Goal: Transaction & Acquisition: Purchase product/service

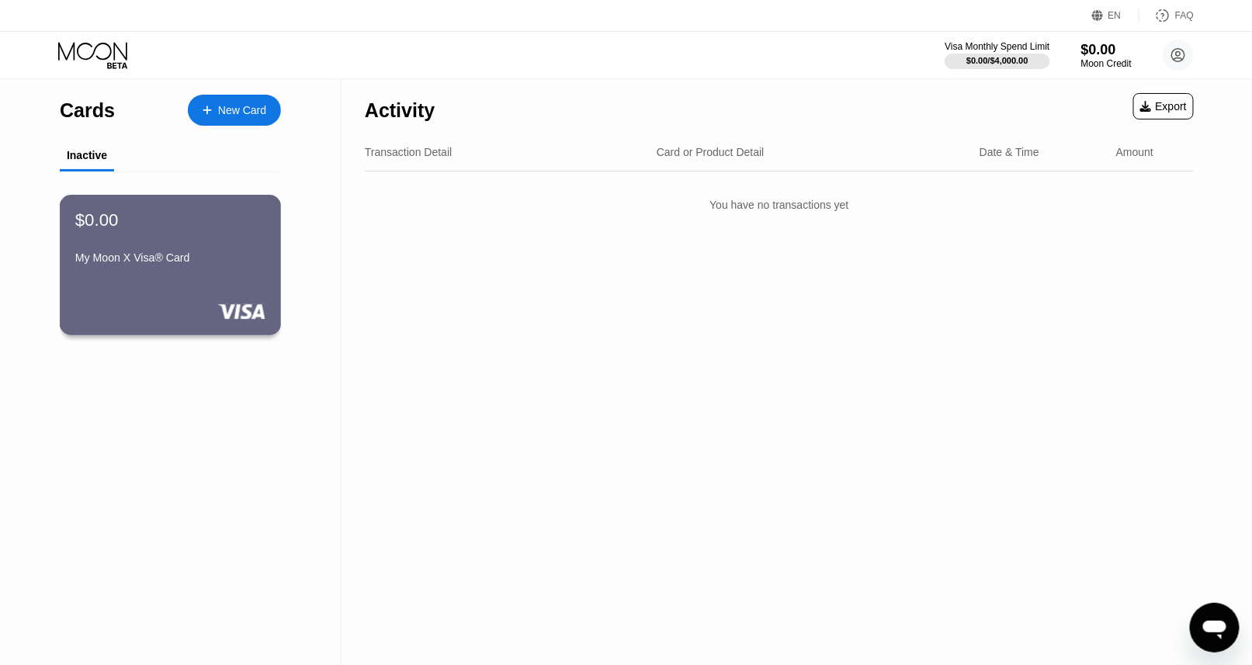
click at [235, 235] on div "$0.00 My Moon X Visa® Card" at bounding box center [170, 240] width 190 height 60
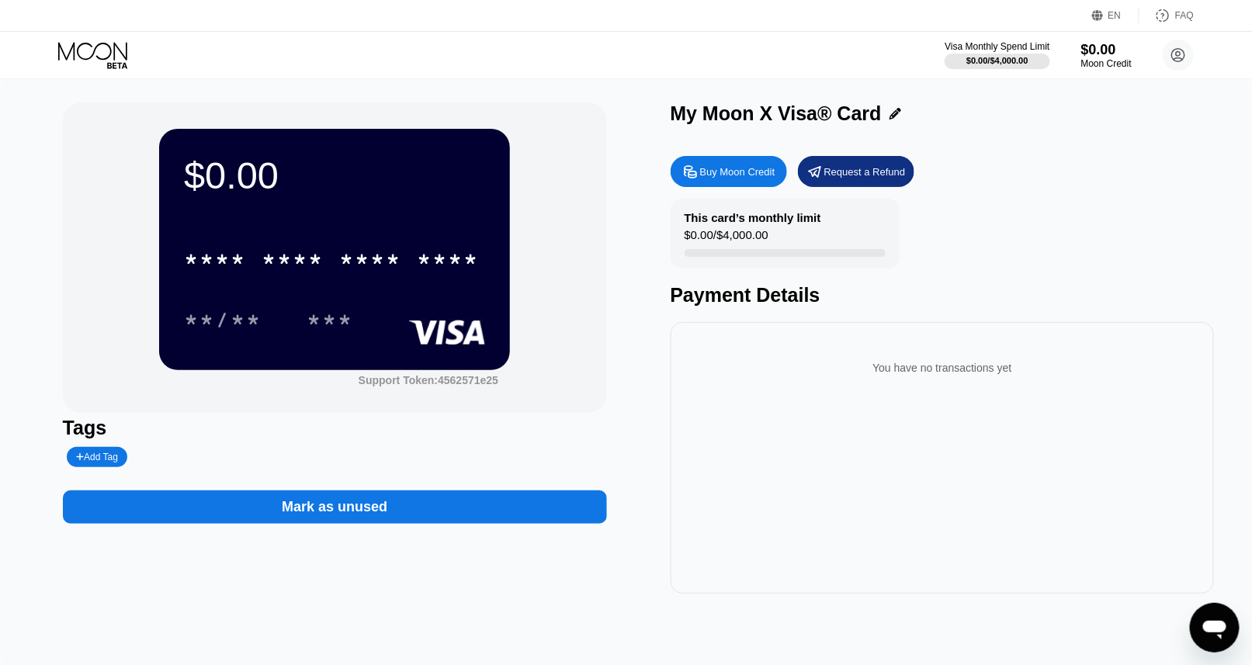
click at [467, 509] on div "Mark as unused" at bounding box center [335, 506] width 544 height 33
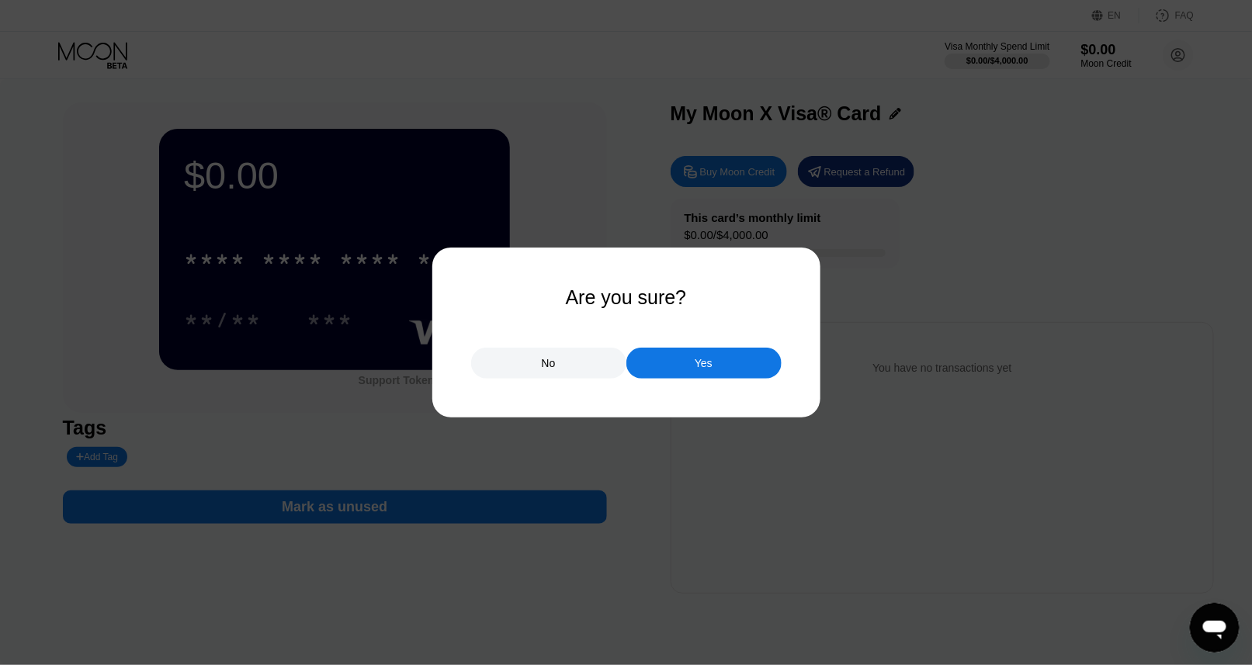
click at [597, 369] on div "No" at bounding box center [548, 363] width 155 height 31
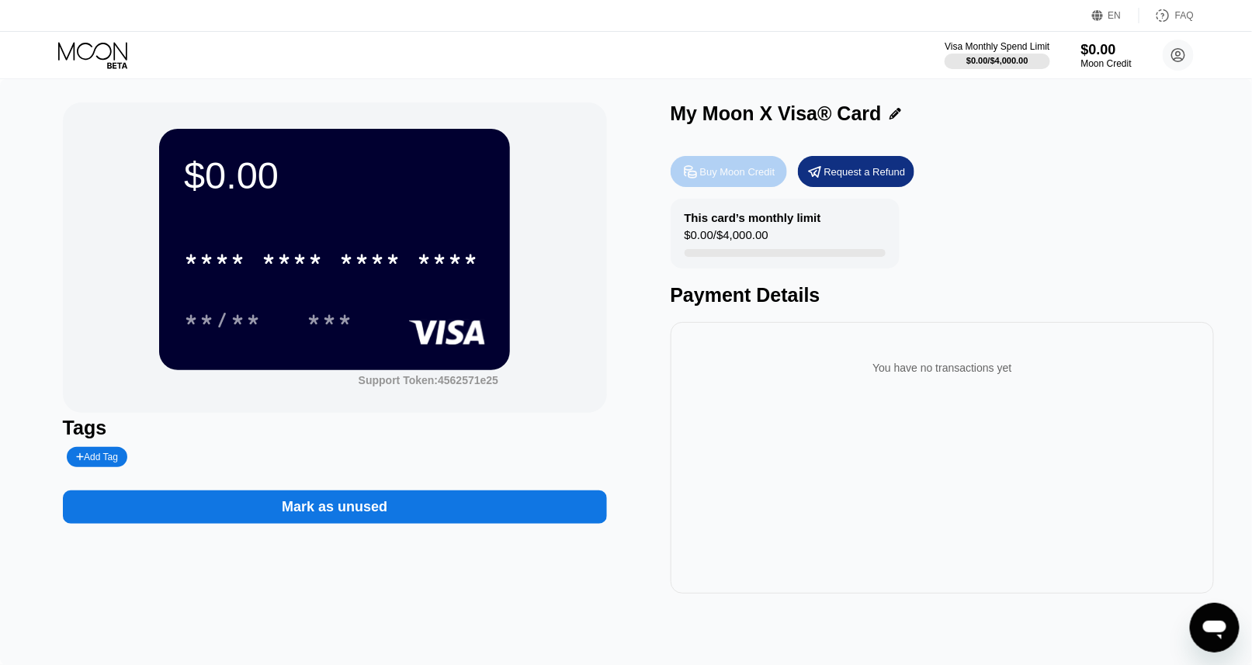
click at [703, 179] on div "Buy Moon Credit" at bounding box center [737, 171] width 75 height 13
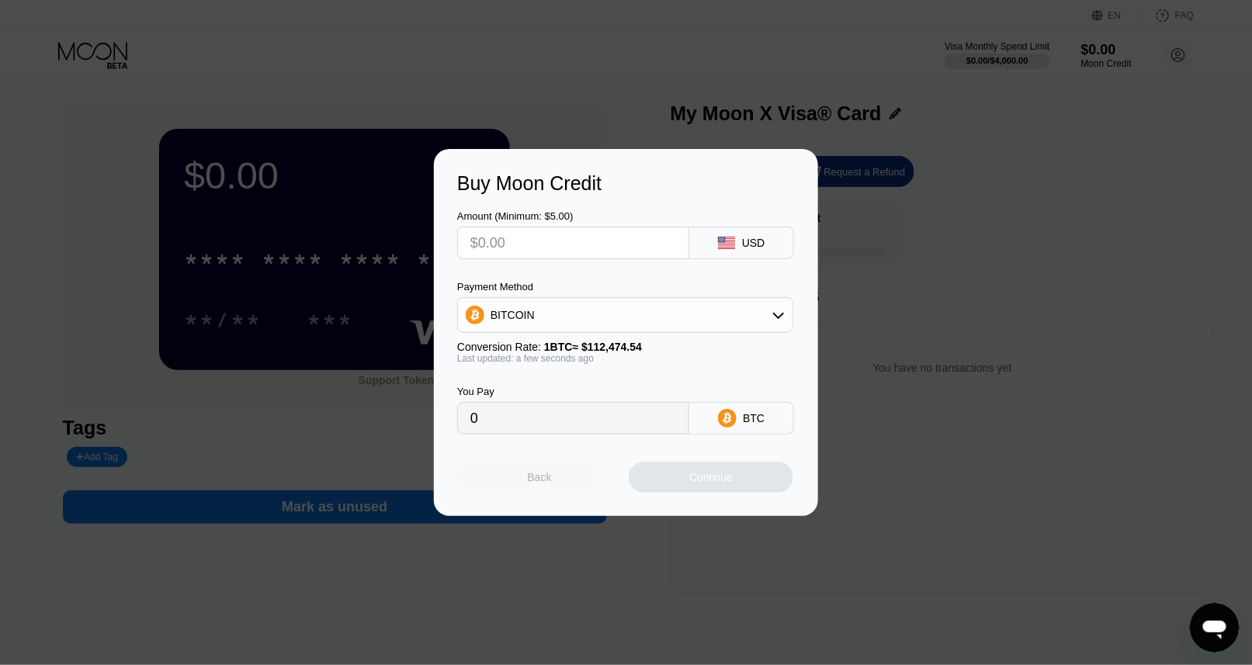
click at [616, 480] on div "Back" at bounding box center [539, 477] width 165 height 31
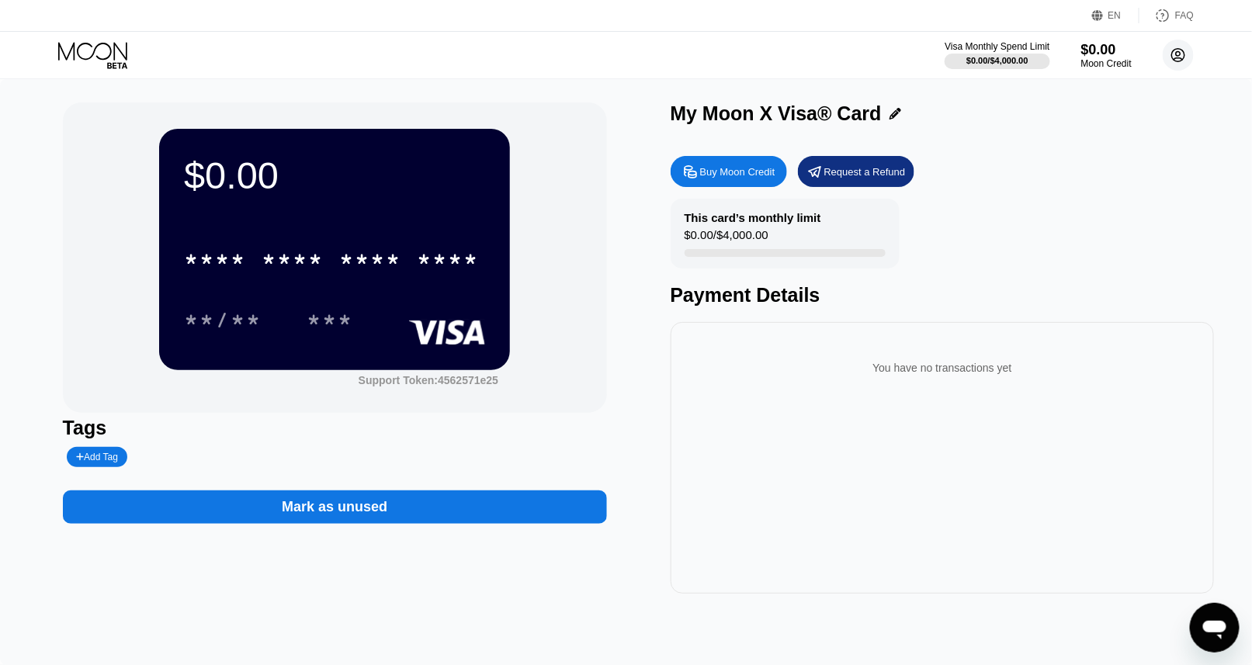
click at [1177, 57] on circle at bounding box center [1178, 55] width 31 height 31
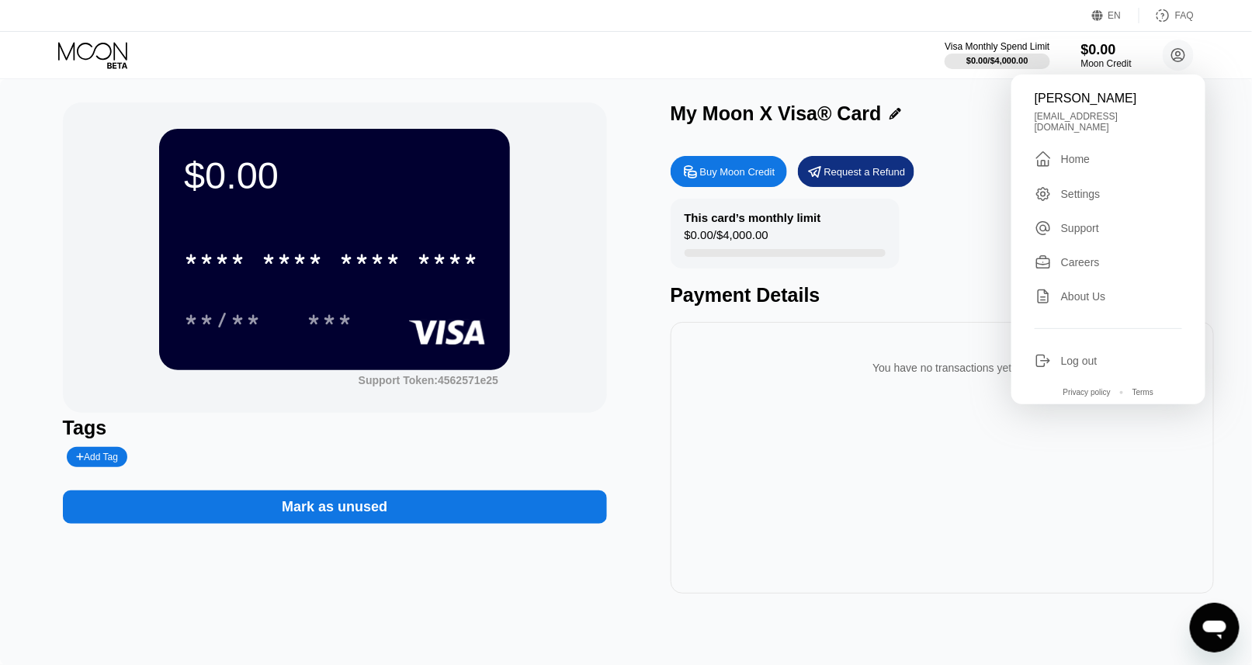
click at [1065, 369] on div "Log out" at bounding box center [1108, 360] width 147 height 17
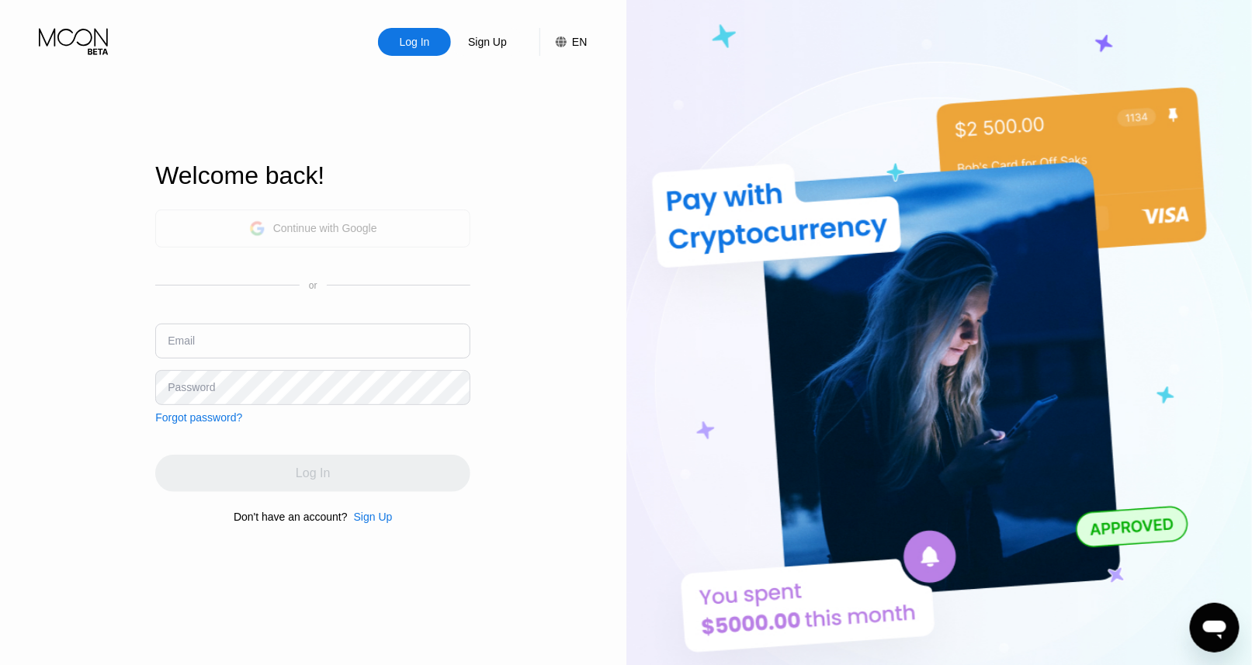
click at [380, 219] on div "Continue with Google" at bounding box center [312, 229] width 315 height 38
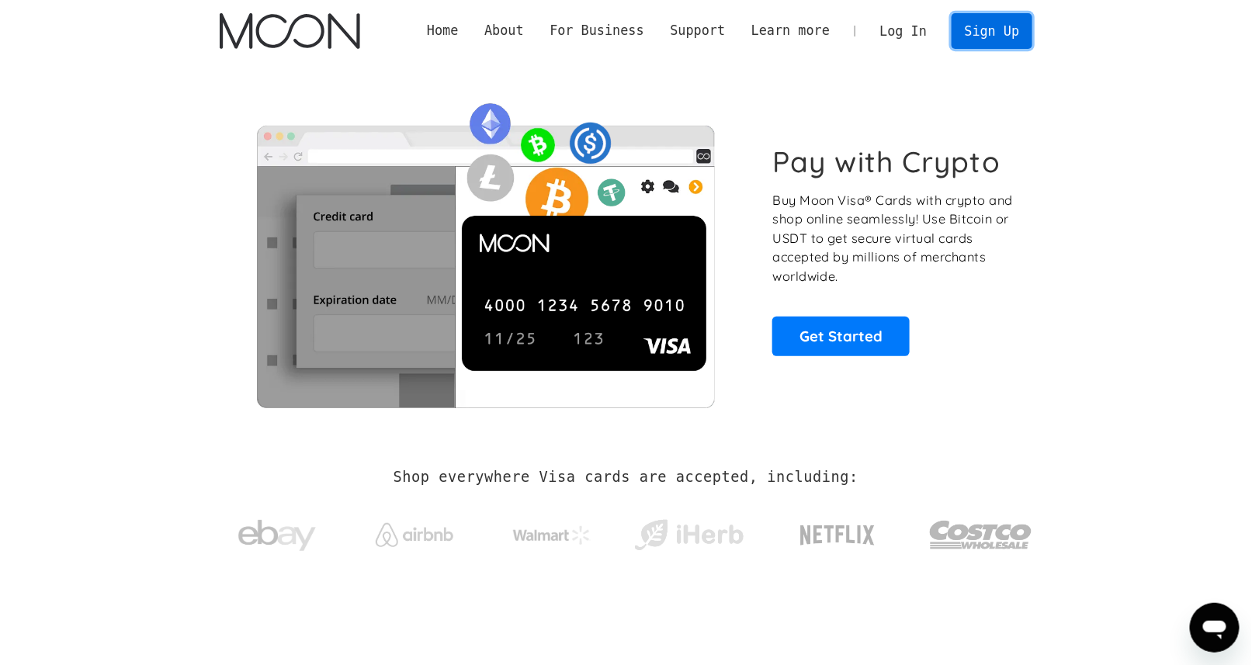
click at [966, 22] on link "Sign Up" at bounding box center [991, 30] width 81 height 35
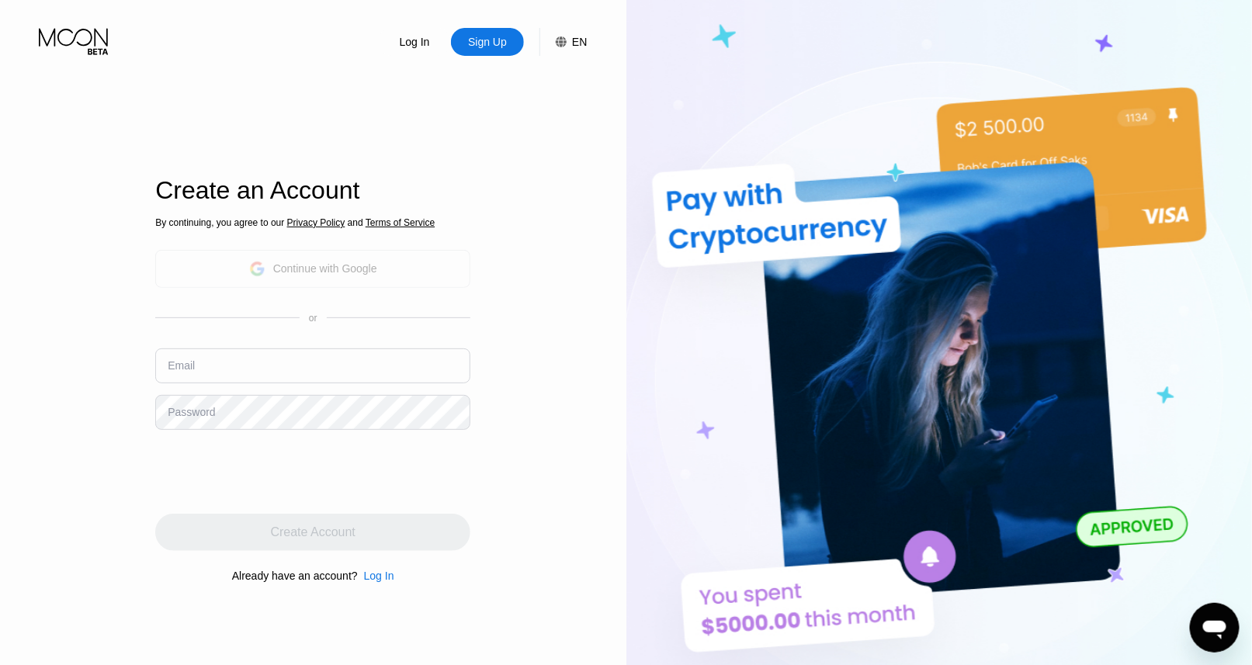
click at [414, 265] on div "Continue with Google" at bounding box center [312, 269] width 315 height 38
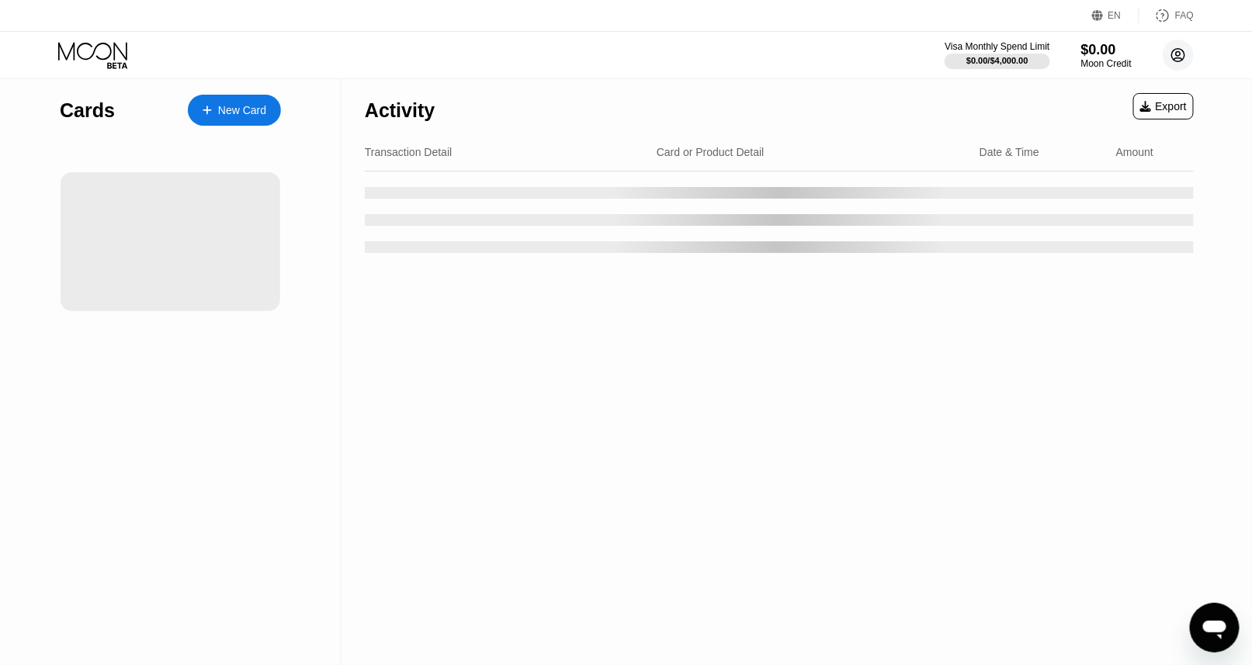
click at [1173, 57] on circle at bounding box center [1178, 55] width 31 height 31
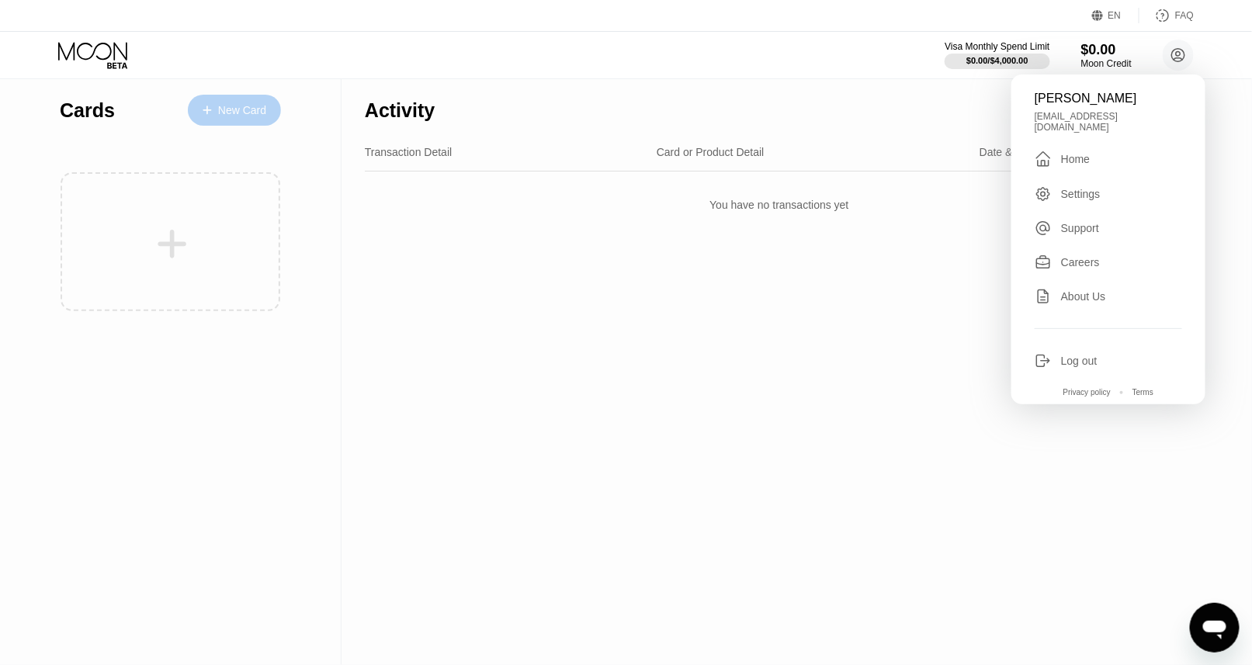
click at [238, 121] on div "New Card" at bounding box center [234, 110] width 93 height 31
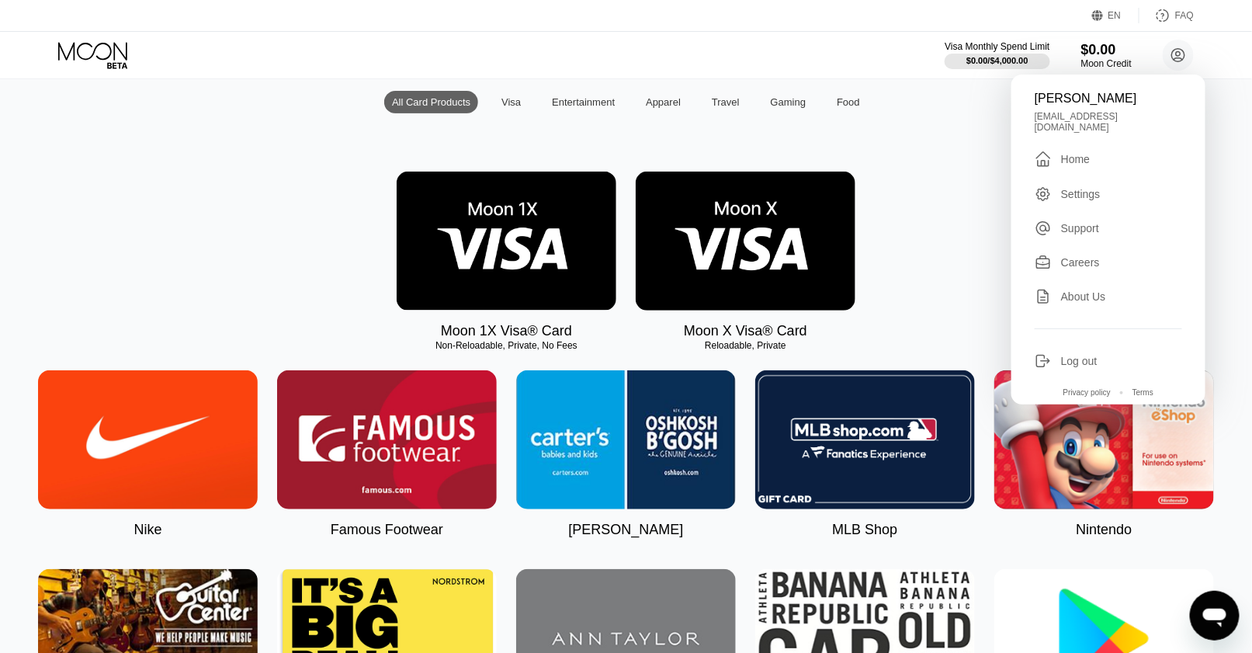
scroll to position [233, 0]
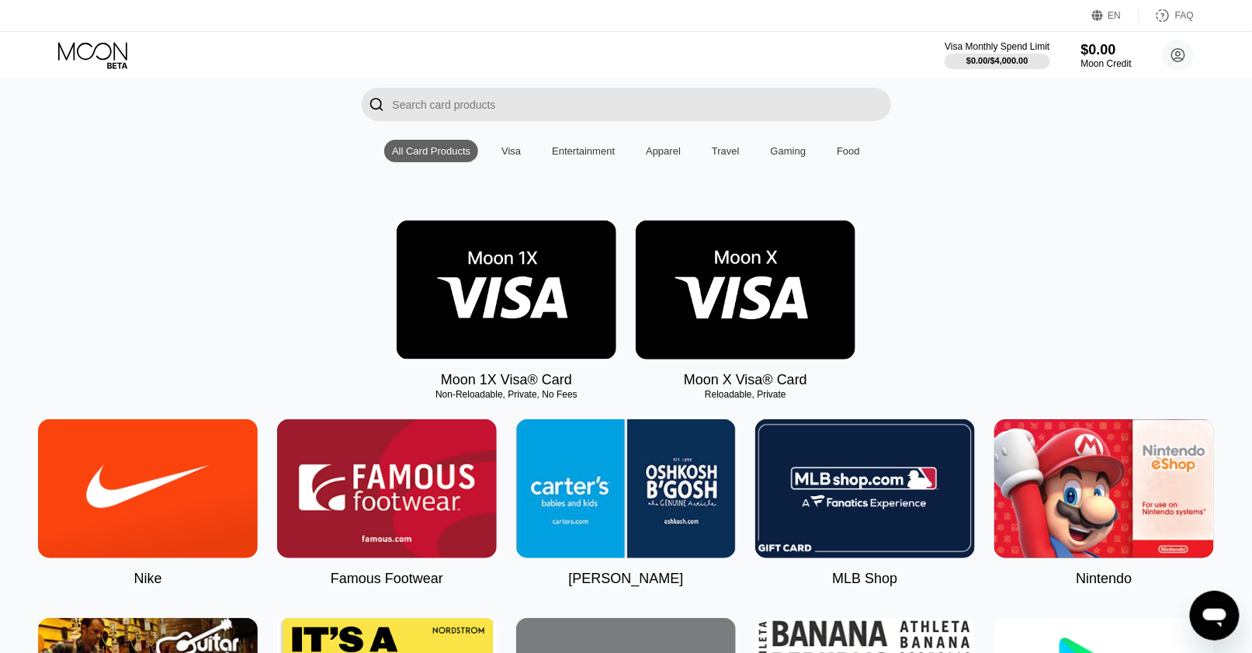
scroll to position [0, 0]
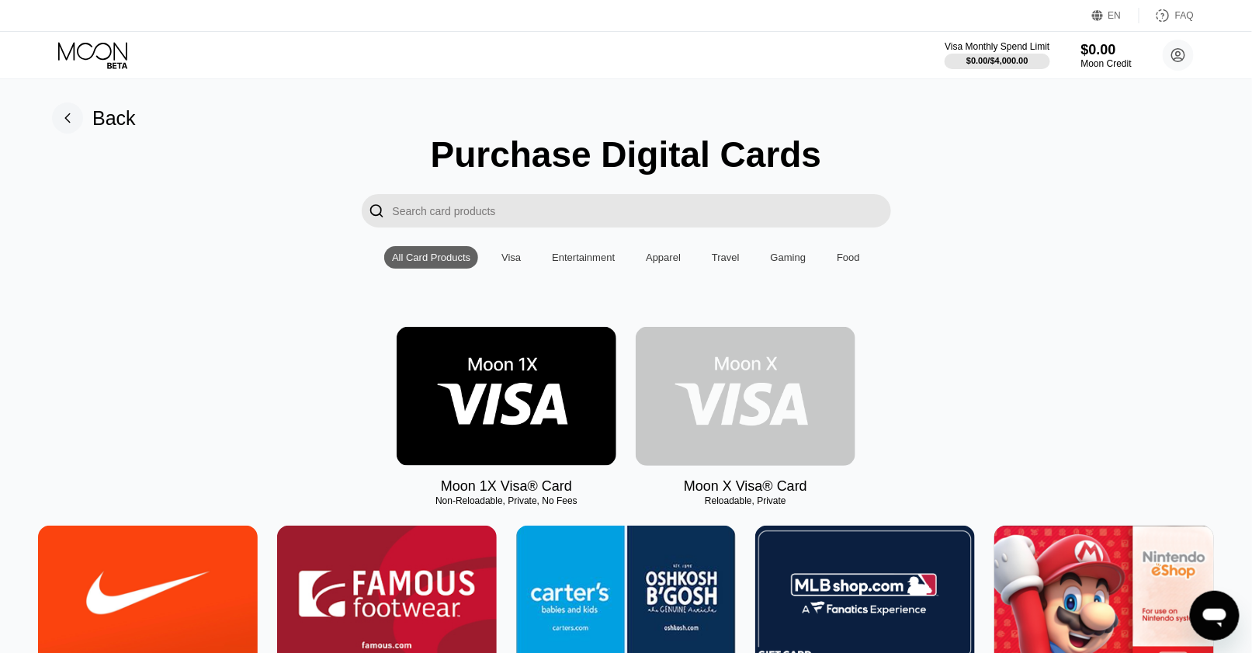
click at [730, 364] on img at bounding box center [746, 396] width 220 height 139
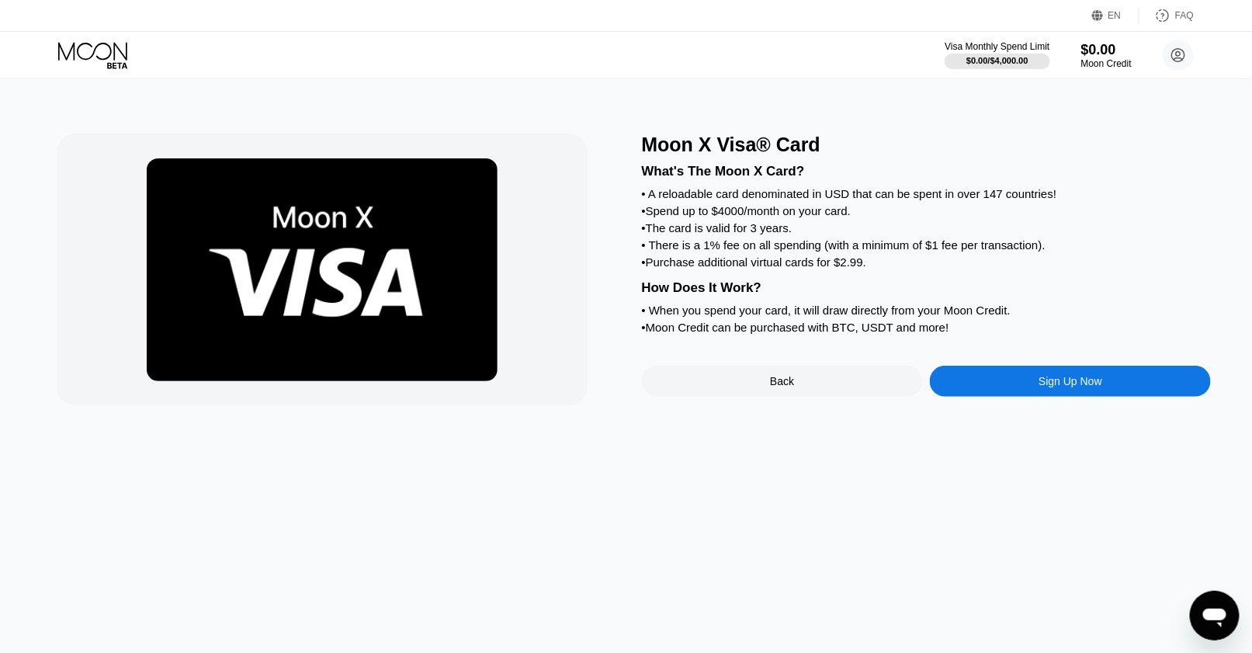
click at [757, 421] on div "Moon X Visa® Card What's The Moon X Card? • A reloadable card denominated in US…" at bounding box center [626, 366] width 1264 height 574
click at [740, 397] on div "Back" at bounding box center [782, 381] width 281 height 31
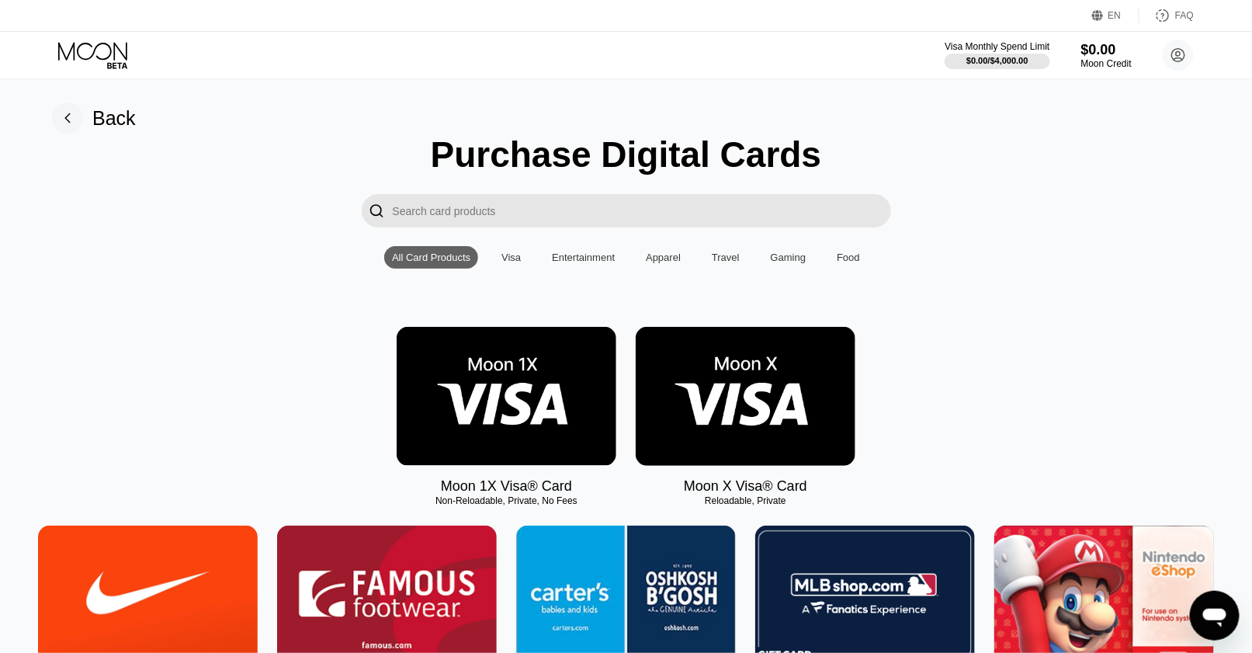
click at [540, 414] on img at bounding box center [507, 396] width 220 height 139
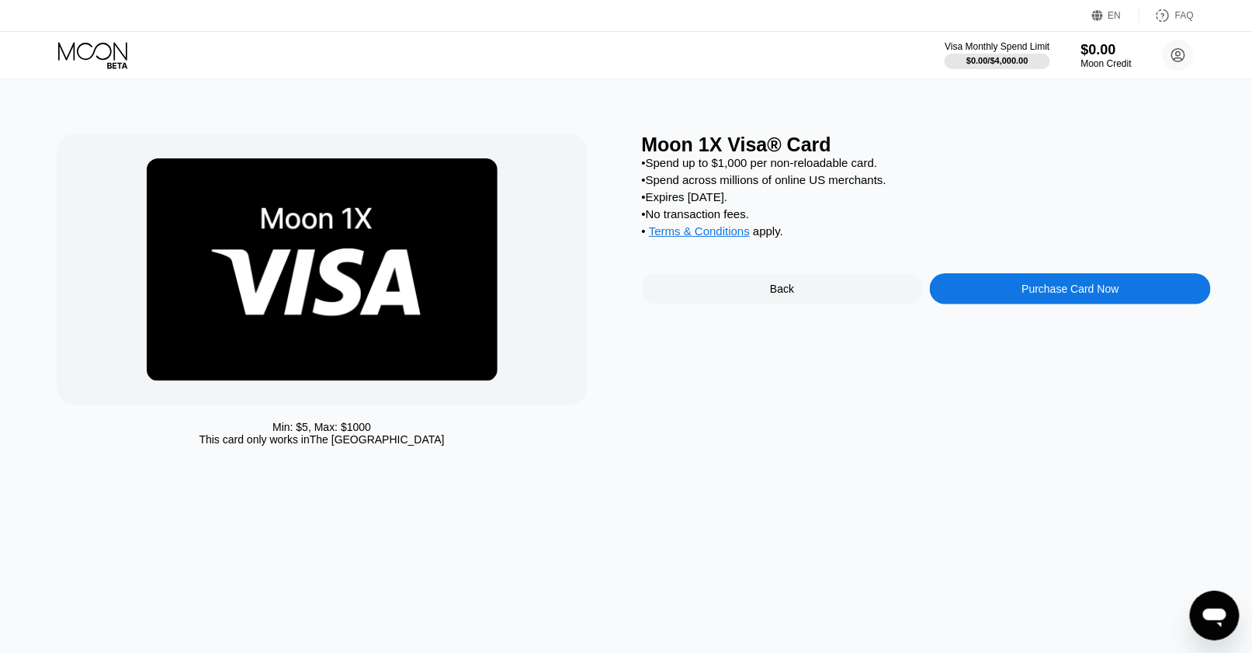
click at [989, 304] on div "Purchase Card Now" at bounding box center [1070, 288] width 281 height 31
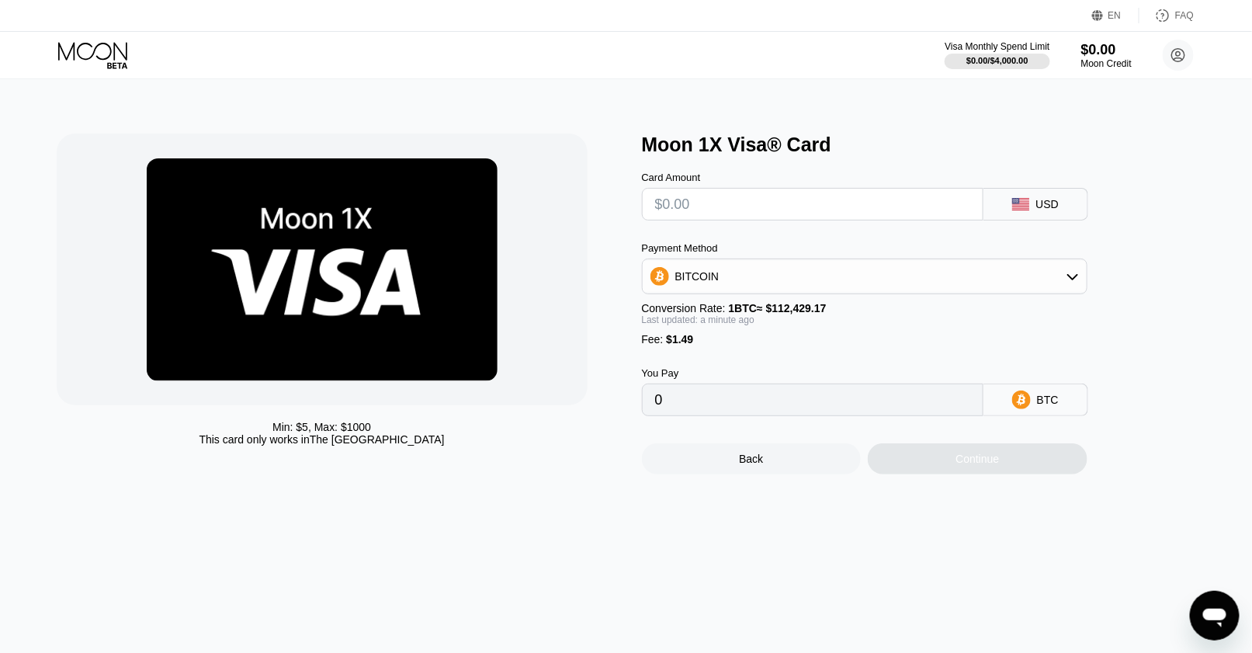
drag, startPoint x: 712, startPoint y: 350, endPoint x: 652, endPoint y: 358, distance: 61.0
click at [652, 345] on div "Fee : $1.49" at bounding box center [864, 339] width 445 height 12
drag, startPoint x: 670, startPoint y: 347, endPoint x: 659, endPoint y: 349, distance: 11.1
click at [659, 345] on div "Fee : $1.49" at bounding box center [864, 339] width 445 height 12
click at [771, 463] on div "Back" at bounding box center [752, 458] width 220 height 31
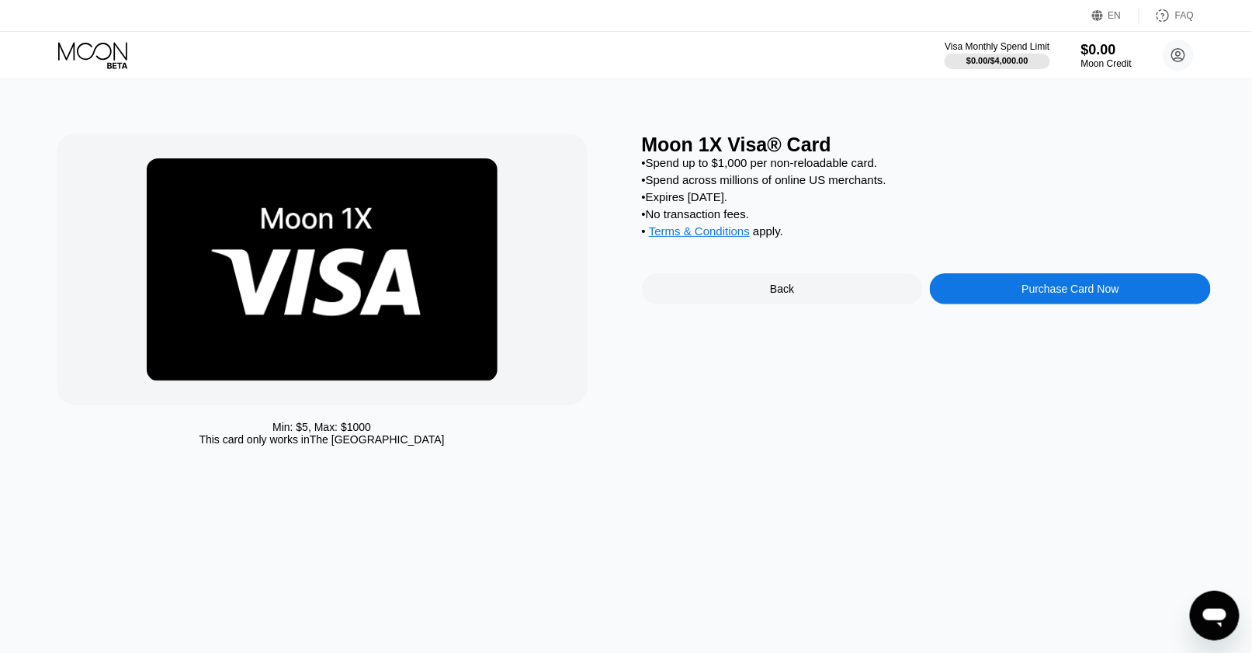
click at [991, 304] on div "Purchase Card Now" at bounding box center [1070, 288] width 281 height 31
click at [681, 303] on div "Back" at bounding box center [782, 288] width 281 height 31
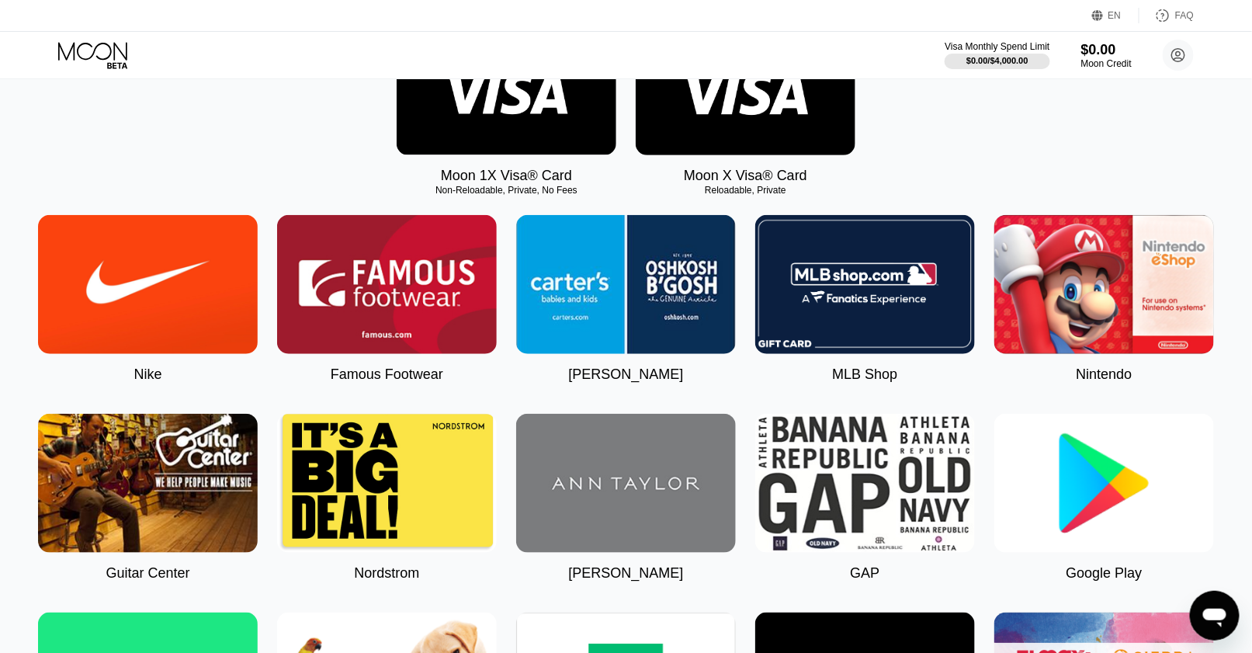
scroll to position [78, 0]
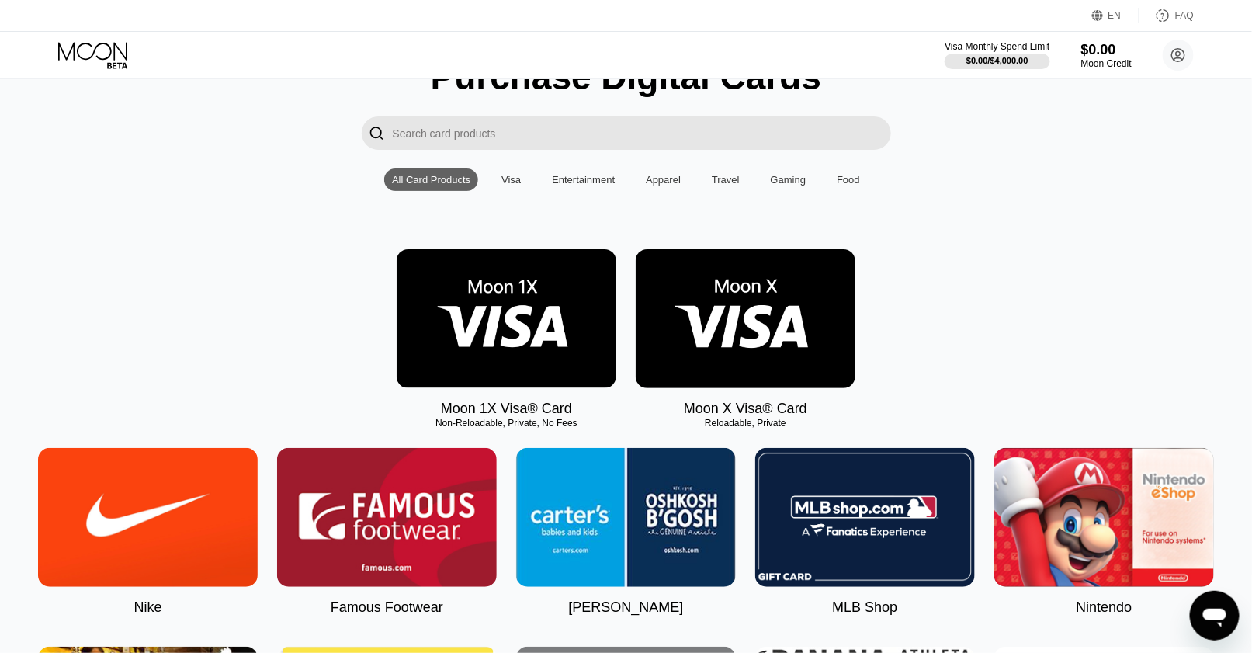
click at [534, 144] on input "Search card products" at bounding box center [642, 132] width 498 height 33
click at [520, 180] on div "Visa" at bounding box center [510, 180] width 19 height 12
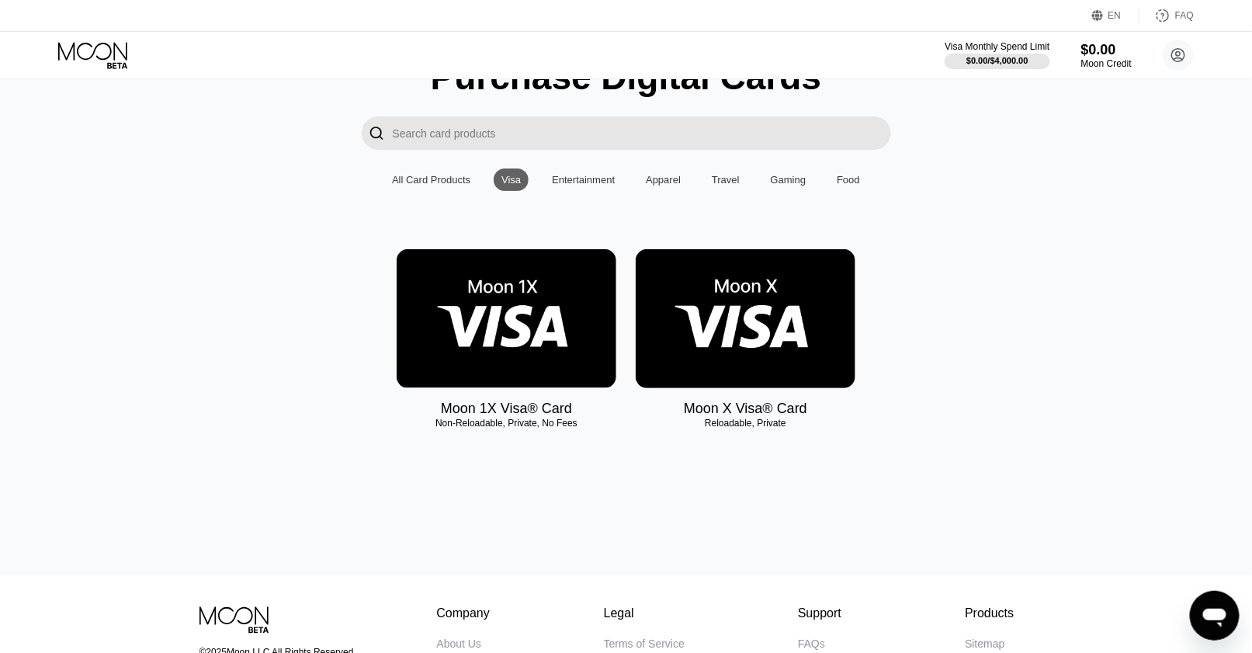
click at [595, 181] on div "Entertainment" at bounding box center [583, 180] width 63 height 12
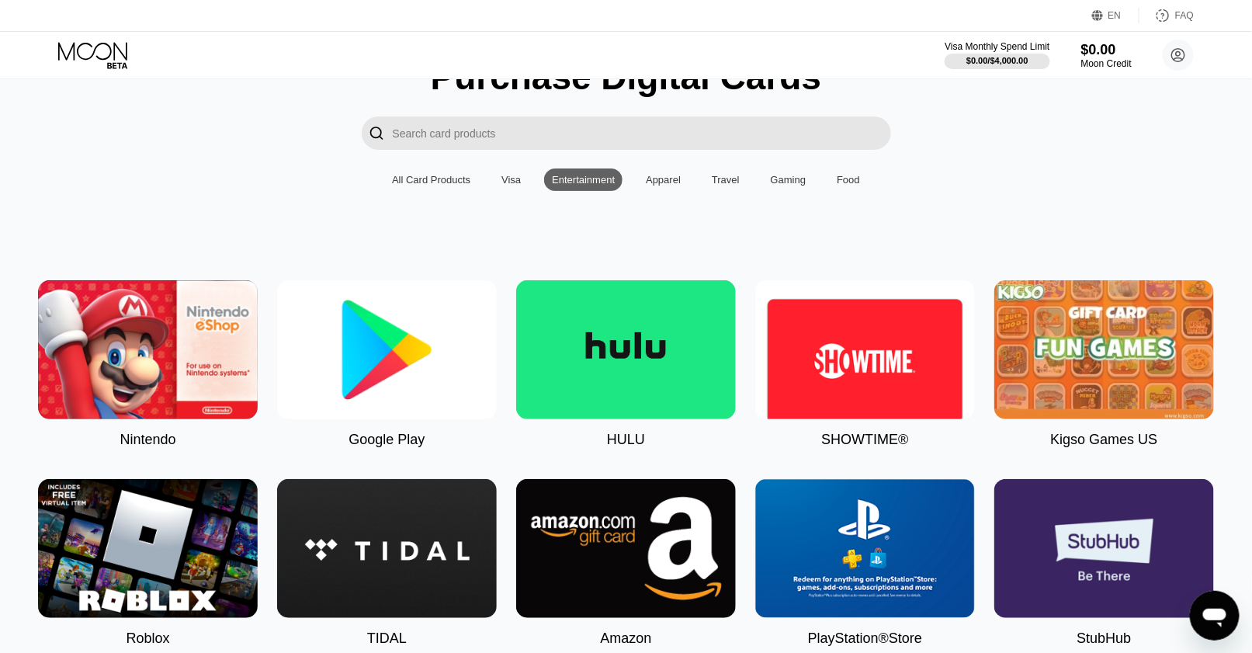
click at [699, 185] on div "All Card Products Visa Entertainment Apparel Travel Gaming Food" at bounding box center [626, 179] width 484 height 23
click at [670, 185] on div "Apparel" at bounding box center [663, 180] width 35 height 12
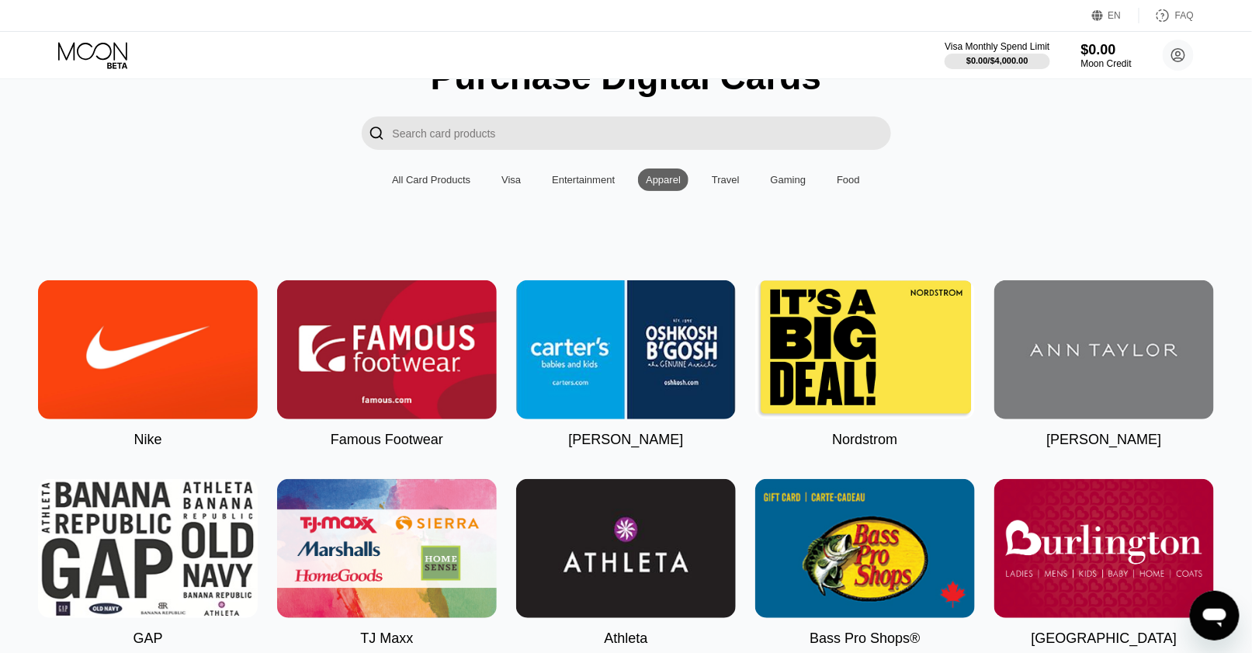
click at [517, 185] on div "Visa" at bounding box center [510, 180] width 19 height 12
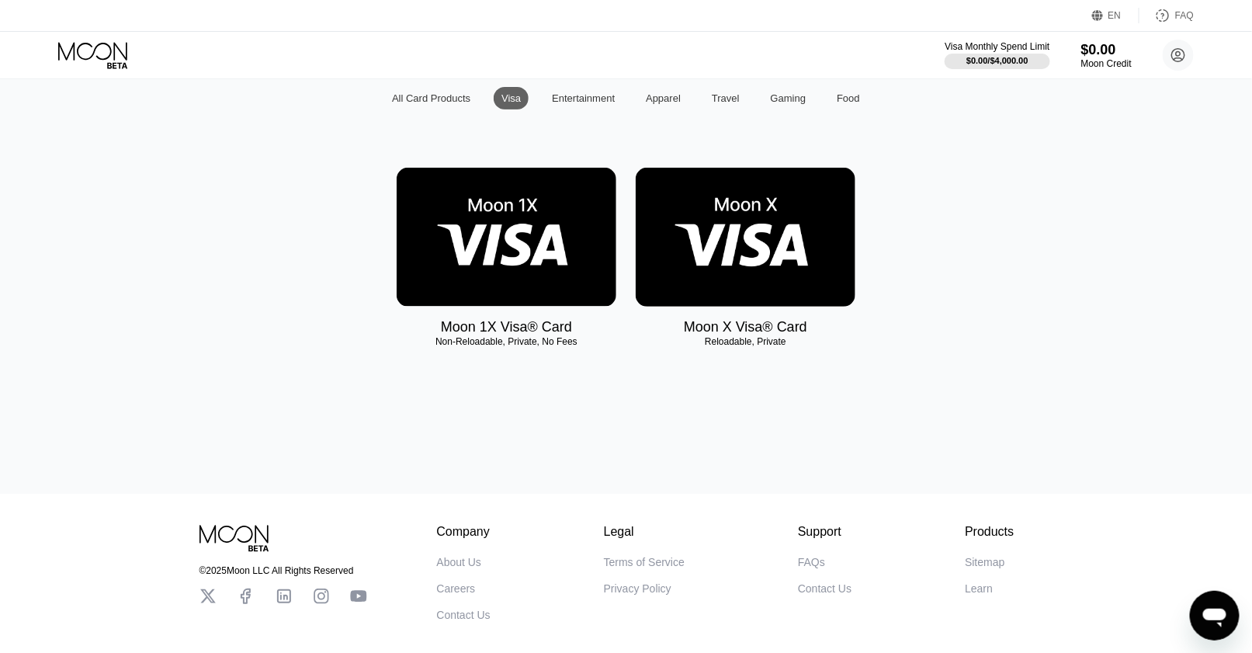
scroll to position [237, 0]
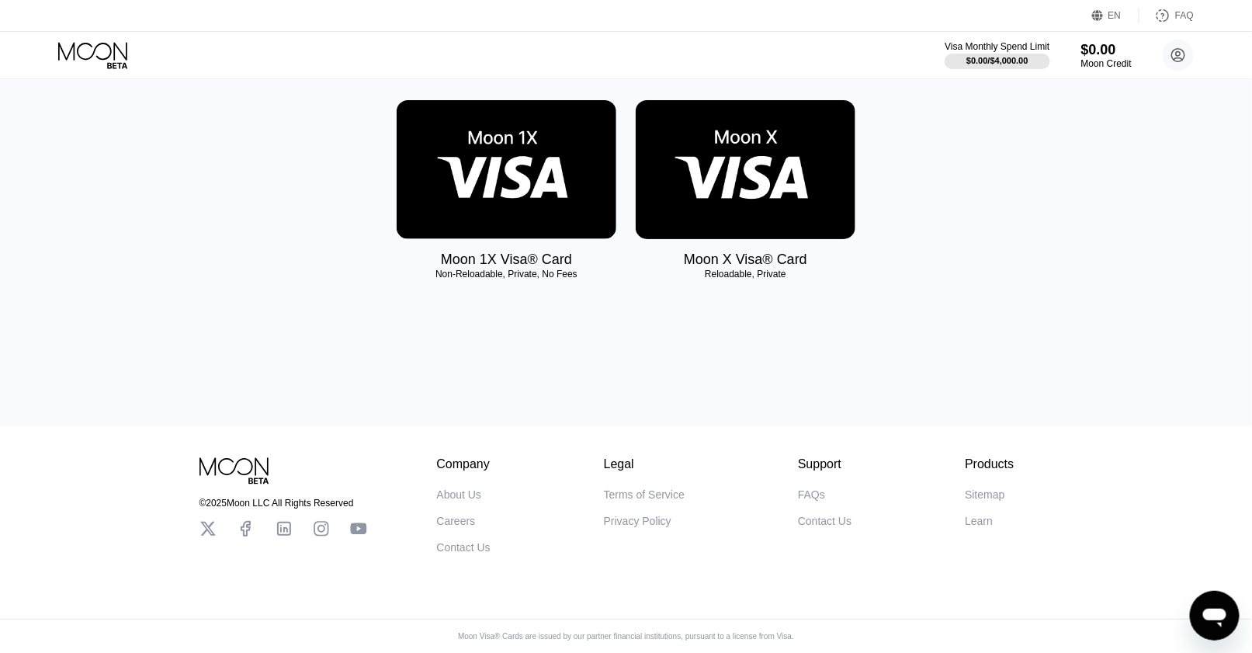
click at [564, 181] on img at bounding box center [507, 169] width 220 height 139
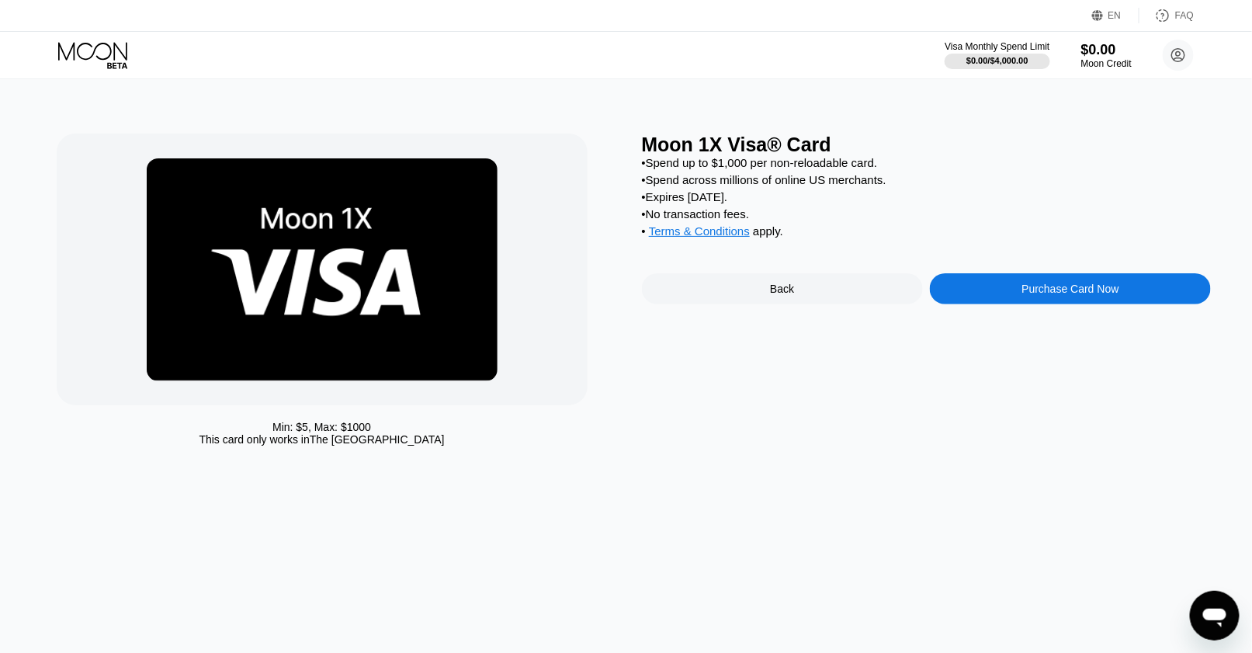
click at [945, 296] on div "Purchase Card Now" at bounding box center [1070, 288] width 281 height 31
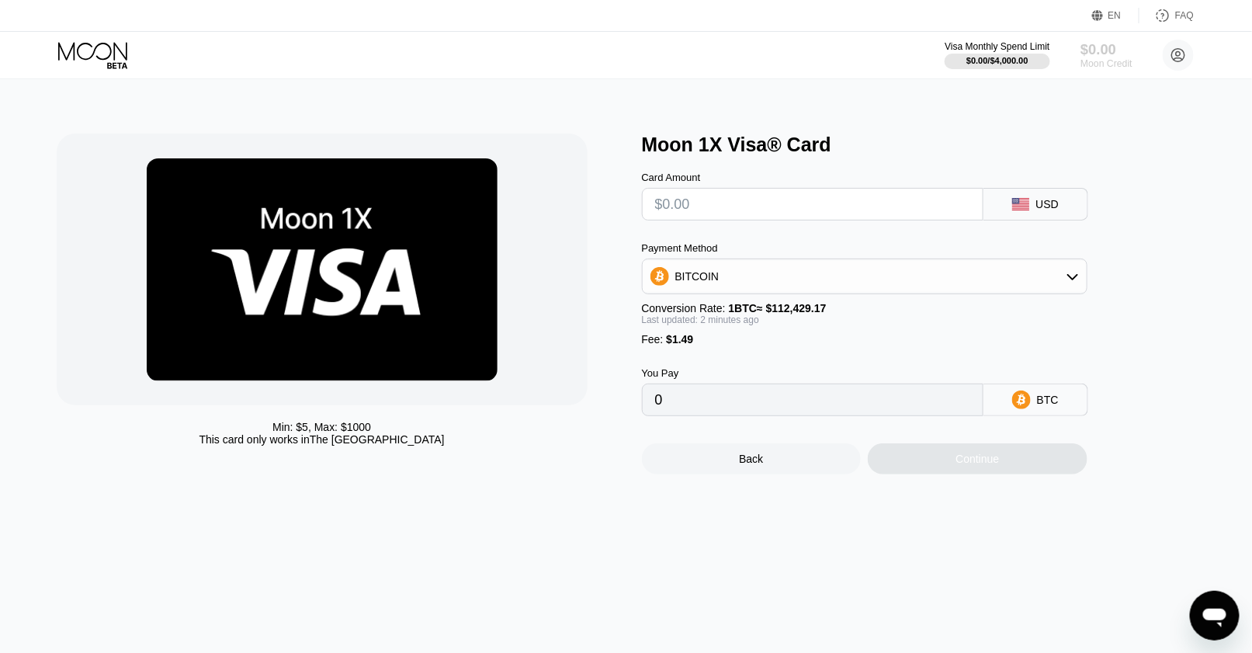
click at [1080, 57] on div "$0.00" at bounding box center [1106, 49] width 52 height 16
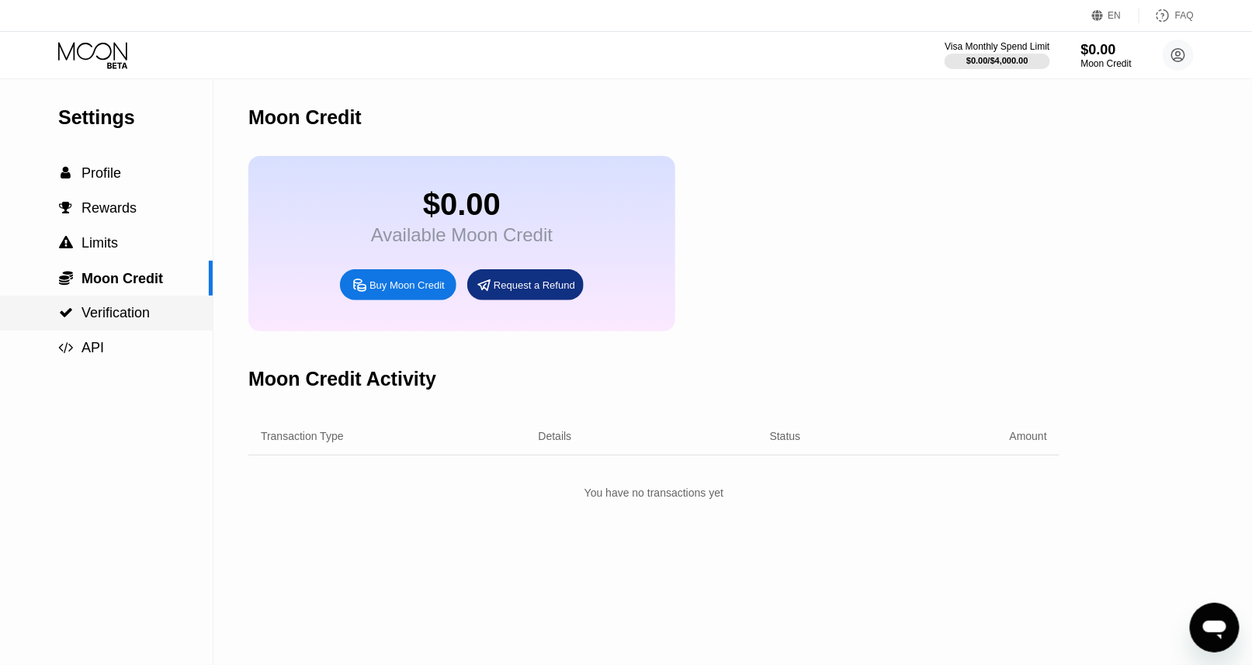
click at [163, 313] on div " Verification" at bounding box center [106, 313] width 213 height 16
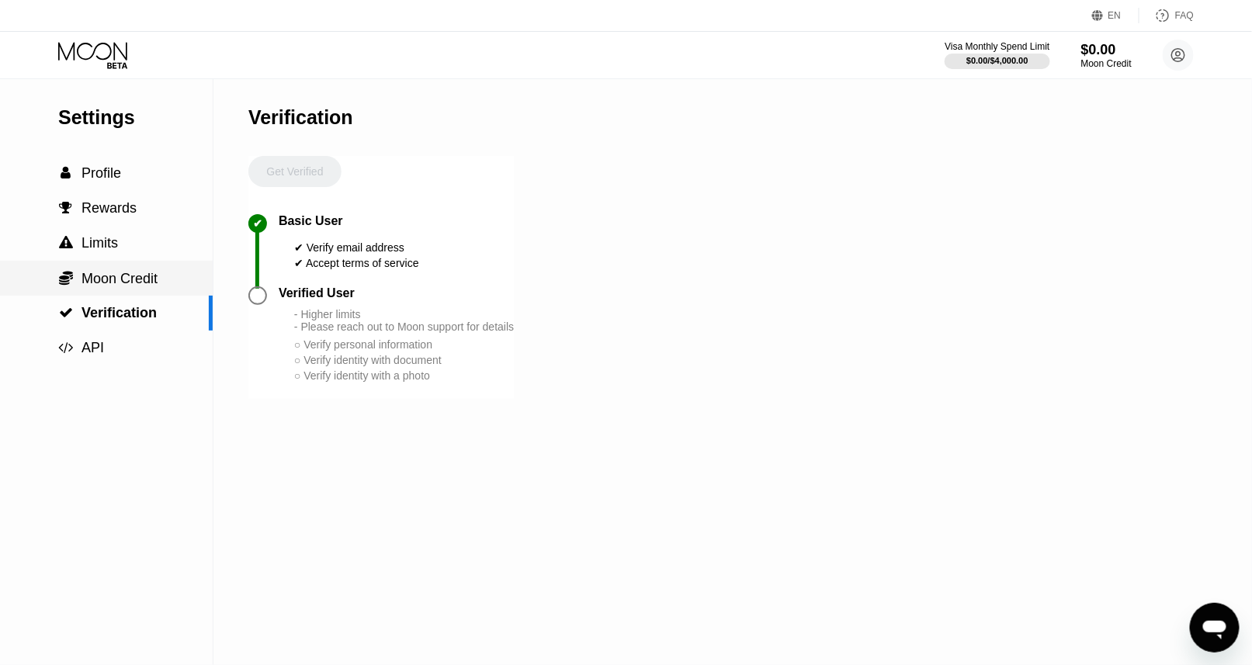
click at [120, 251] on div " Limits" at bounding box center [106, 243] width 213 height 16
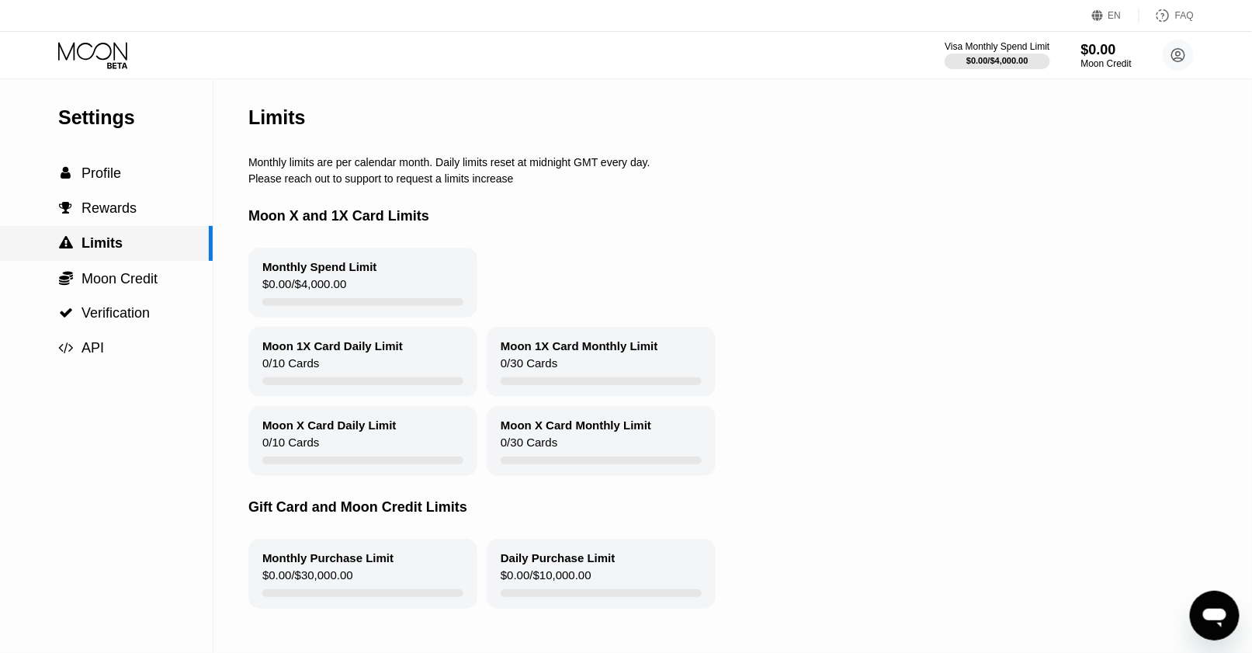
click at [124, 241] on div " Limits" at bounding box center [104, 243] width 209 height 16
click at [96, 203] on span "Rewards" at bounding box center [108, 208] width 55 height 16
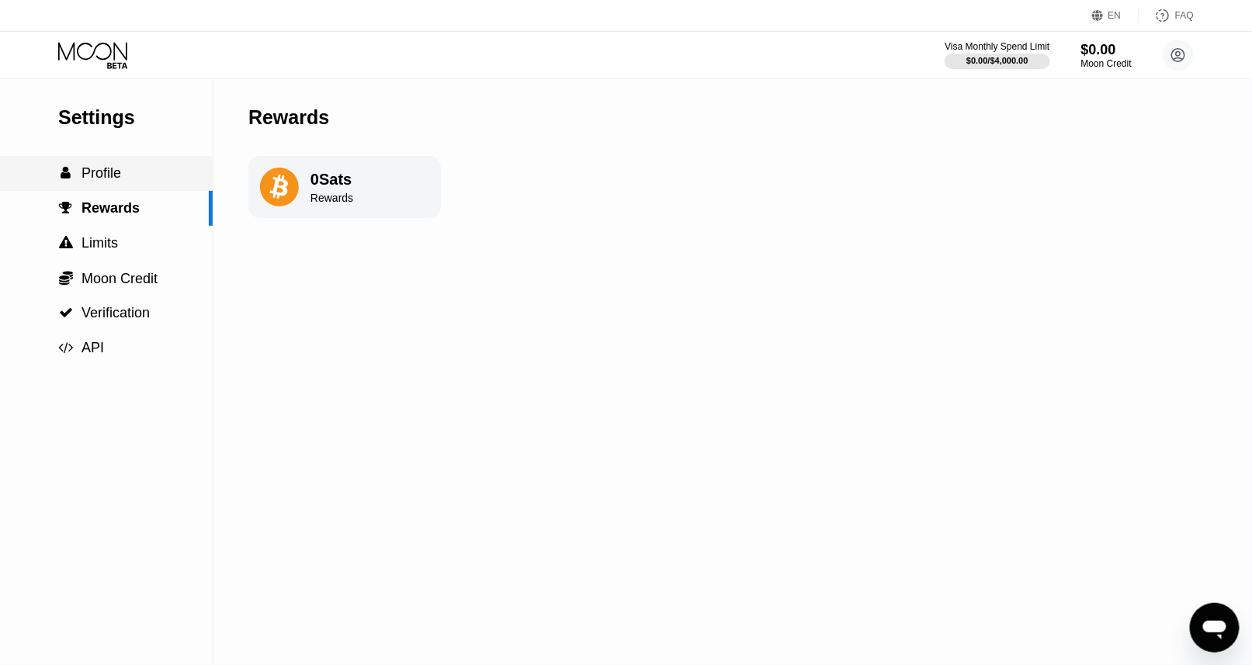
click at [95, 181] on span "Profile" at bounding box center [101, 173] width 40 height 16
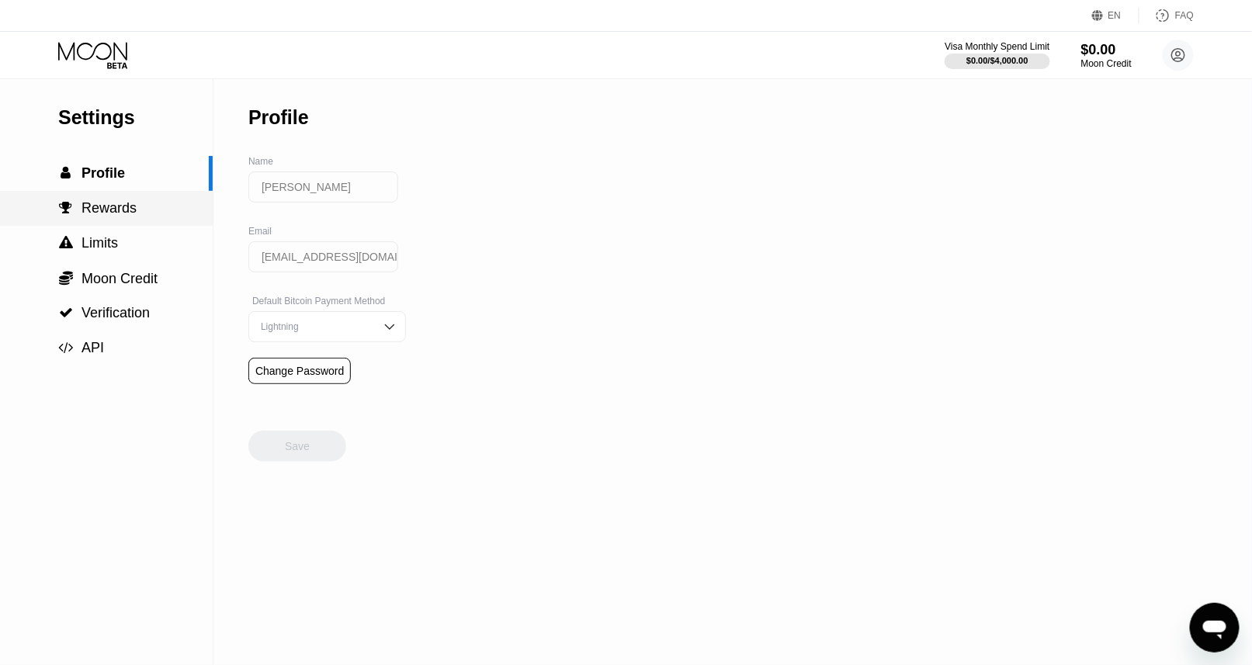
click at [112, 216] on span "Rewards" at bounding box center [108, 208] width 55 height 16
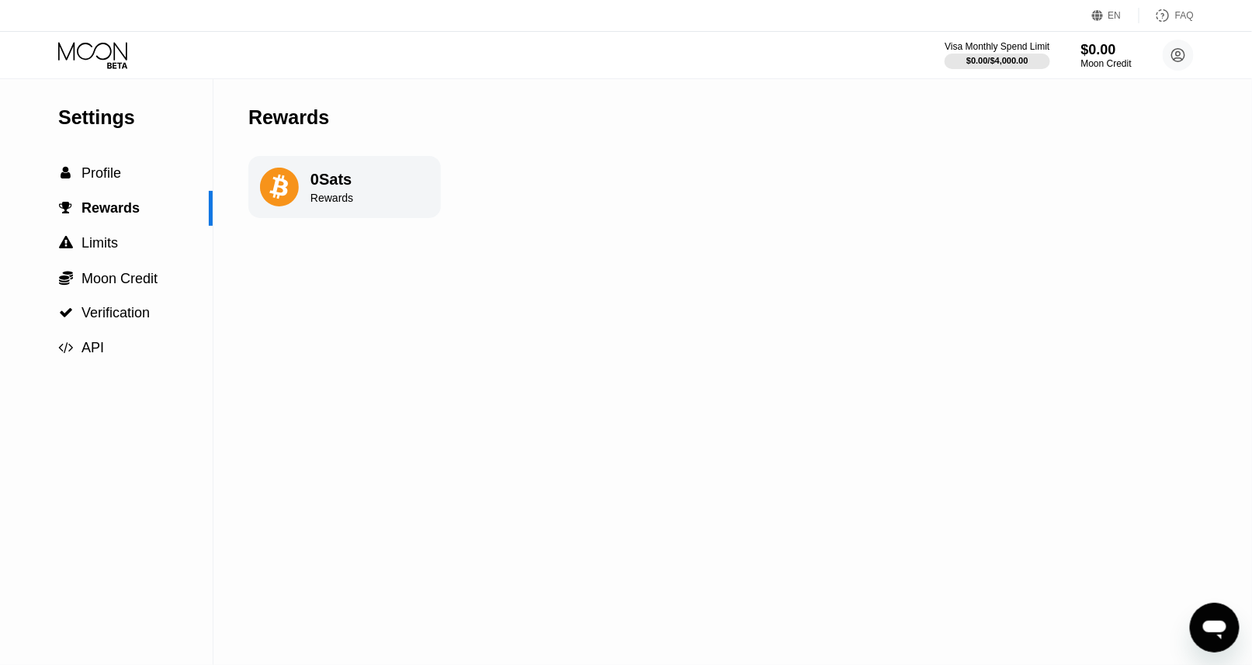
click at [332, 184] on div "0 Sats" at bounding box center [331, 180] width 43 height 18
click at [112, 181] on span "Profile" at bounding box center [101, 173] width 40 height 16
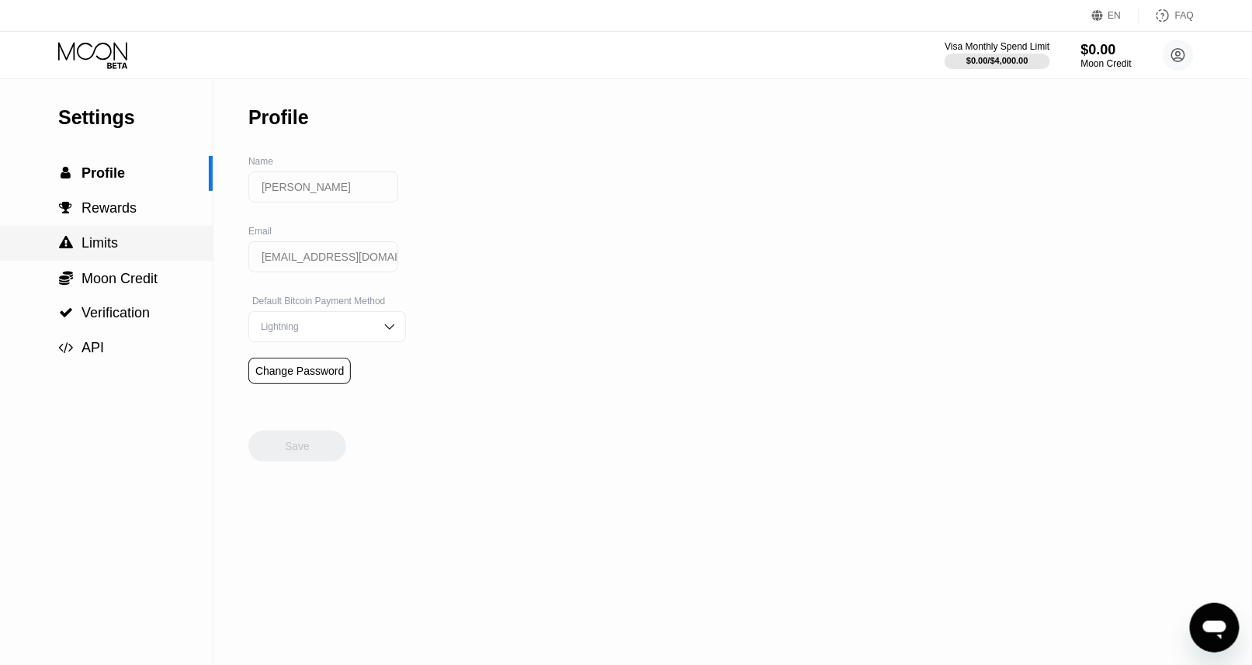
click at [117, 242] on div " Limits" at bounding box center [106, 243] width 213 height 16
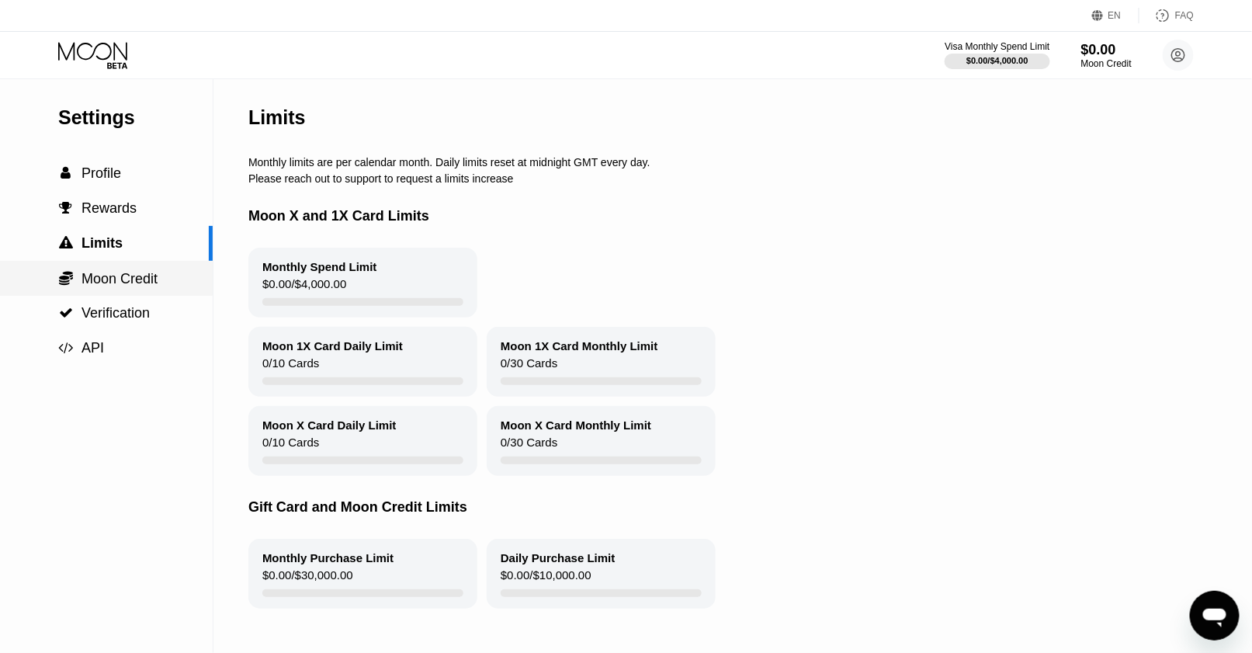
click at [124, 272] on span "Moon Credit" at bounding box center [119, 279] width 76 height 16
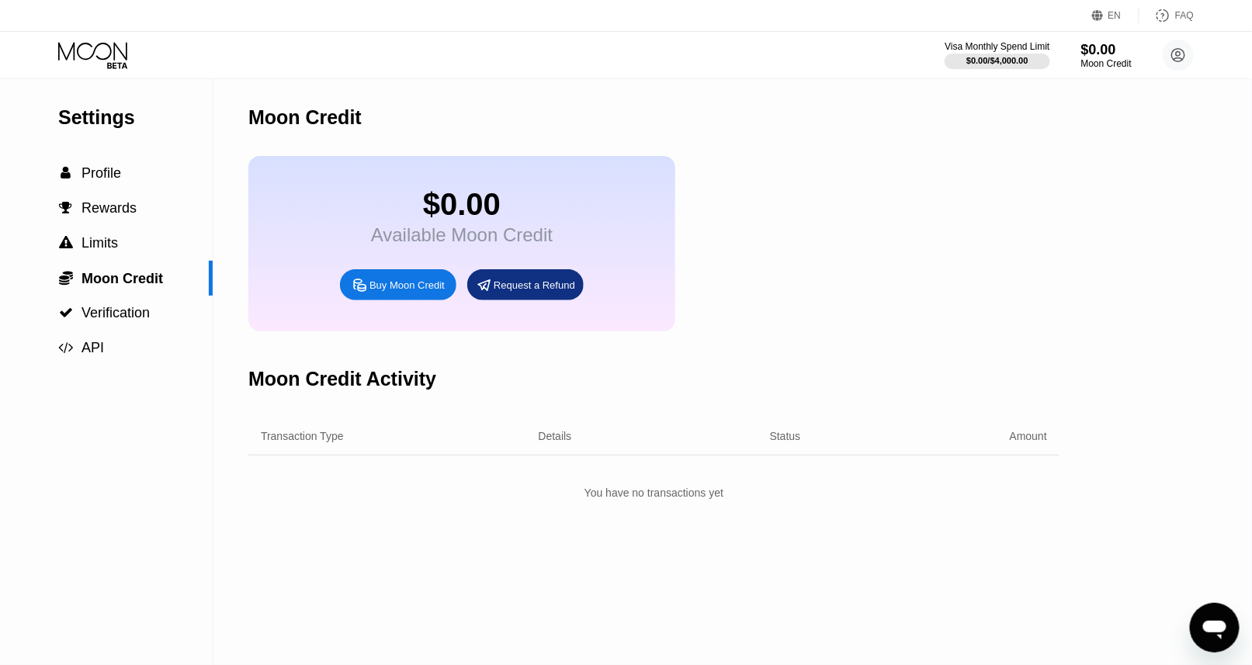
click at [386, 292] on div "Buy Moon Credit" at bounding box center [406, 285] width 75 height 13
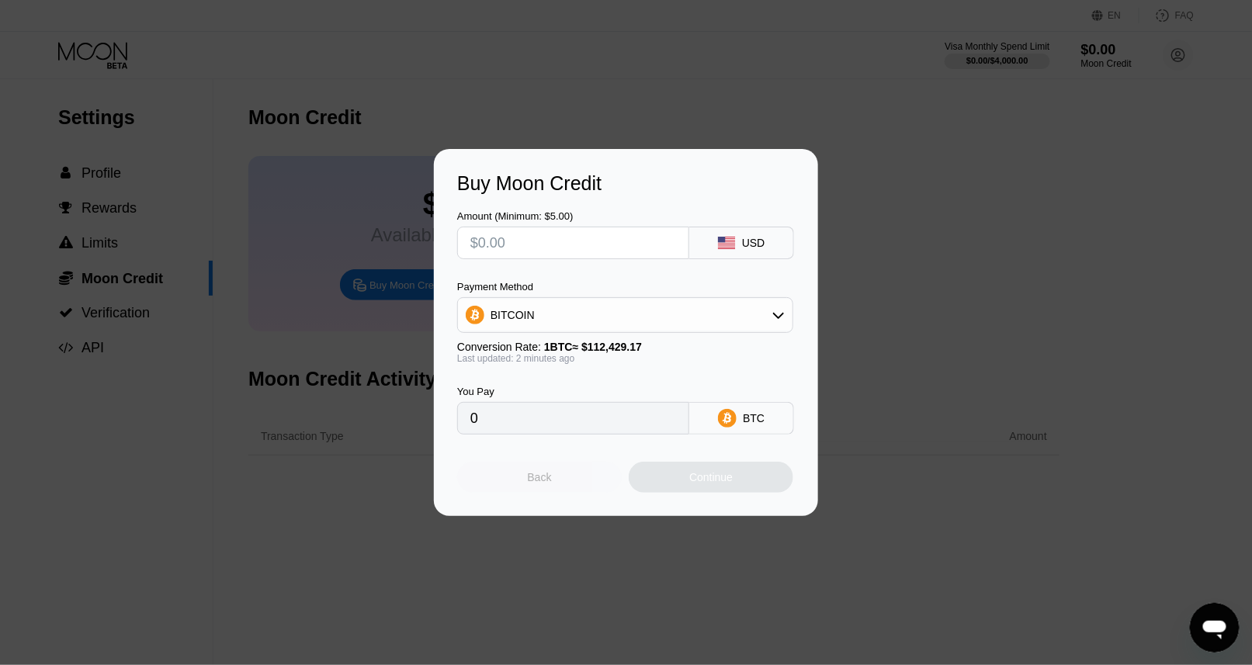
click at [545, 478] on div "Back" at bounding box center [540, 477] width 24 height 12
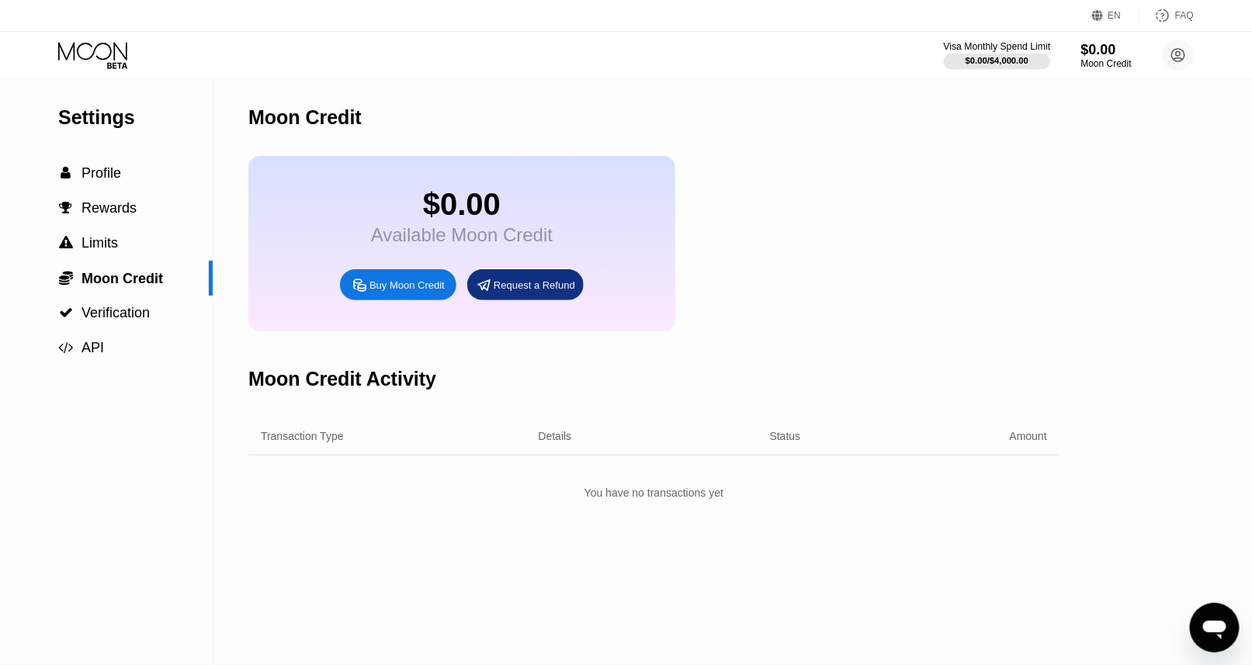
click at [962, 62] on div at bounding box center [997, 62] width 107 height 16
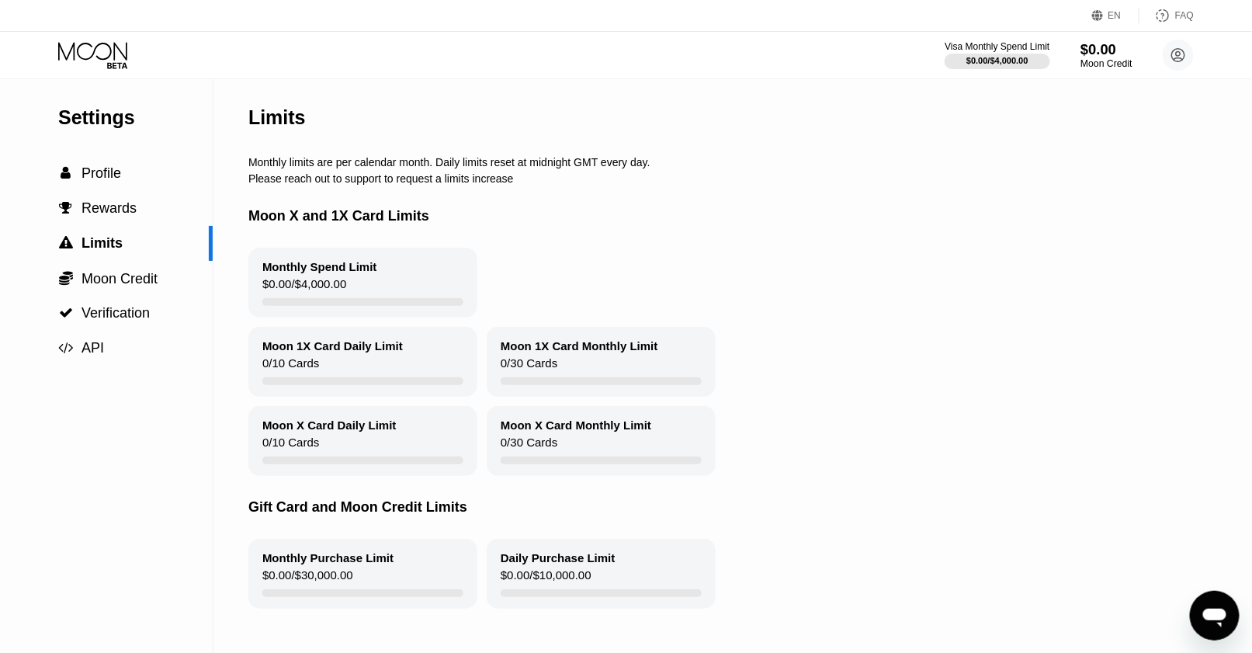
click at [1090, 61] on div "Moon Credit" at bounding box center [1106, 63] width 52 height 11
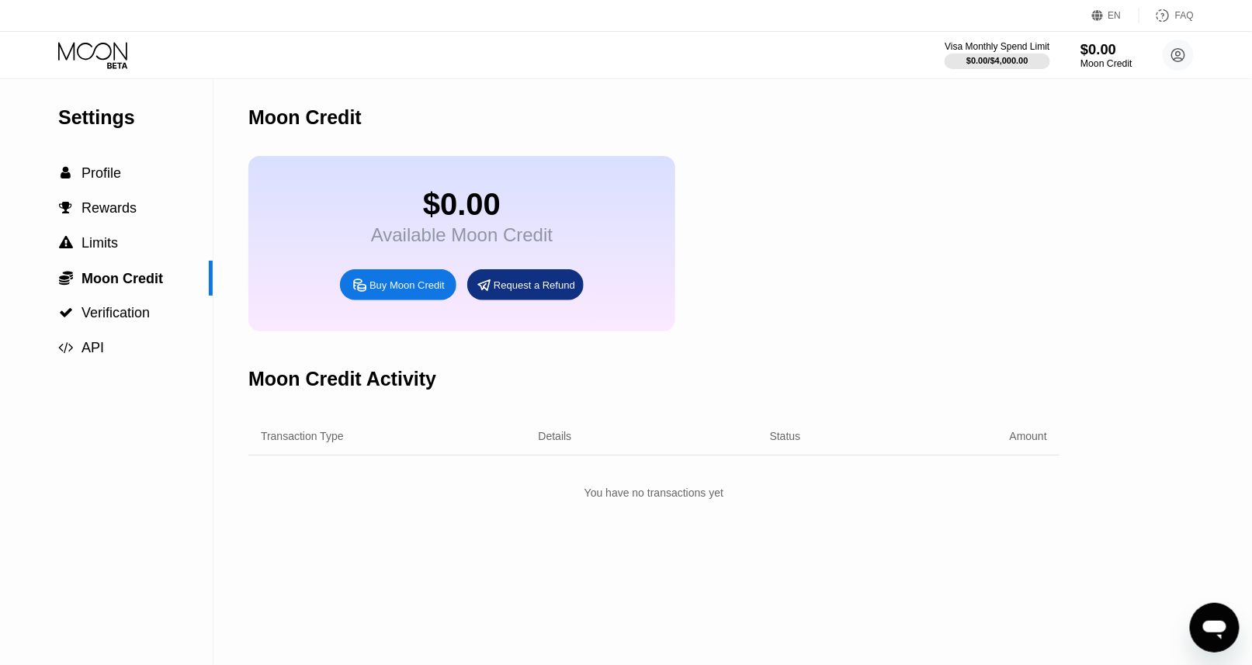
click at [1104, 50] on div "$0.00" at bounding box center [1106, 49] width 52 height 16
click at [1169, 56] on circle at bounding box center [1178, 55] width 31 height 31
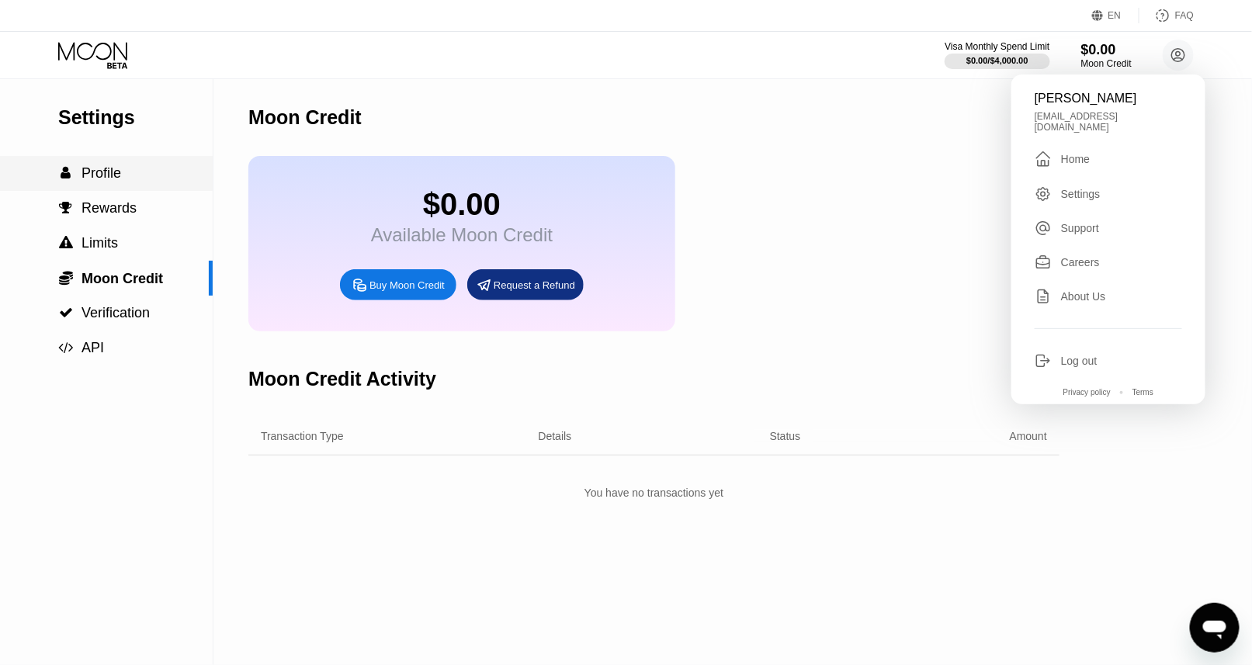
click at [103, 178] on span "Profile" at bounding box center [101, 173] width 40 height 16
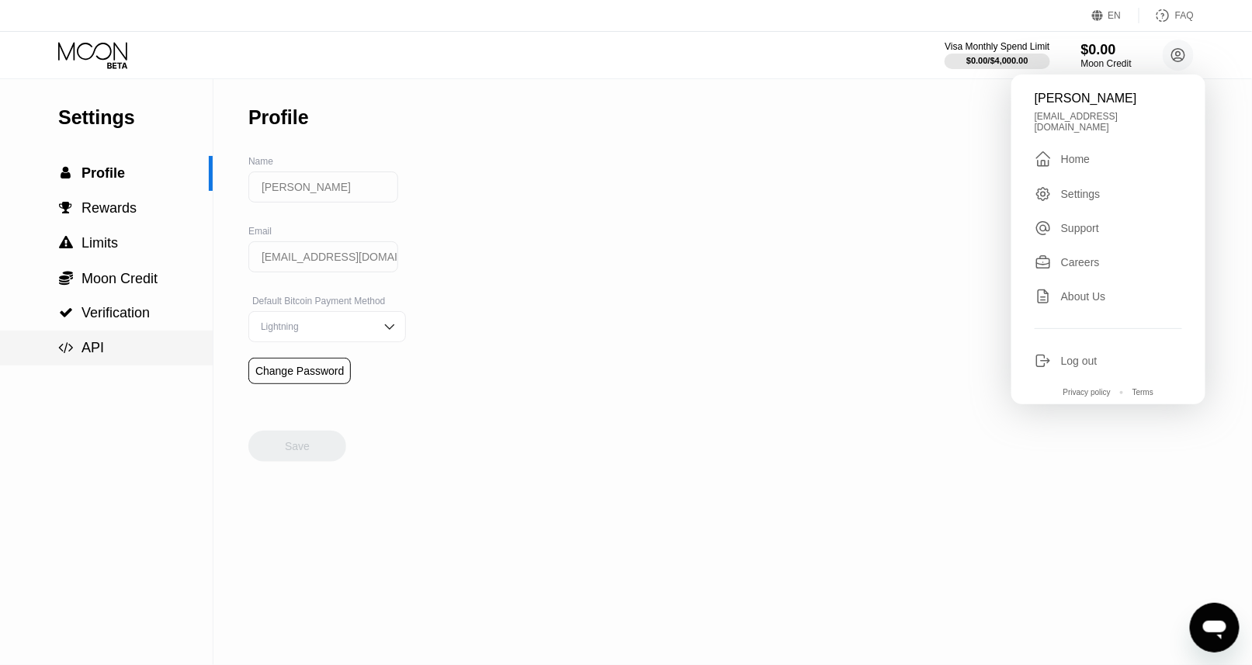
click at [113, 340] on div " API" at bounding box center [106, 348] width 213 height 35
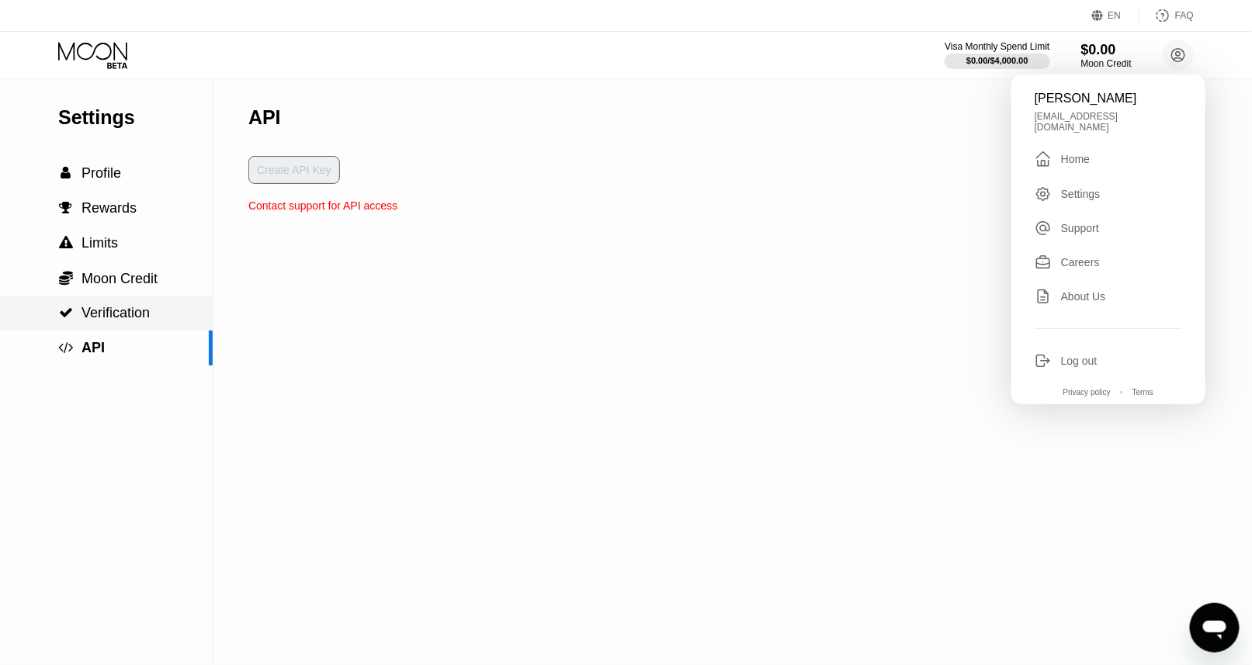
click at [112, 316] on span "Verification" at bounding box center [115, 313] width 68 height 16
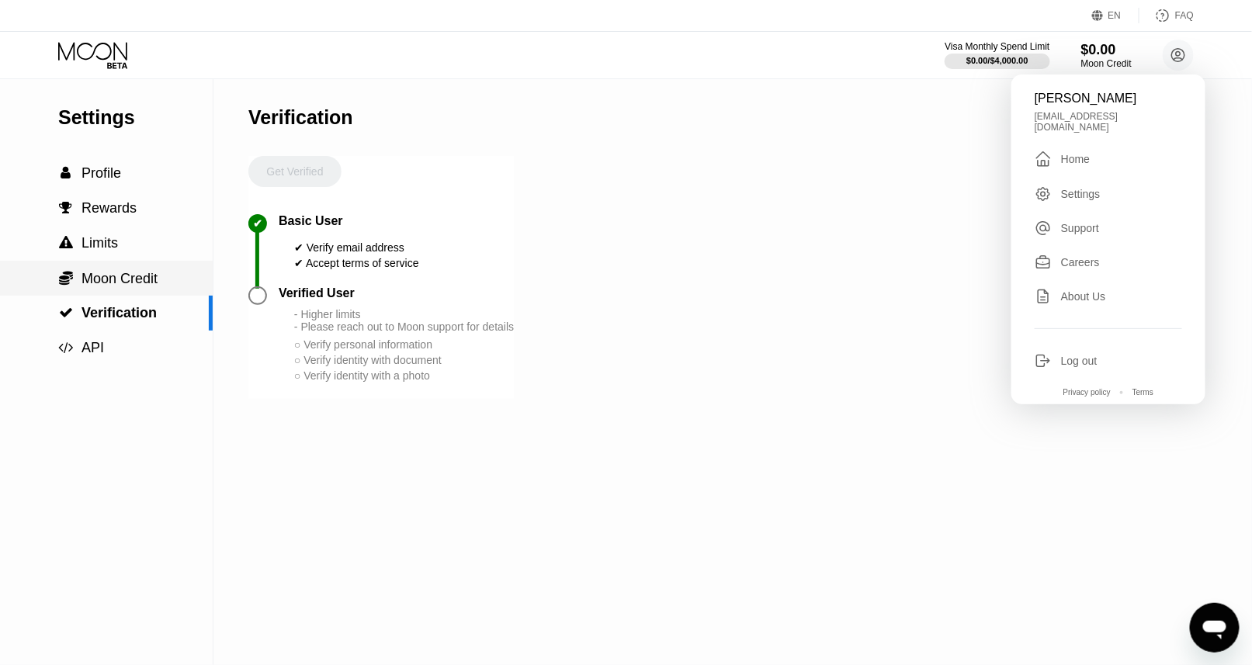
click at [109, 286] on span "Moon Credit" at bounding box center [119, 279] width 76 height 16
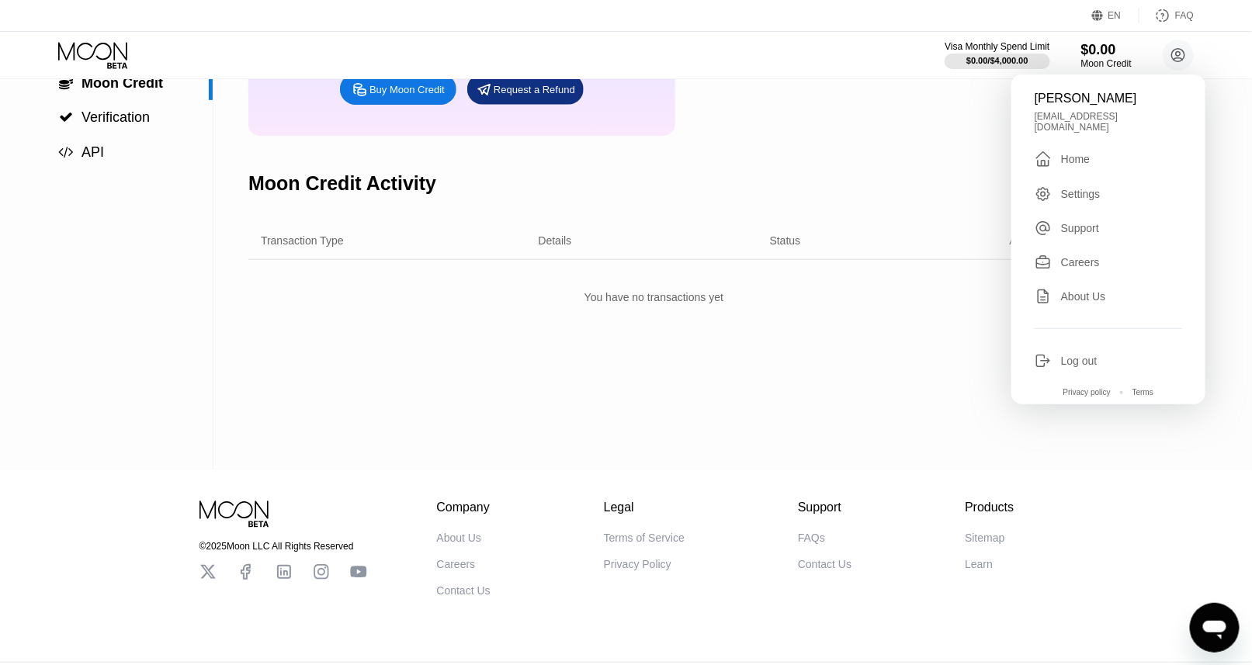
scroll to position [237, 0]
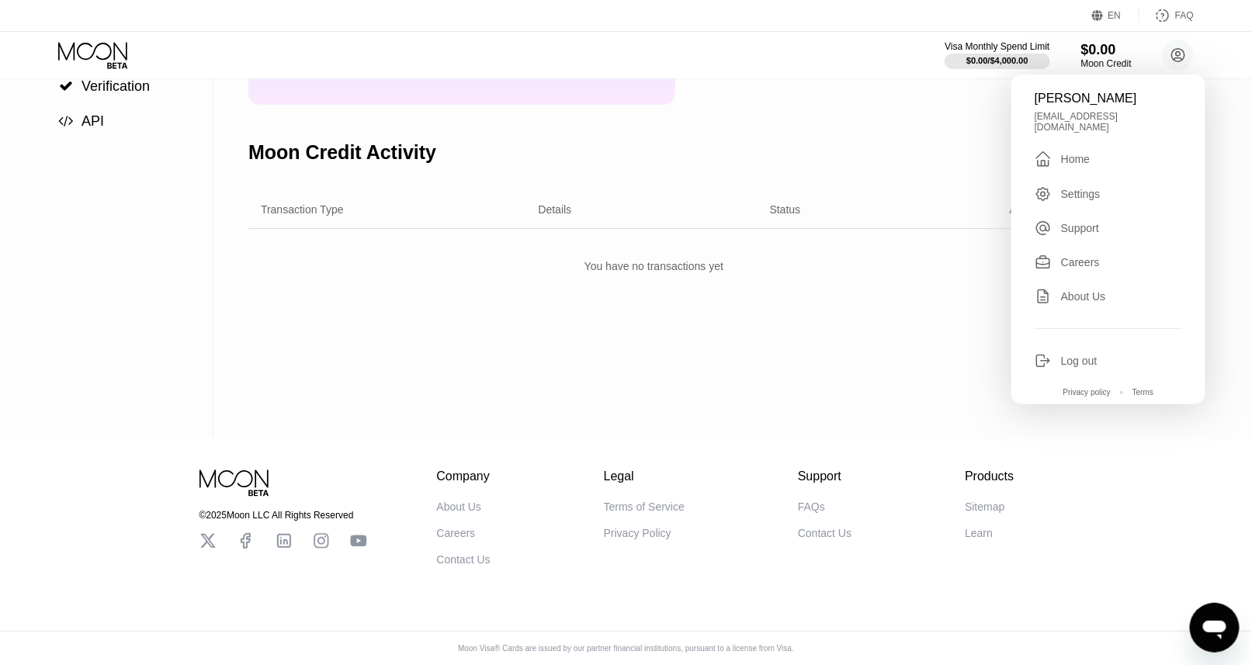
click at [854, 392] on div "Moon Credit $0.00 Available Moon Credit Buy Moon Credit Request a Refund Moon C…" at bounding box center [653, 146] width 811 height 586
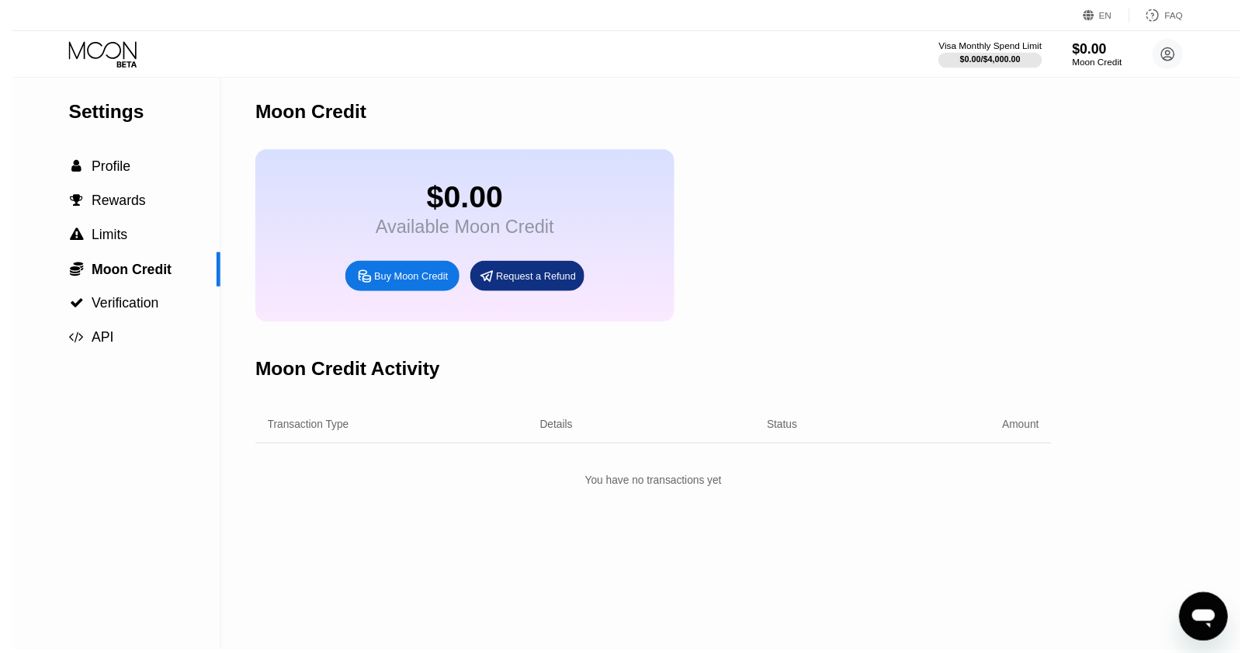
scroll to position [0, 0]
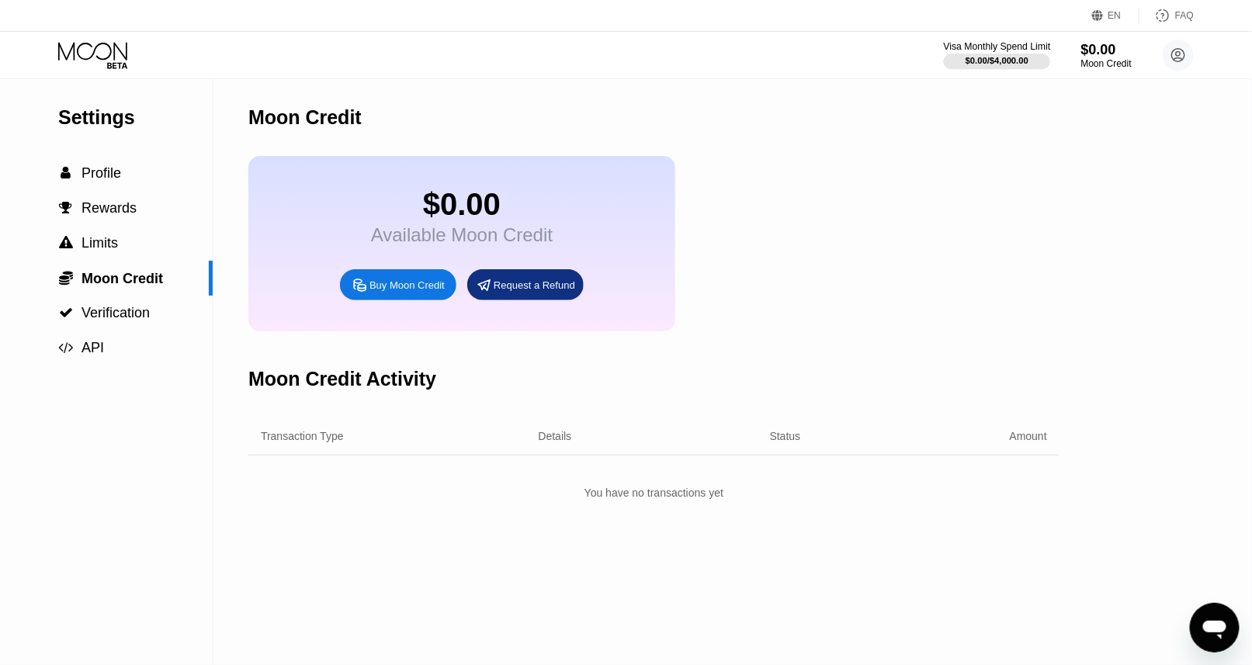
click at [1002, 65] on div "$0.00 / $4,000.00" at bounding box center [996, 60] width 63 height 9
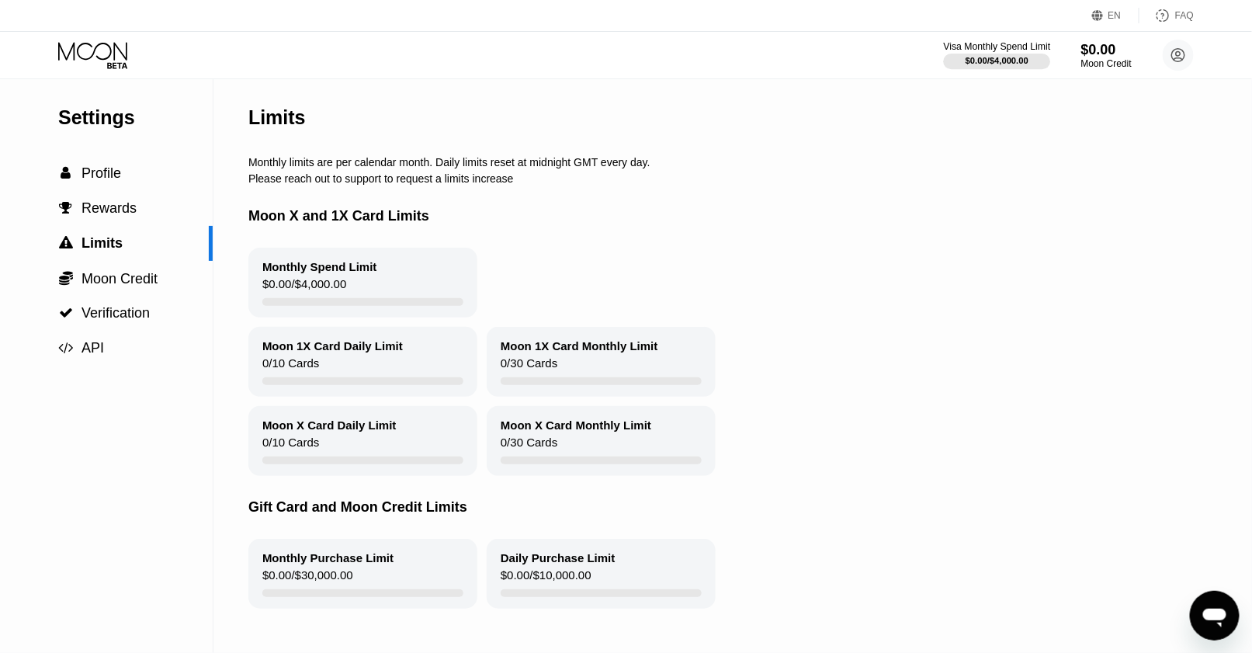
click at [977, 57] on div "$0.00 / $4,000.00" at bounding box center [996, 60] width 63 height 9
click at [1073, 57] on div "Visa Monthly Spend Limit $0.00 / $4,000.00 $0.00 Moon Credit umair dastgeer myw…" at bounding box center [1069, 55] width 249 height 31
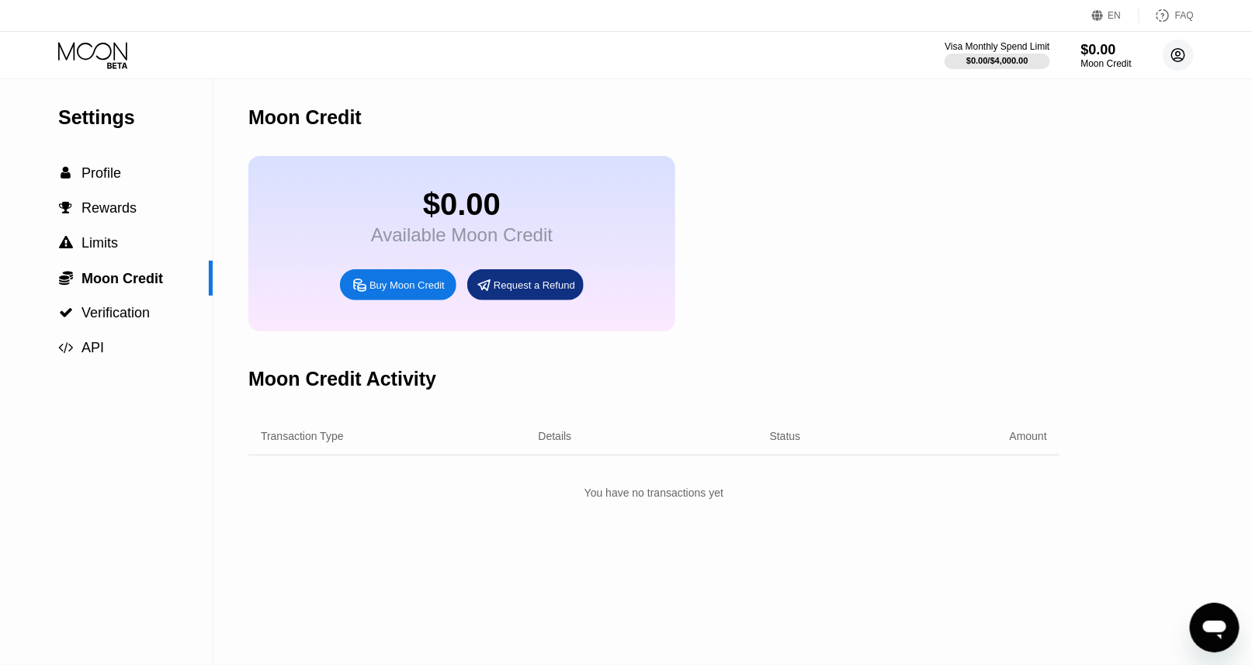
click at [1191, 53] on circle at bounding box center [1178, 55] width 31 height 31
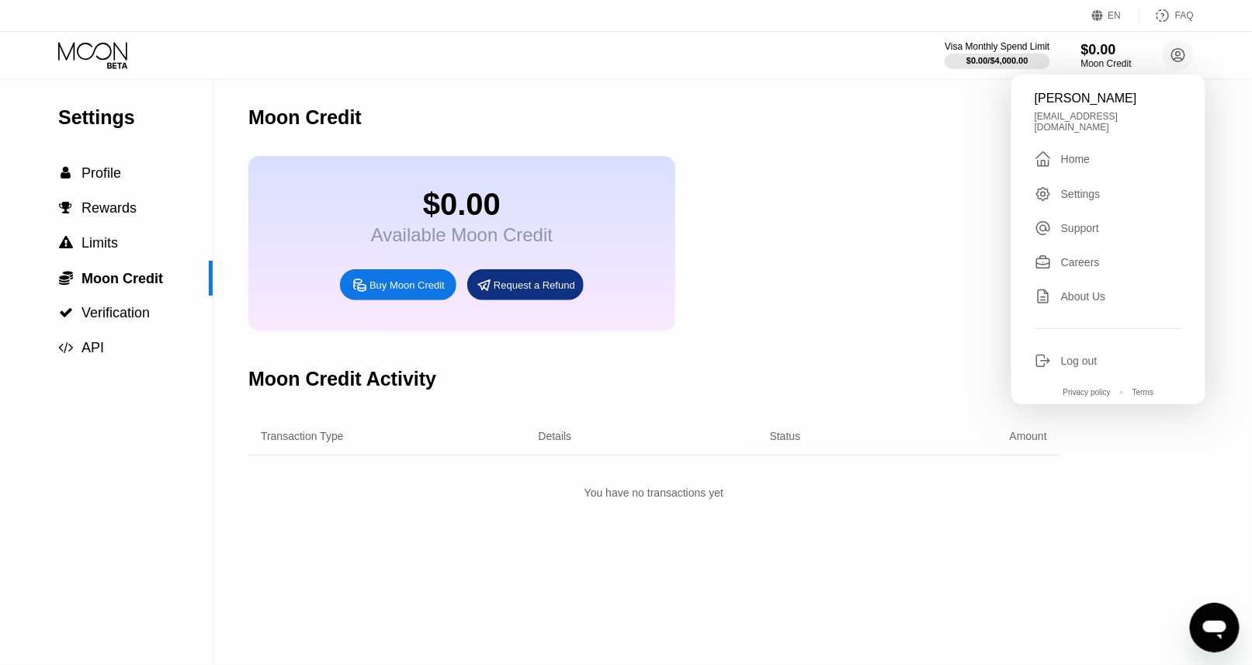
click at [1076, 161] on div "Home" at bounding box center [1075, 159] width 29 height 12
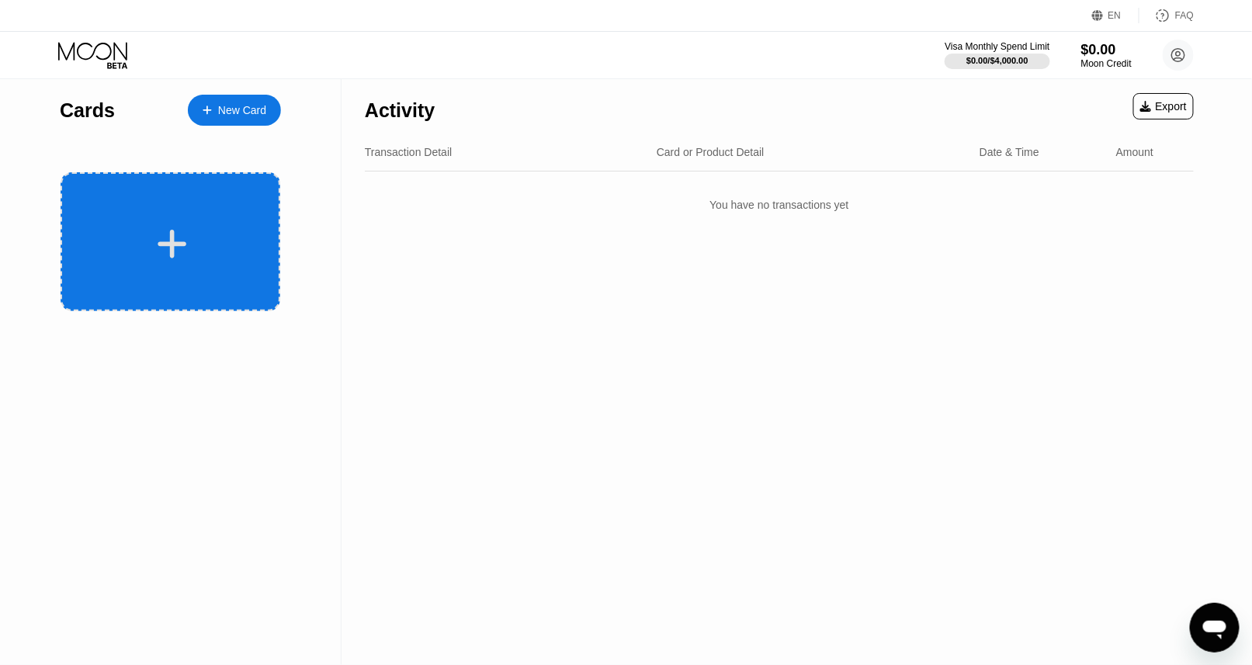
click at [199, 215] on div at bounding box center [171, 241] width 220 height 139
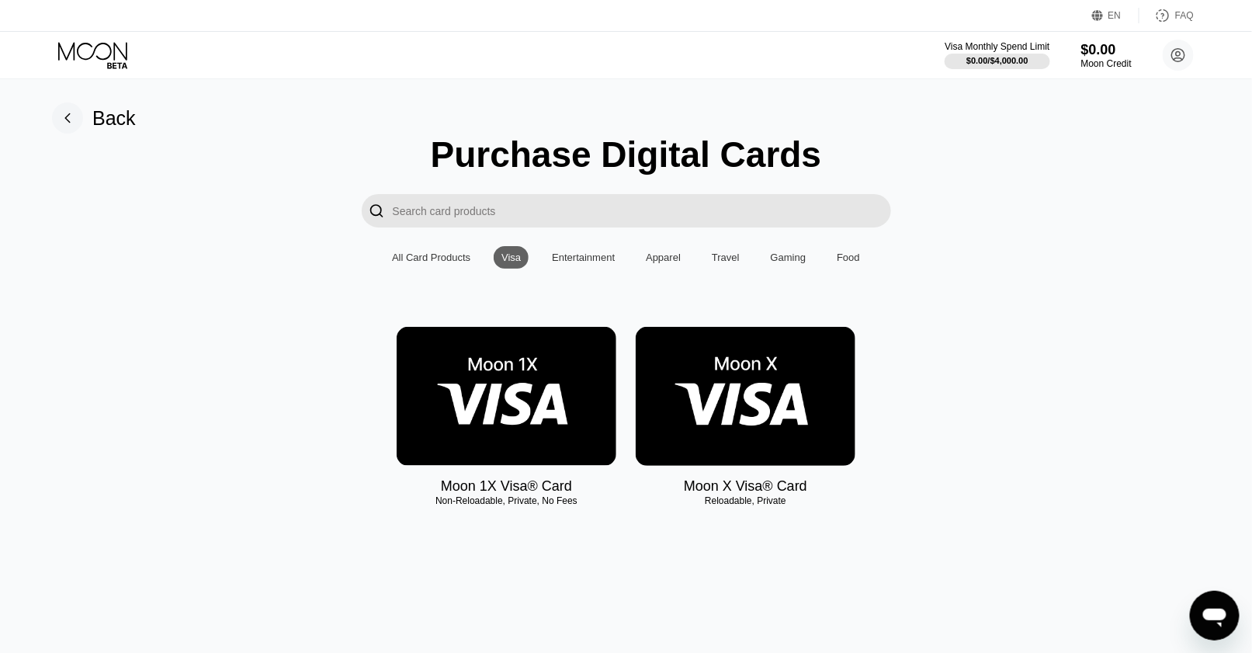
click at [695, 376] on img at bounding box center [746, 396] width 220 height 139
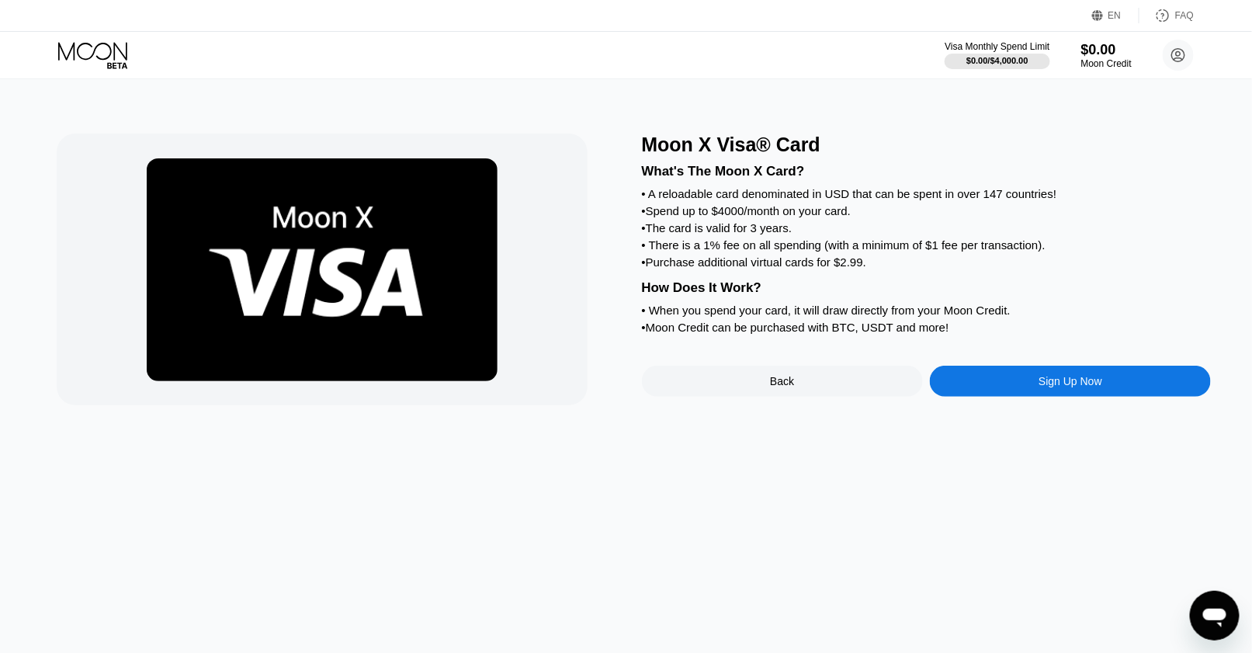
click at [984, 387] on div "Sign Up Now" at bounding box center [1070, 381] width 281 height 31
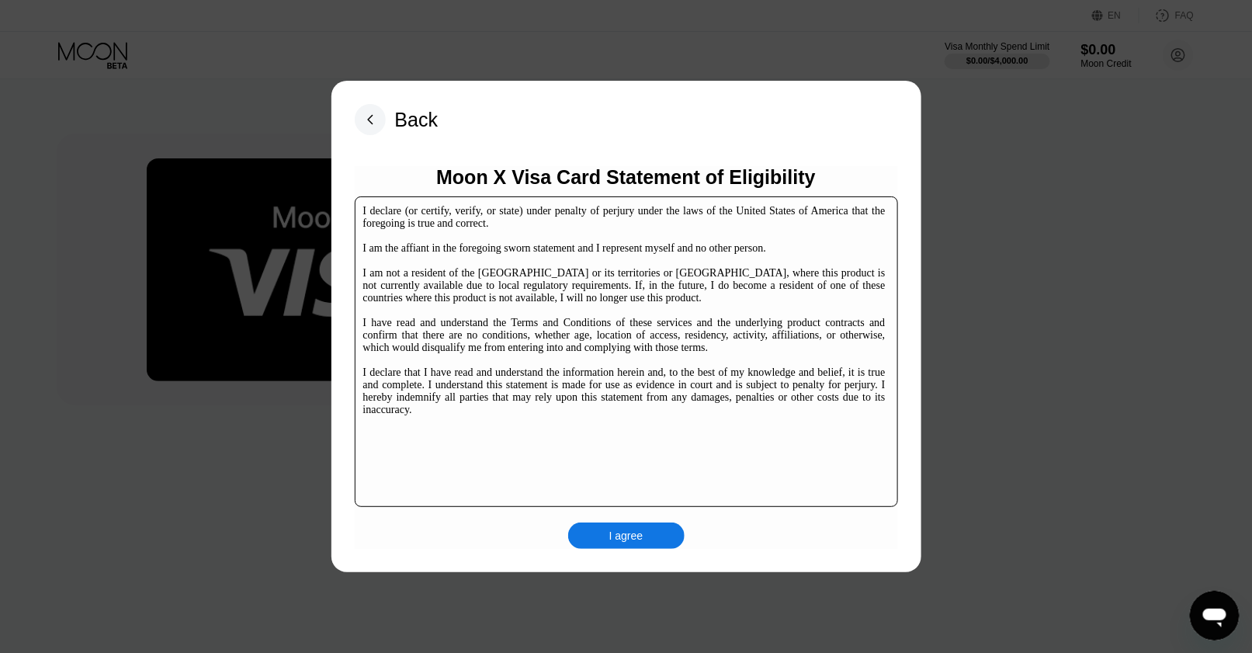
scroll to position [237, 0]
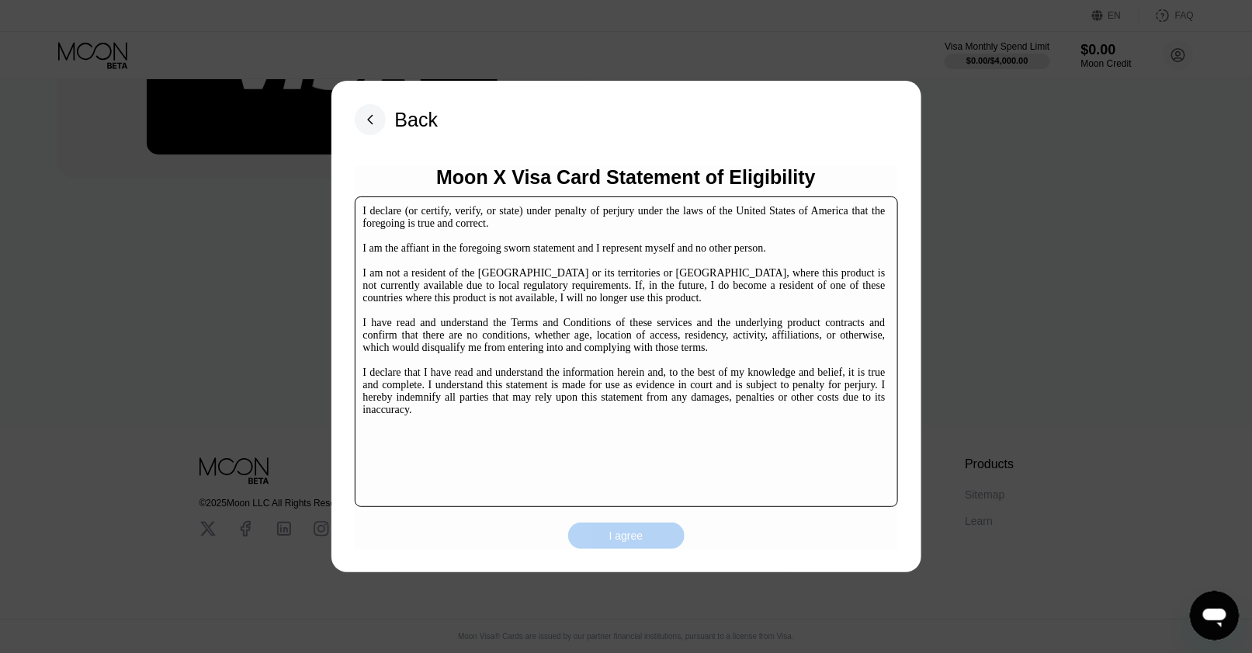
click at [653, 533] on div "I agree" at bounding box center [626, 535] width 116 height 26
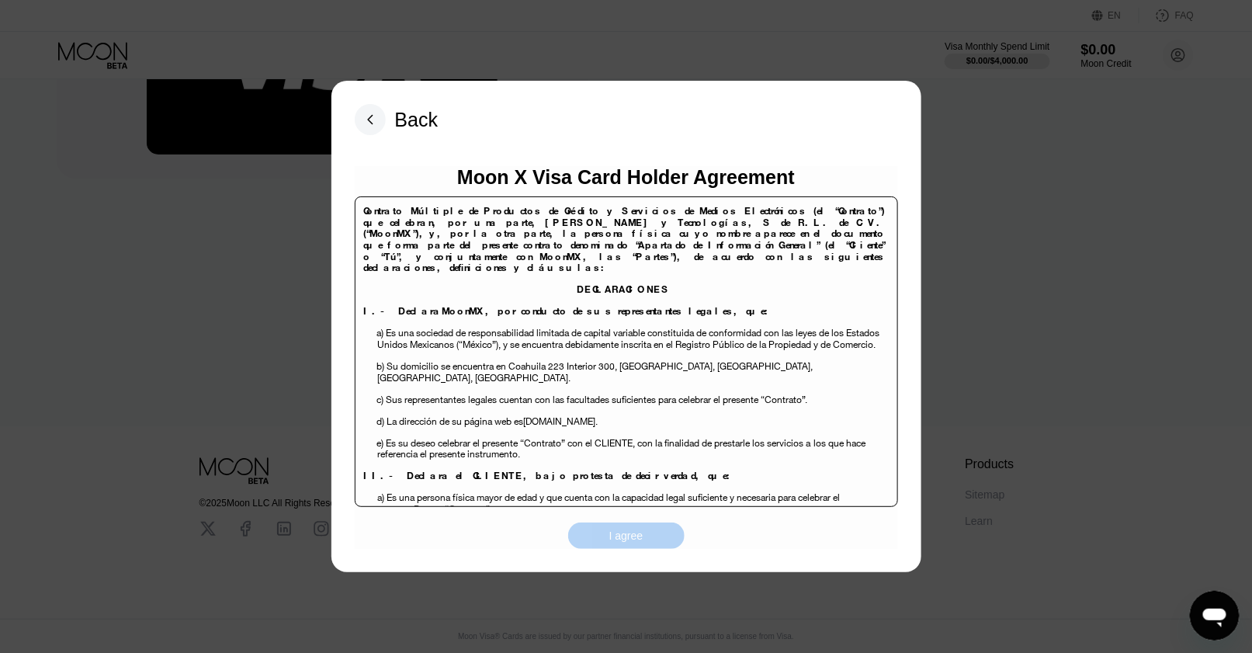
click at [649, 528] on div "I agree" at bounding box center [626, 535] width 116 height 26
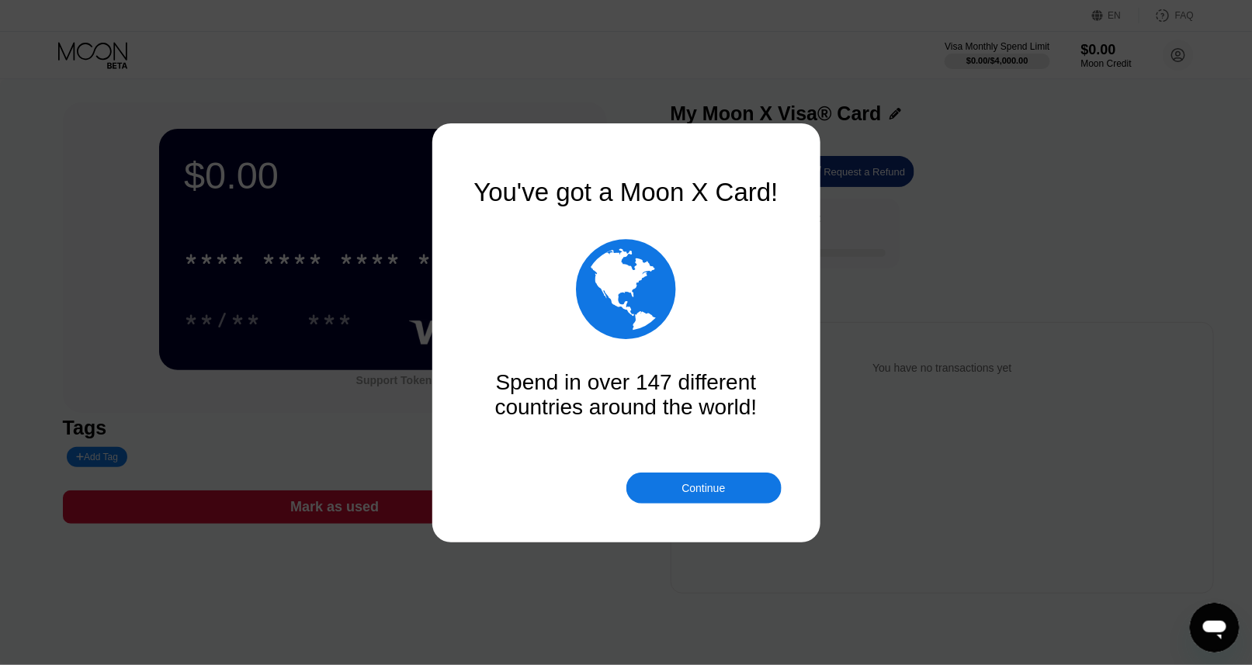
click at [653, 492] on div "Continue" at bounding box center [703, 488] width 155 height 31
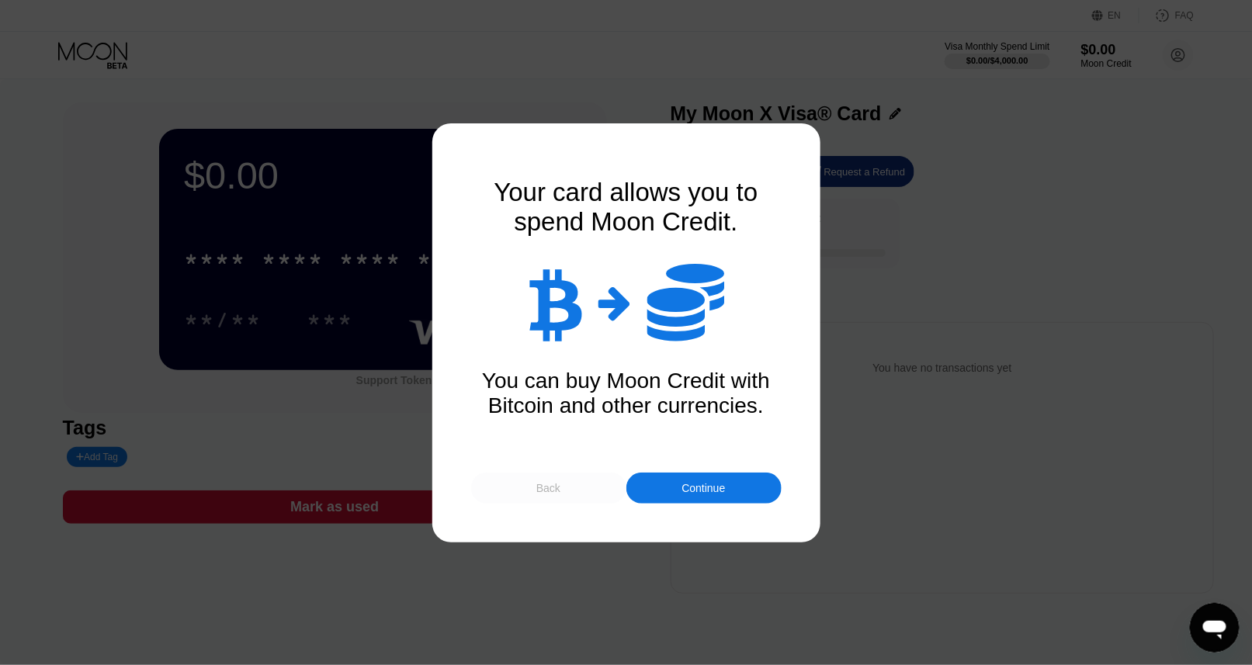
click at [577, 485] on div "Back" at bounding box center [548, 488] width 155 height 31
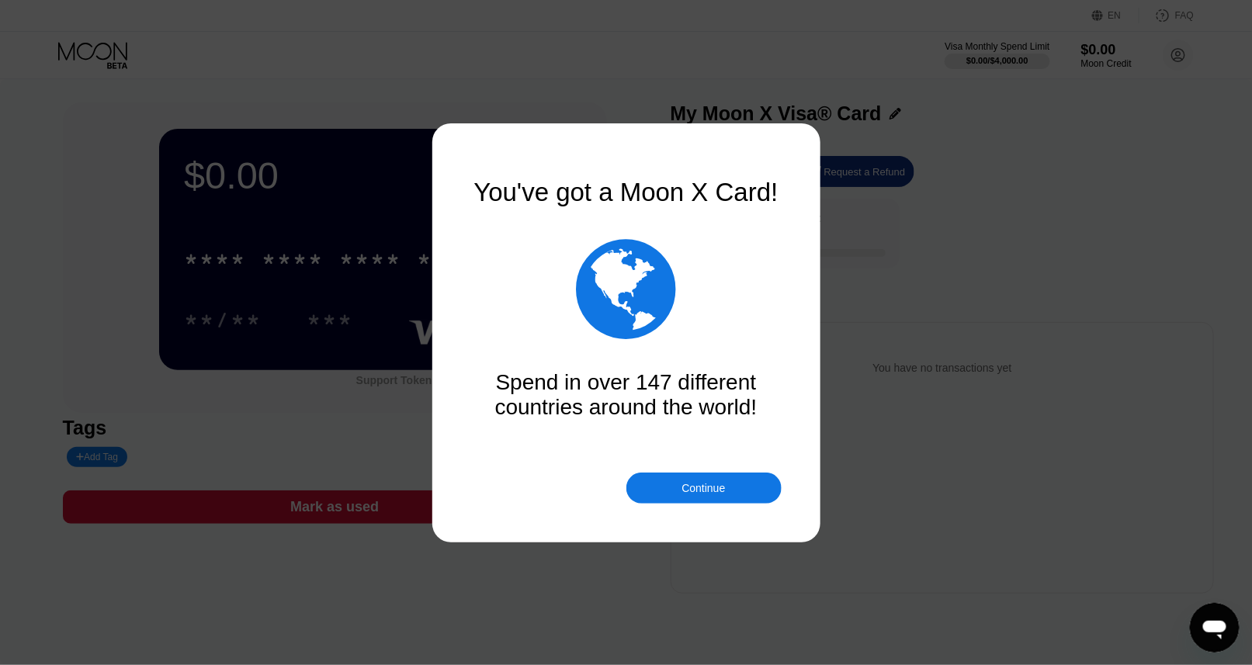
click at [630, 485] on div "Continue" at bounding box center [703, 488] width 155 height 31
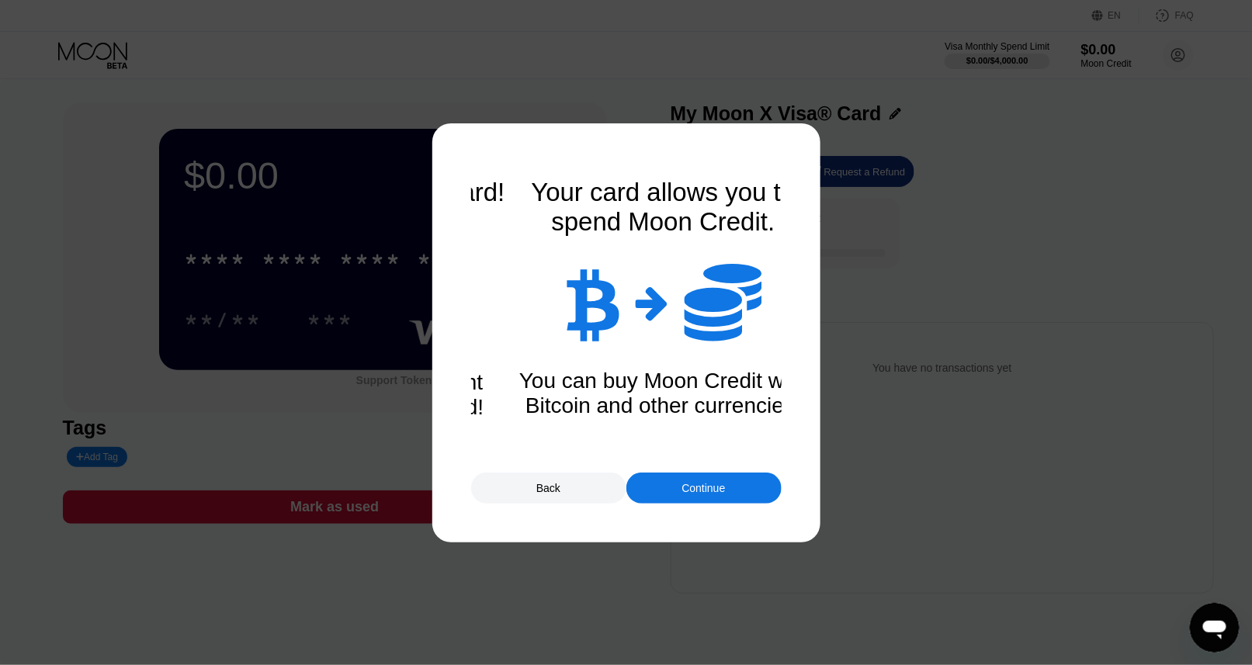
click at [630, 485] on div "Continue" at bounding box center [703, 488] width 155 height 31
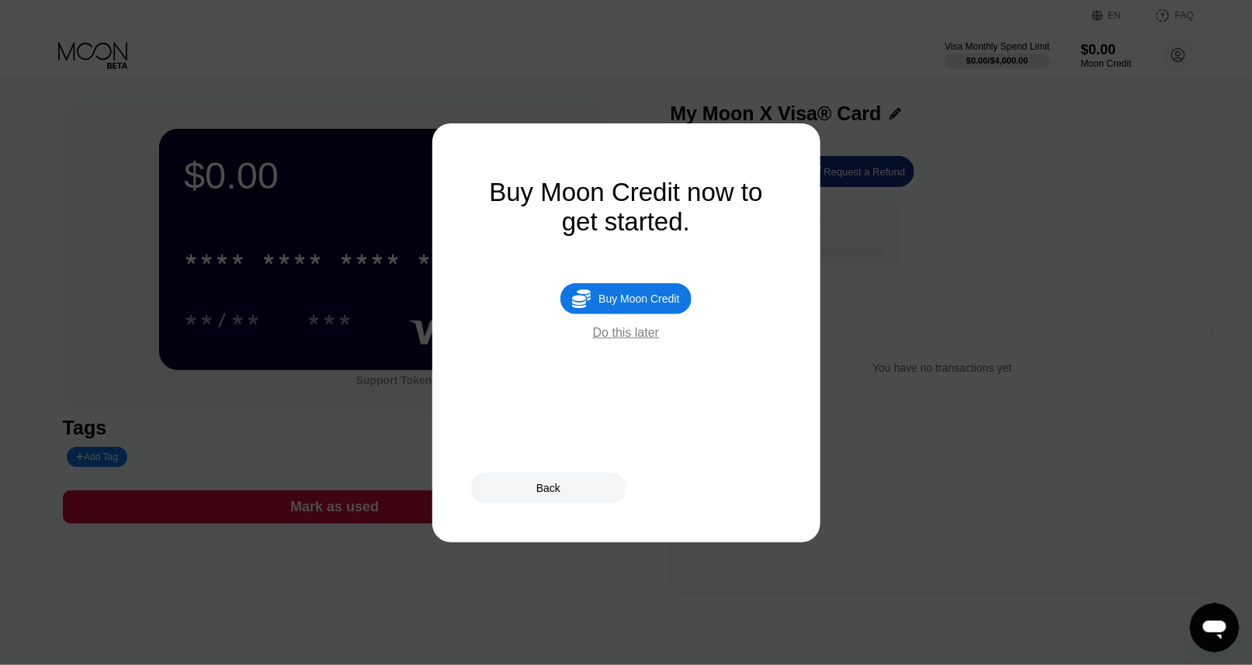
click at [581, 486] on div "Back" at bounding box center [548, 488] width 155 height 31
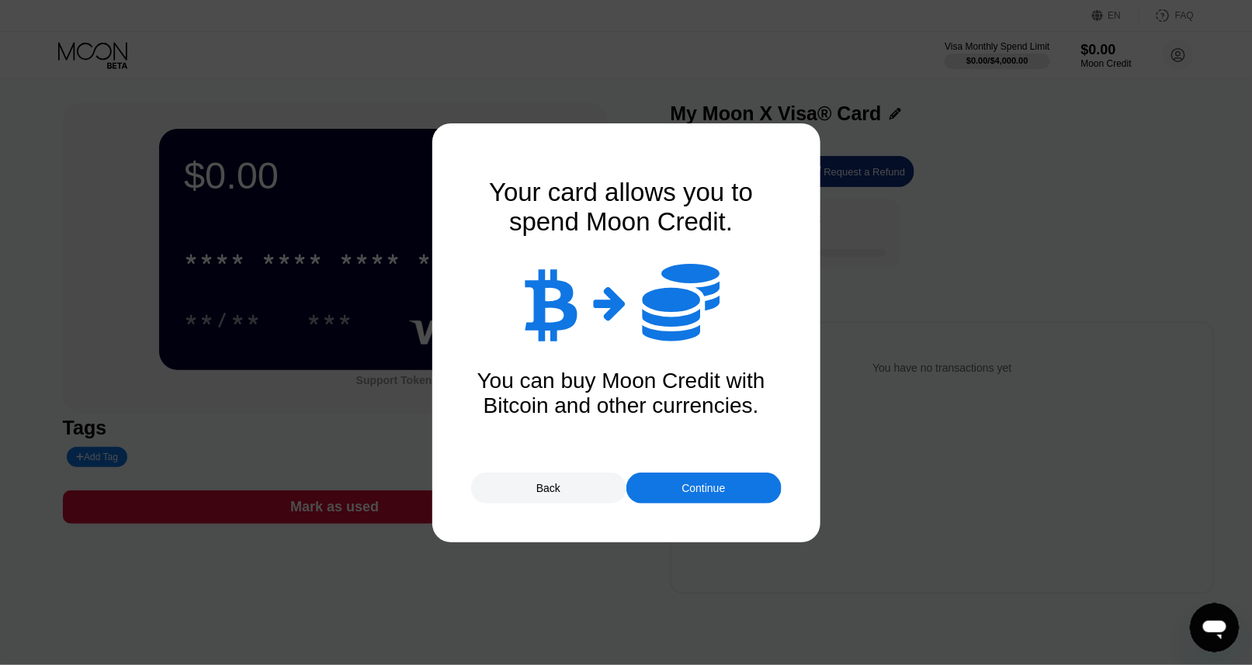
click at [650, 486] on div "Continue" at bounding box center [703, 488] width 155 height 31
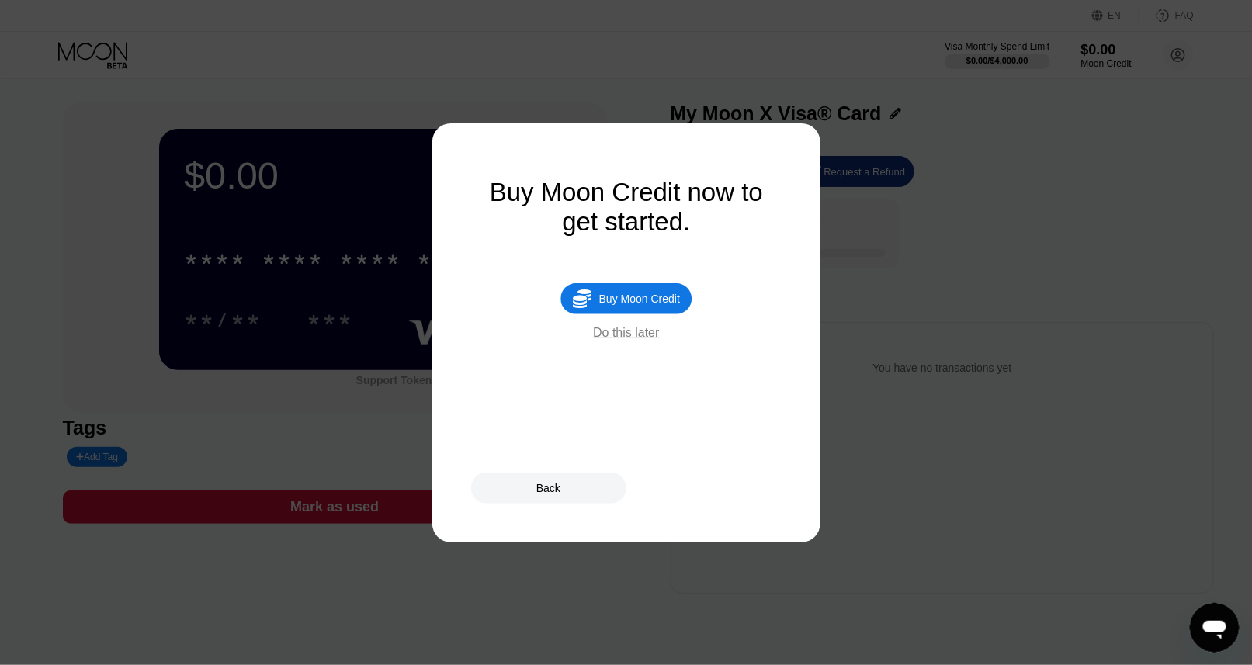
click at [639, 340] on div "Do this later" at bounding box center [626, 333] width 66 height 14
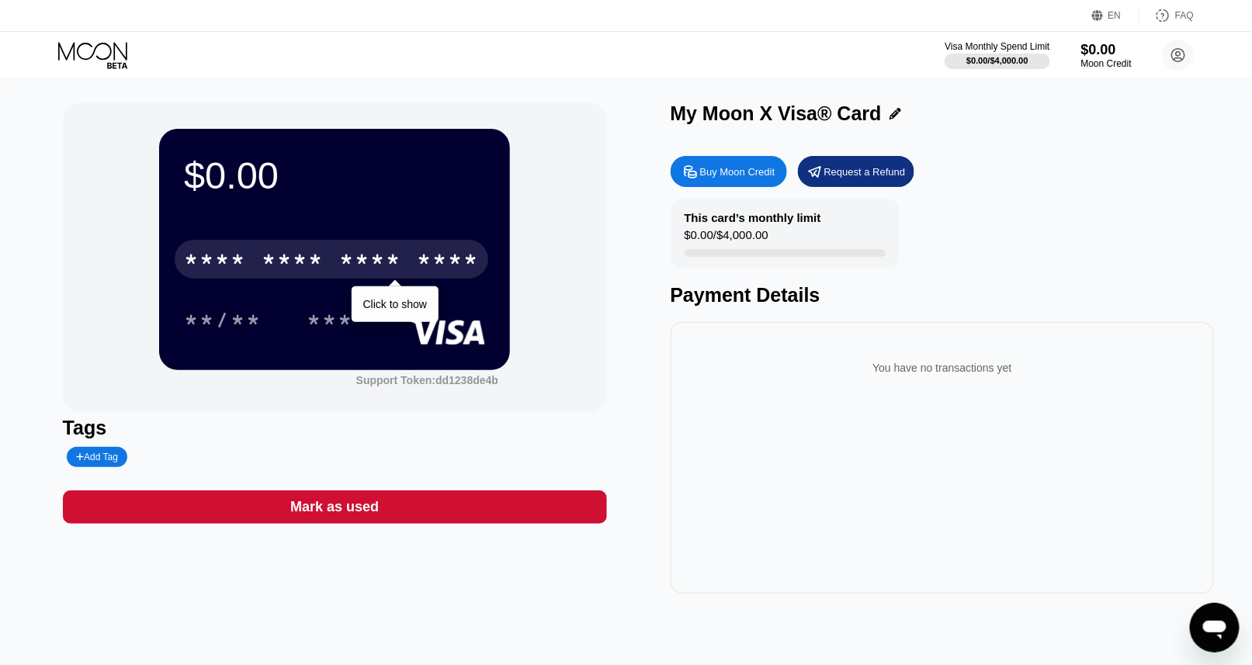
click at [416, 255] on div "* * * * * * * * * * * * ****" at bounding box center [332, 259] width 314 height 39
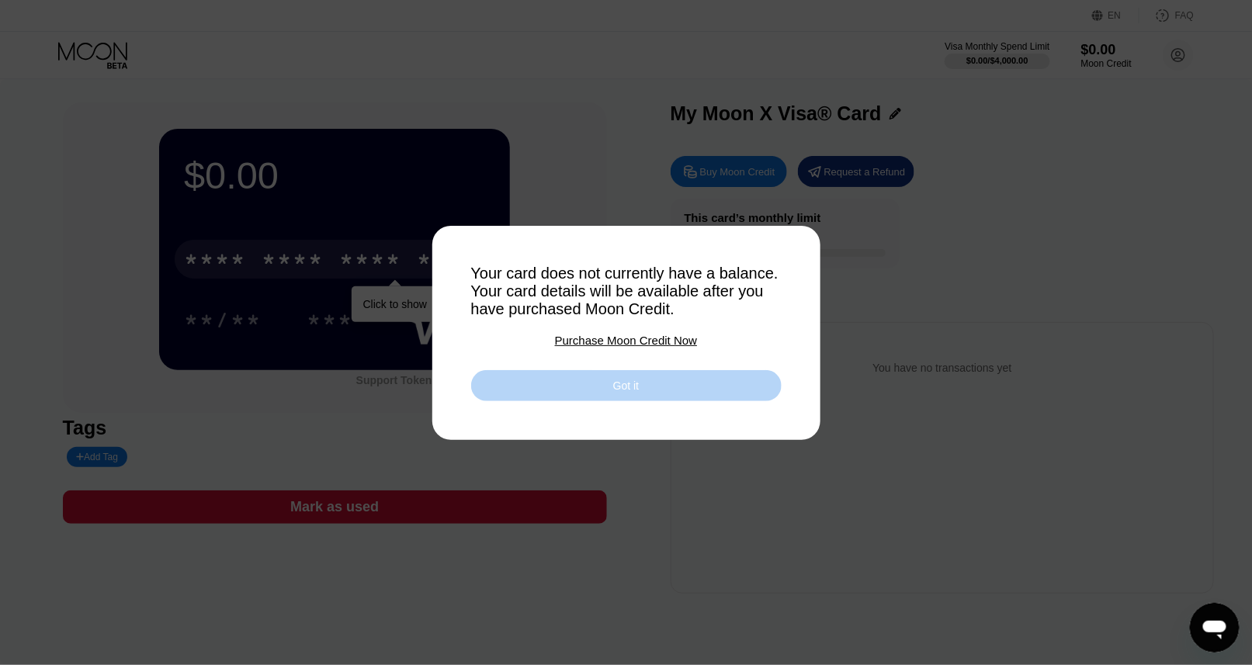
click at [625, 388] on div "Got it" at bounding box center [626, 386] width 26 height 14
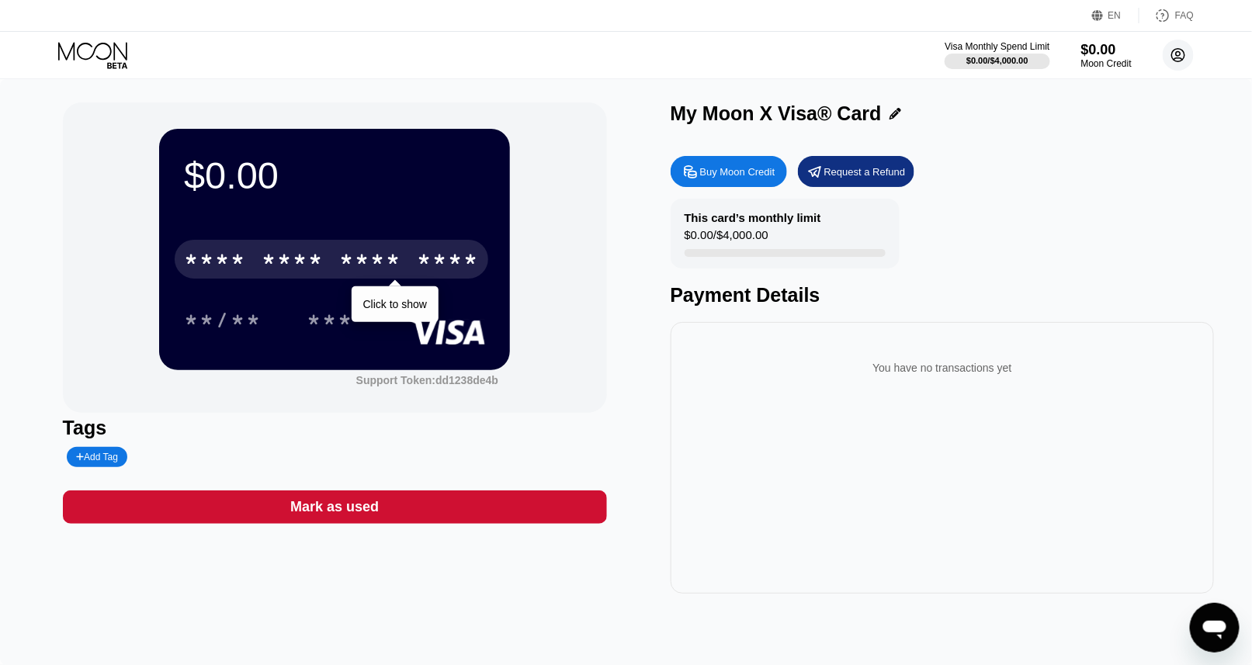
click at [1173, 60] on circle at bounding box center [1178, 55] width 31 height 31
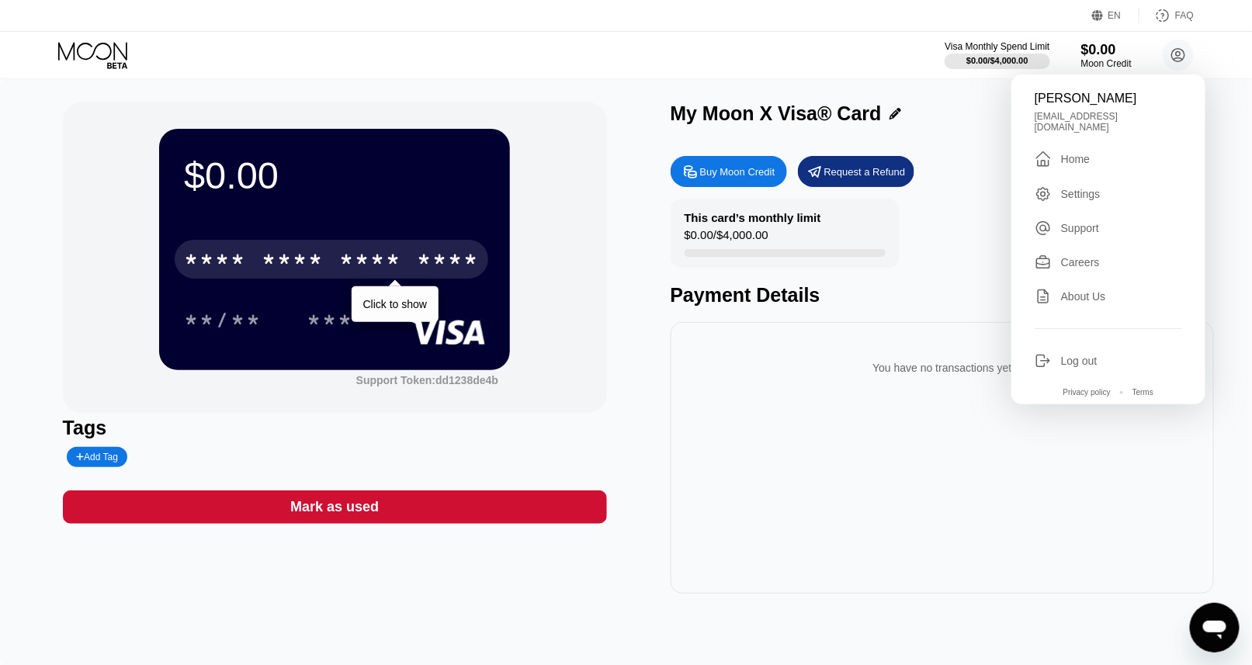
click at [1060, 160] on div "" at bounding box center [1048, 159] width 26 height 19
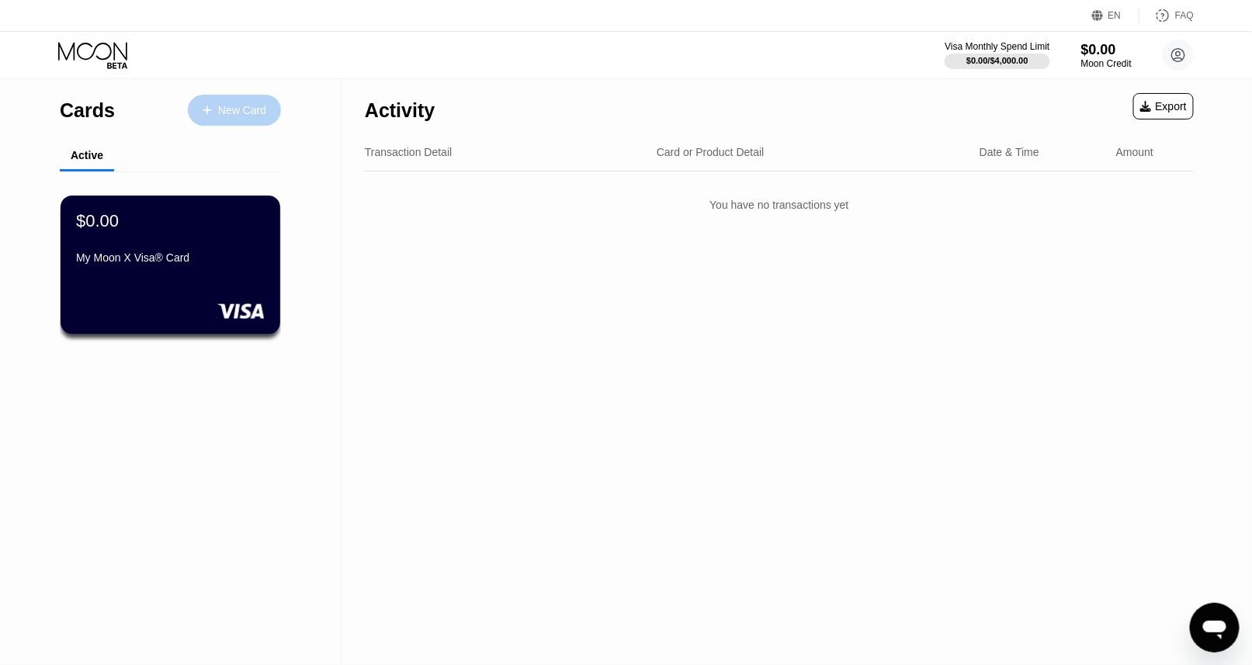
click at [262, 113] on div "New Card" at bounding box center [242, 110] width 48 height 13
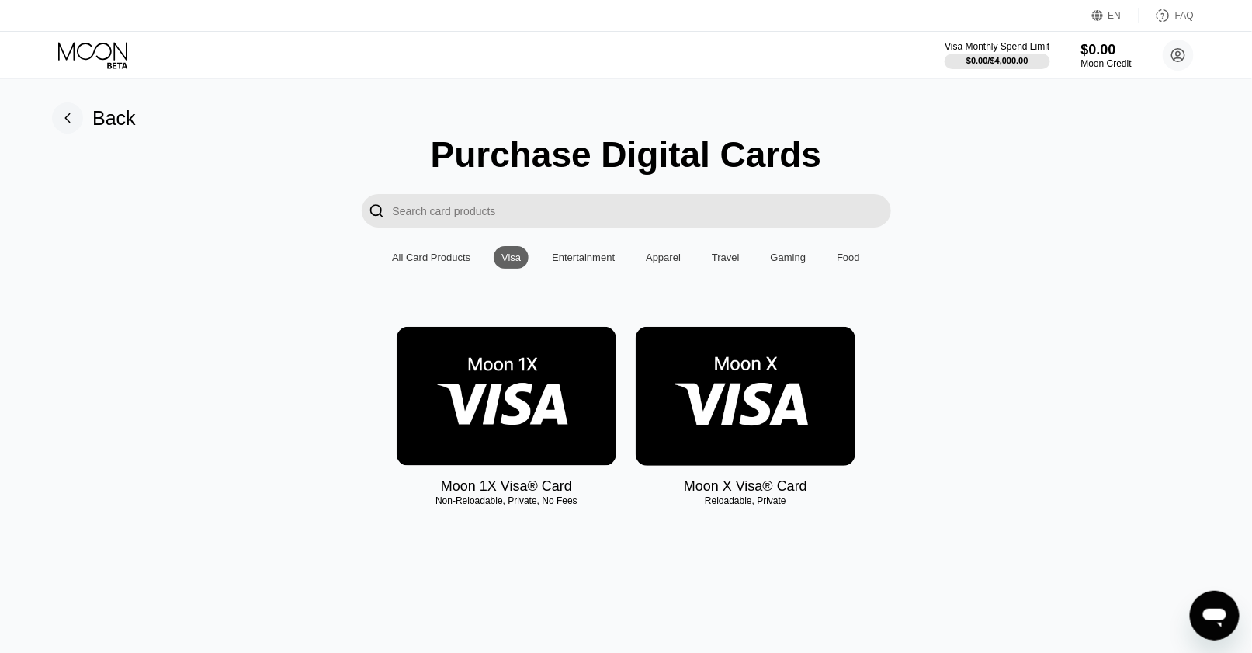
click at [522, 382] on img at bounding box center [507, 396] width 220 height 139
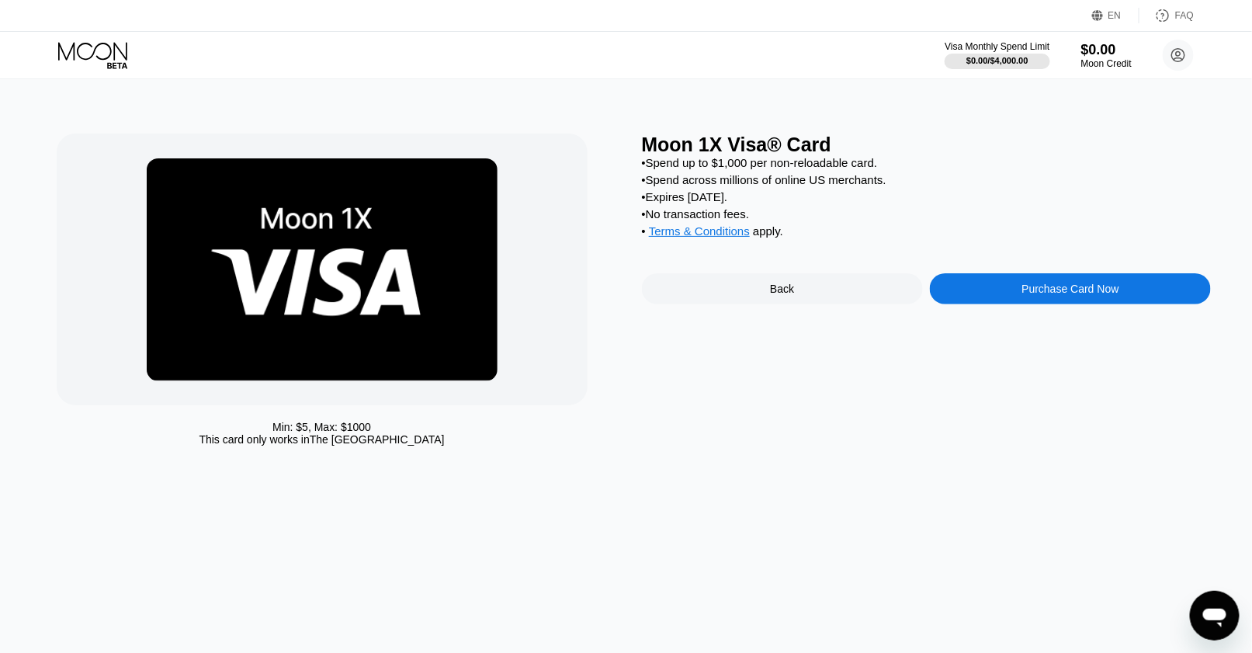
click at [1021, 293] on div "Purchase Card Now" at bounding box center [1070, 288] width 281 height 31
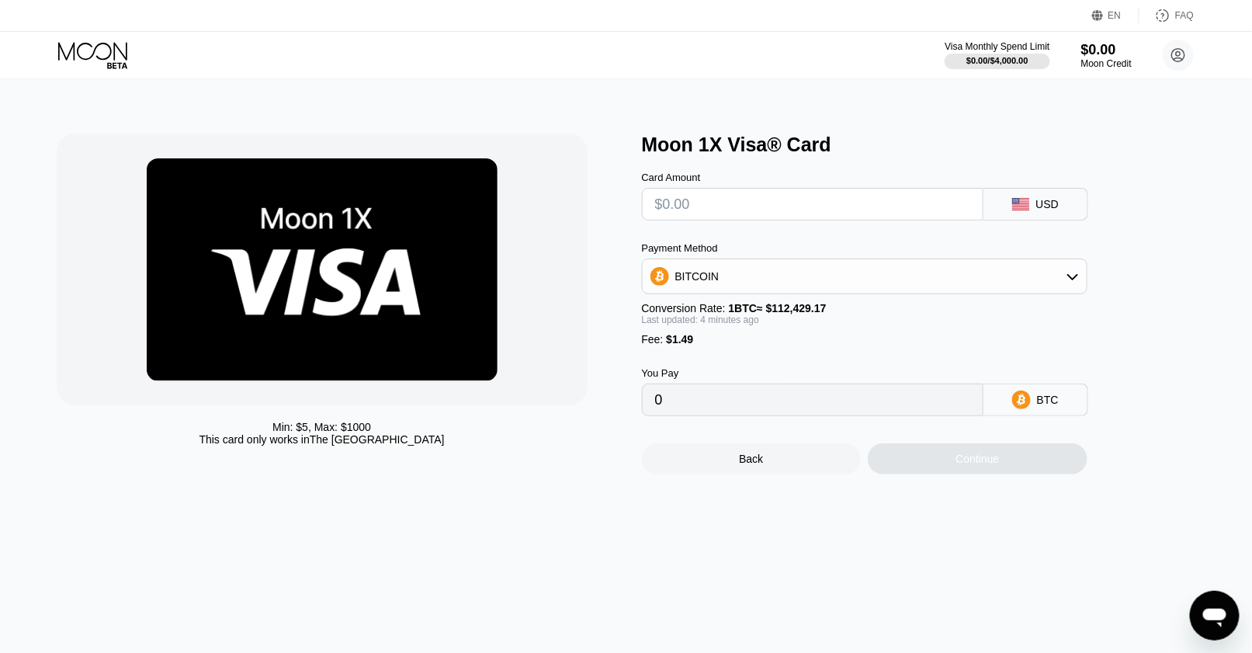
drag, startPoint x: 692, startPoint y: 354, endPoint x: 642, endPoint y: 354, distance: 50.4
click at [642, 345] on div "Fee : $1.49" at bounding box center [864, 339] width 445 height 12
click at [710, 292] on div "BITCOIN" at bounding box center [865, 276] width 444 height 31
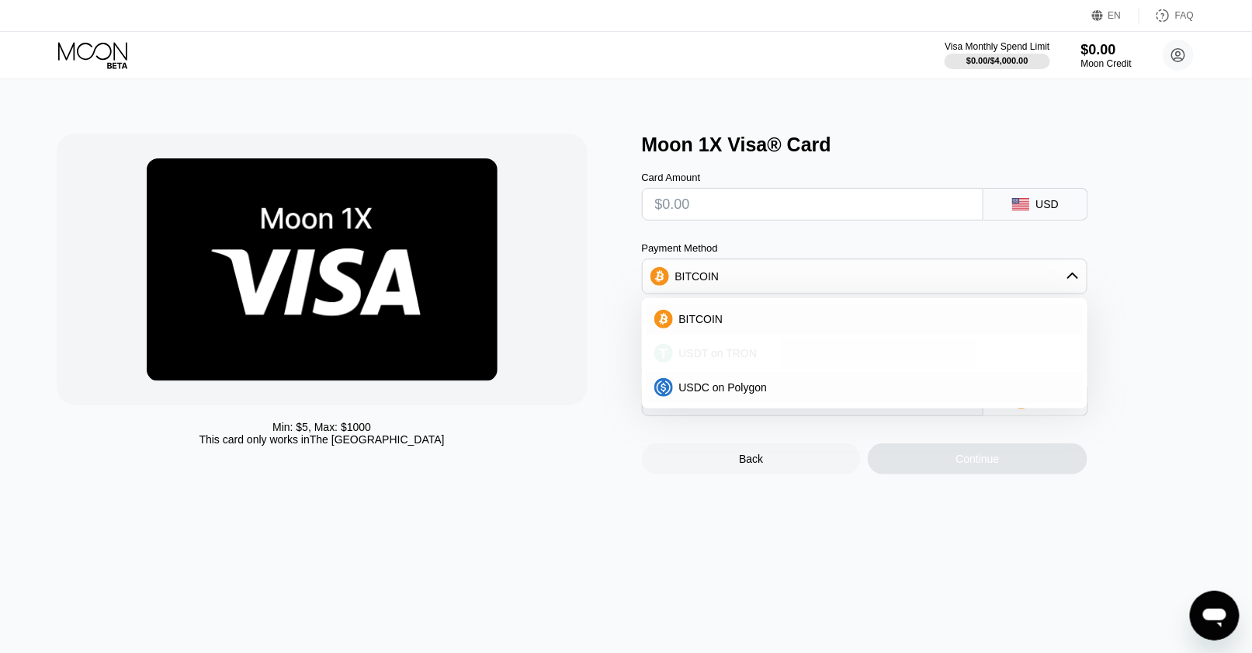
click at [740, 359] on span "USDT on TRON" at bounding box center [718, 353] width 78 height 12
type input "0.00"
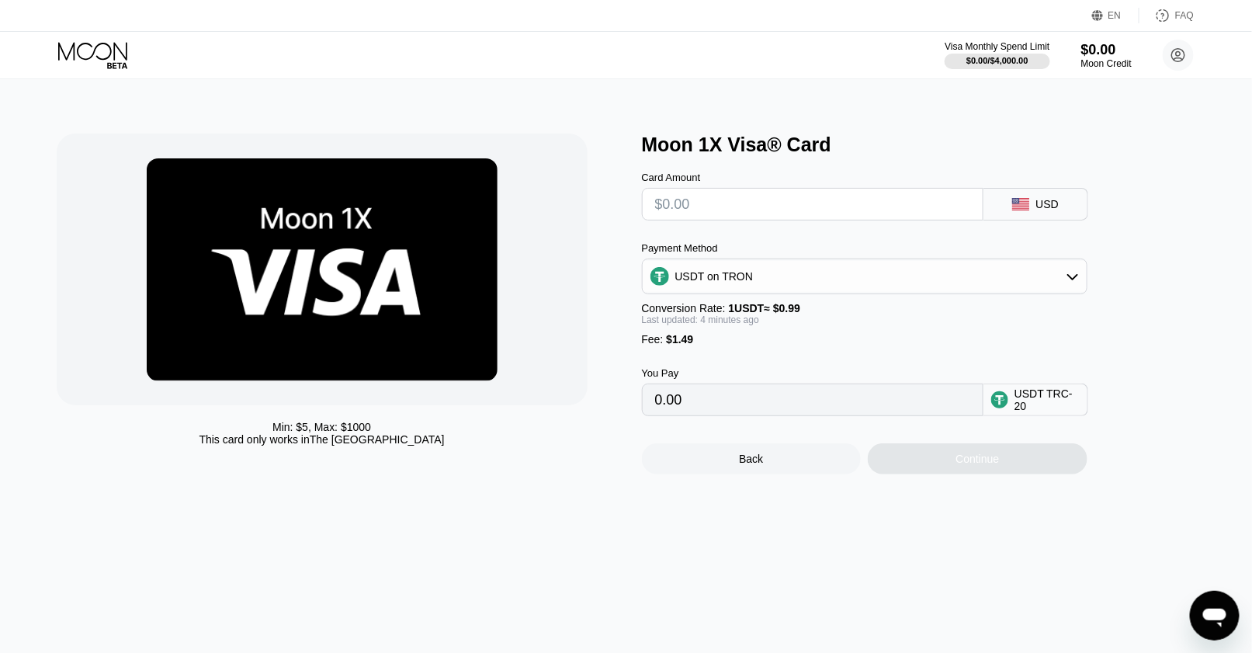
click at [710, 211] on input "text" at bounding box center [812, 204] width 315 height 31
type input "$5"
type input "6.56"
type input "$5"
click at [764, 288] on div "USDT on TRON" at bounding box center [865, 276] width 444 height 31
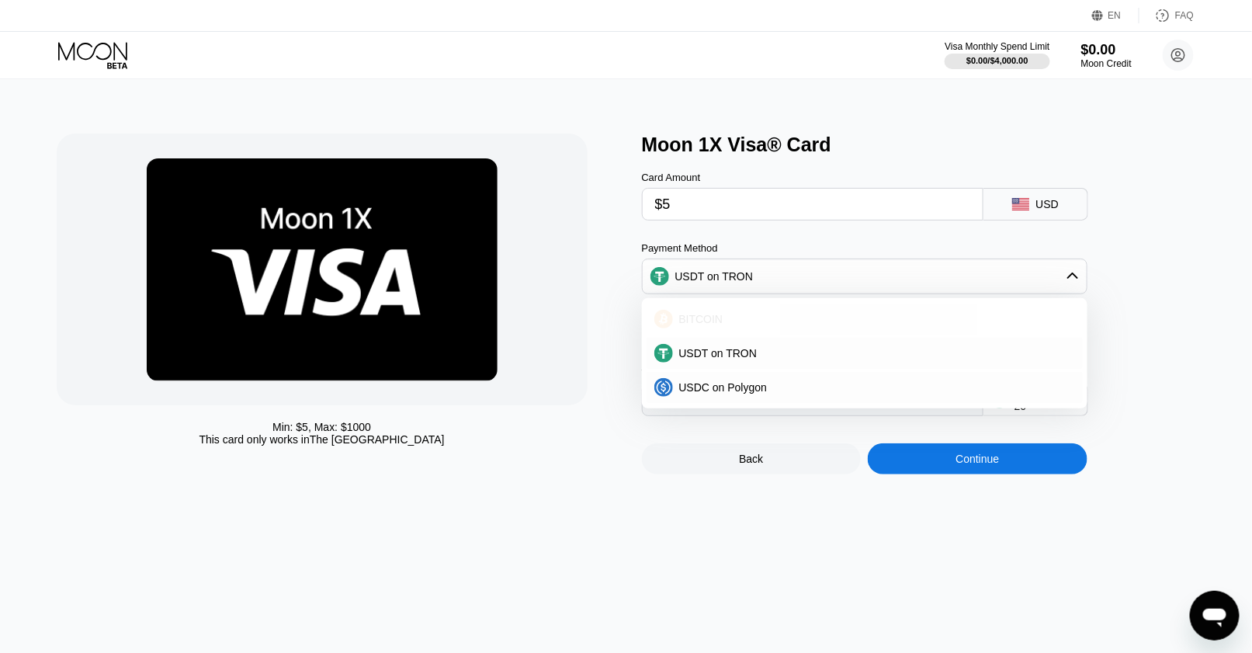
click at [702, 321] on span "BITCOIN" at bounding box center [701, 319] width 44 height 12
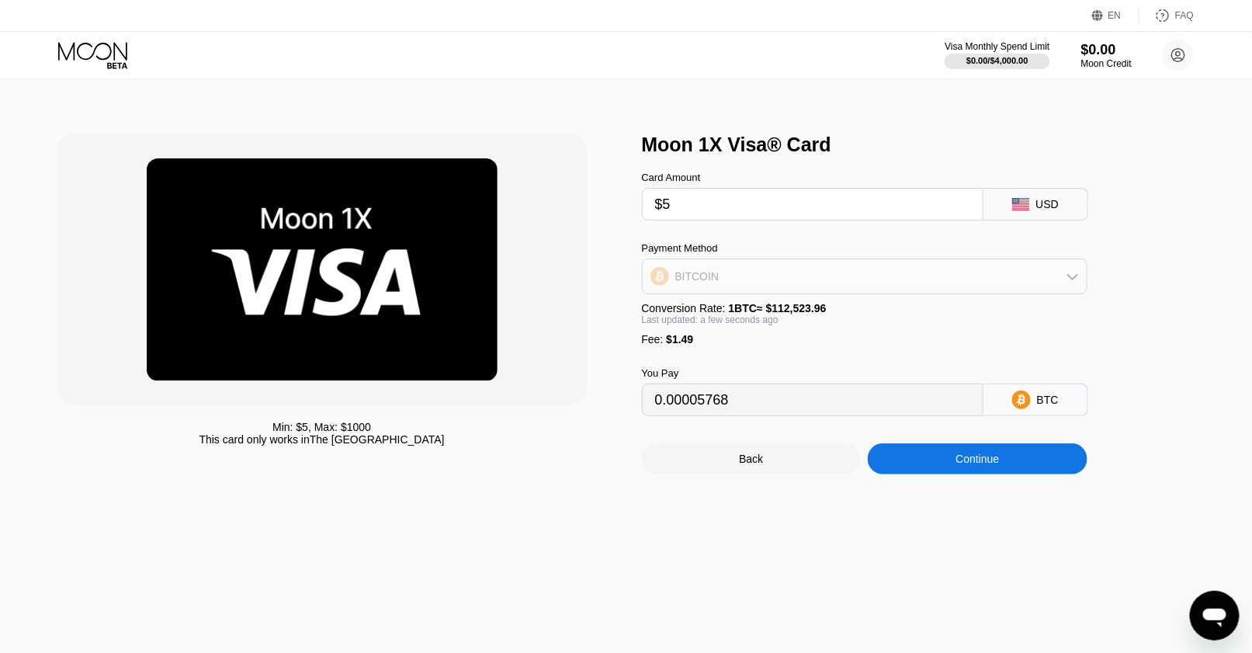
click at [797, 272] on div "BITCOIN" at bounding box center [865, 276] width 444 height 31
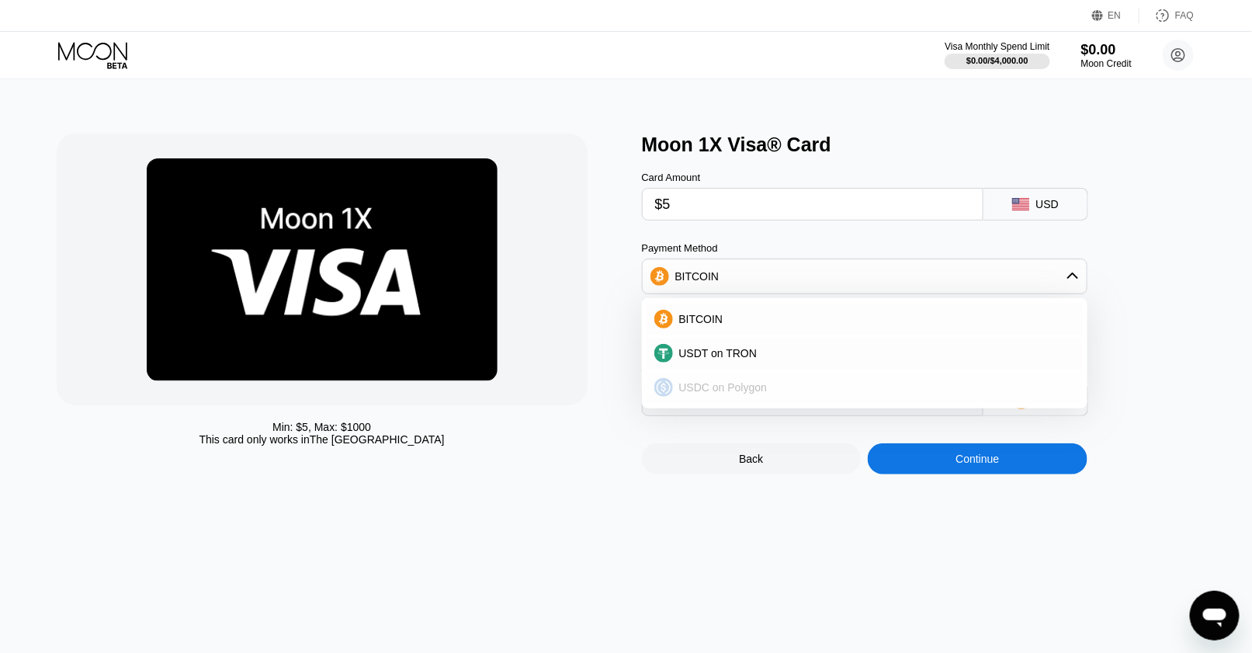
click at [770, 385] on div "USDC on Polygon" at bounding box center [864, 387] width 436 height 31
type input "6.49000000"
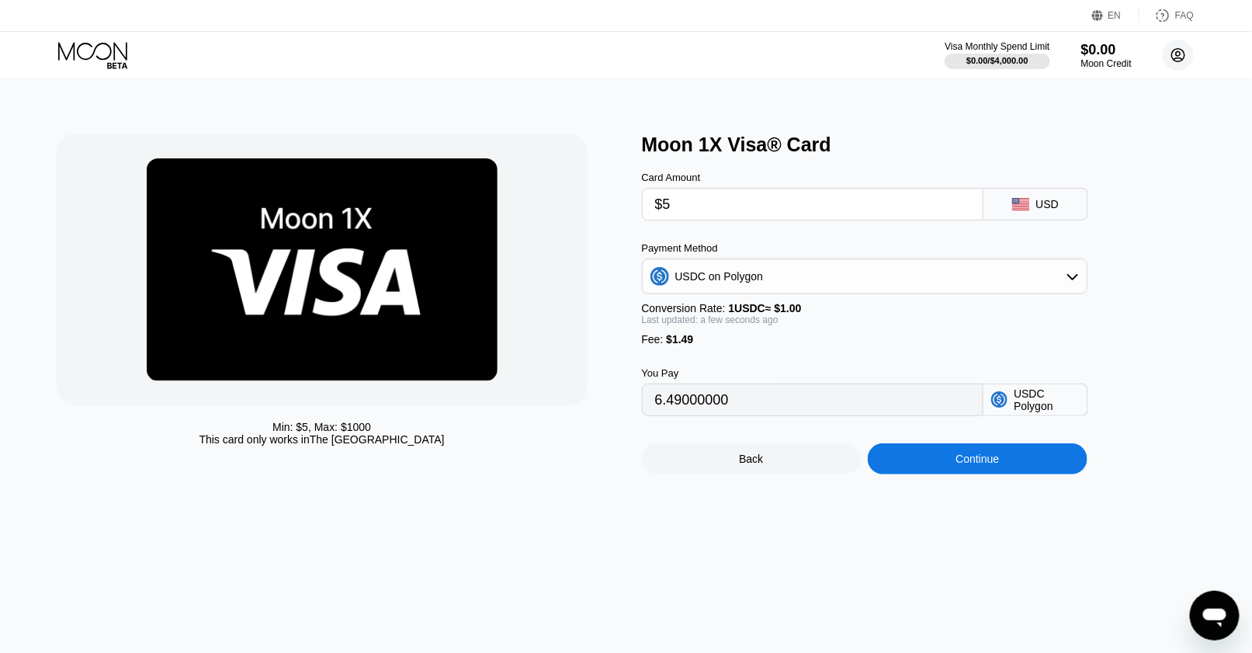
click at [1170, 48] on circle at bounding box center [1178, 55] width 31 height 31
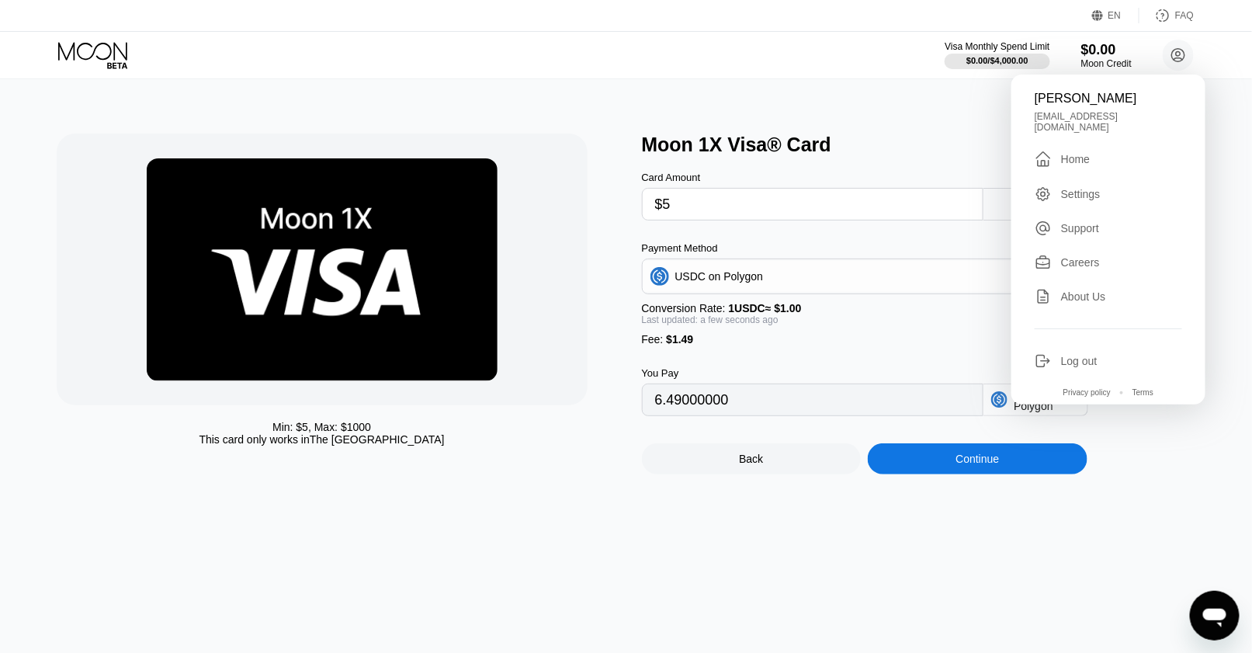
click at [1077, 362] on div "Log out" at bounding box center [1079, 361] width 36 height 12
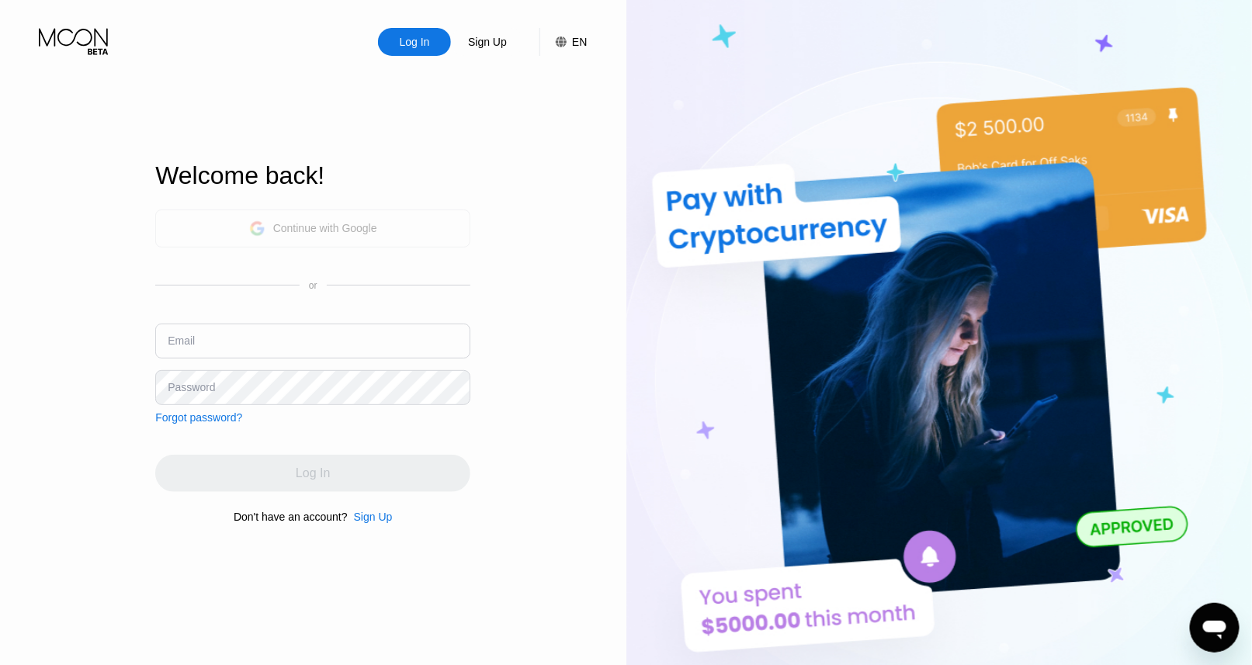
click at [362, 217] on div "Continue with Google" at bounding box center [313, 229] width 128 height 24
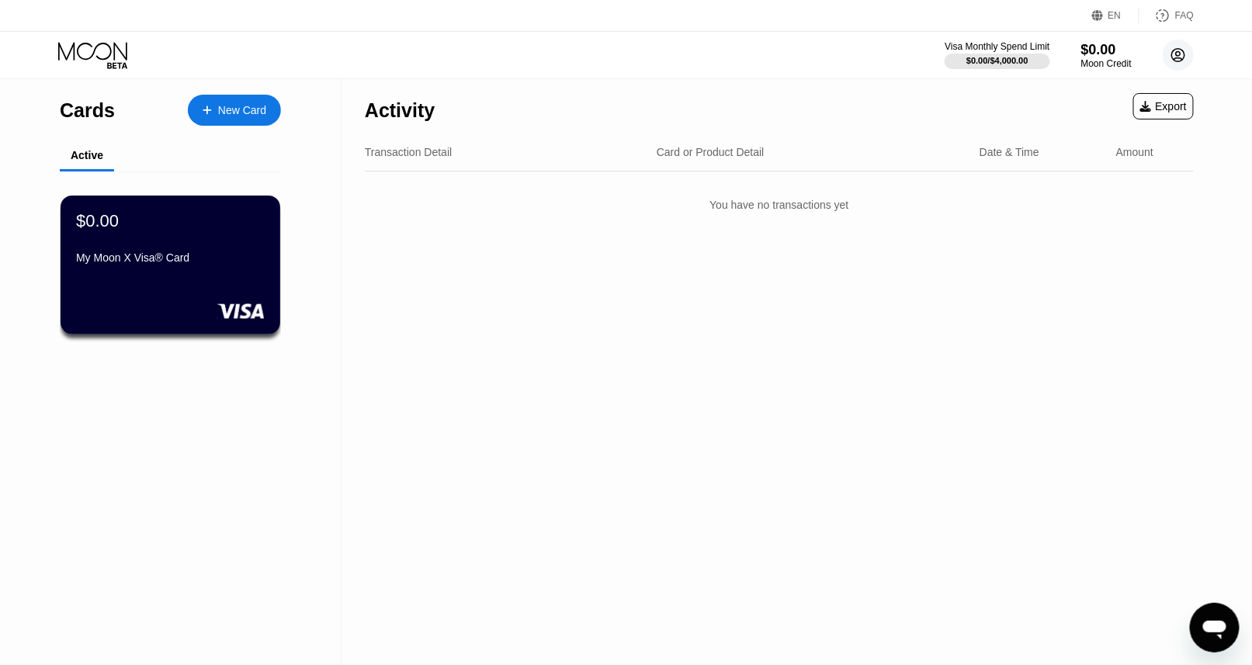
click at [1177, 57] on circle at bounding box center [1178, 55] width 31 height 31
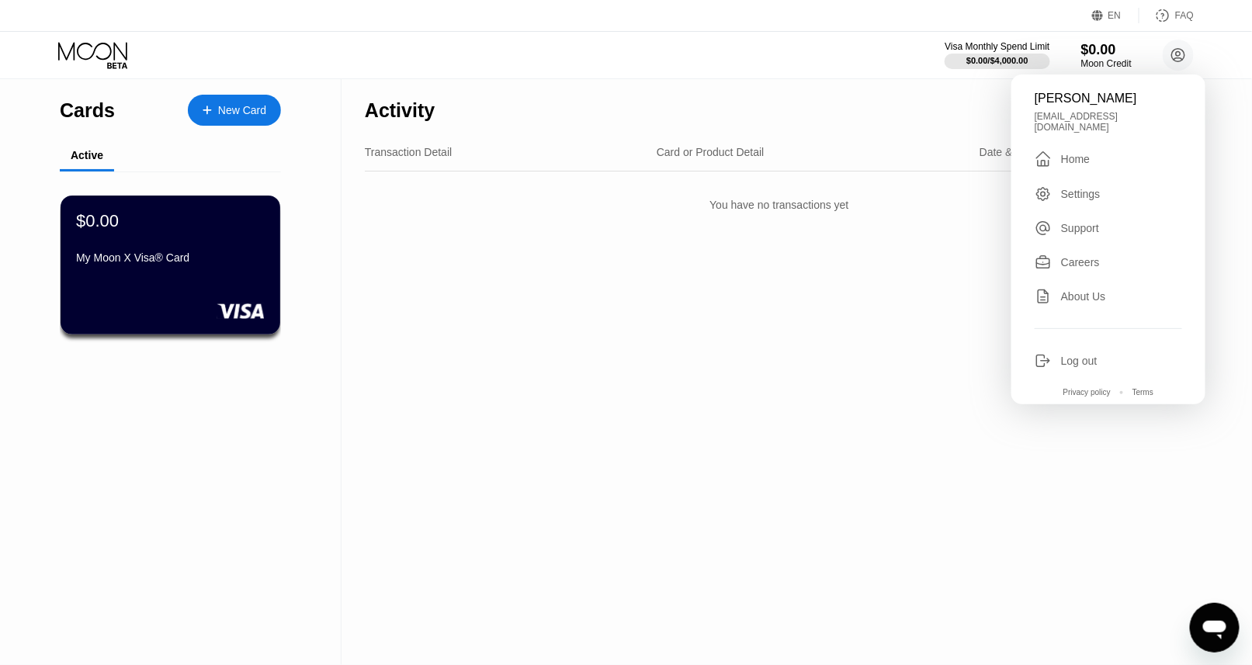
click at [1082, 361] on div "Log out" at bounding box center [1079, 361] width 36 height 12
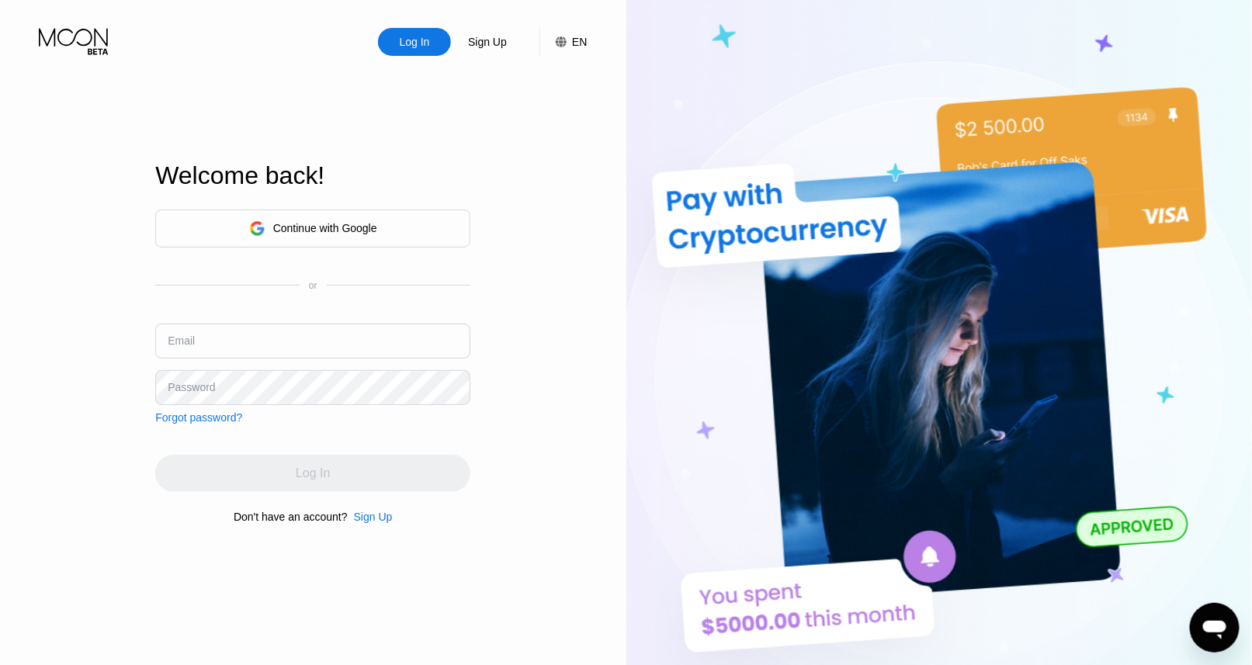
click at [361, 254] on div "Continue with Google or Email Password Forgot password?" at bounding box center [312, 317] width 315 height 214
click at [366, 241] on div "Continue with Google" at bounding box center [312, 229] width 315 height 38
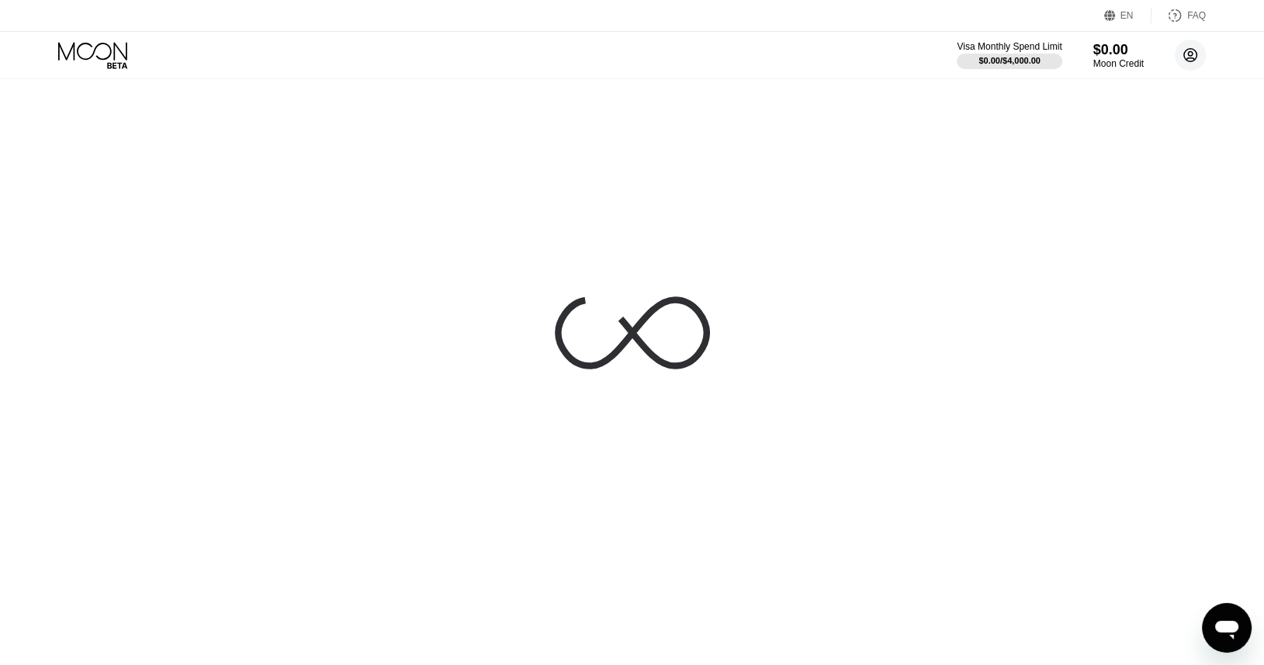
click at [1194, 47] on div "Visa Monthly Spend Limit $0.00 / $4,000.00 $0.00 Moon Credit [PERSON_NAME] [EMA…" at bounding box center [632, 55] width 1264 height 47
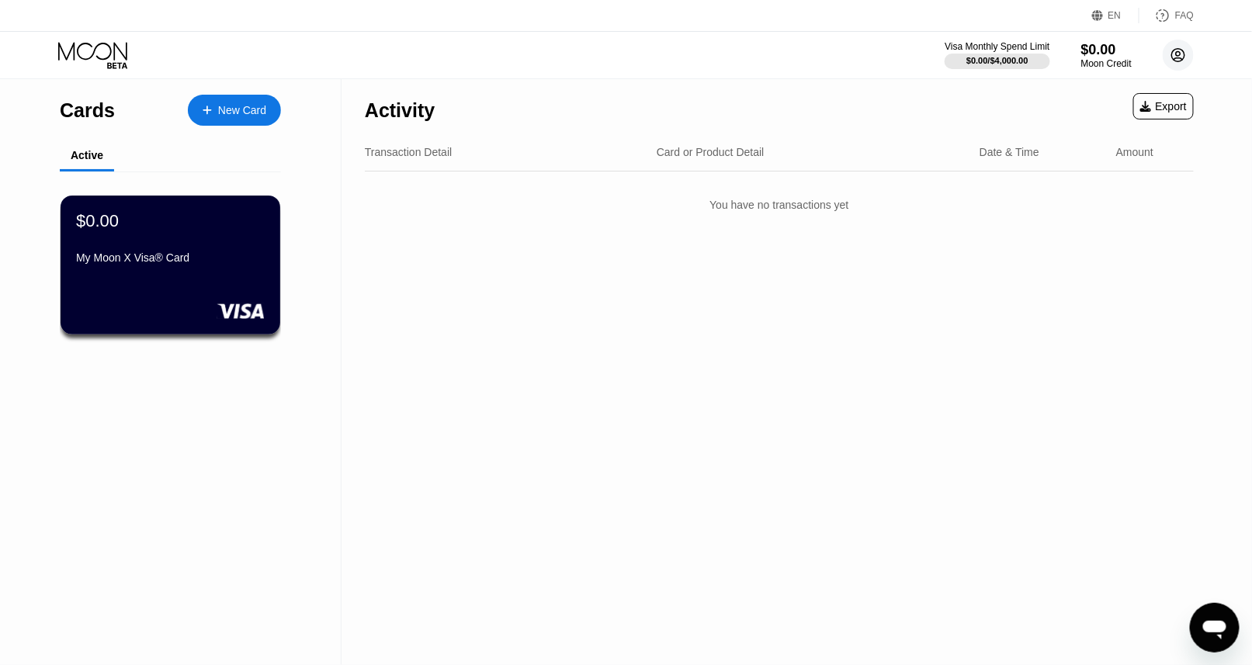
click at [1177, 52] on icon at bounding box center [1178, 55] width 9 height 9
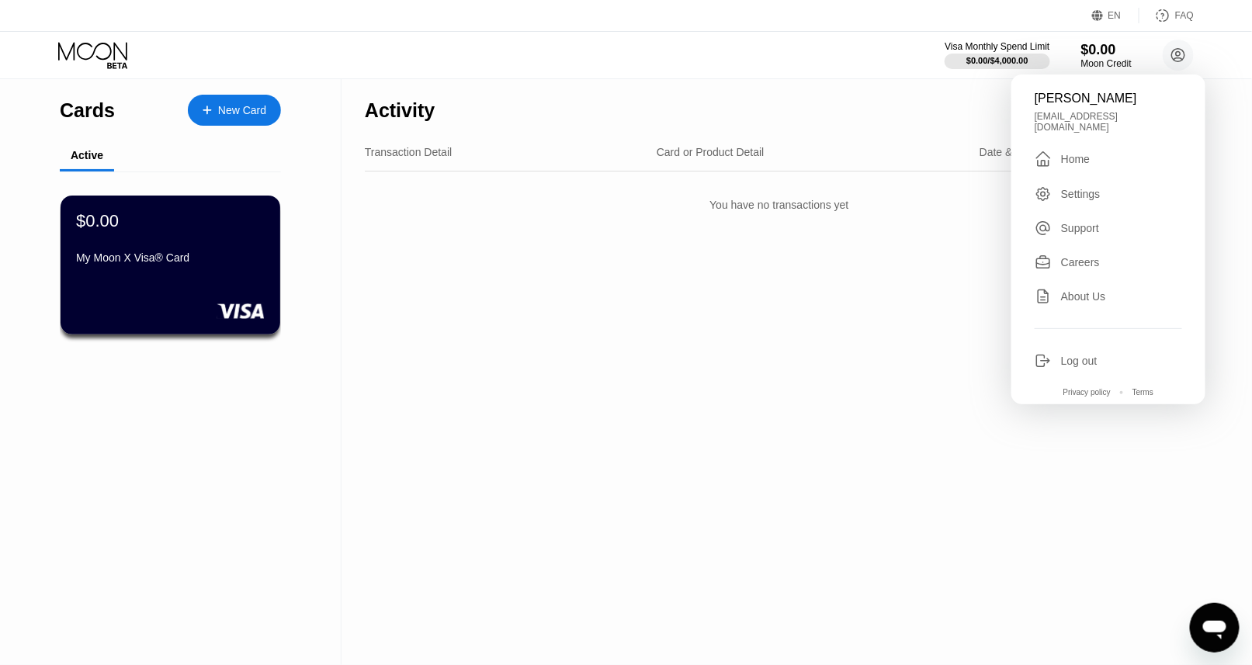
click at [1080, 360] on div "Log out" at bounding box center [1079, 361] width 36 height 12
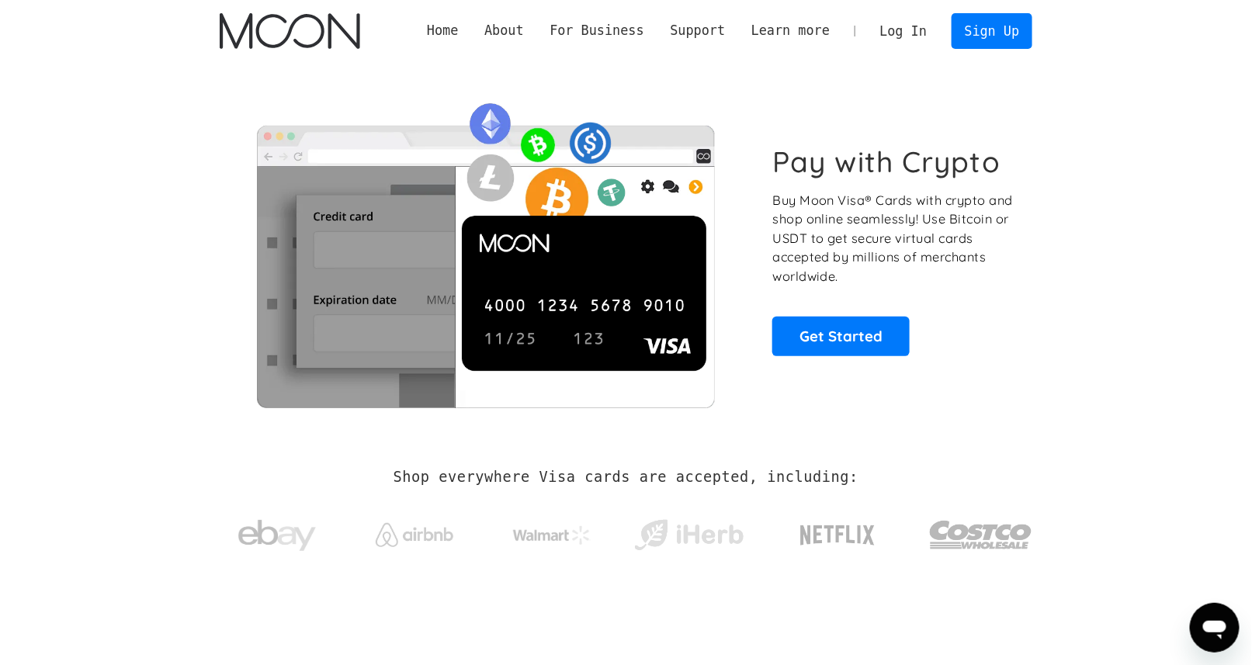
click at [888, 32] on link "Log In" at bounding box center [903, 31] width 73 height 34
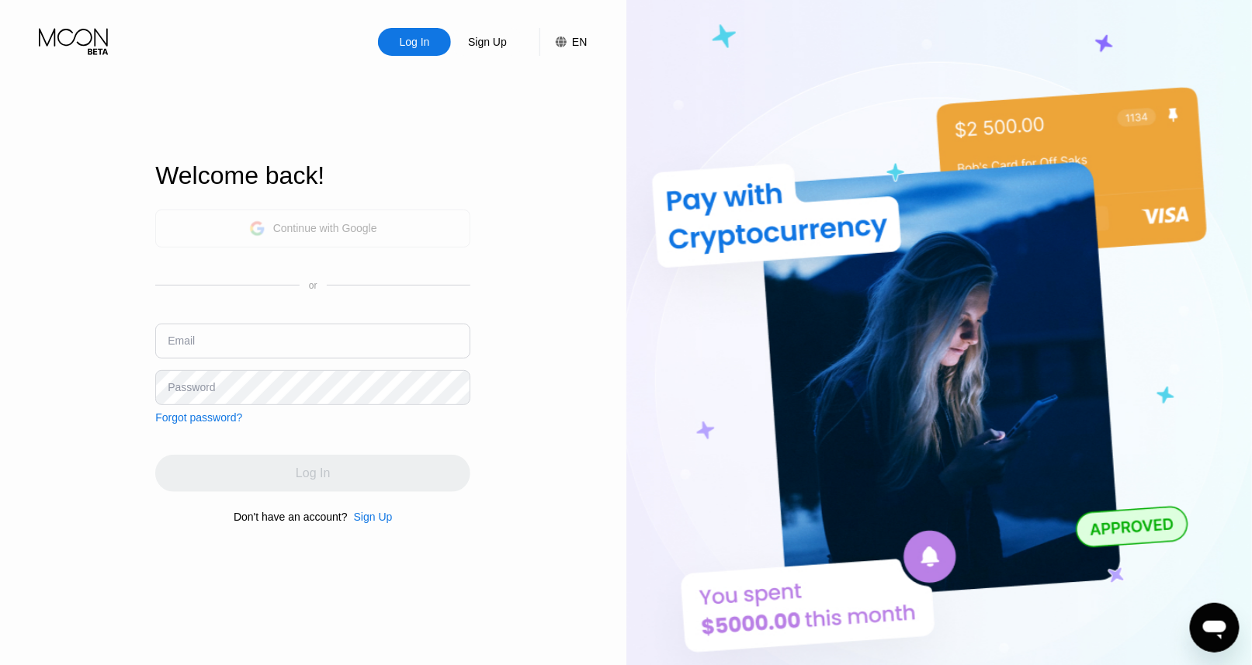
click at [373, 234] on div "Continue with Google" at bounding box center [313, 229] width 128 height 24
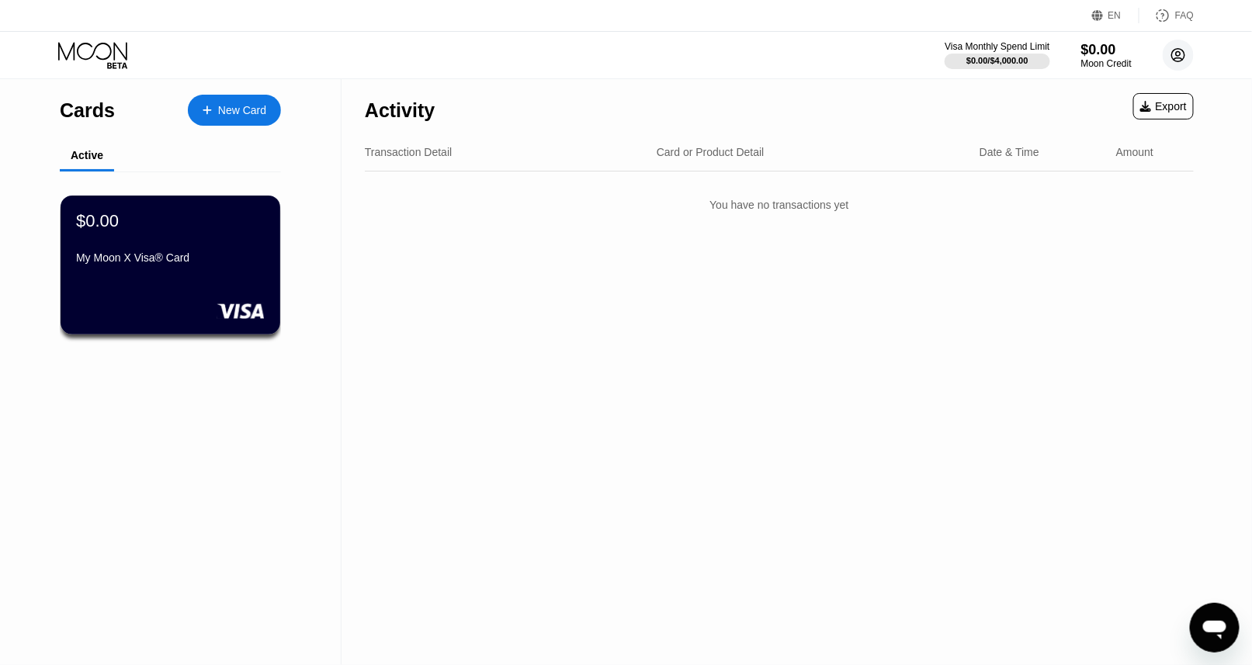
click at [1178, 49] on icon at bounding box center [1178, 55] width 13 height 13
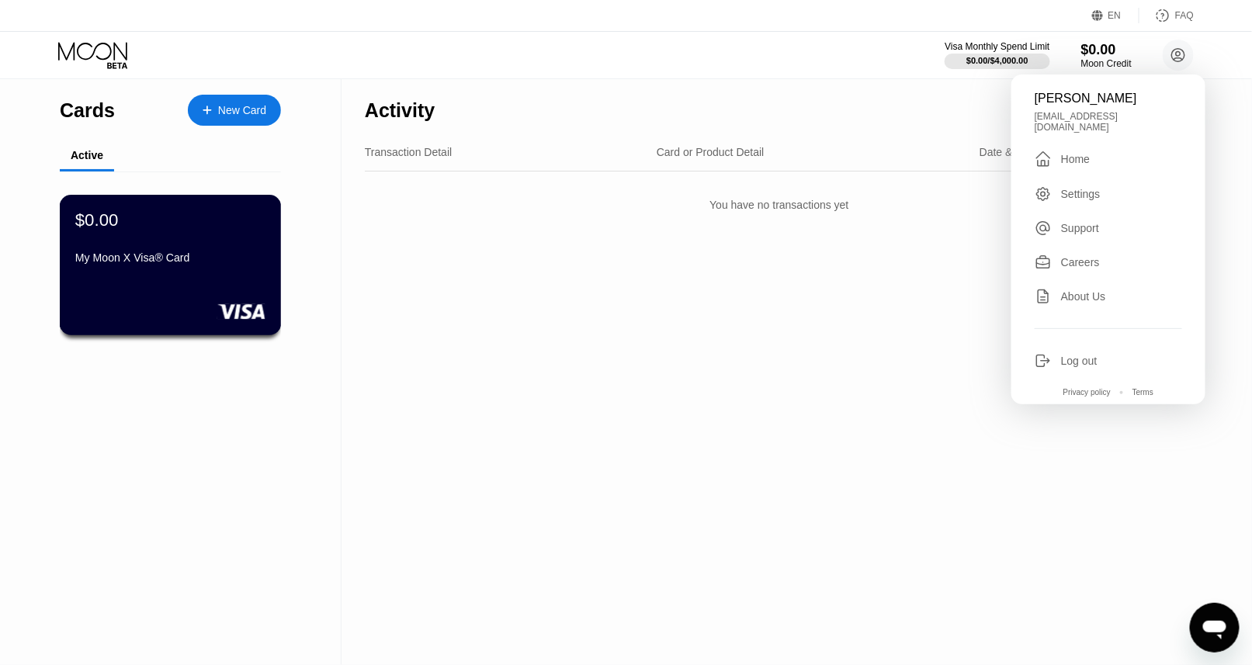
click at [154, 270] on div "My Moon X Visa® Card" at bounding box center [170, 260] width 190 height 19
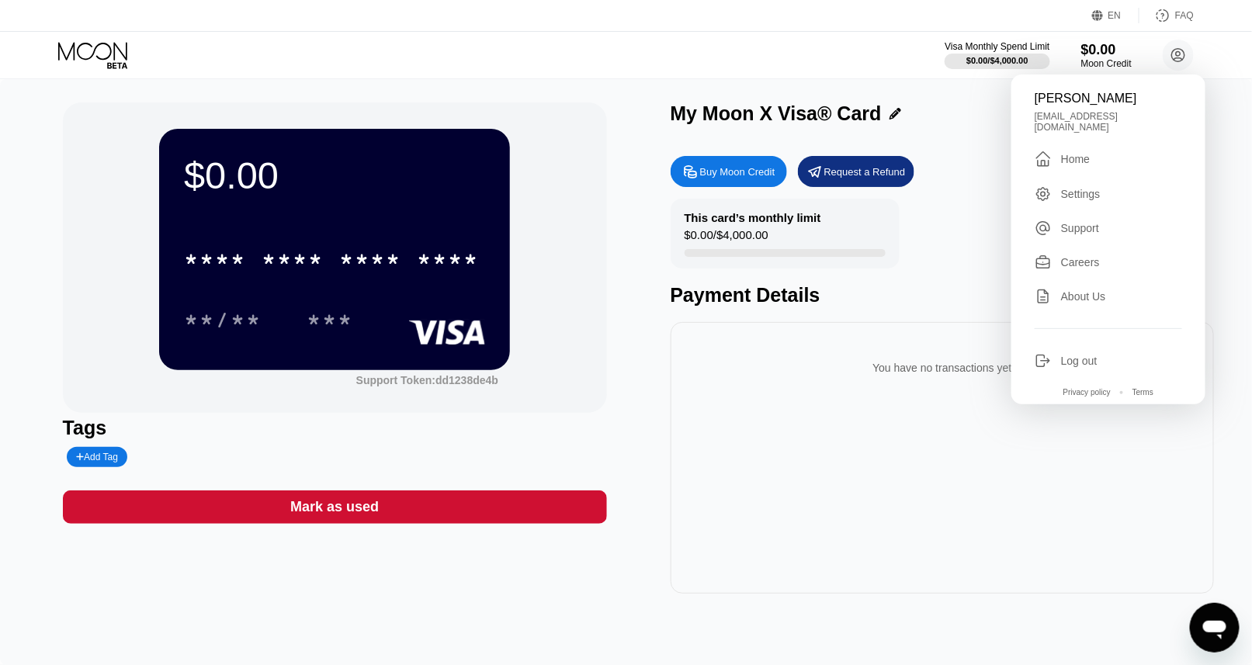
click at [702, 166] on div "Buy Moon Credit" at bounding box center [737, 171] width 75 height 13
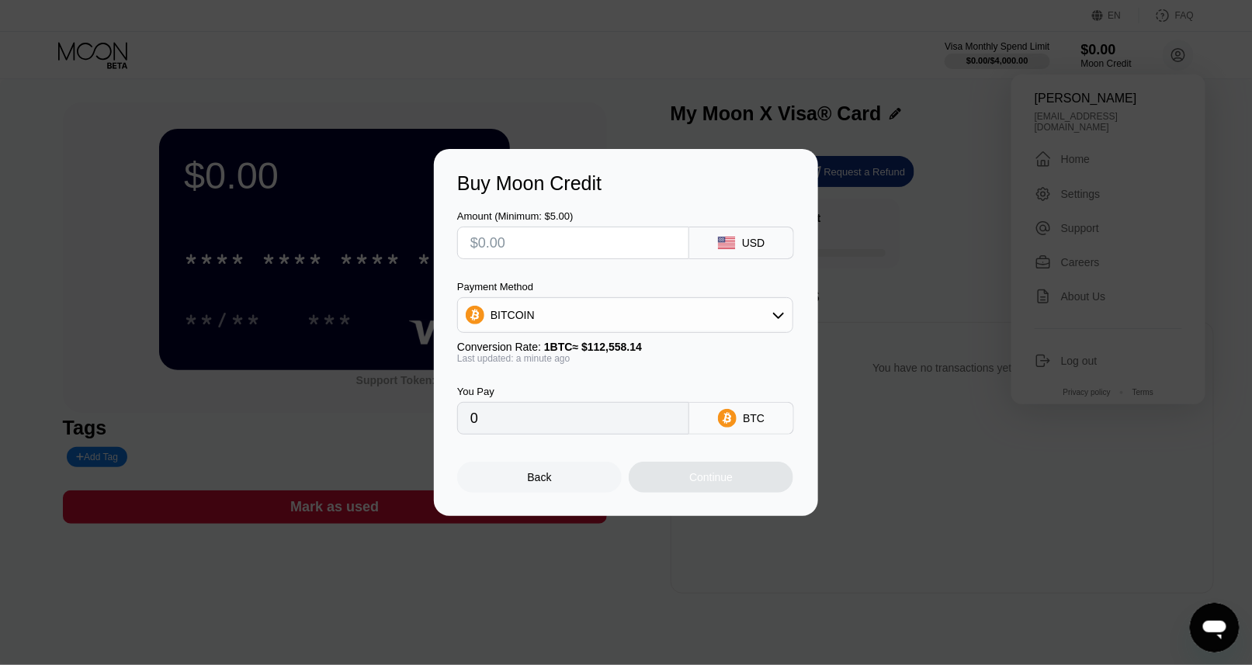
click at [612, 317] on div "BITCOIN" at bounding box center [625, 315] width 334 height 31
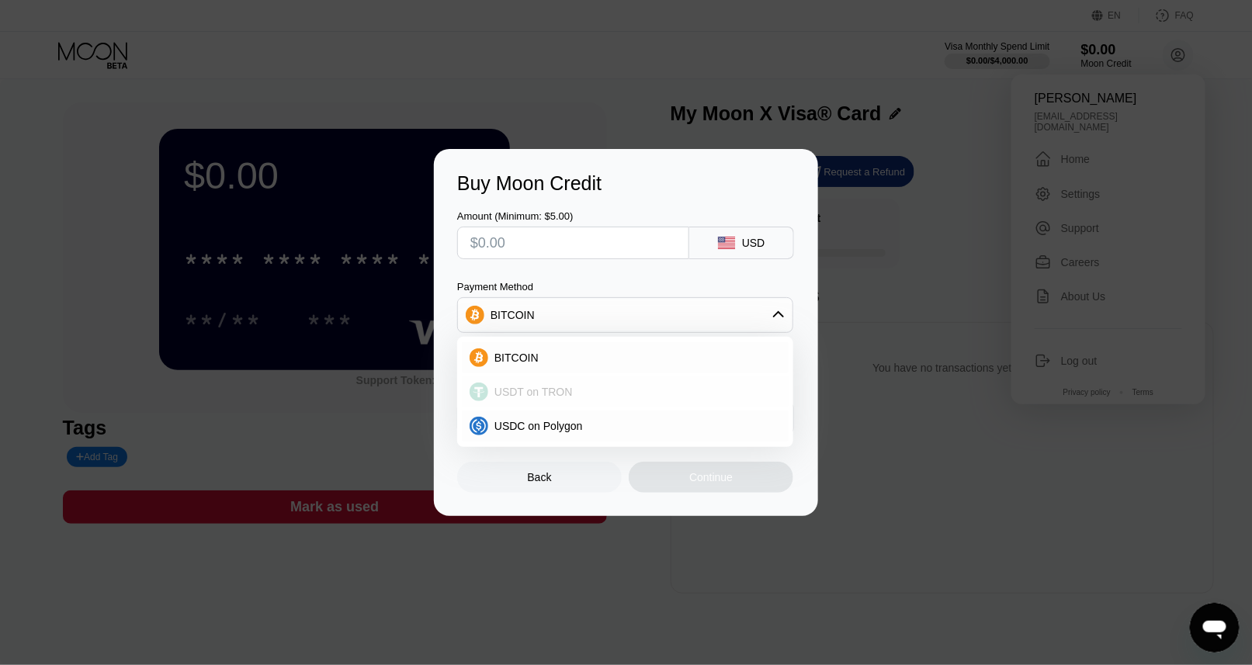
click at [549, 386] on span "USDT on TRON" at bounding box center [533, 392] width 78 height 12
type input "0.00"
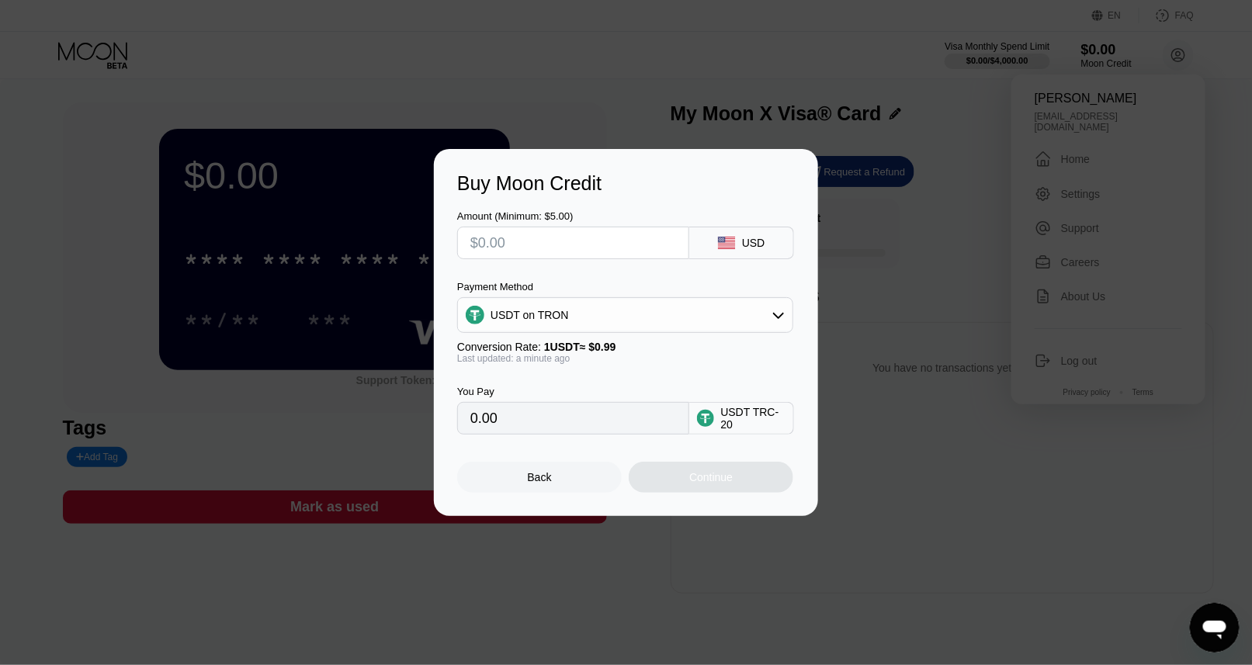
click at [518, 242] on input "text" at bounding box center [573, 242] width 206 height 31
type input "$5"
type input "5.05"
type input "$5"
click at [549, 380] on div "You Pay 5.05 USDT TRC-20" at bounding box center [626, 399] width 338 height 71
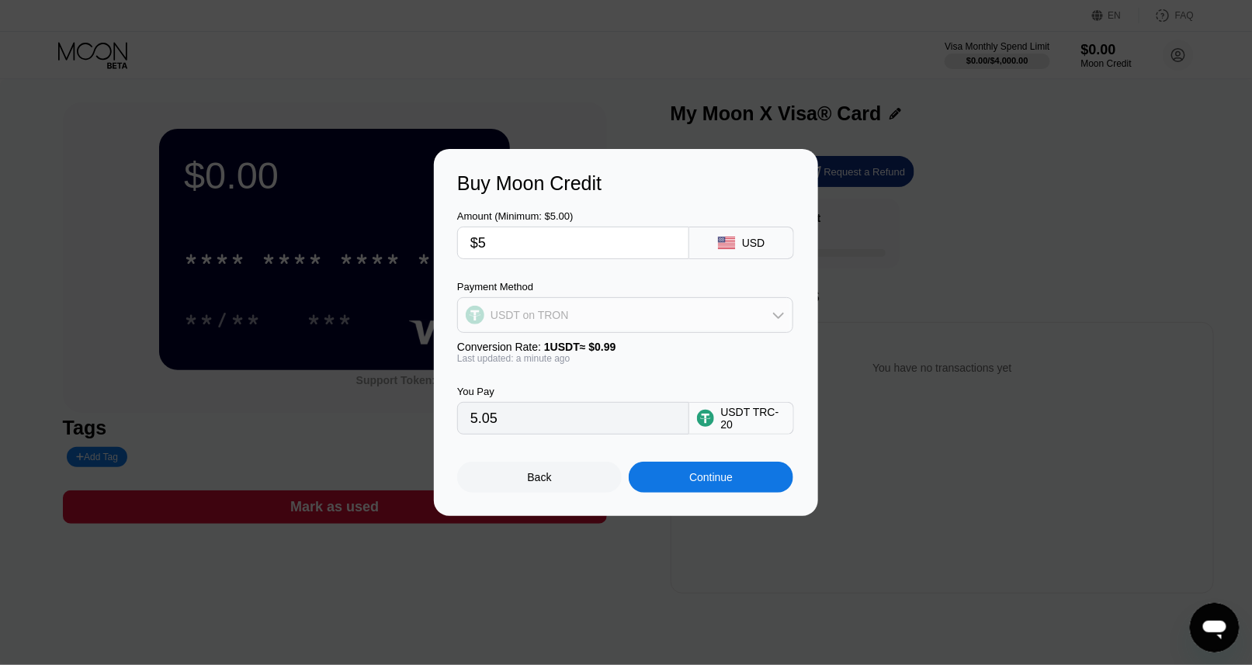
click at [542, 314] on div "USDT on TRON" at bounding box center [529, 315] width 78 height 12
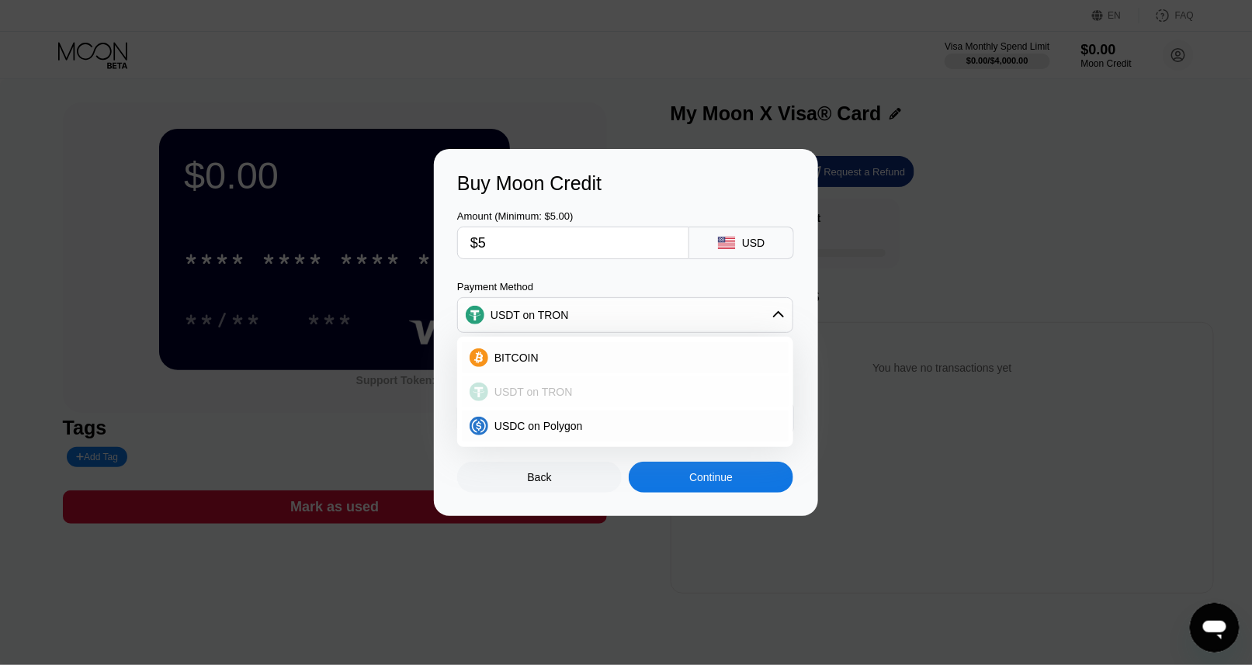
click at [533, 400] on div "USDT on TRON" at bounding box center [625, 391] width 327 height 31
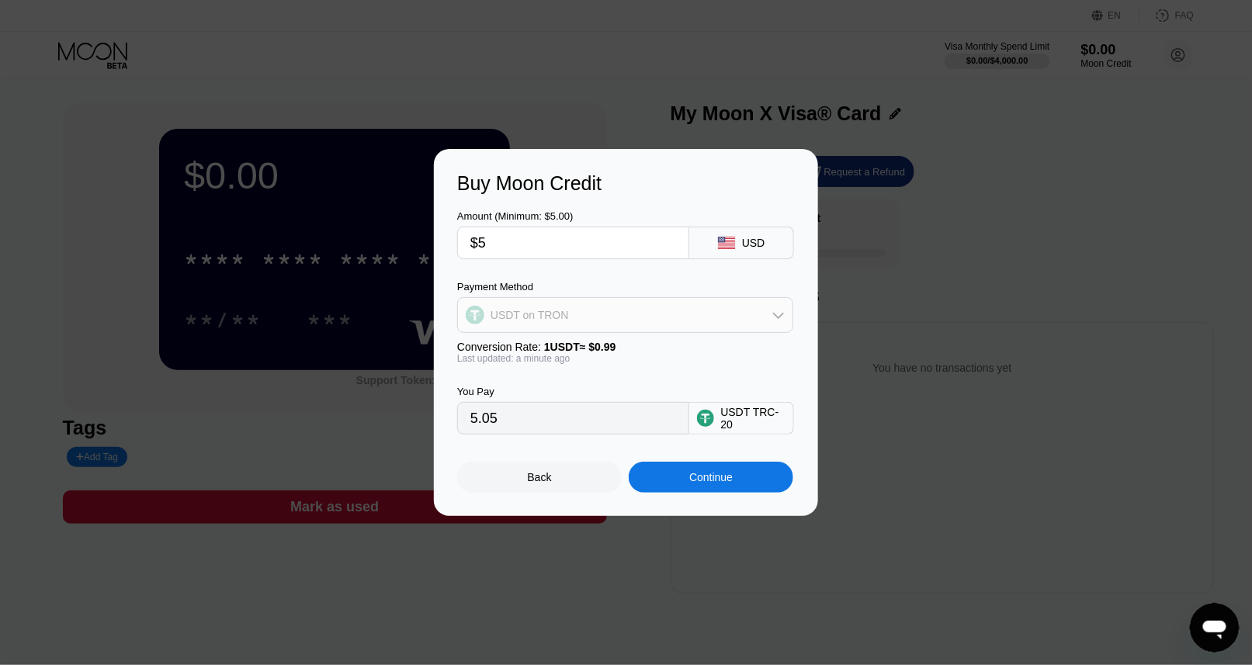
click at [515, 314] on div "USDT on TRON" at bounding box center [529, 315] width 78 height 12
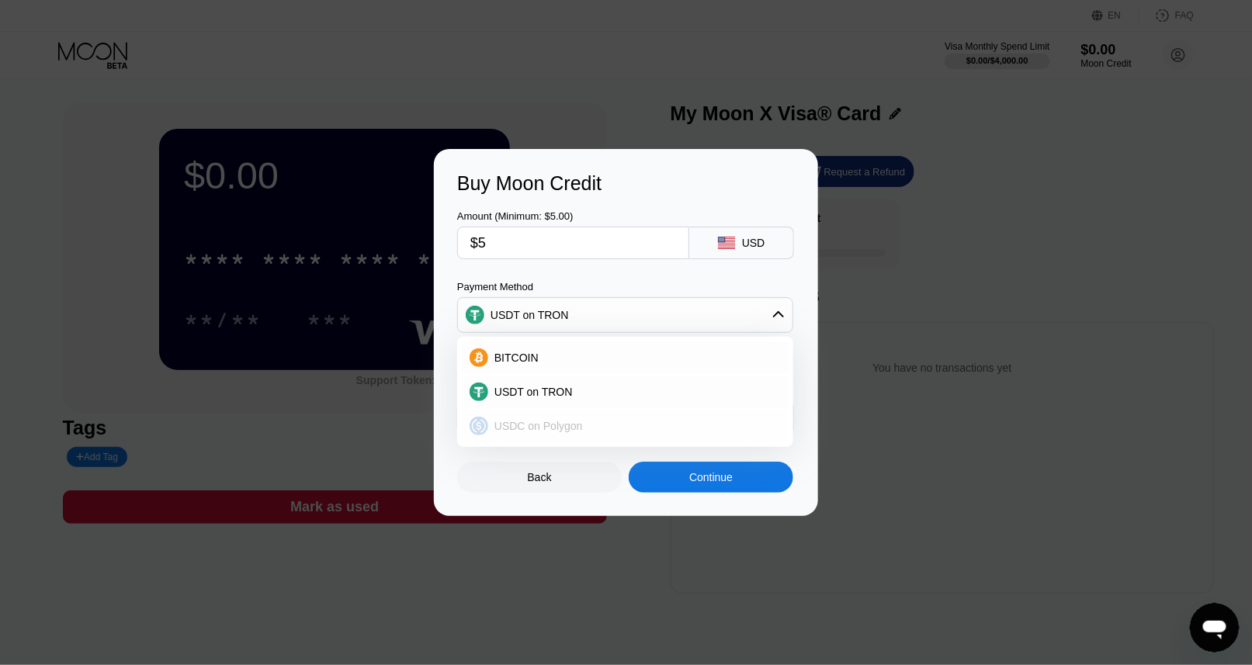
click at [517, 420] on span "USDC on Polygon" at bounding box center [538, 426] width 88 height 12
type input "5.00000000"
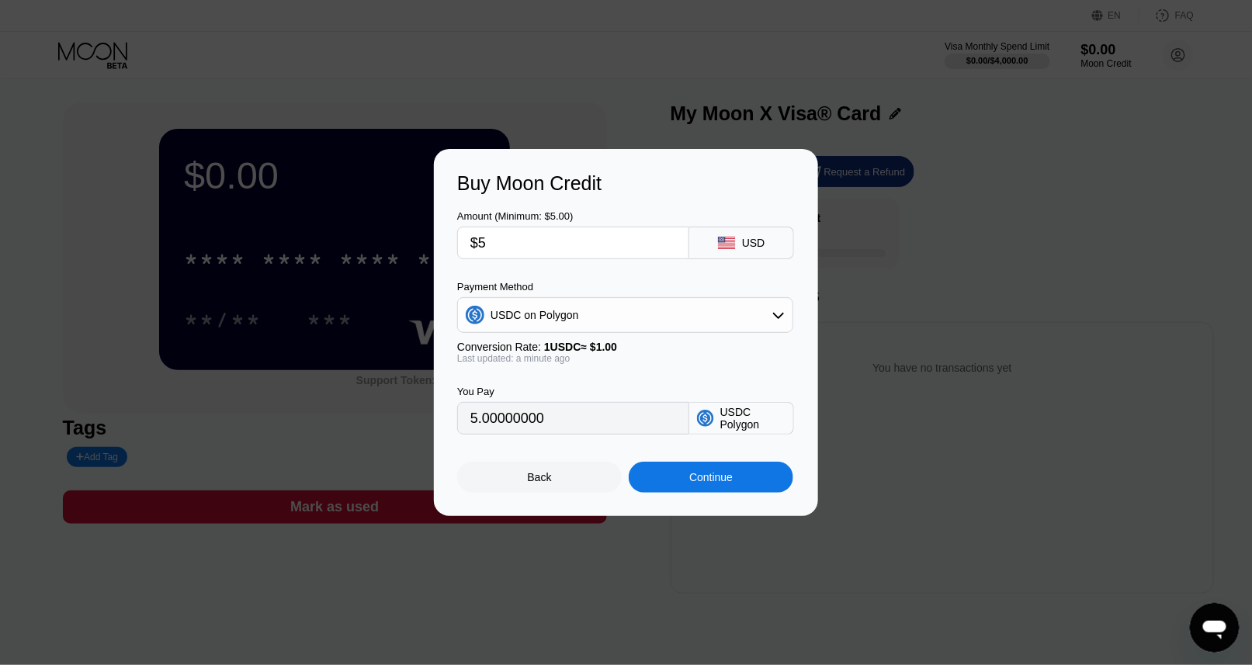
drag, startPoint x: 592, startPoint y: 421, endPoint x: 307, endPoint y: 426, distance: 284.9
click at [307, 426] on div "Buy Moon Credit Amount (Minimum: $5.00) $5 USD Payment Method USDC on Polygon C…" at bounding box center [626, 332] width 1252 height 367
click at [552, 479] on div "Back" at bounding box center [539, 477] width 165 height 31
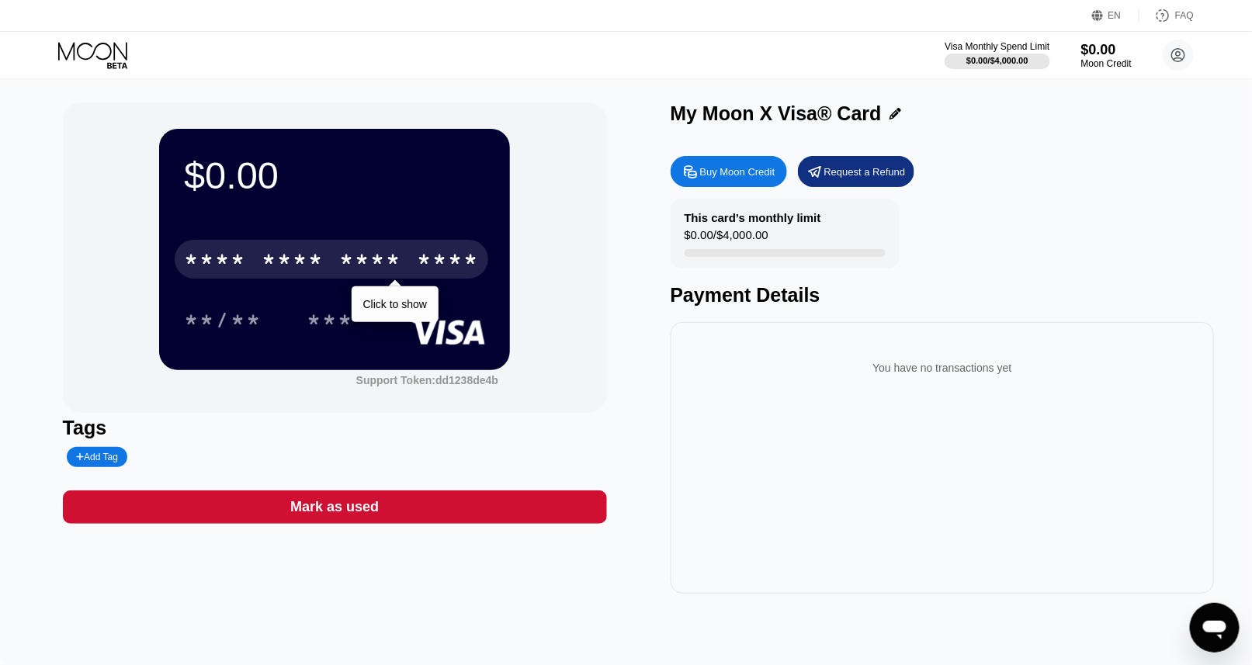
click at [413, 259] on div "* * * * * * * * * * * * ****" at bounding box center [332, 259] width 314 height 39
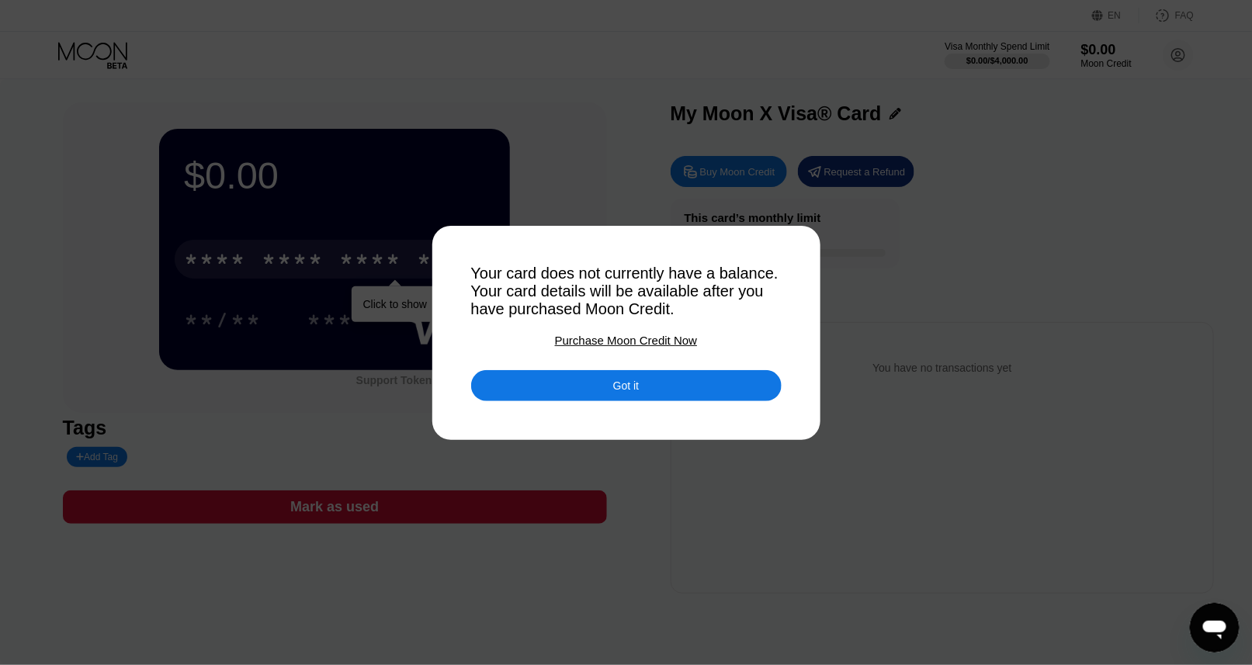
click at [580, 386] on div "Got it" at bounding box center [626, 385] width 310 height 31
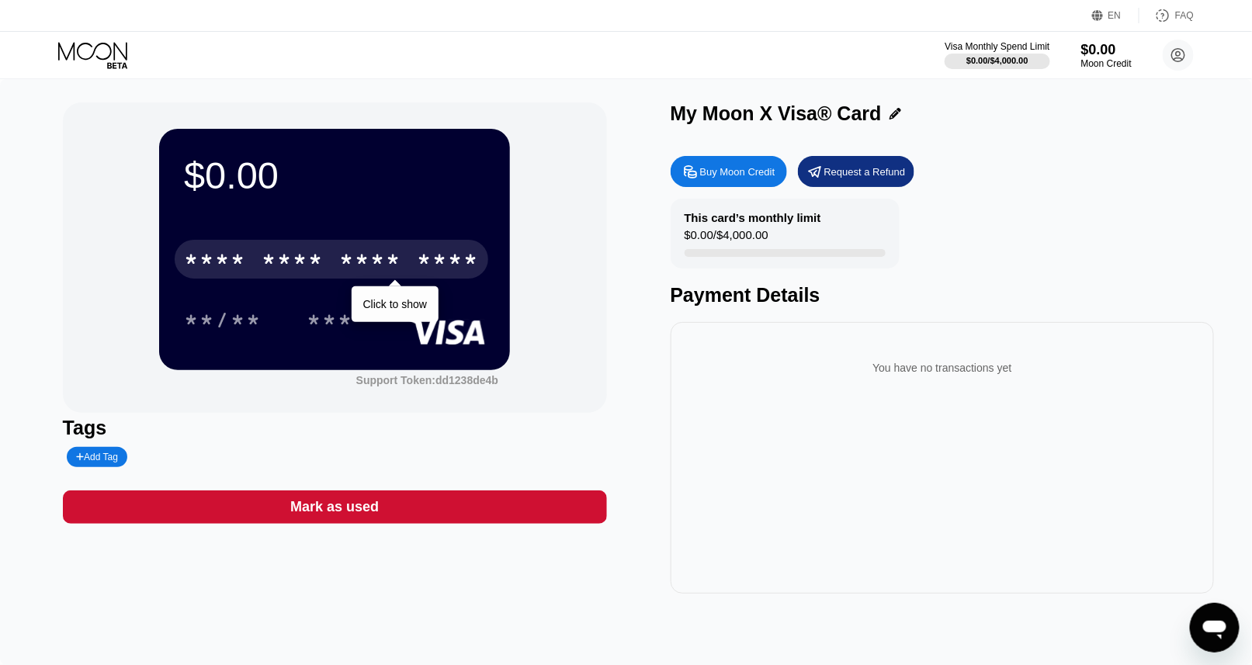
click at [345, 272] on div "* * * *" at bounding box center [370, 261] width 62 height 25
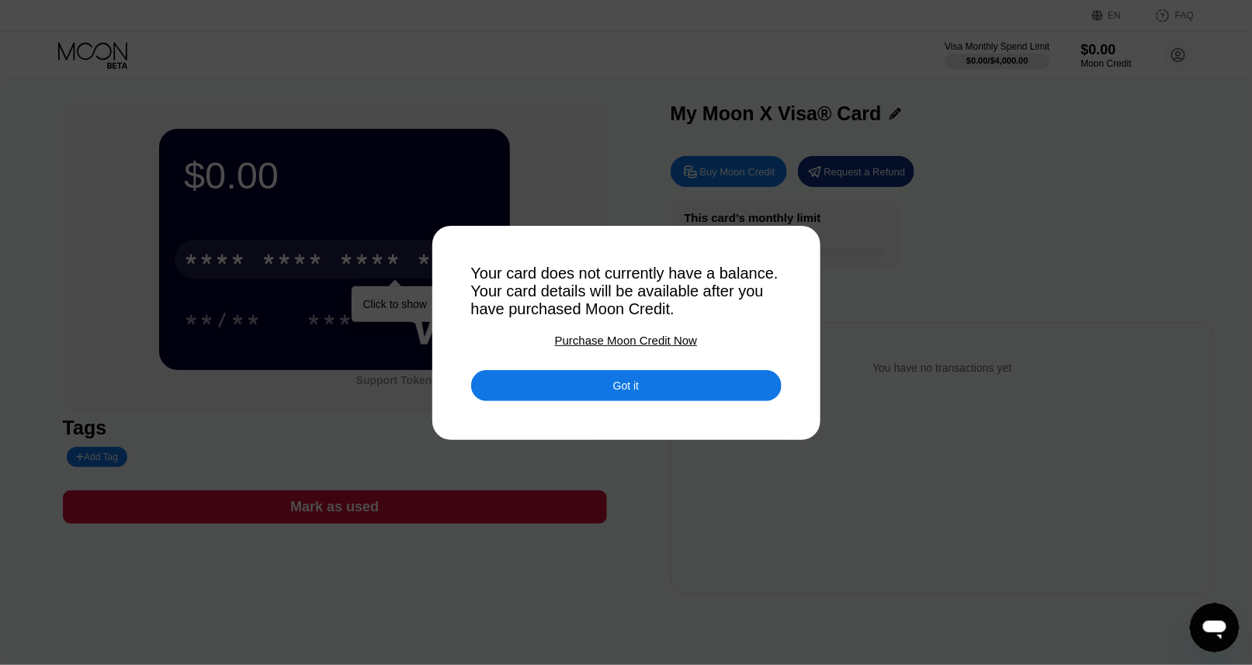
click at [620, 390] on div "Got it" at bounding box center [626, 386] width 26 height 14
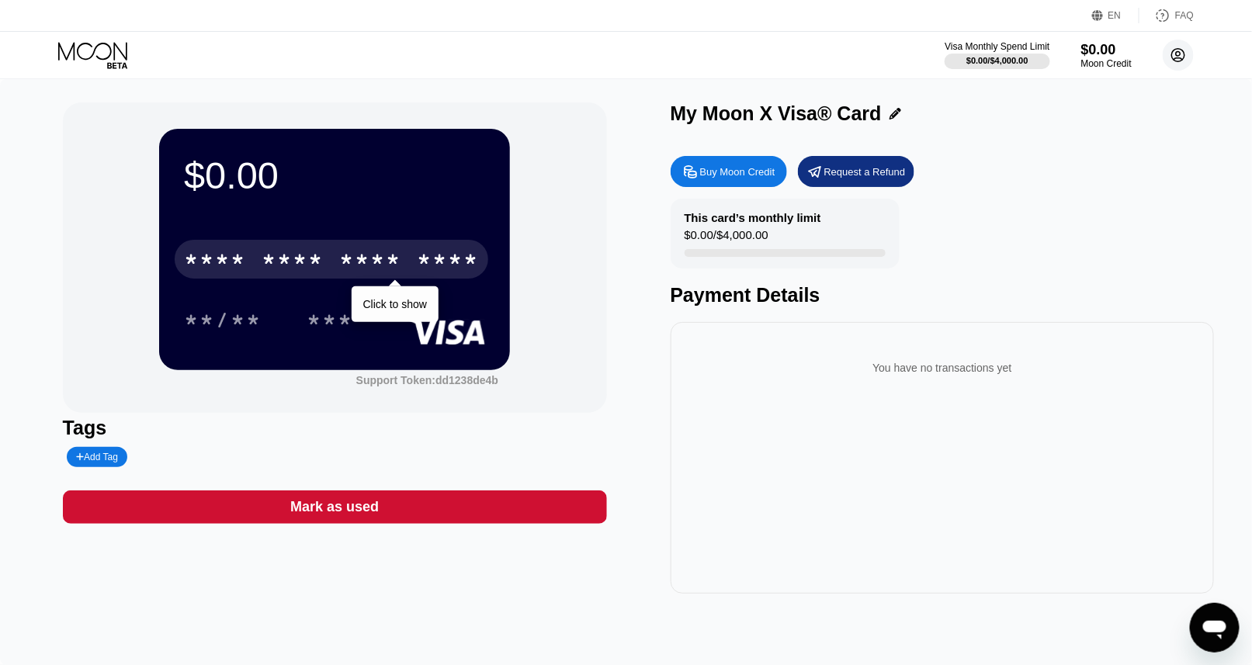
click at [1169, 55] on circle at bounding box center [1178, 55] width 31 height 31
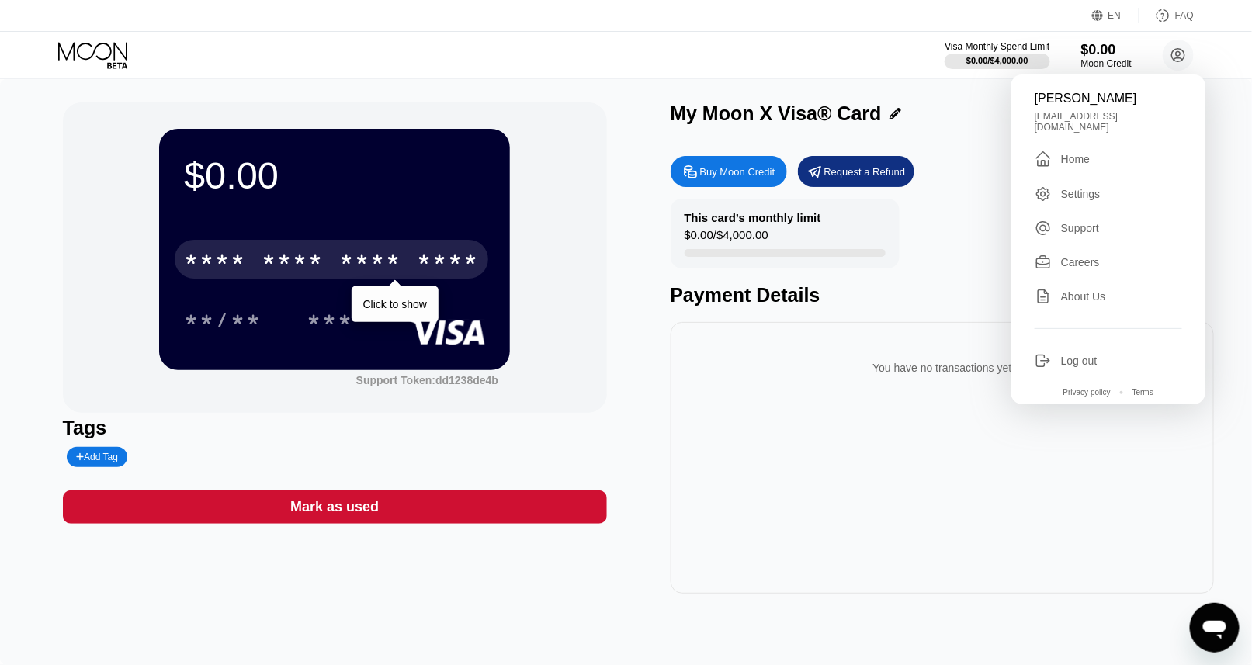
click at [1066, 165] on div "Home" at bounding box center [1075, 159] width 29 height 12
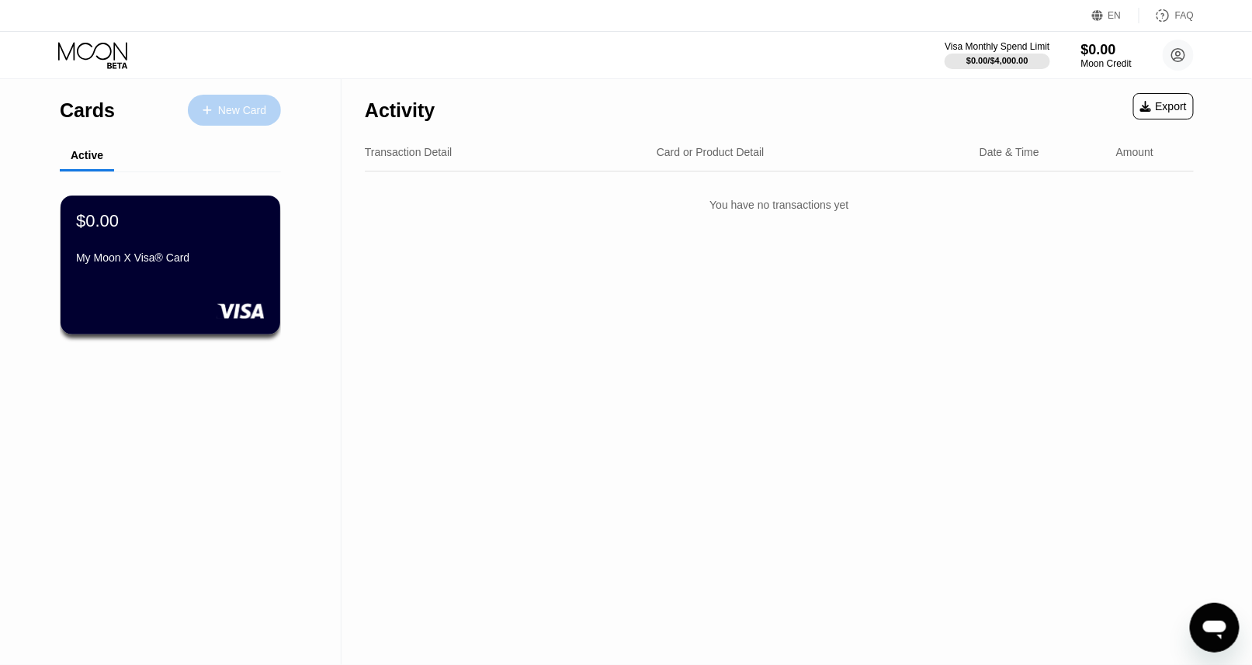
click at [203, 100] on div "New Card" at bounding box center [234, 110] width 93 height 31
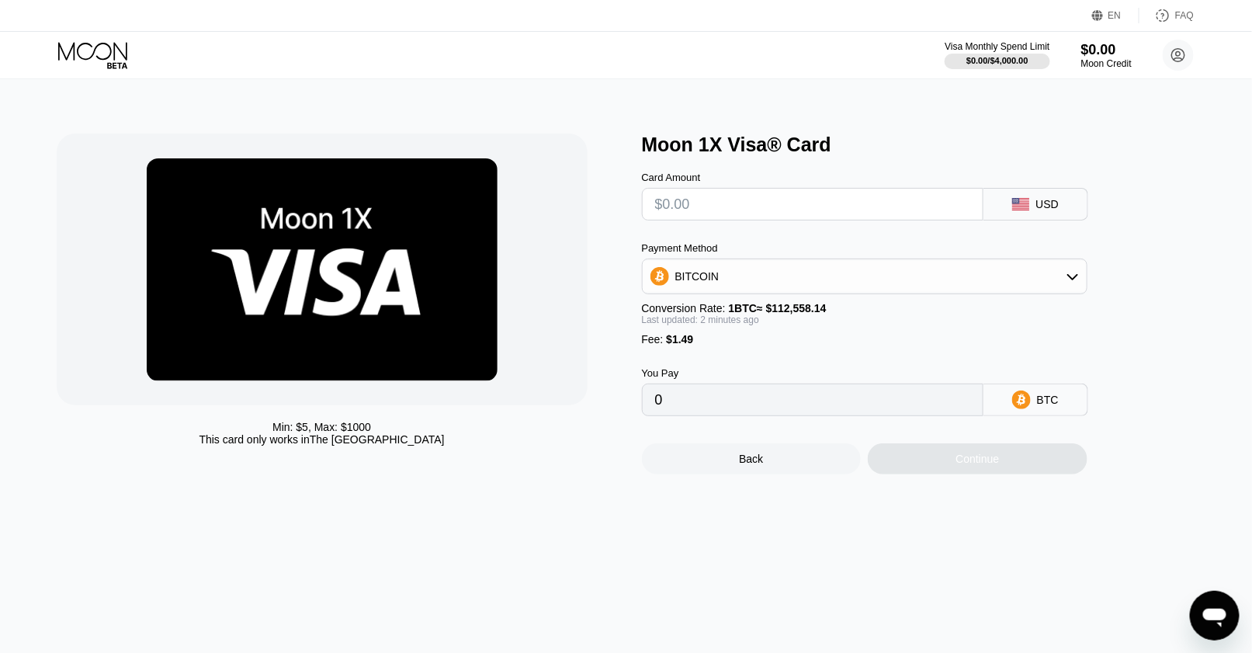
drag, startPoint x: 700, startPoint y: 354, endPoint x: 590, endPoint y: 354, distance: 110.2
click at [590, 354] on div "Min: $ 5 , Max: $ 1000 This card only works in The United States Moon 1X Visa® …" at bounding box center [626, 303] width 1139 height 341
click at [772, 216] on input "text" at bounding box center [812, 204] width 315 height 31
click at [1097, 58] on div "Moon Credit" at bounding box center [1106, 63] width 52 height 11
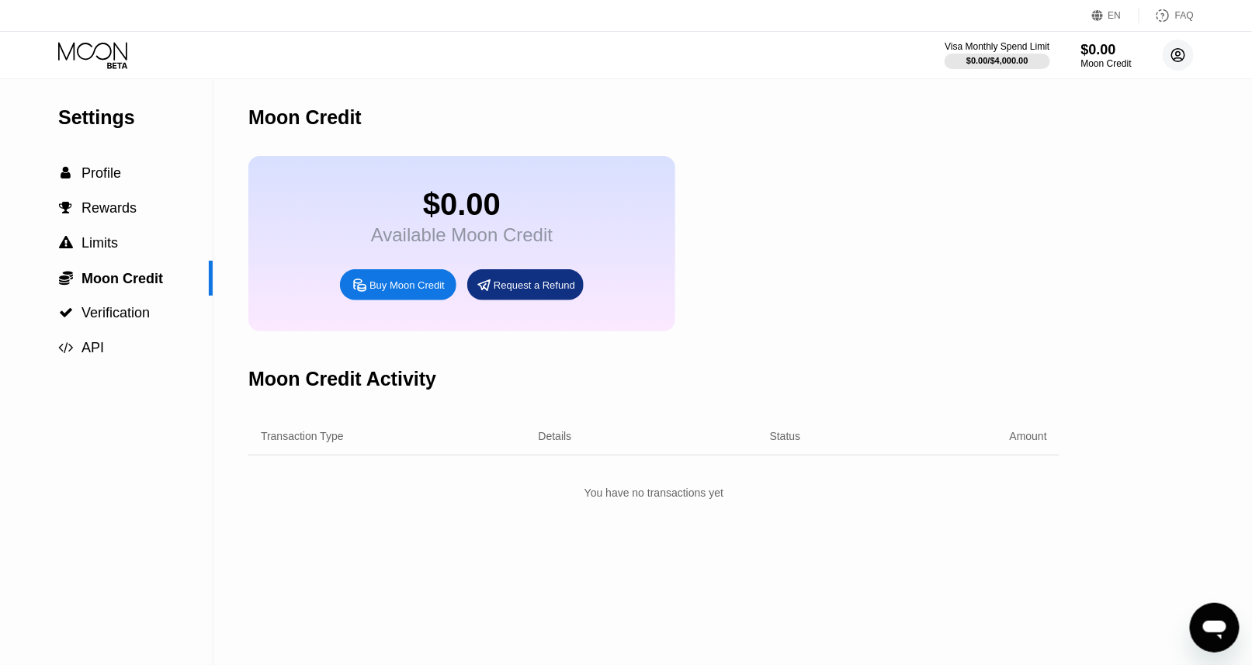
click at [1171, 61] on circle at bounding box center [1178, 55] width 31 height 31
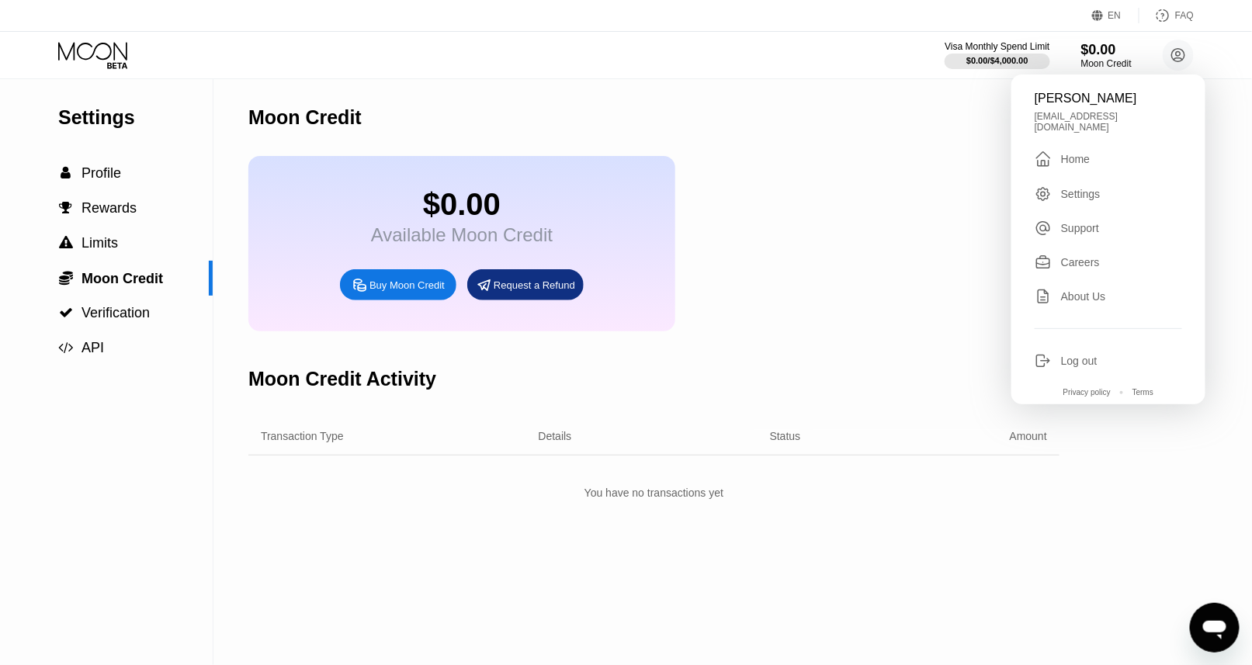
click at [1067, 179] on div "[PERSON_NAME] [EMAIL_ADDRESS][DOMAIN_NAME]  Home Settings Support Careers Abou…" at bounding box center [1108, 240] width 194 height 330
click at [1065, 165] on div "Home" at bounding box center [1075, 159] width 29 height 12
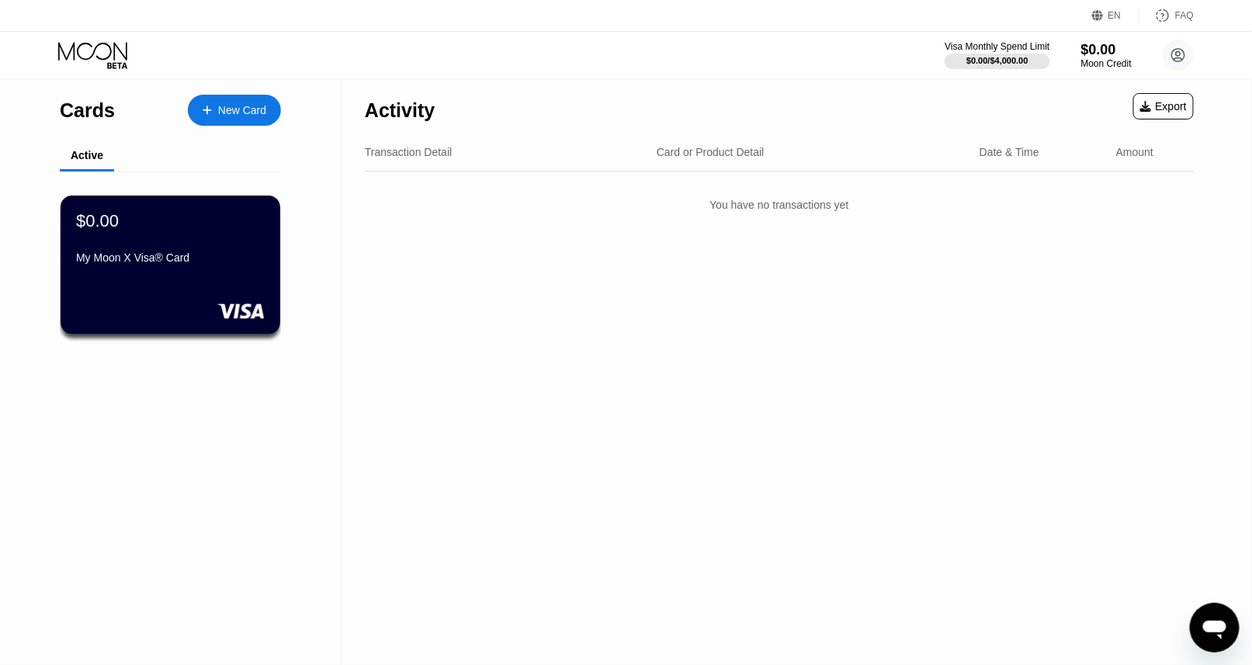
click at [215, 111] on div at bounding box center [215, 110] width 6 height 13
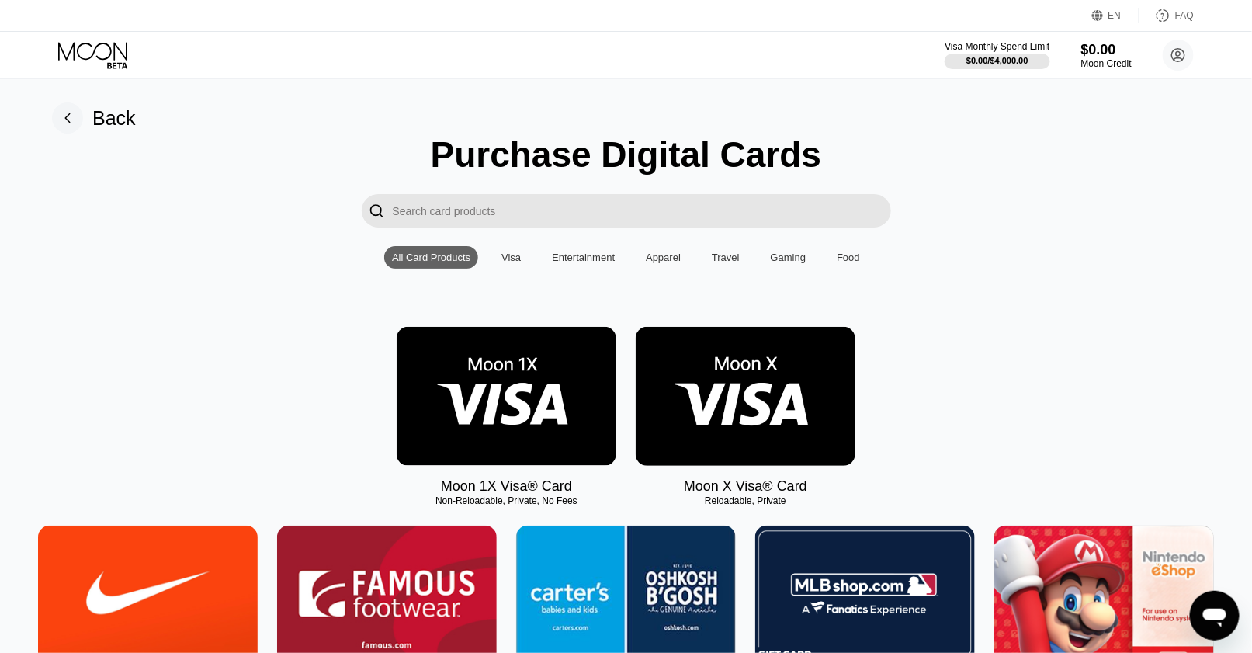
click at [746, 407] on img at bounding box center [746, 396] width 220 height 139
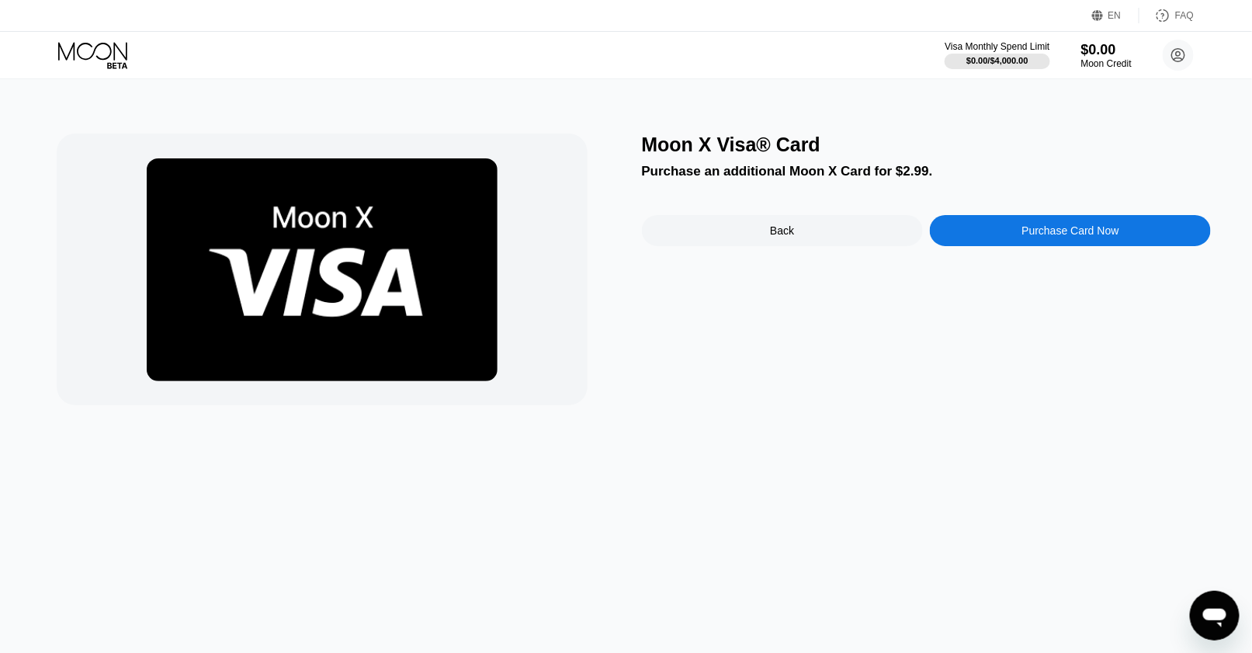
click at [849, 230] on div "Back" at bounding box center [782, 230] width 281 height 31
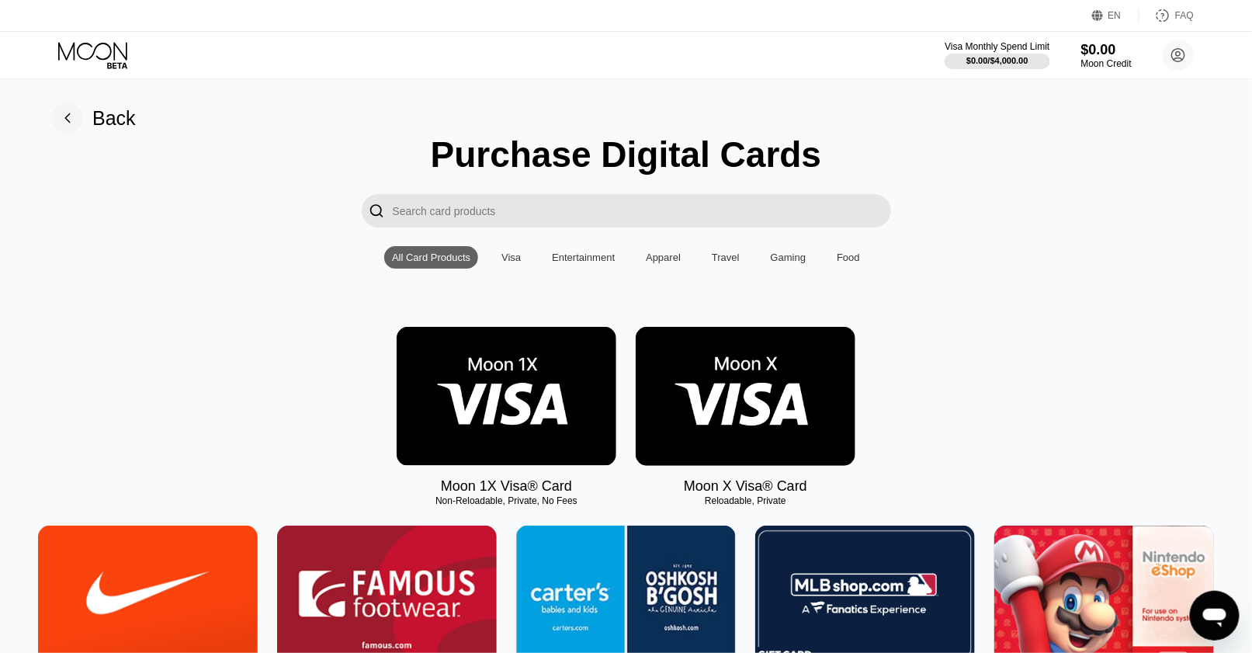
click at [561, 434] on img at bounding box center [507, 396] width 220 height 139
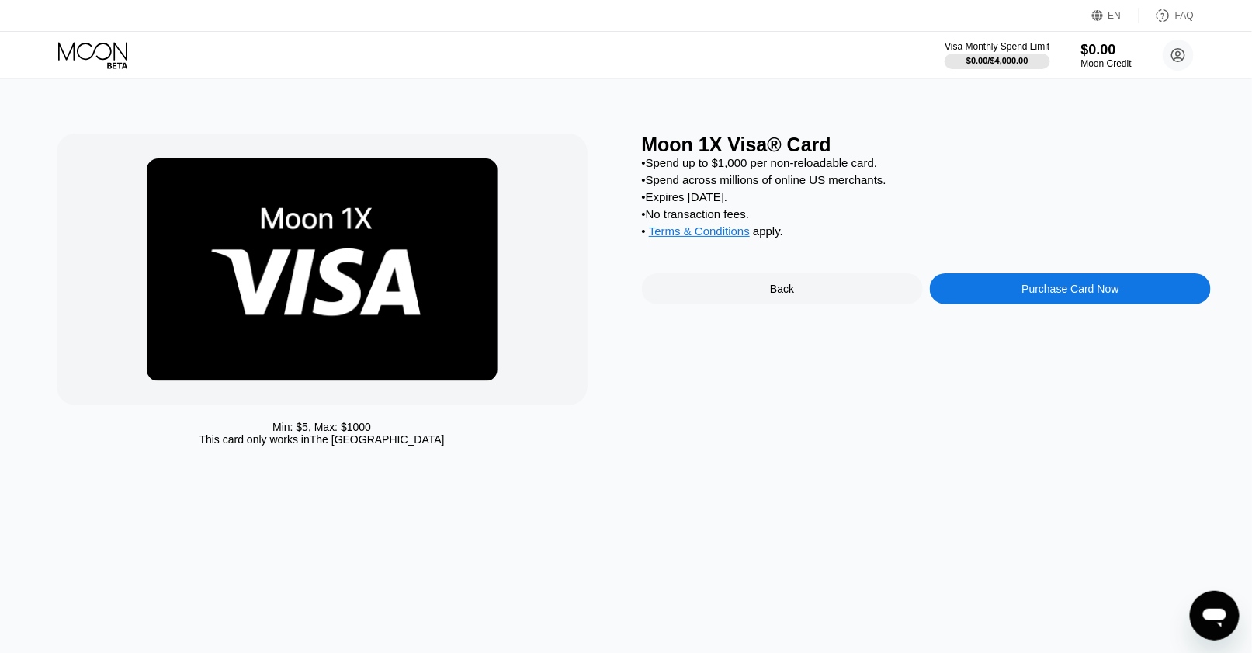
click at [1013, 304] on div "Purchase Card Now" at bounding box center [1070, 288] width 281 height 31
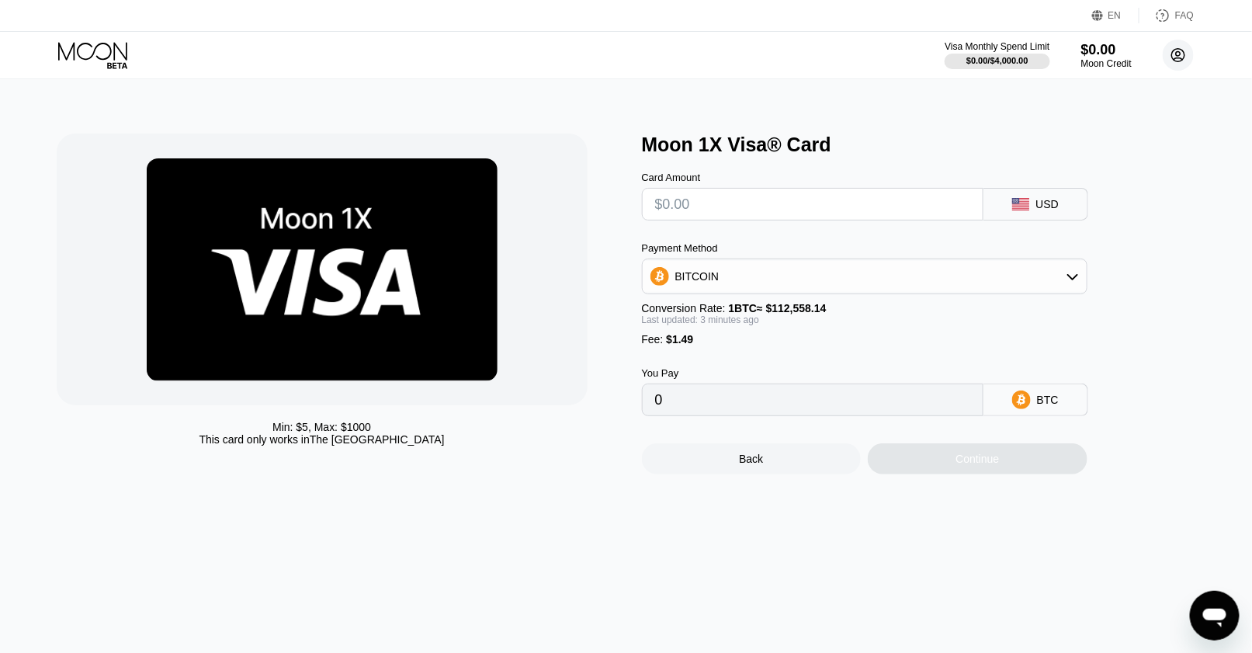
click at [1170, 51] on circle at bounding box center [1178, 55] width 31 height 31
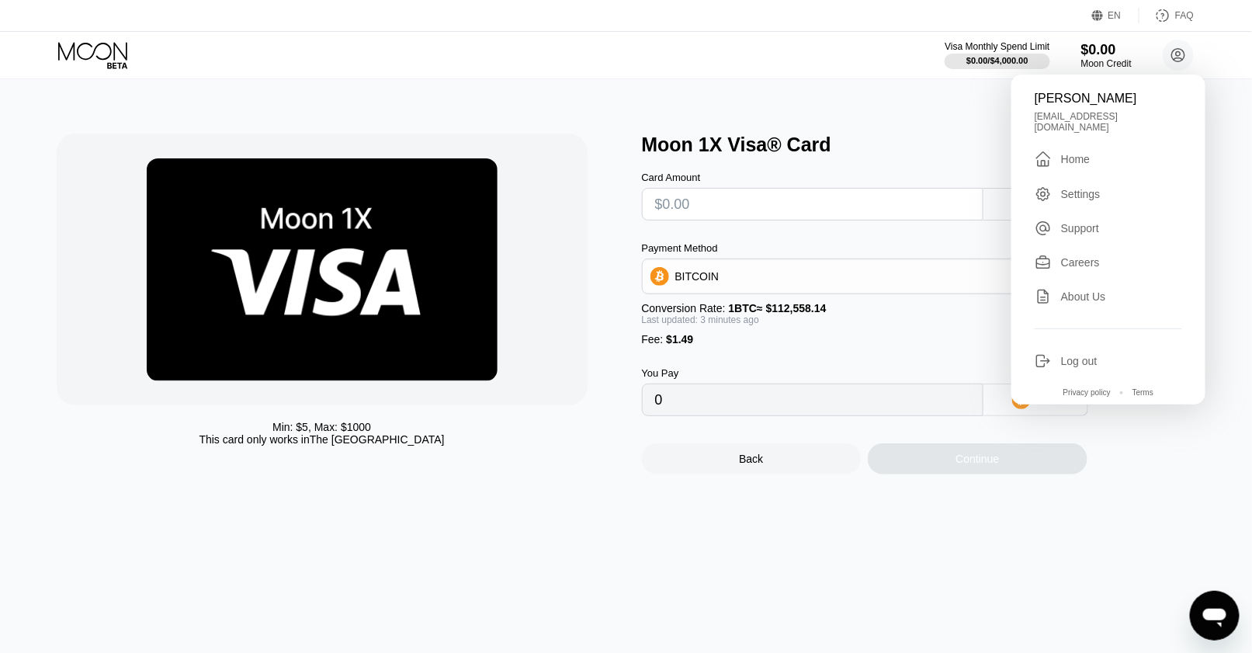
drag, startPoint x: 1082, startPoint y: 155, endPoint x: 1079, endPoint y: 163, distance: 8.4
click at [1082, 155] on div " Home" at bounding box center [1108, 159] width 147 height 19
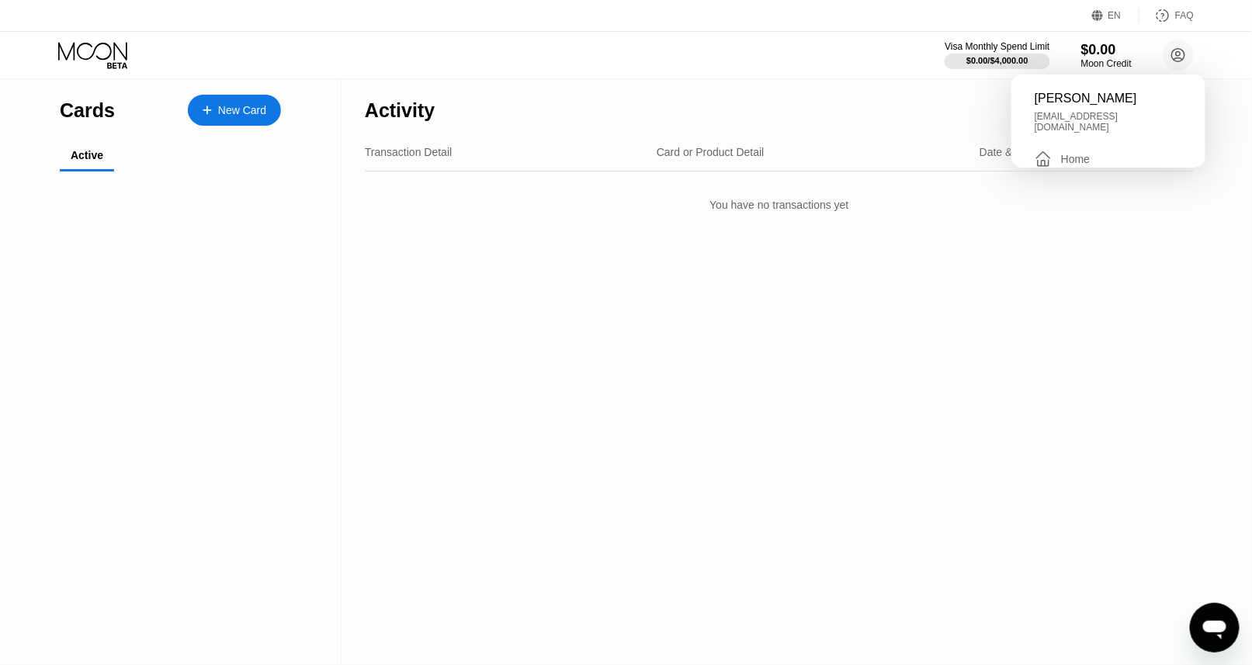
click at [1079, 163] on div "Transaction Detail Card or Product Detail Date & Time Amount" at bounding box center [779, 152] width 829 height 38
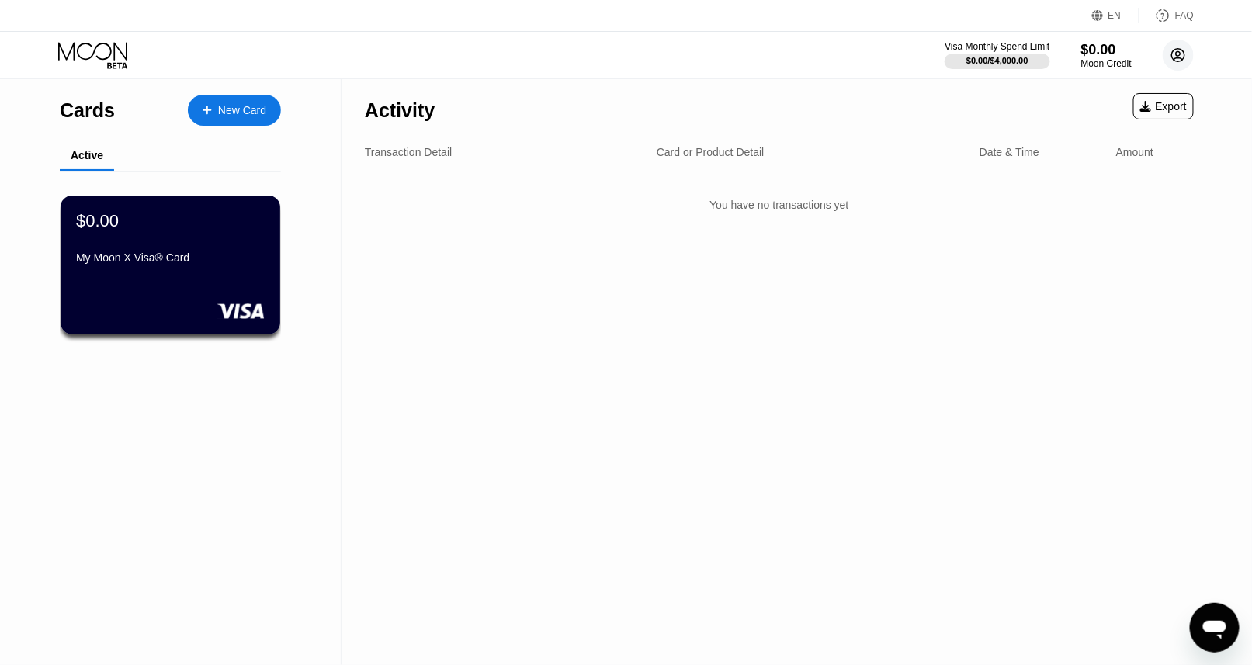
click at [1171, 57] on circle at bounding box center [1178, 55] width 31 height 31
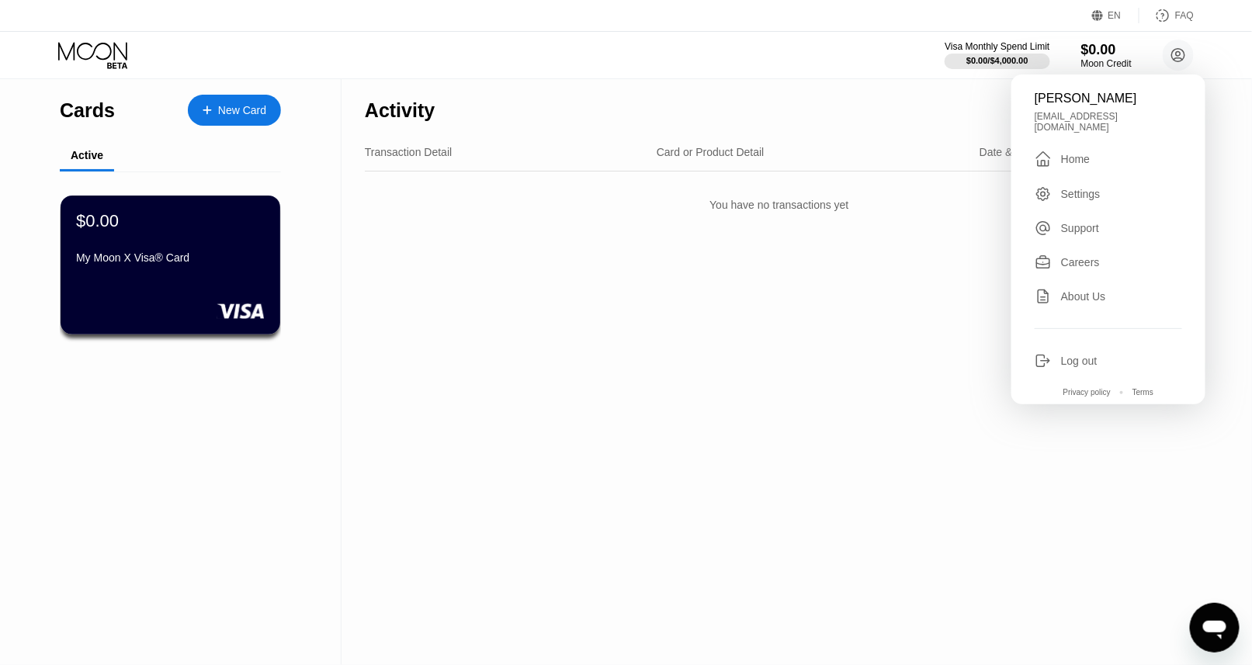
click at [1078, 161] on div "Home" at bounding box center [1075, 159] width 29 height 12
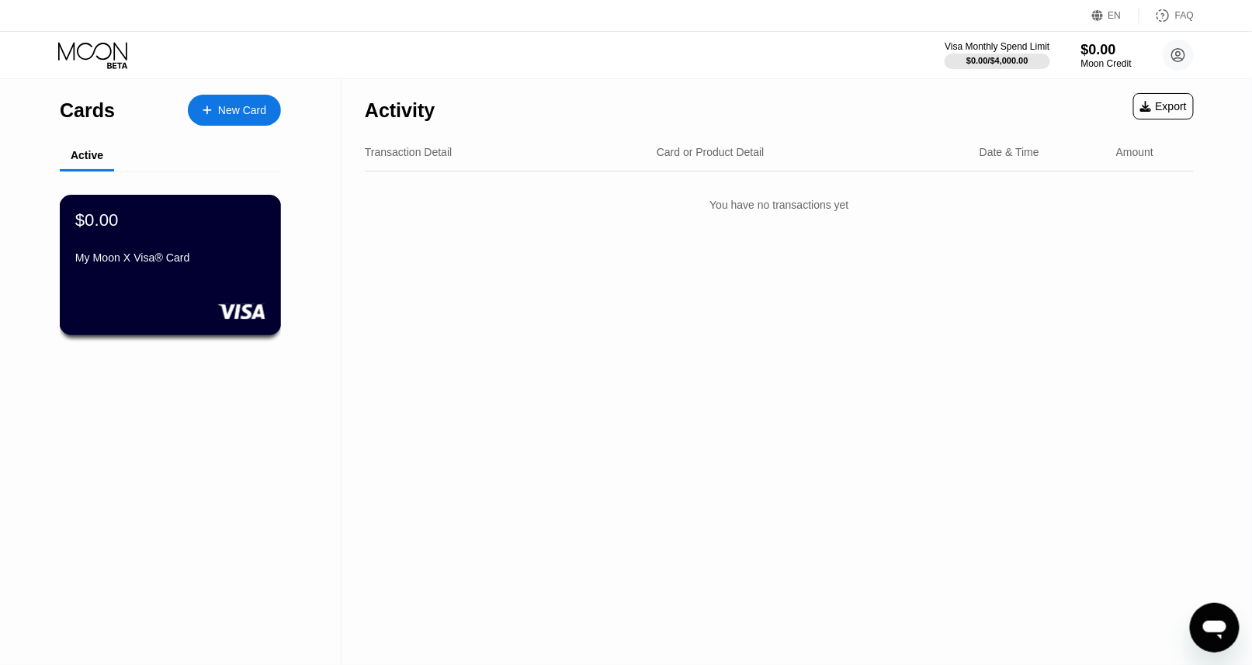
click at [262, 236] on div "$0.00 My Moon X Visa® Card" at bounding box center [170, 240] width 190 height 60
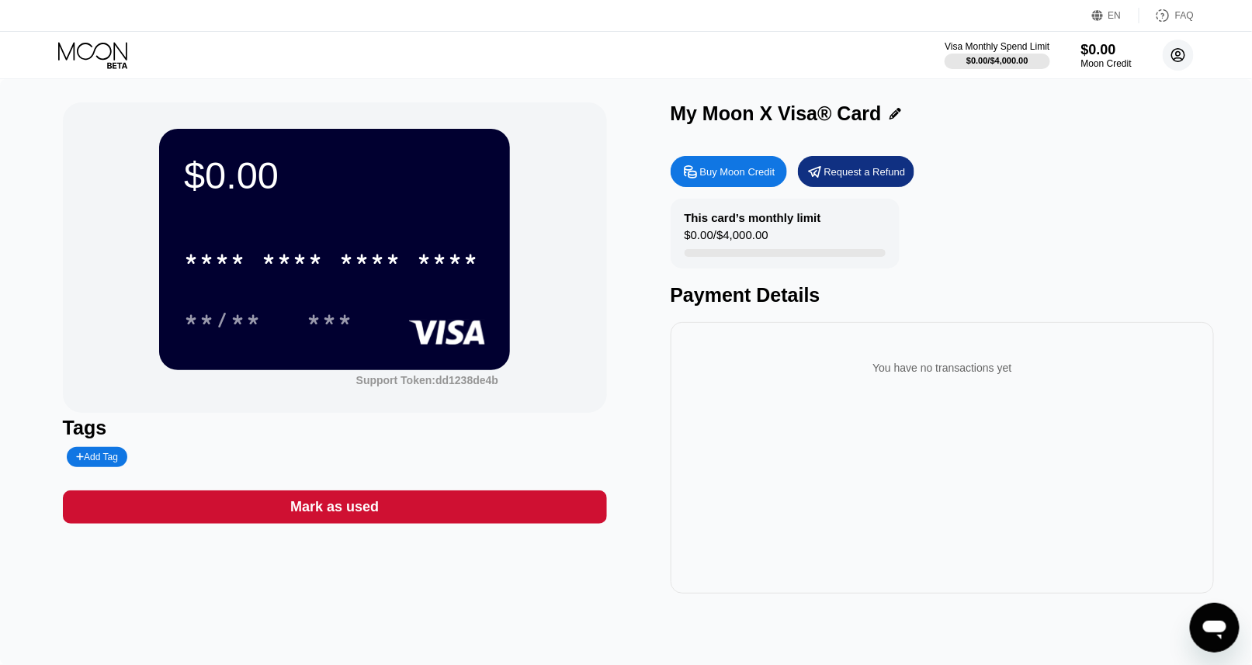
click at [1175, 54] on circle at bounding box center [1178, 55] width 31 height 31
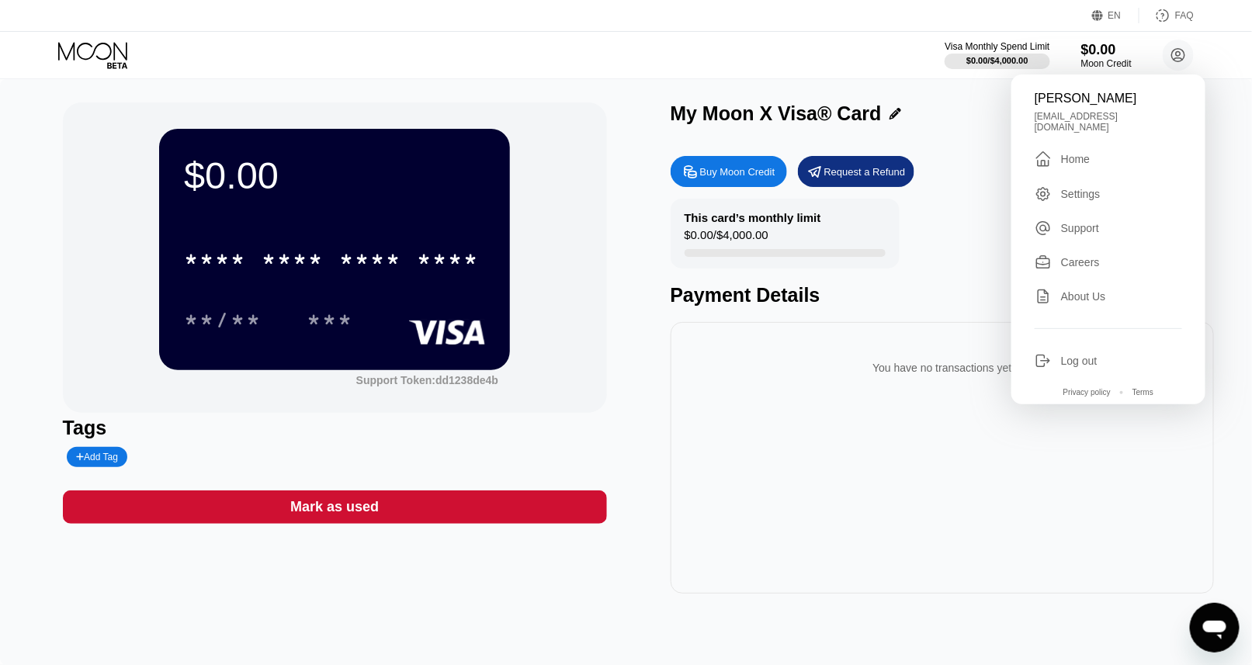
click at [1072, 165] on div "Home" at bounding box center [1075, 159] width 29 height 12
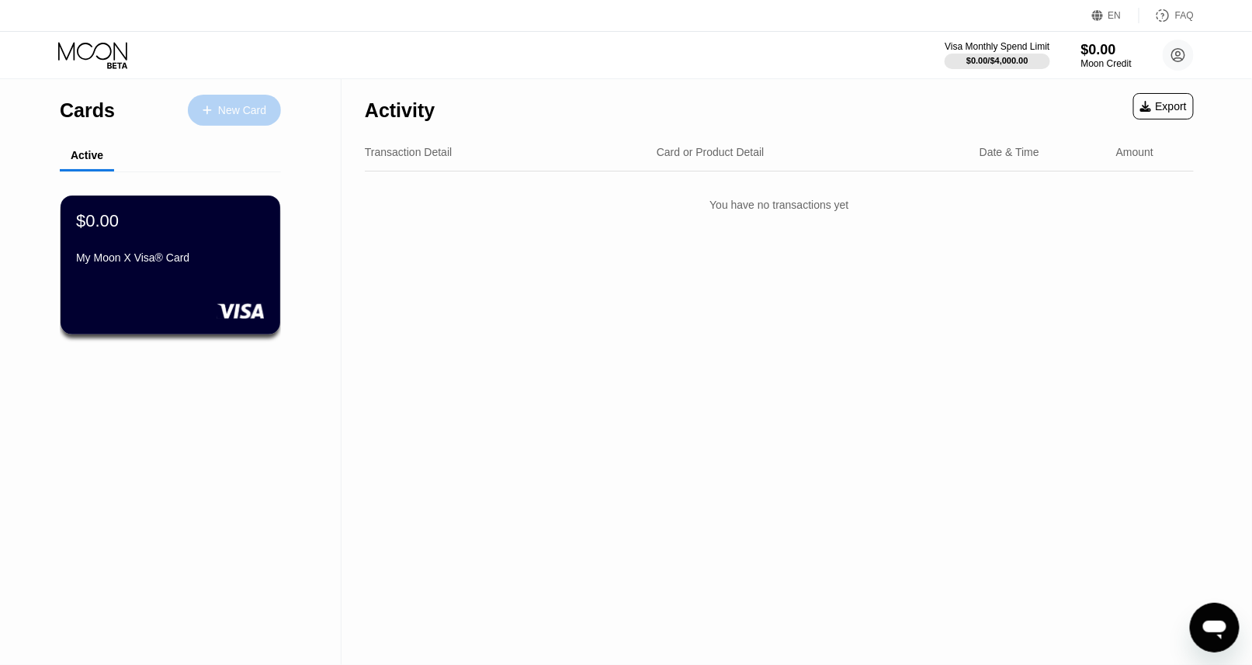
click at [204, 117] on div "New Card" at bounding box center [234, 110] width 93 height 31
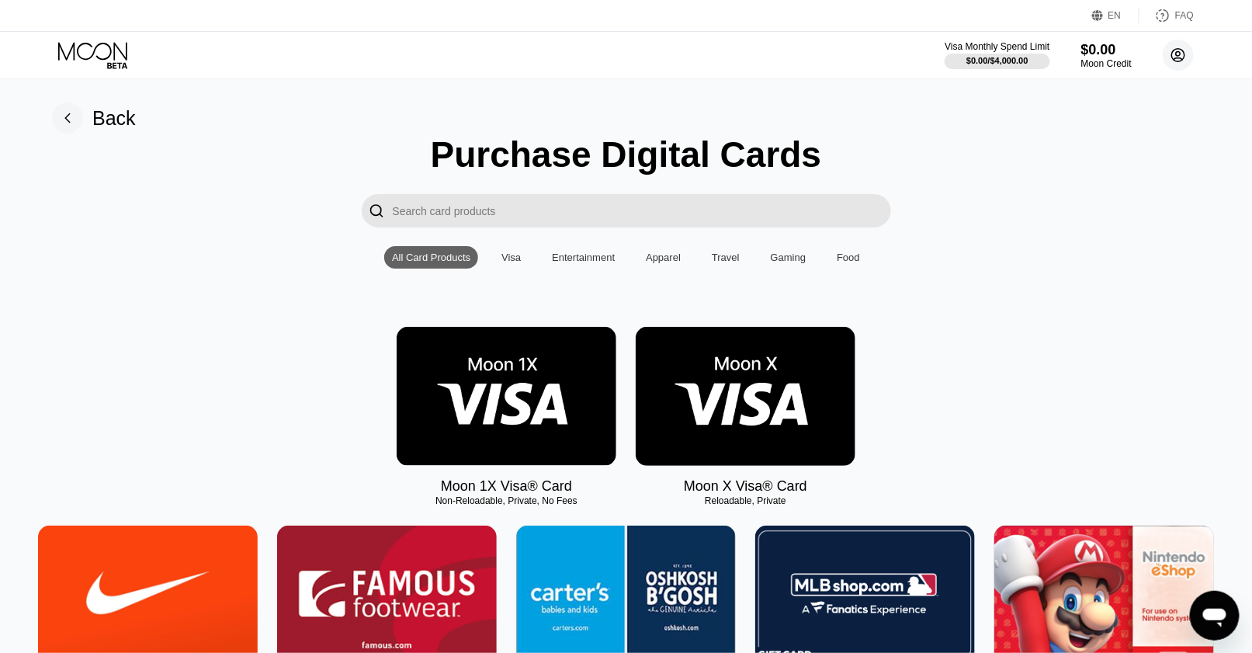
click at [1163, 53] on circle at bounding box center [1178, 55] width 31 height 31
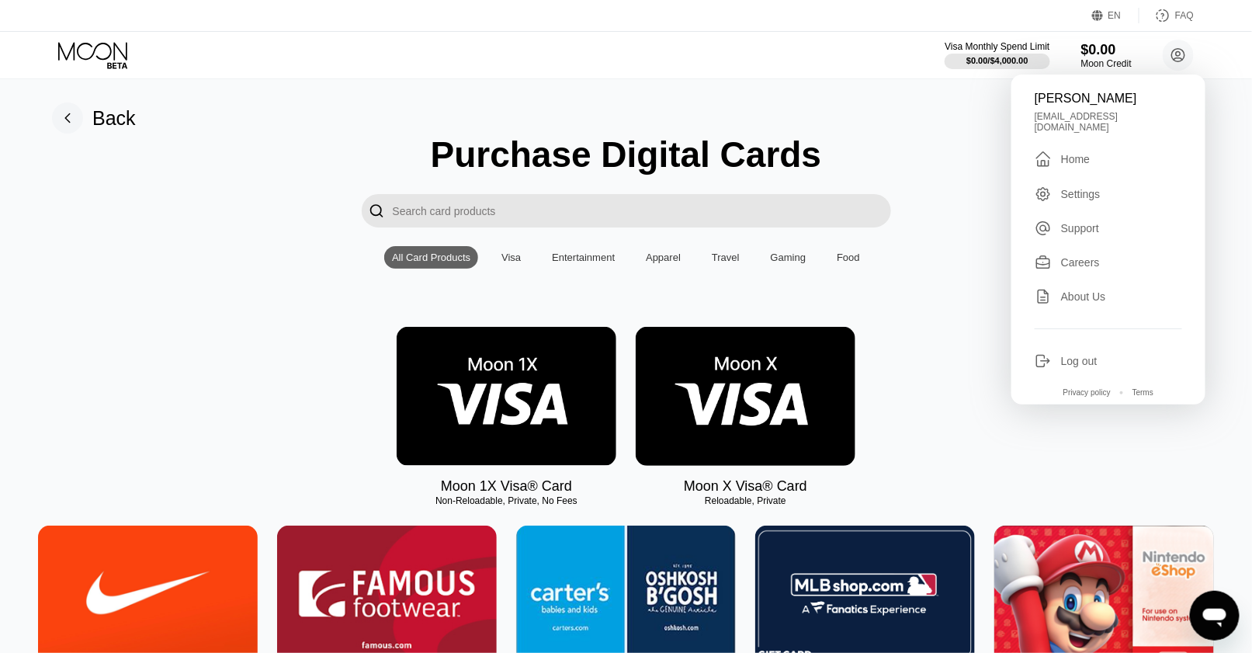
click at [1070, 366] on div "Log out" at bounding box center [1079, 361] width 36 height 12
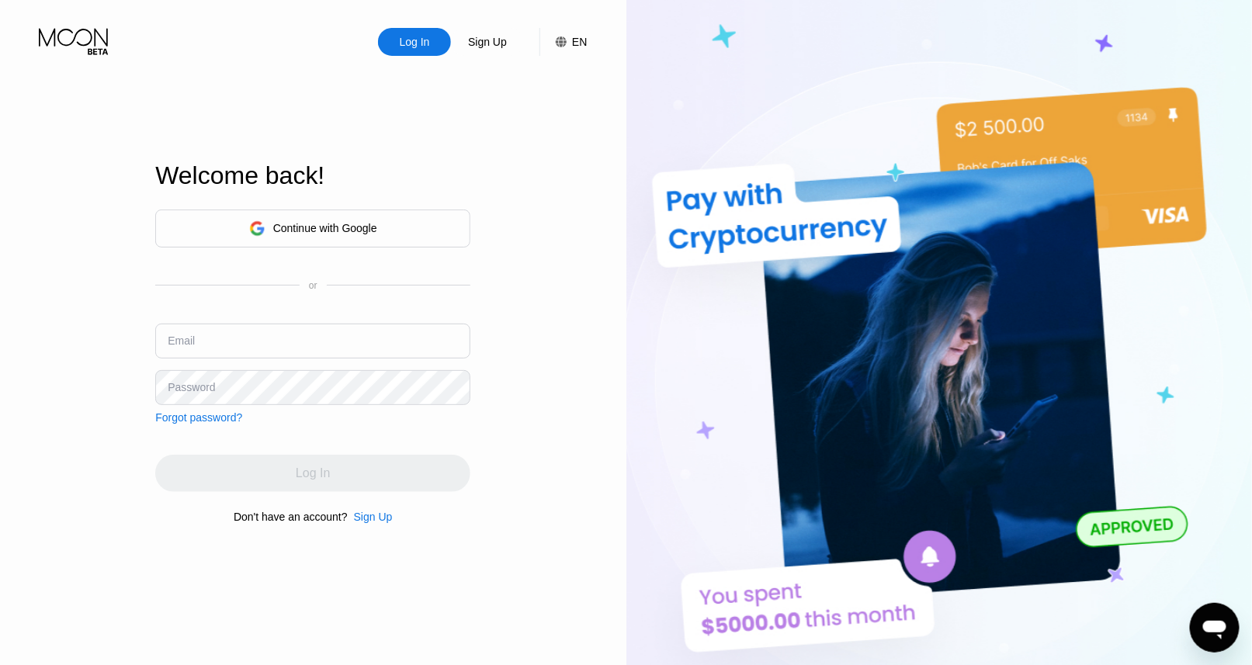
click at [301, 231] on div "Continue with Google" at bounding box center [325, 228] width 104 height 12
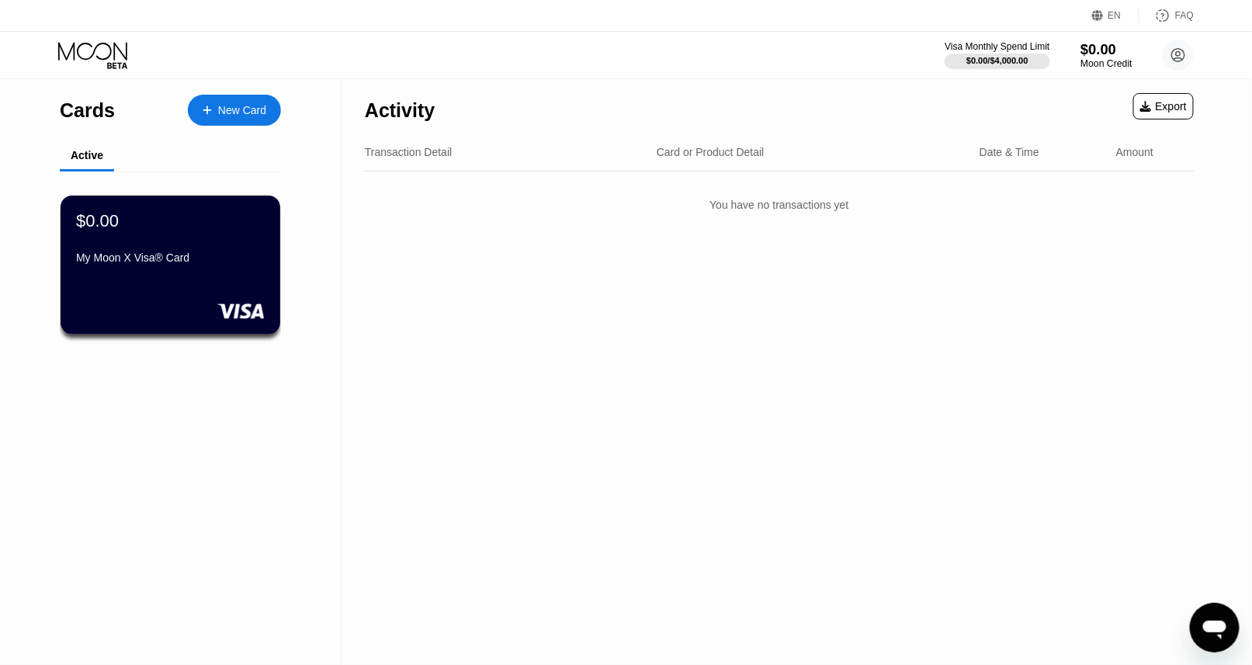
click at [1092, 51] on div "$0.00" at bounding box center [1106, 49] width 52 height 16
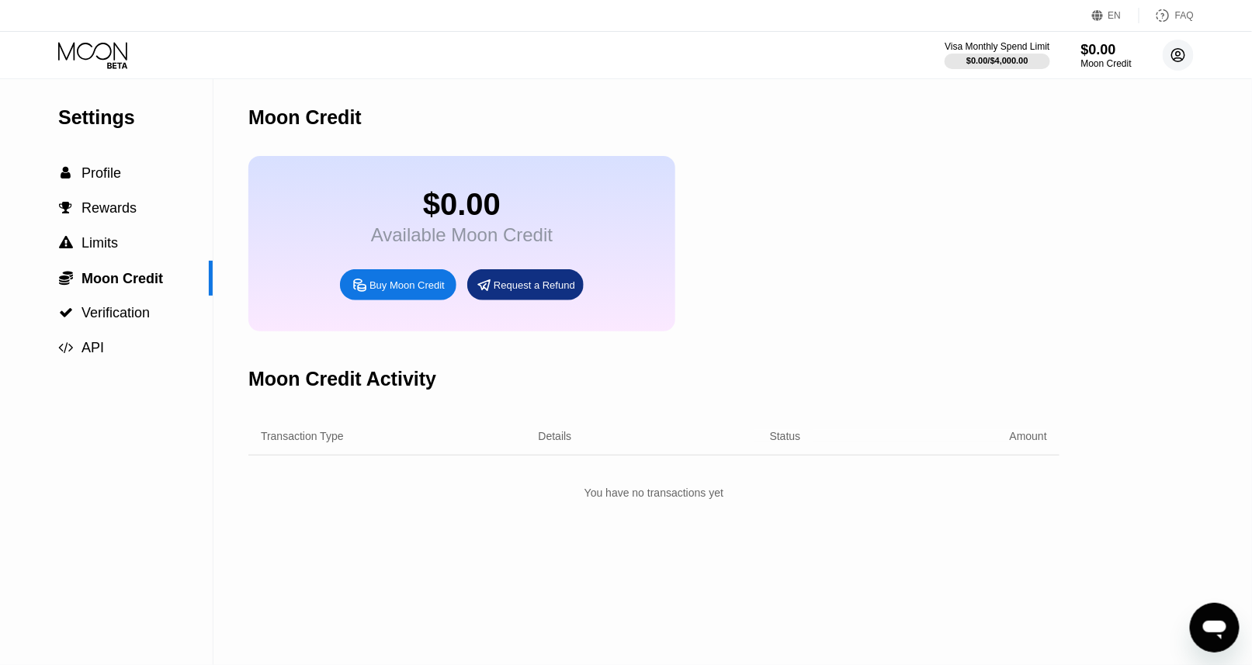
click at [1180, 55] on circle at bounding box center [1178, 55] width 31 height 31
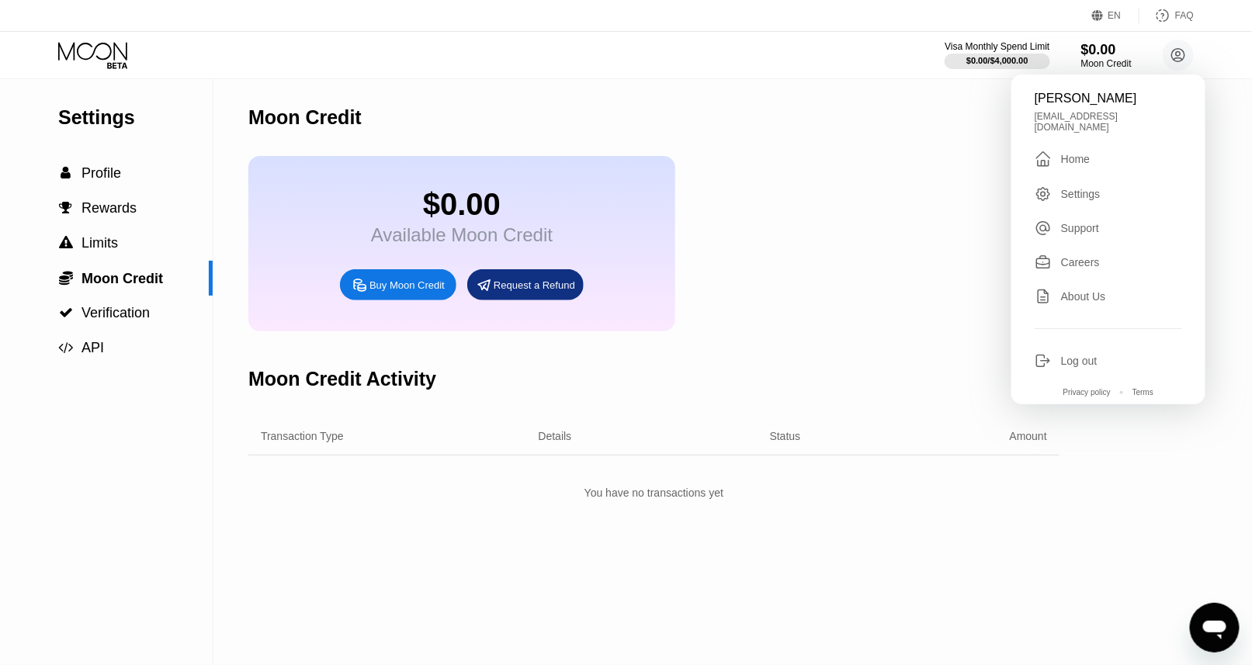
click at [1075, 165] on div "Home" at bounding box center [1075, 159] width 29 height 12
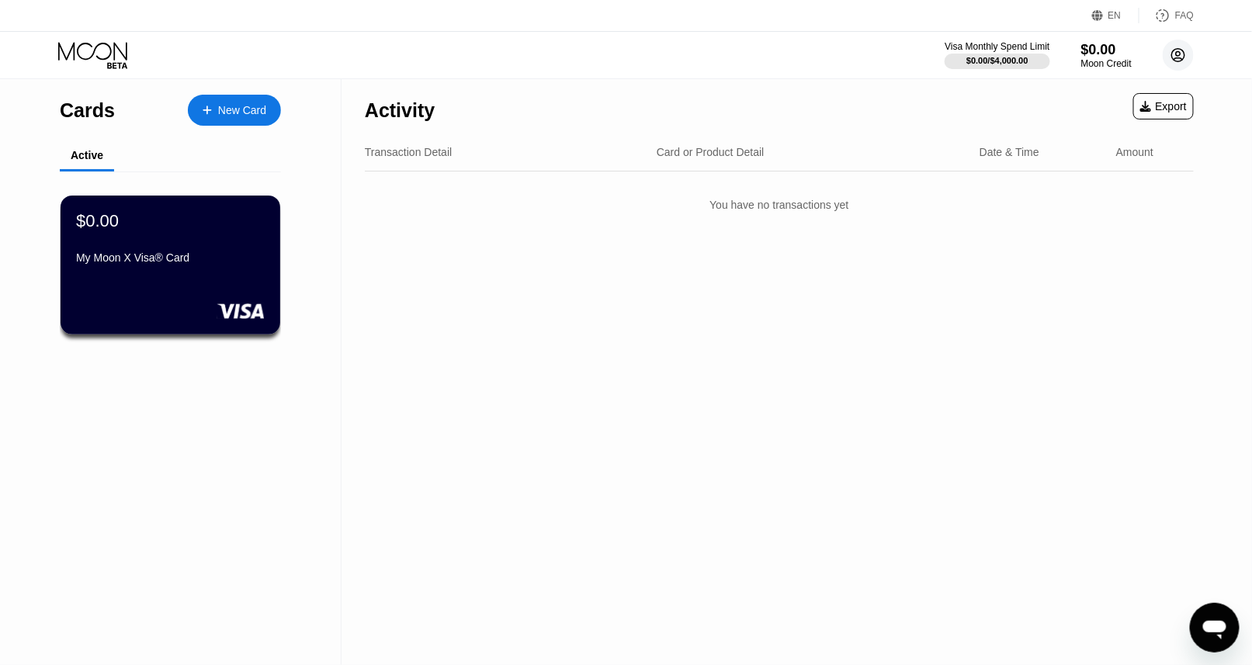
click at [1176, 48] on circle at bounding box center [1178, 55] width 31 height 31
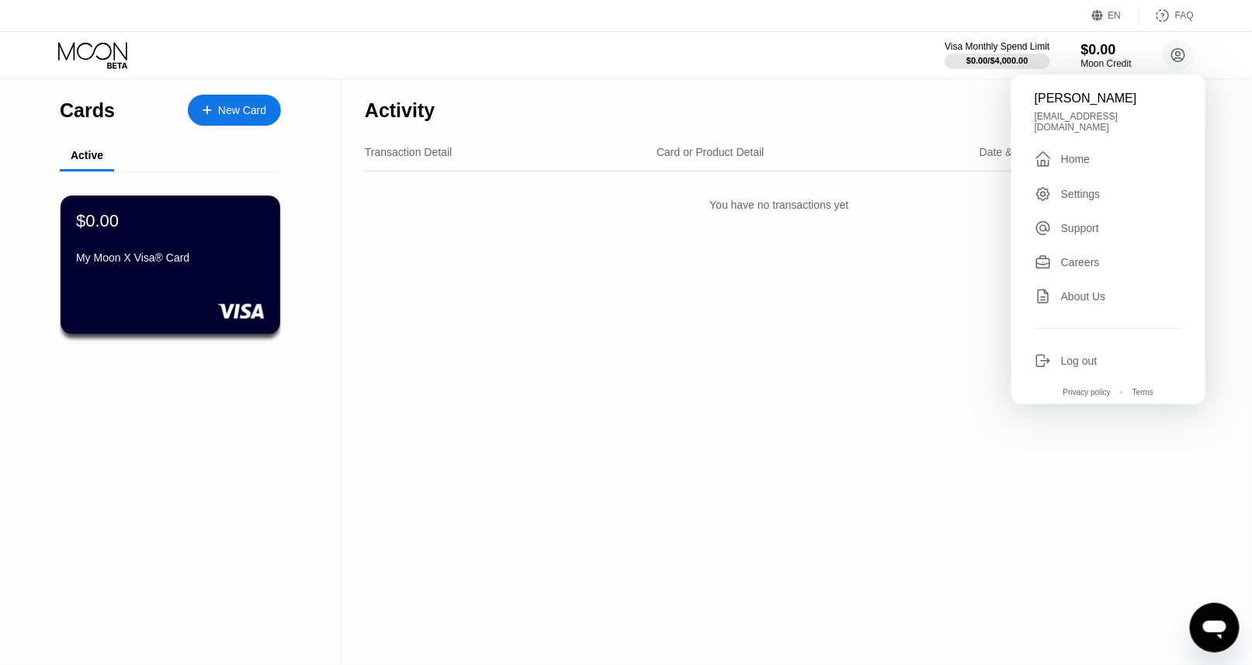
click at [1076, 200] on div "Settings" at bounding box center [1081, 194] width 40 height 12
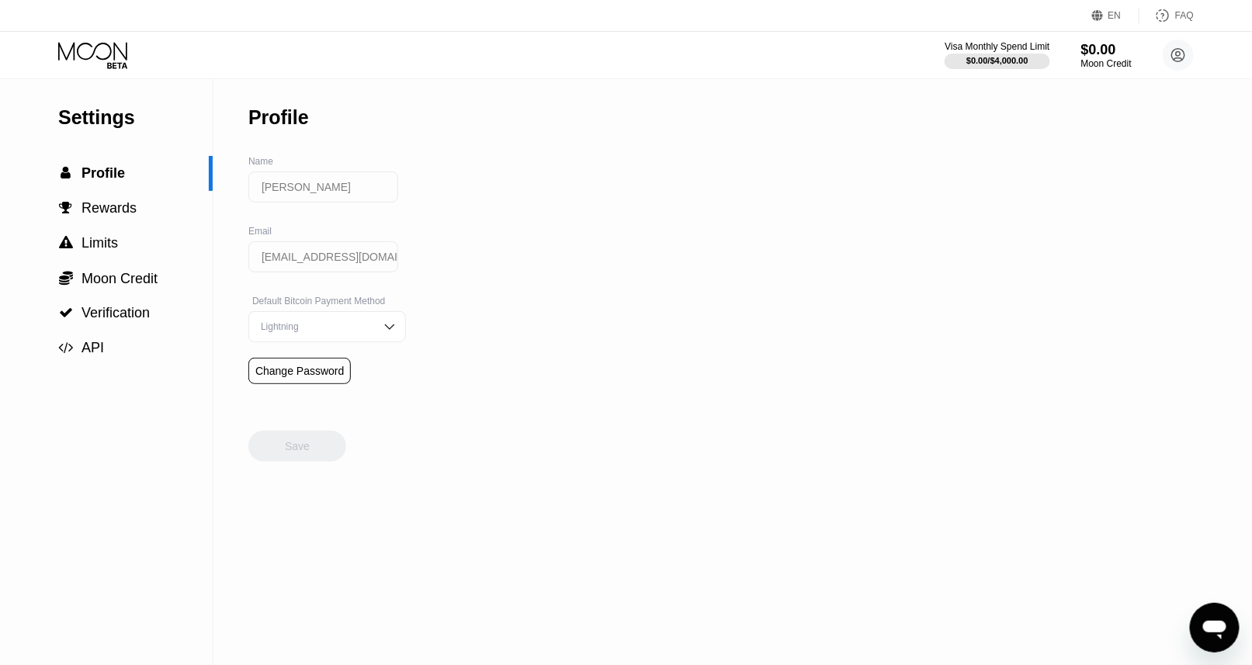
click at [1169, 16] on icon at bounding box center [1163, 16] width 16 height 16
click at [1087, 58] on div "Moon Credit" at bounding box center [1106, 63] width 52 height 11
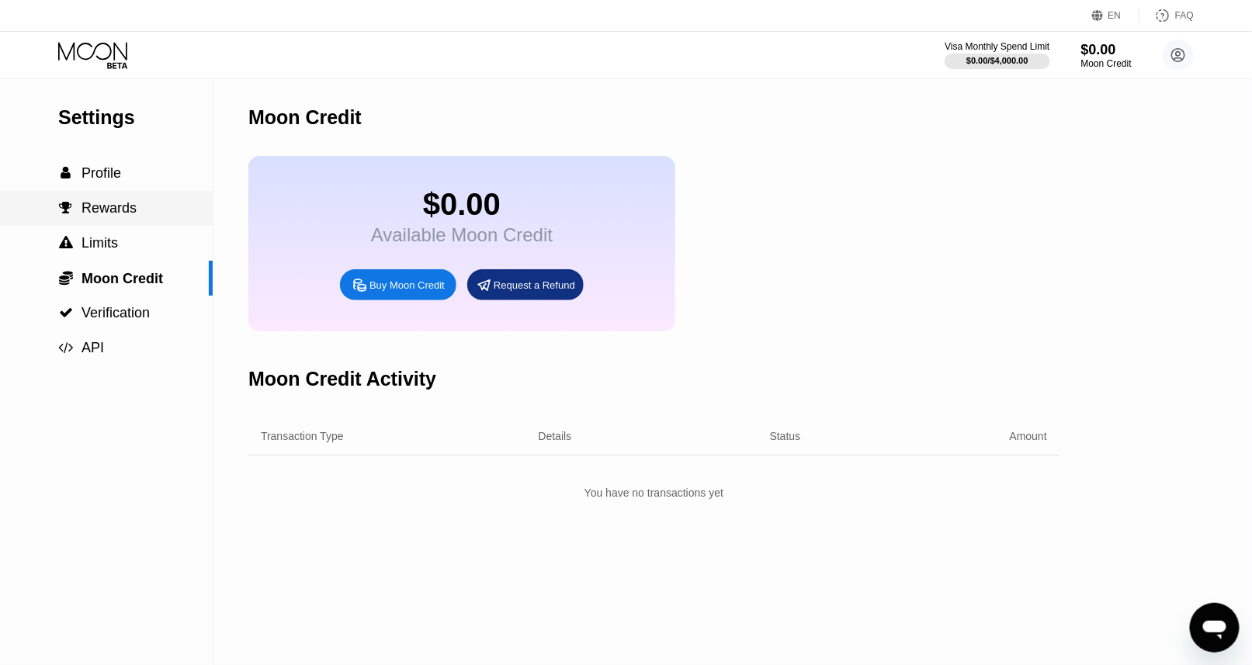
click at [142, 210] on div " Rewards" at bounding box center [106, 208] width 213 height 16
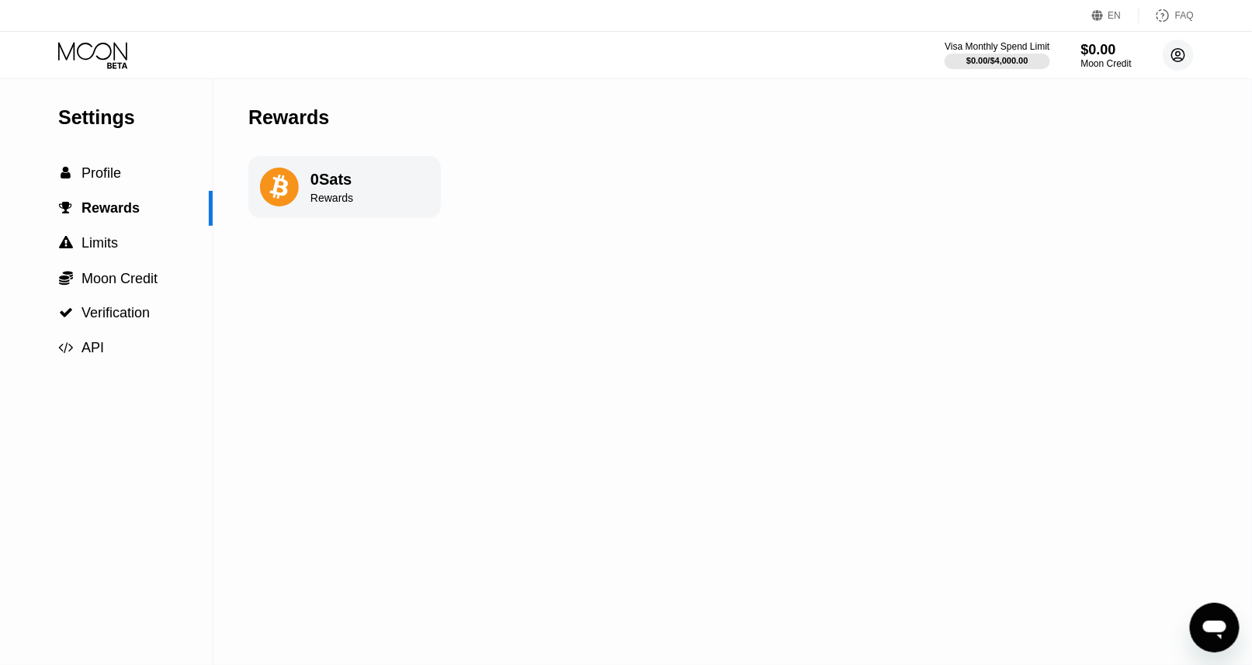
click at [1166, 57] on circle at bounding box center [1178, 55] width 31 height 31
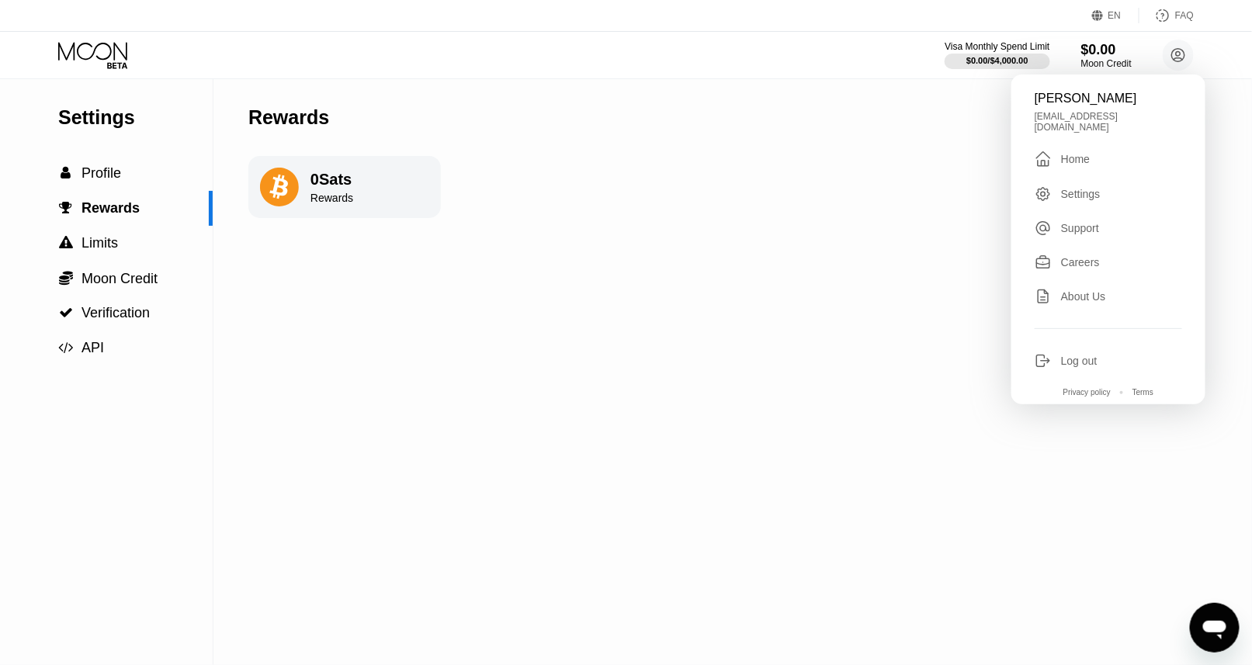
click at [1081, 355] on div "umair dastgeer mywebpaymentmail100@gmail.com  Home Settings Support Careers Ab…" at bounding box center [1108, 240] width 194 height 330
click at [1079, 367] on div "Log out" at bounding box center [1079, 361] width 36 height 12
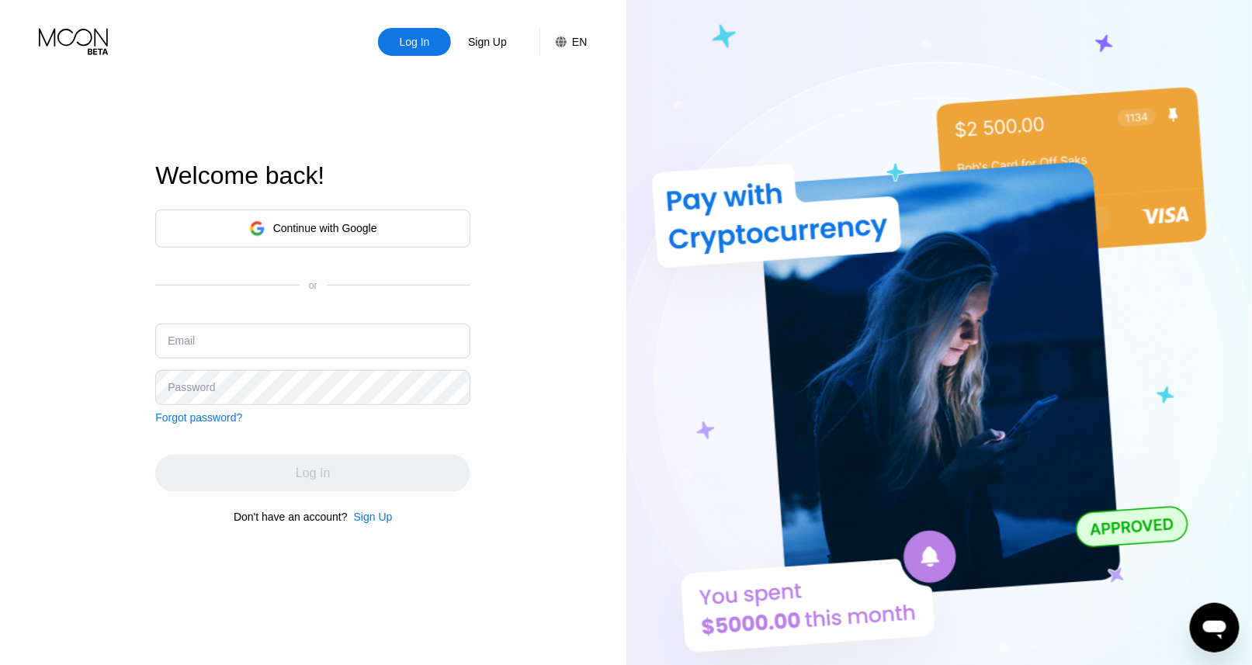
click at [396, 225] on div "Continue with Google" at bounding box center [312, 229] width 315 height 38
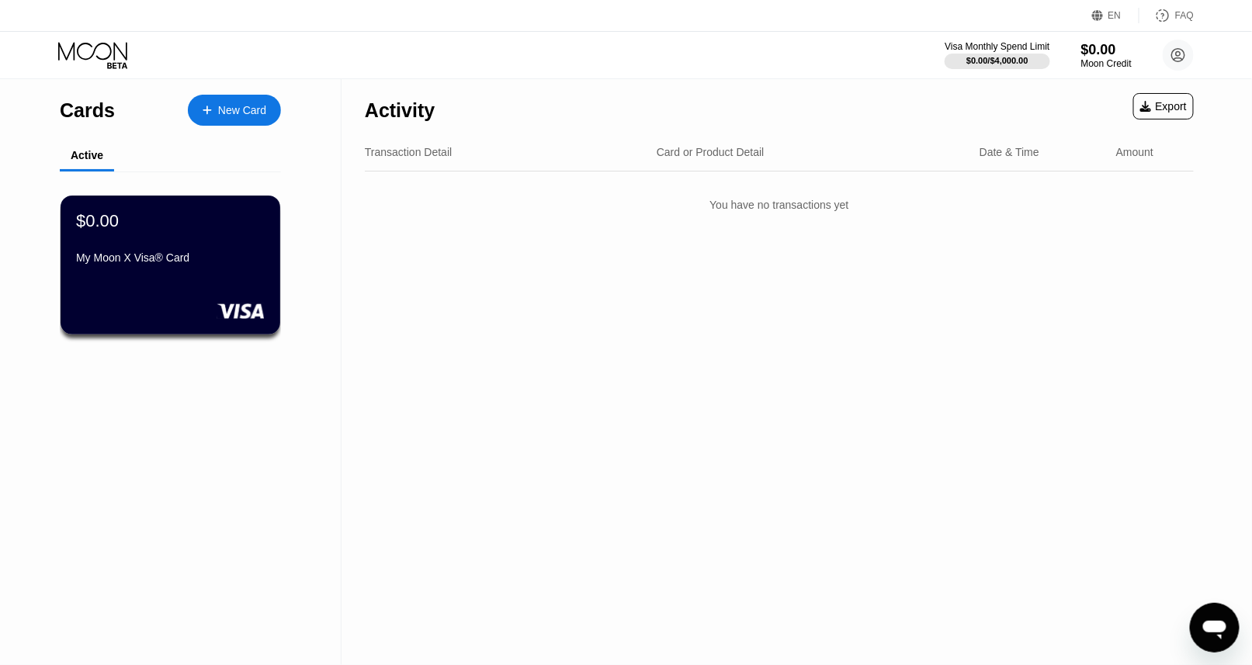
click at [241, 105] on div "New Card" at bounding box center [242, 110] width 48 height 13
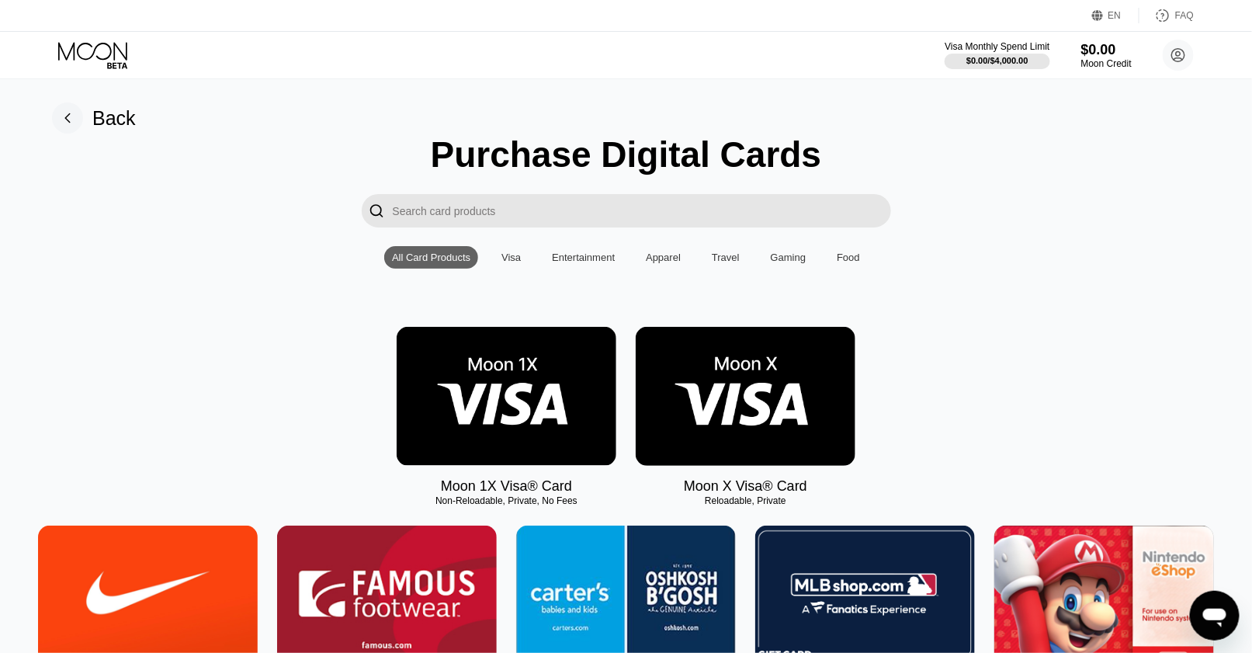
click at [504, 384] on img at bounding box center [507, 396] width 220 height 139
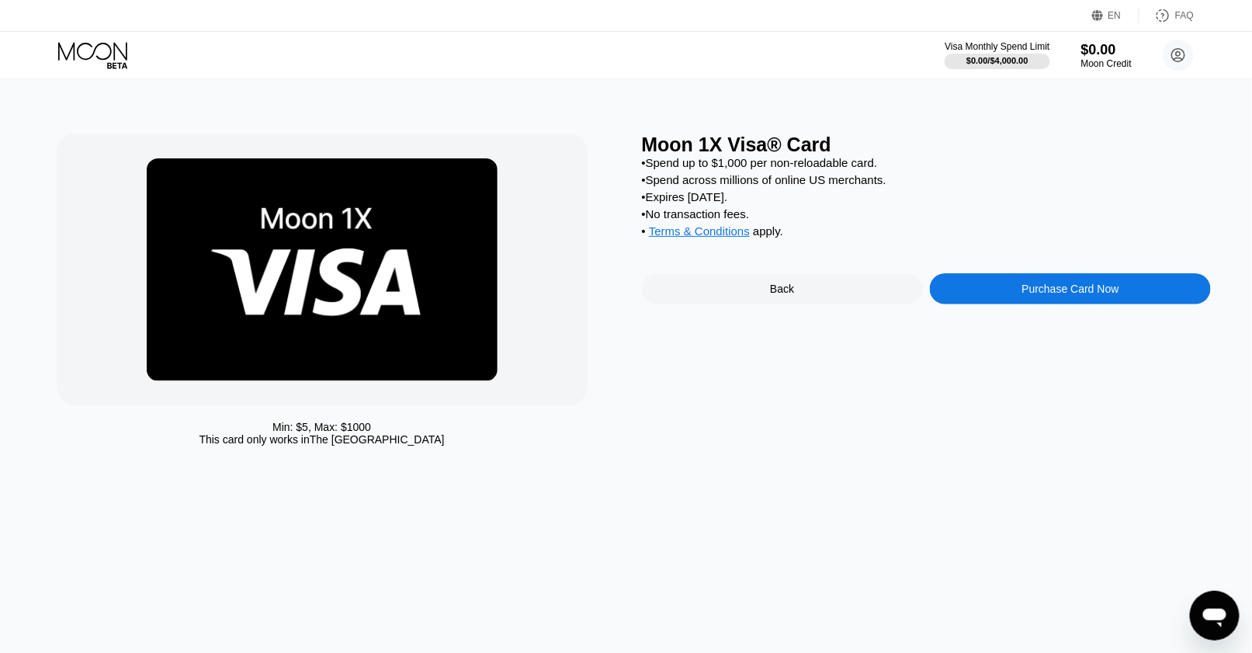
click at [1000, 296] on div "Purchase Card Now" at bounding box center [1070, 288] width 281 height 31
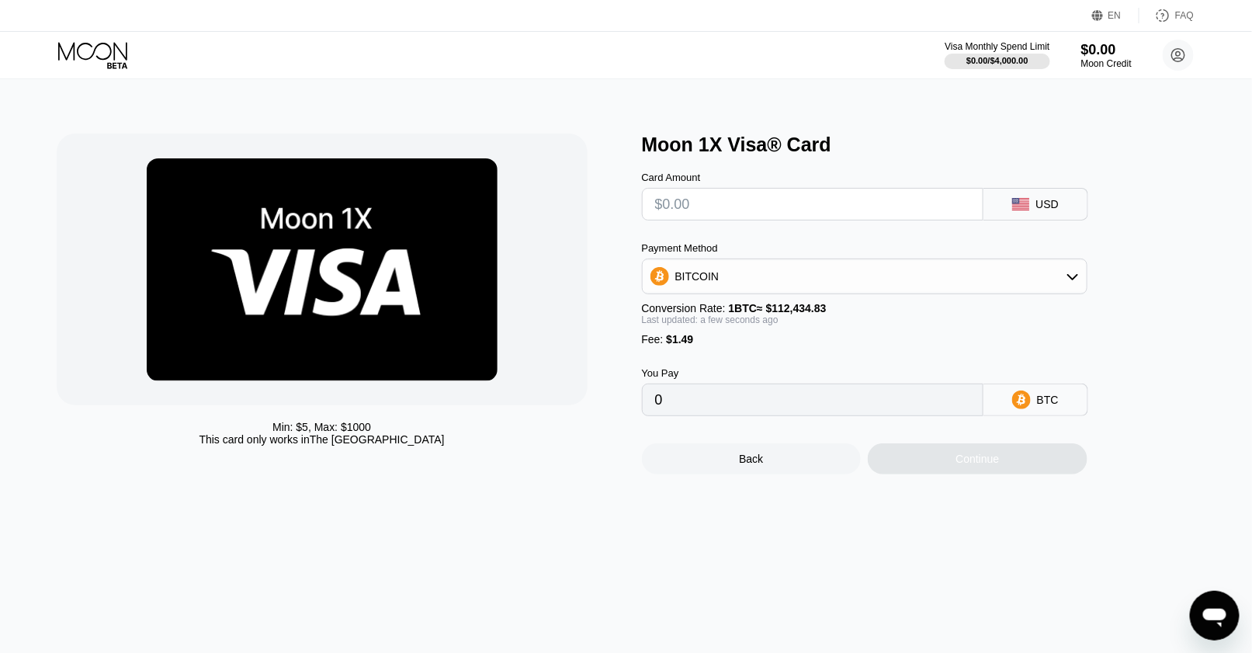
click at [662, 196] on input "text" at bounding box center [812, 204] width 315 height 31
click at [672, 202] on input "text" at bounding box center [812, 204] width 315 height 31
type input "$5"
type input "0.00005773"
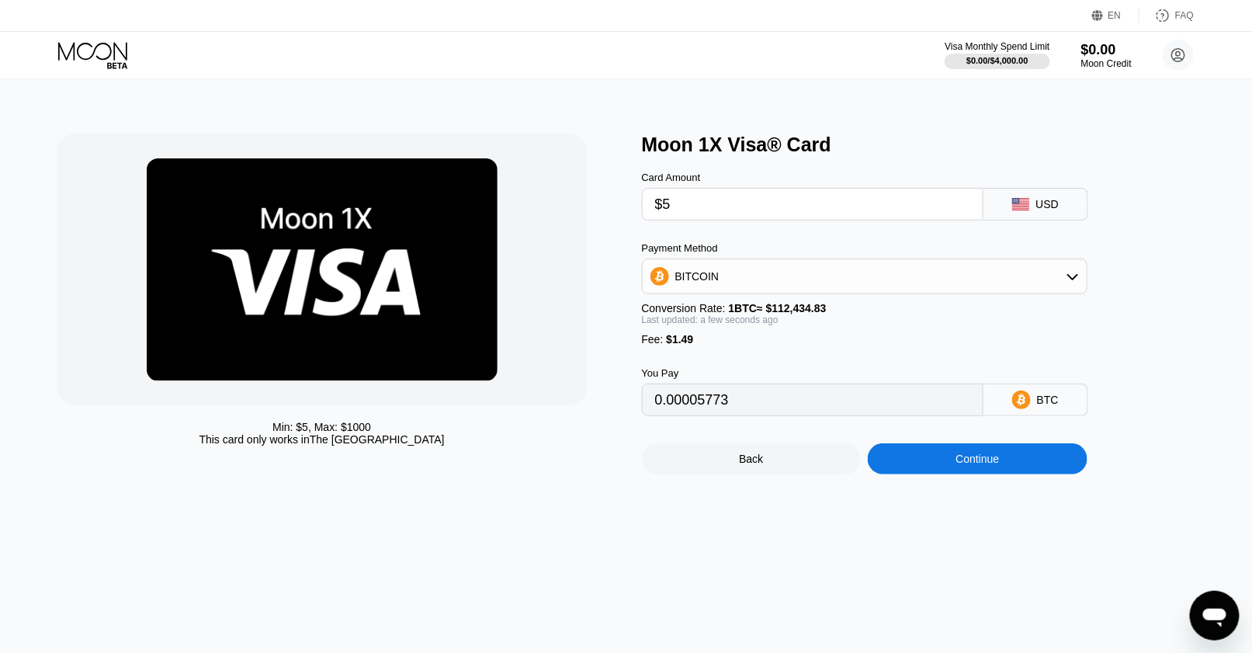
type input "$5"
click at [952, 468] on div "Continue" at bounding box center [978, 458] width 220 height 31
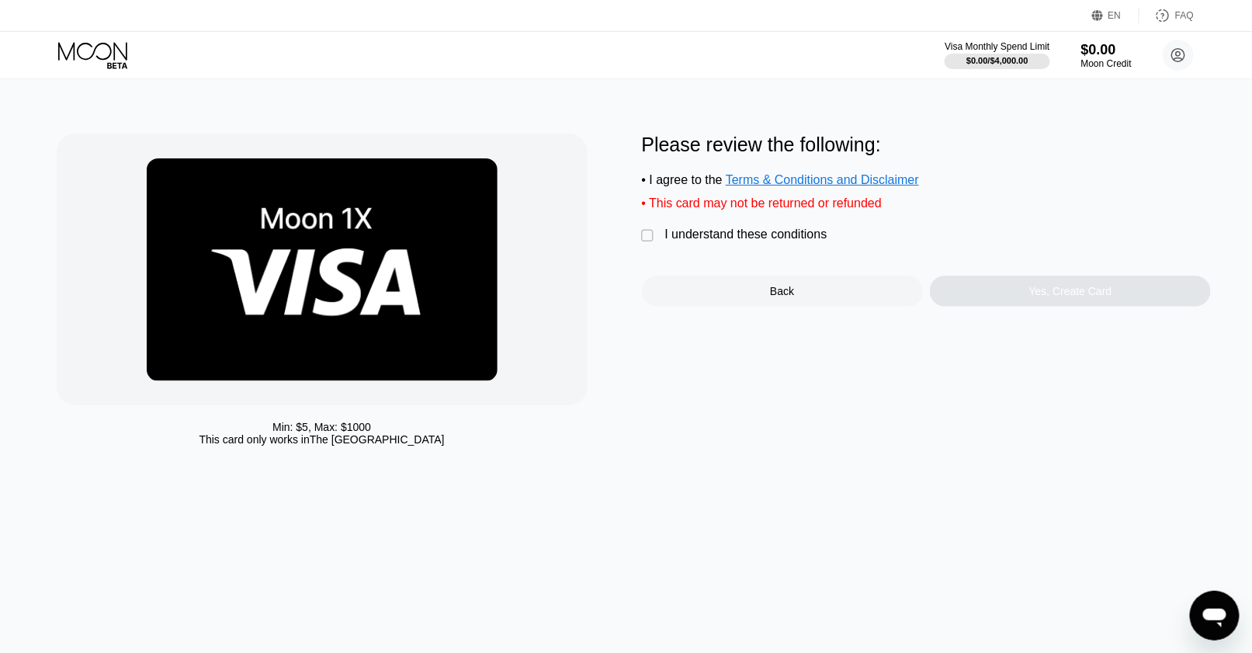
click at [642, 234] on div "Please review the following: • I agree to the Terms & Conditions and Disclaimer…" at bounding box center [927, 219] width 570 height 173
click at [644, 242] on div "" at bounding box center [650, 236] width 16 height 16
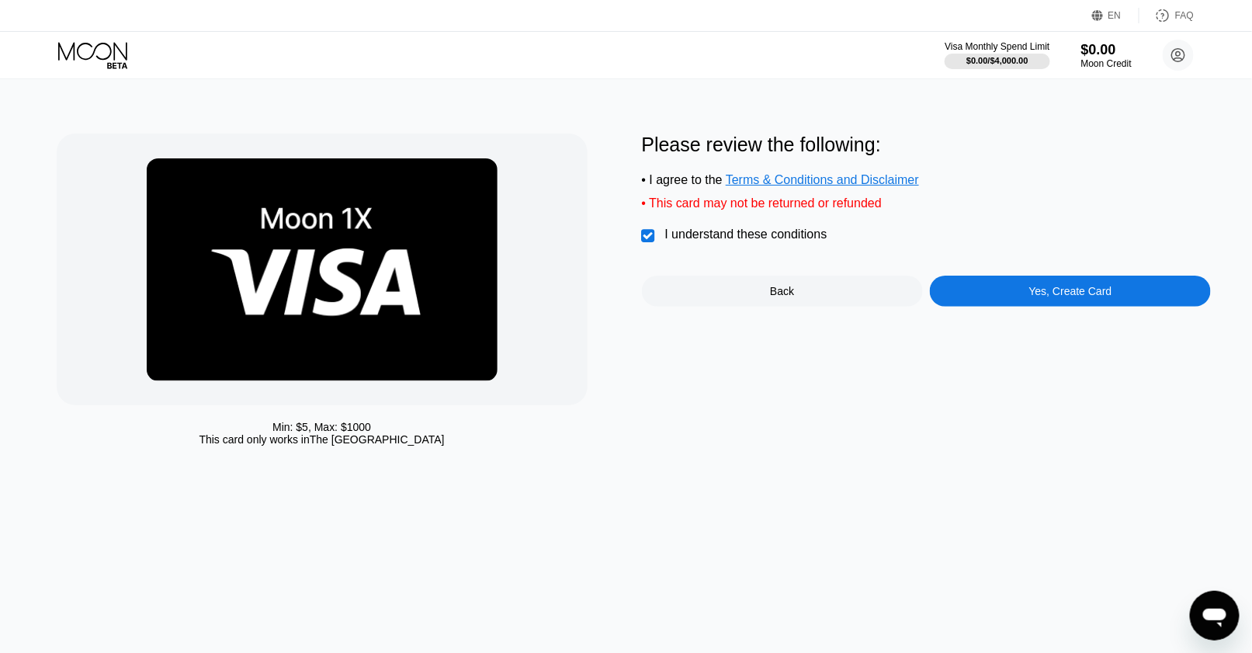
click at [784, 297] on div "Back" at bounding box center [782, 291] width 24 height 12
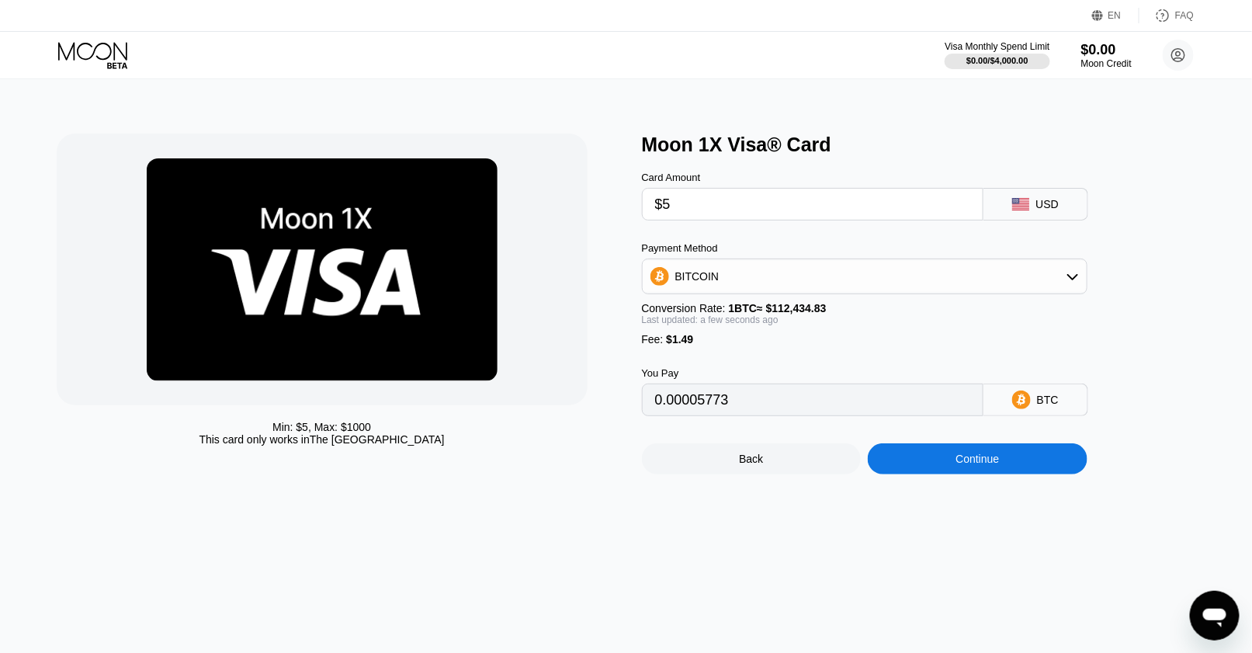
click at [935, 474] on div "Continue" at bounding box center [978, 458] width 220 height 31
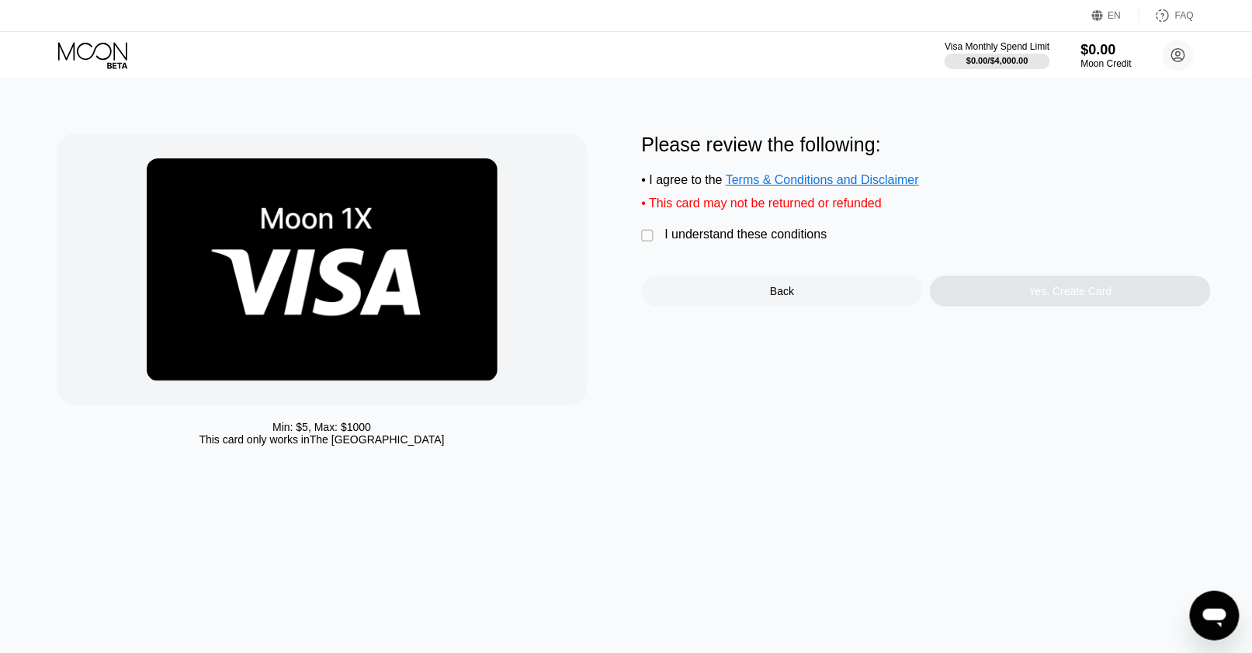
click at [658, 244] on div " I understand these conditions" at bounding box center [738, 235] width 193 height 16
click at [1016, 289] on div "Yes, Create Card" at bounding box center [1070, 291] width 281 height 31
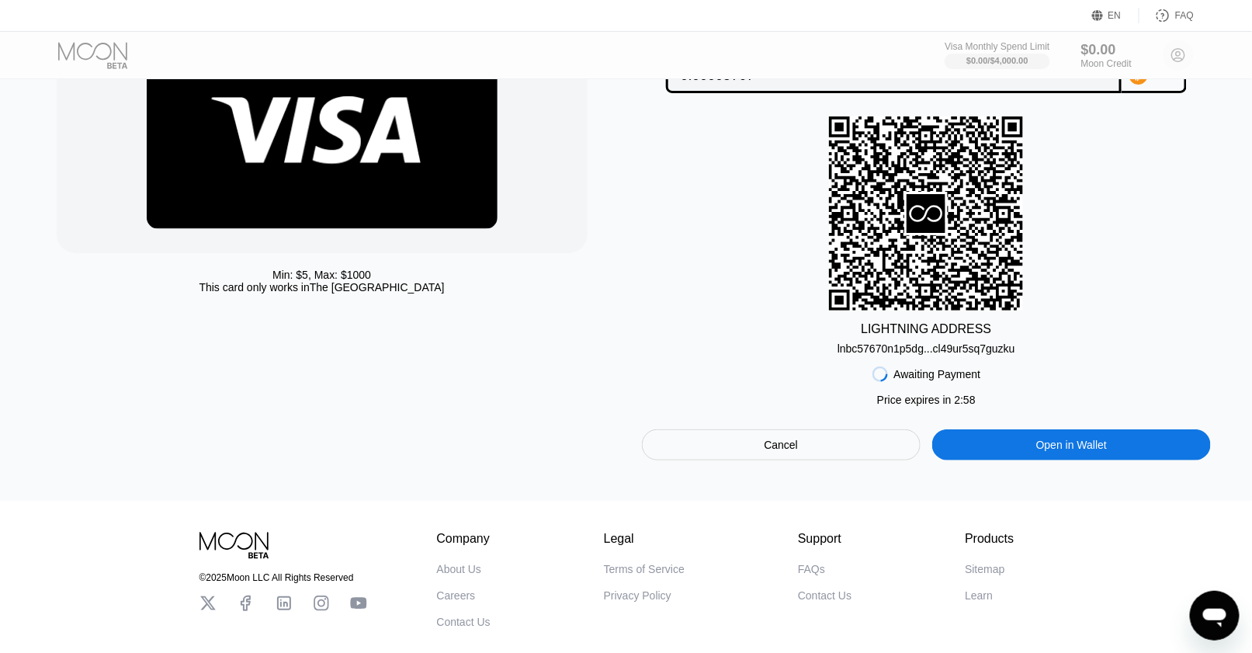
scroll to position [155, 0]
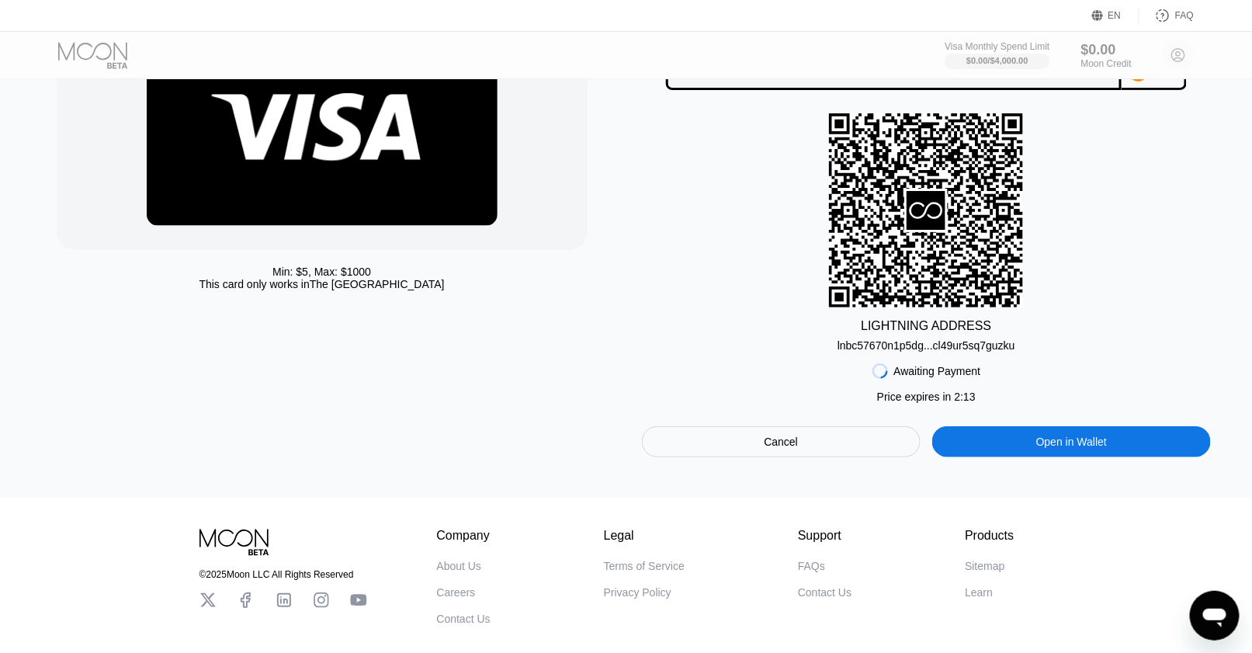
click at [944, 352] on div "lnbc57670n1p5dg...cl49ur5sq7guzku" at bounding box center [926, 345] width 178 height 12
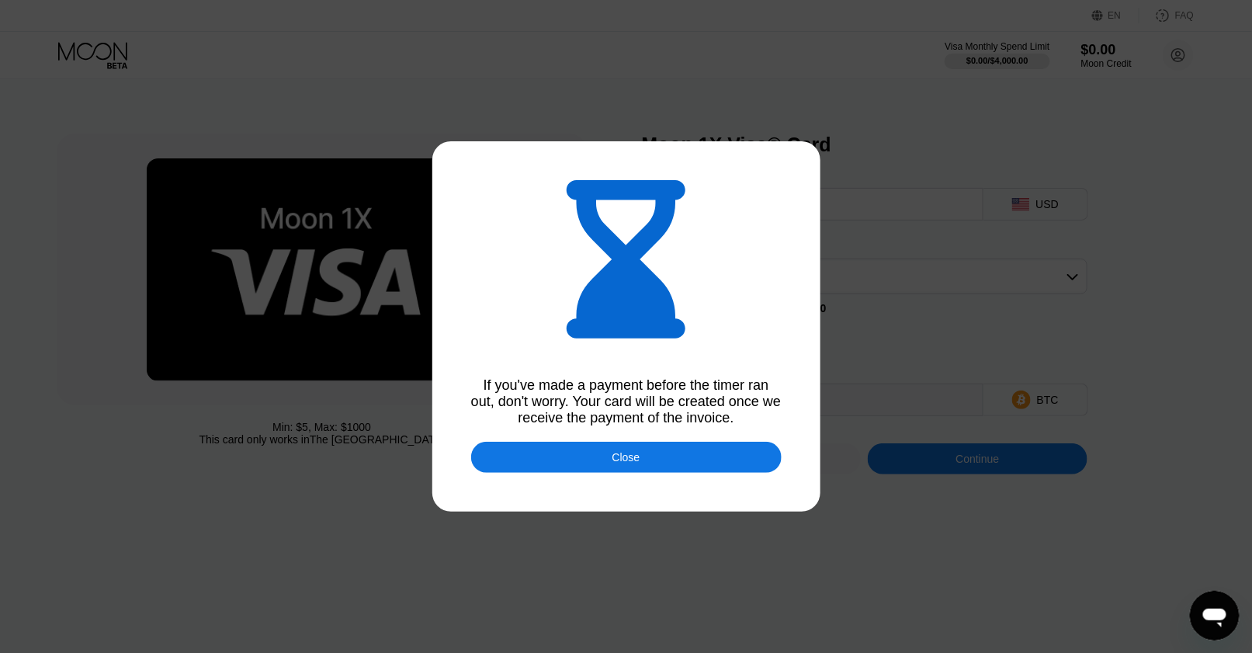
click at [643, 462] on div "Close" at bounding box center [626, 457] width 310 height 31
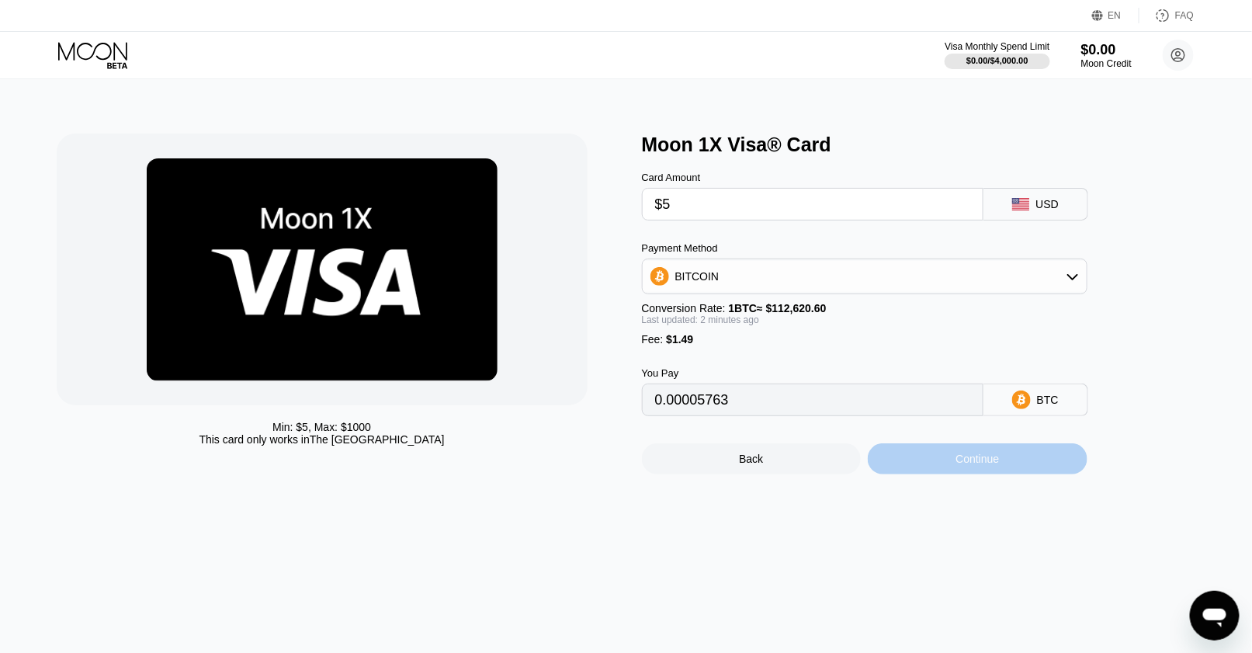
click at [926, 467] on div "Continue" at bounding box center [978, 458] width 220 height 31
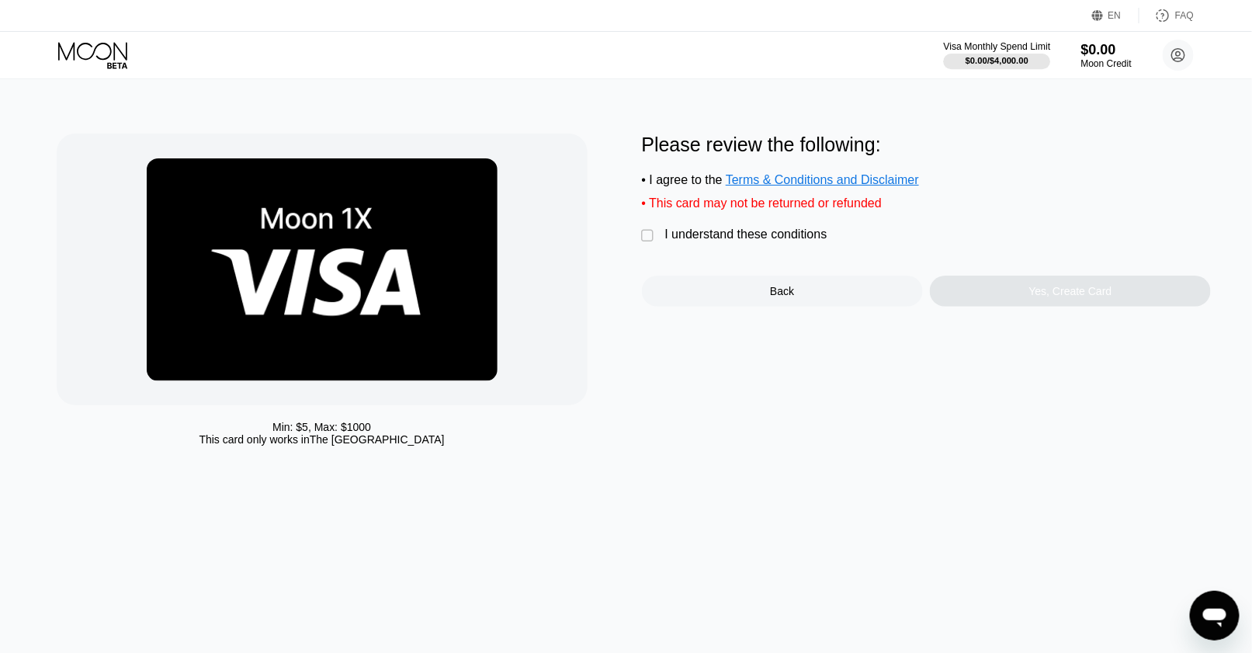
click at [1003, 64] on div "$0.00 / $4,000.00" at bounding box center [996, 60] width 63 height 9
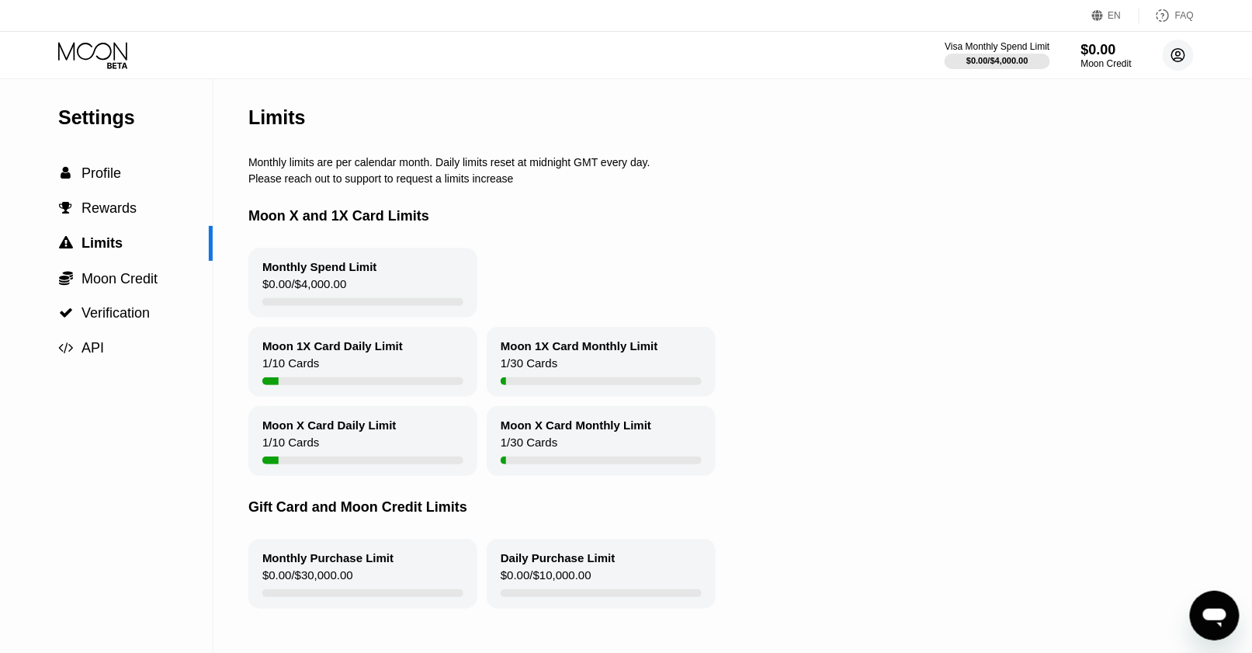
click at [1172, 56] on icon at bounding box center [1178, 55] width 13 height 13
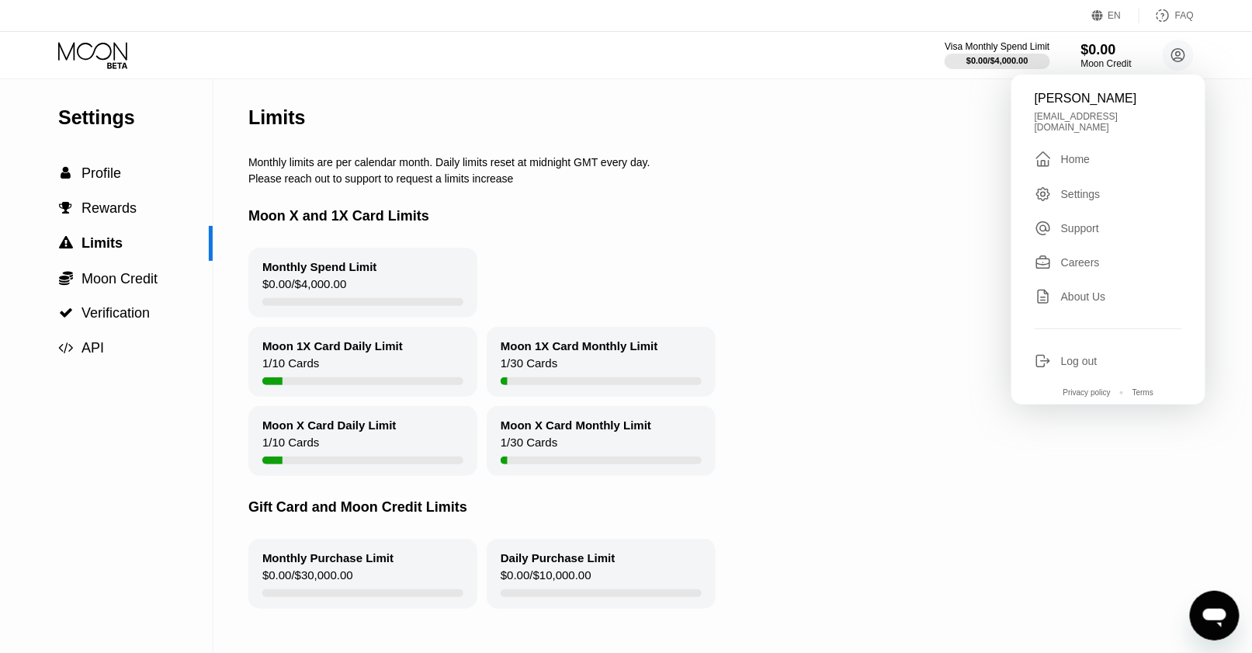
click at [1073, 165] on div "Home" at bounding box center [1075, 159] width 29 height 12
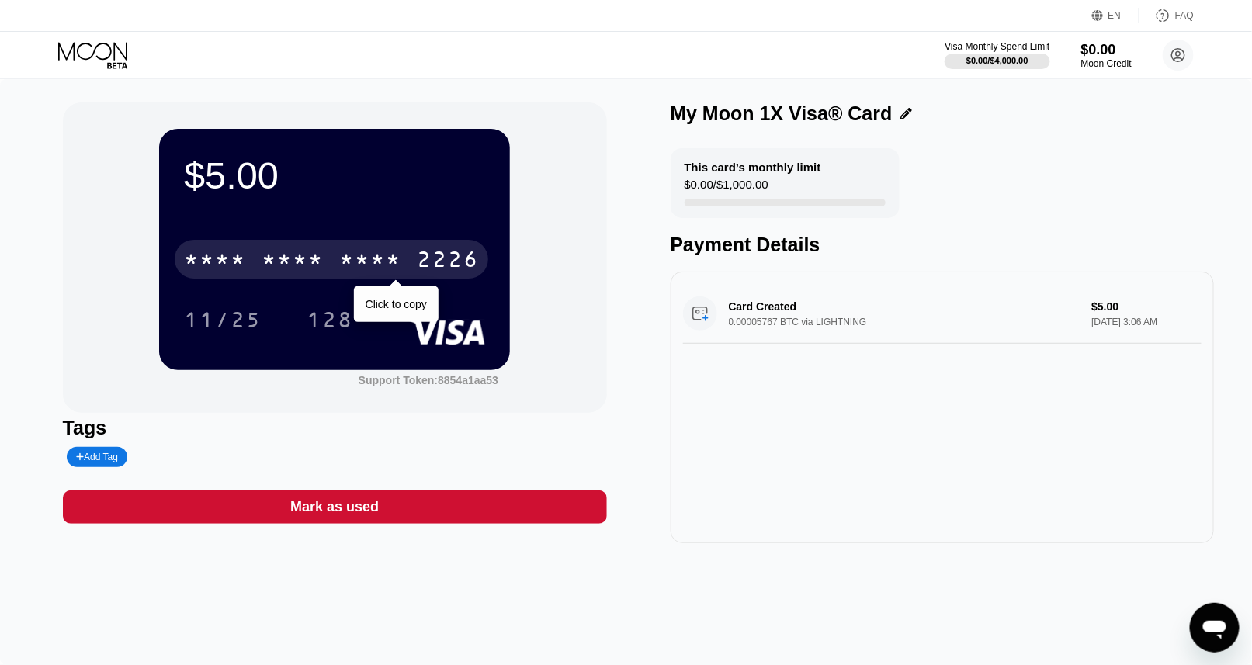
click at [307, 269] on div "* * * *" at bounding box center [293, 261] width 62 height 25
click at [404, 261] on div "[CREDIT_CARD_NUMBER]" at bounding box center [332, 259] width 314 height 39
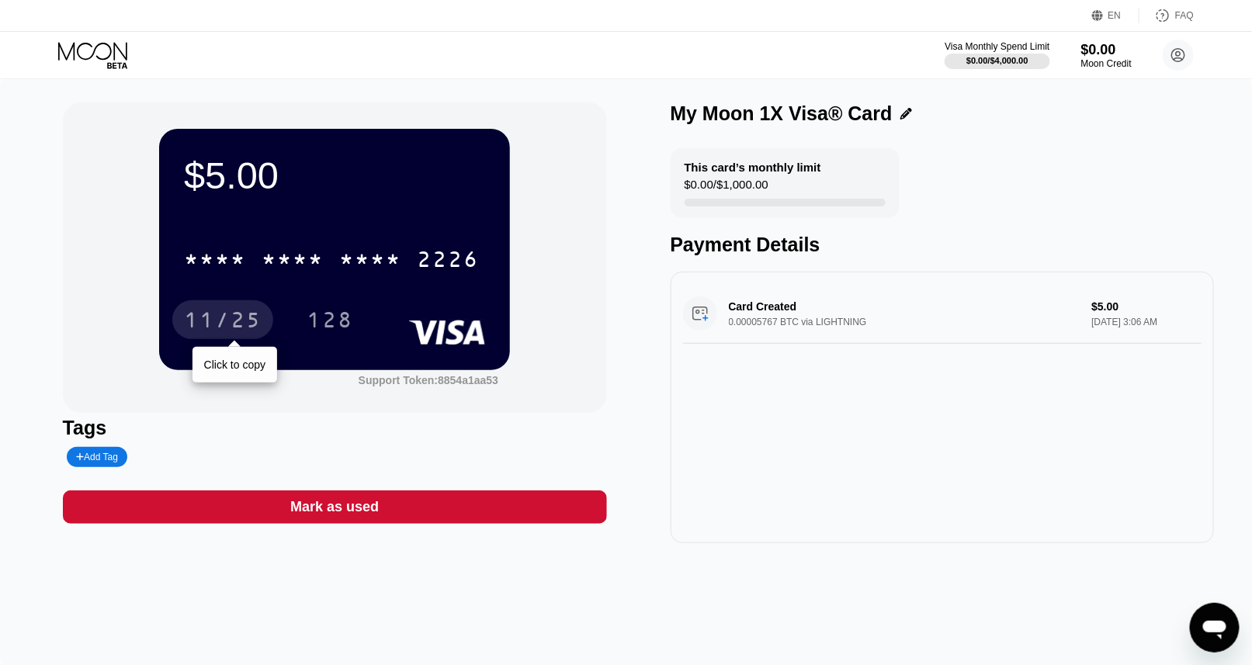
click at [245, 330] on div "11/25" at bounding box center [223, 322] width 78 height 25
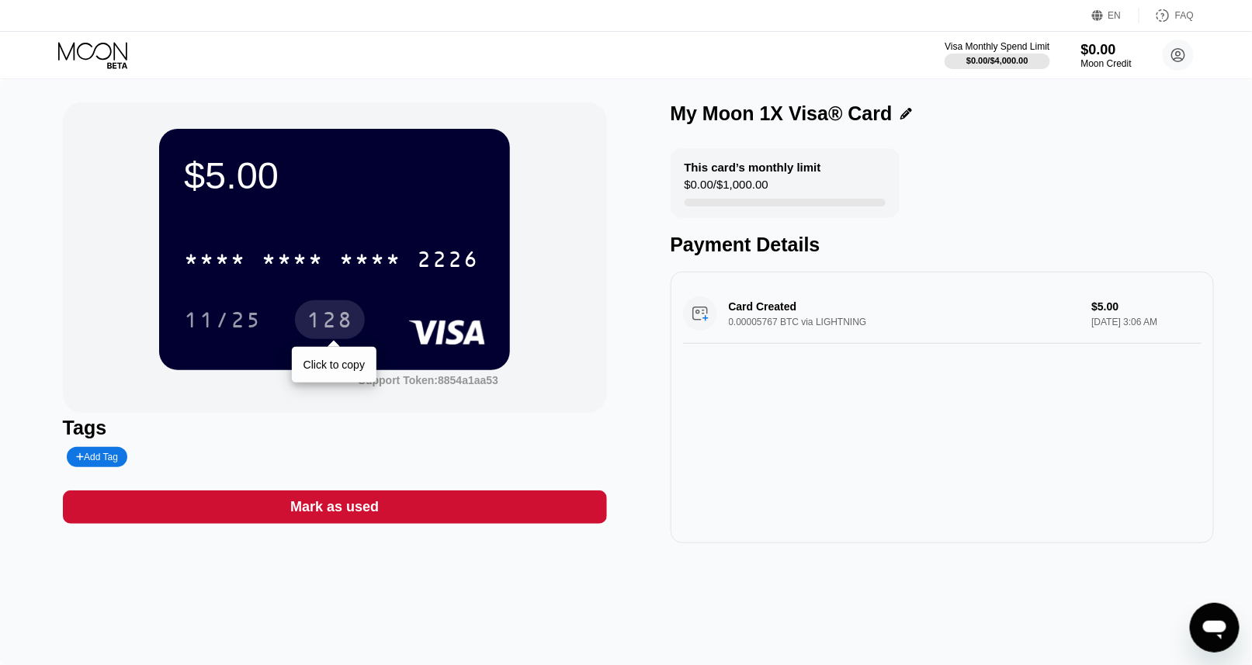
click at [323, 315] on div "128" at bounding box center [330, 322] width 47 height 25
click at [1173, 58] on icon at bounding box center [1178, 55] width 13 height 13
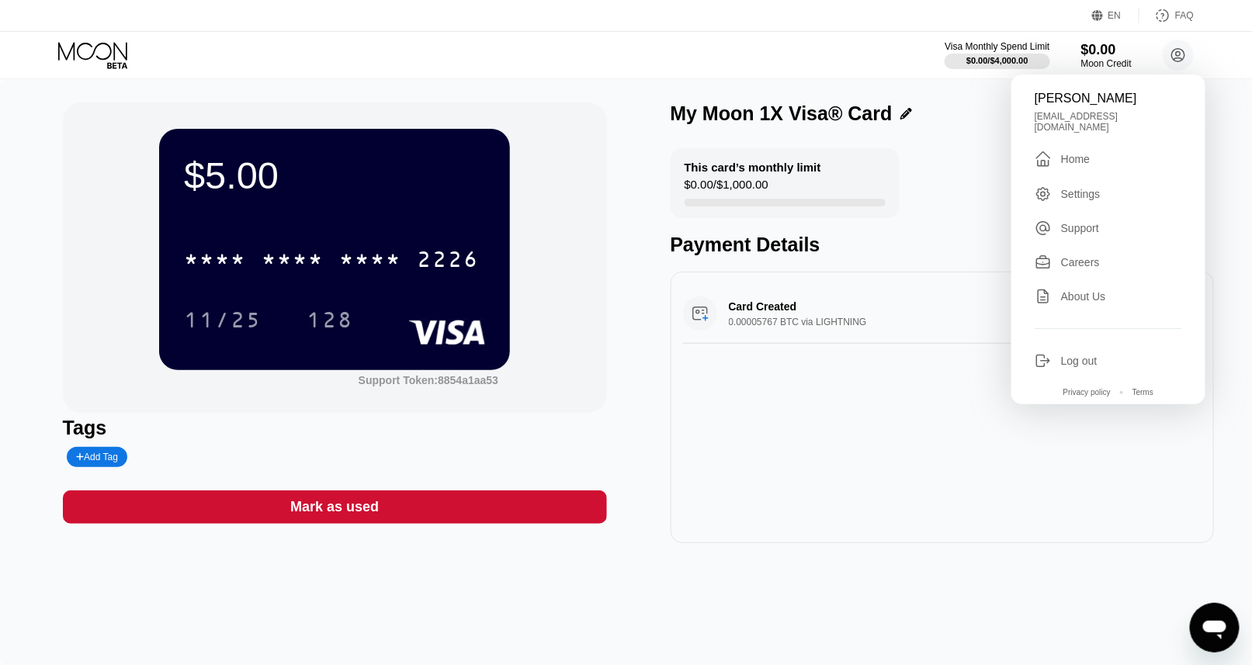
click at [1083, 176] on div "umair dastgeer mywebpaymentmail100@gmail.com  Home Settings Support Careers Ab…" at bounding box center [1108, 240] width 194 height 330
click at [1080, 165] on div "Home" at bounding box center [1075, 159] width 29 height 12
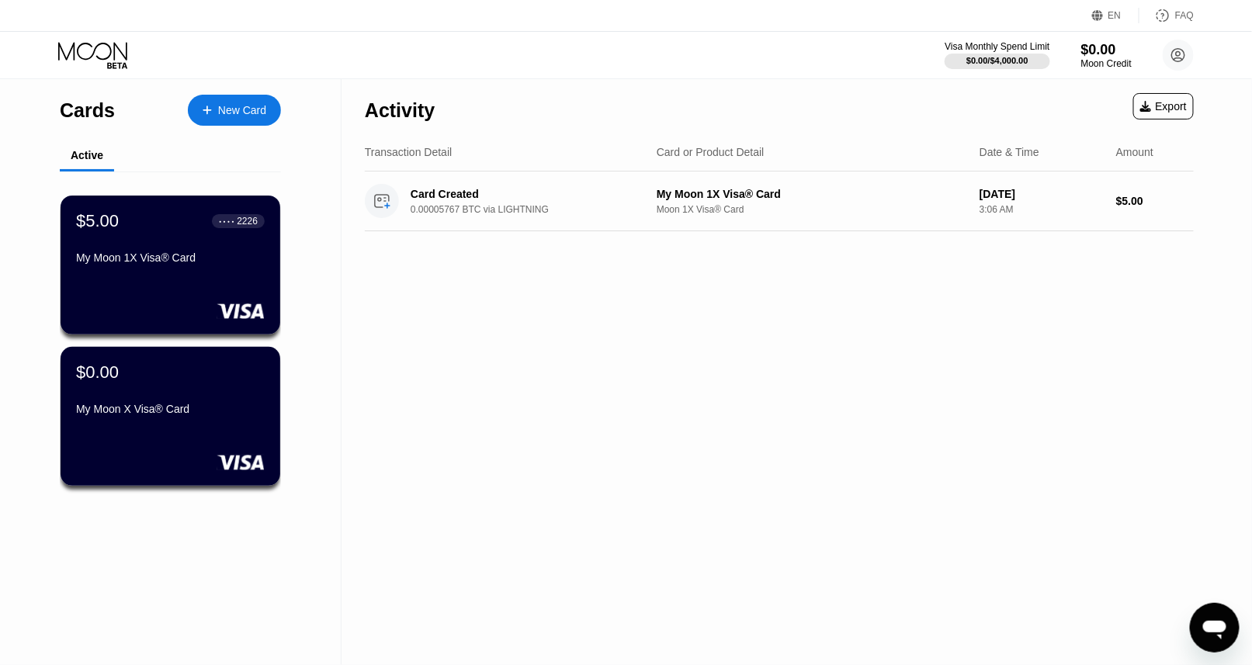
drag, startPoint x: 440, startPoint y: 109, endPoint x: 421, endPoint y: 120, distance: 21.6
click at [407, 117] on div "Activity Export" at bounding box center [779, 106] width 829 height 54
click at [253, 111] on div "New Card" at bounding box center [242, 110] width 48 height 13
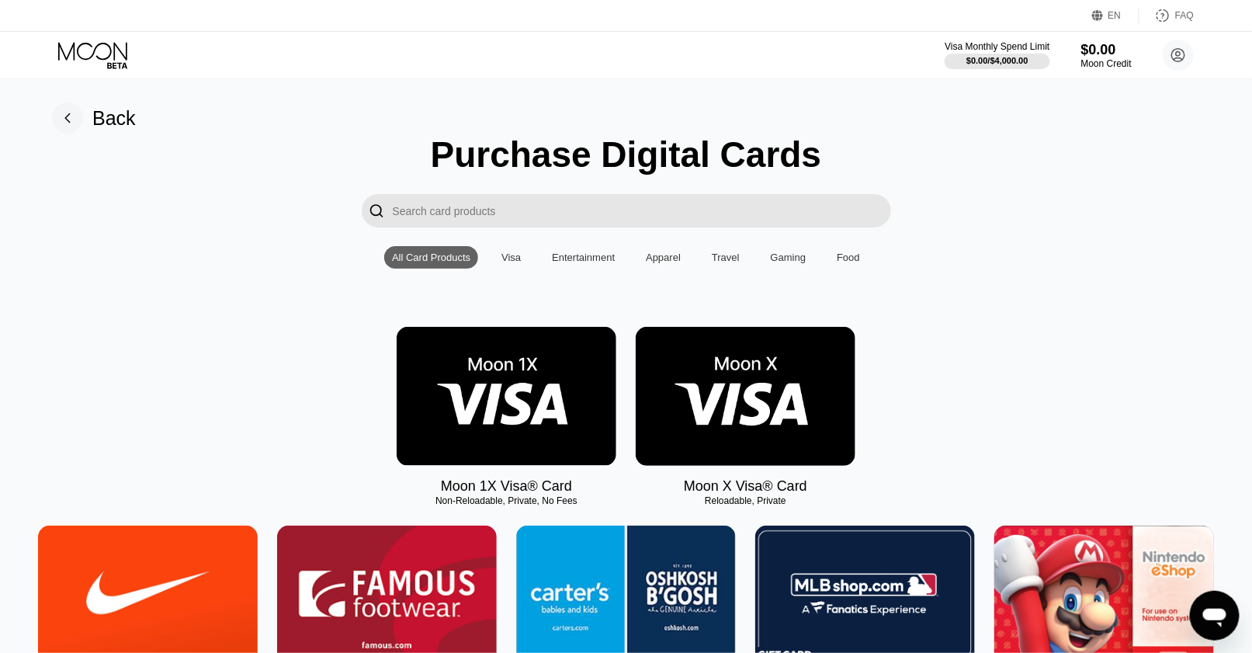
click at [514, 353] on img at bounding box center [507, 396] width 220 height 139
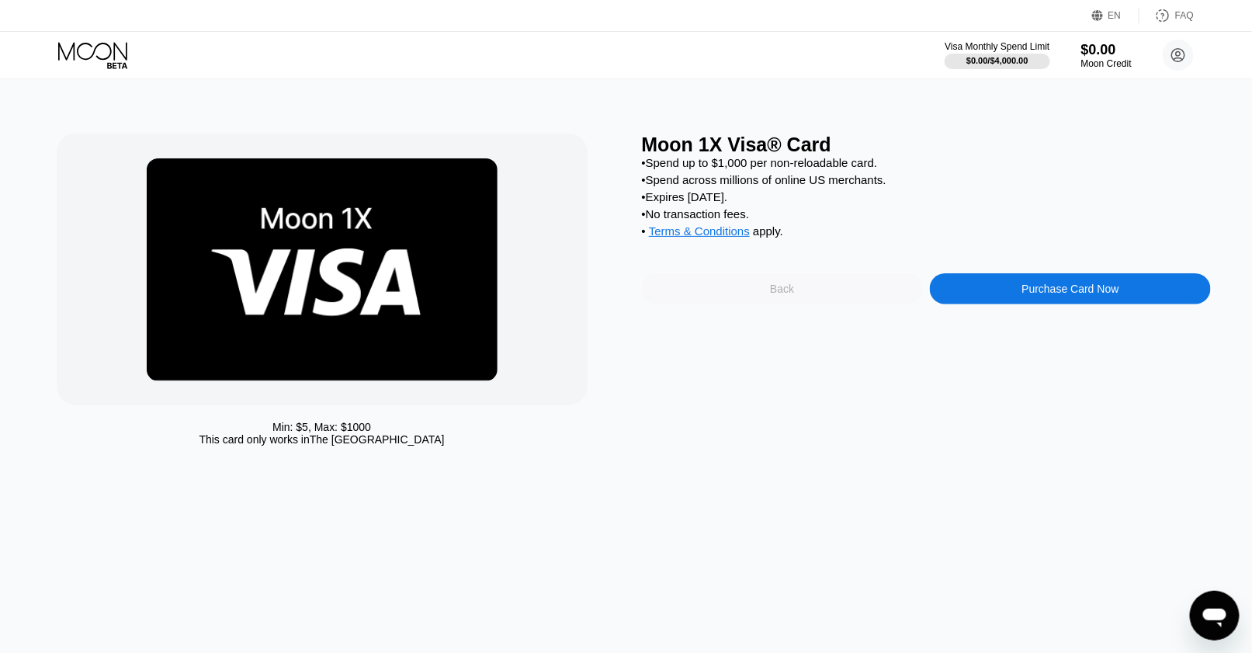
click at [745, 296] on div "Back" at bounding box center [782, 288] width 281 height 31
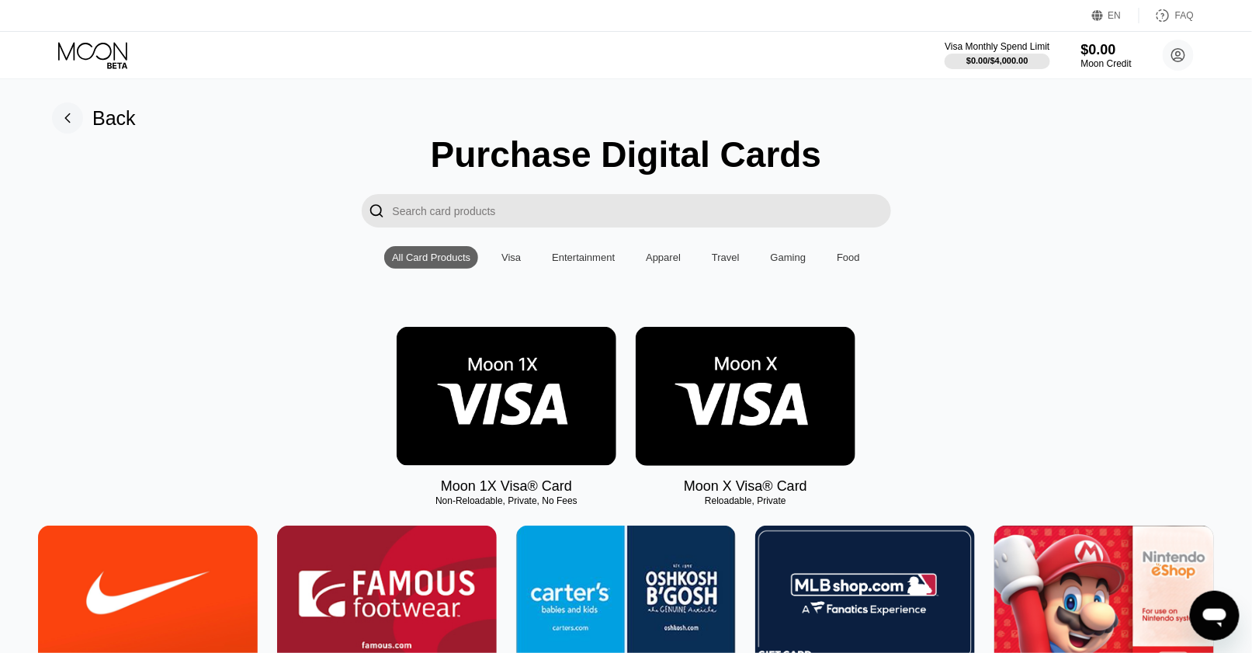
drag, startPoint x: 448, startPoint y: 147, endPoint x: 688, endPoint y: 182, distance: 242.3
click at [514, 269] on div "Visa" at bounding box center [511, 257] width 35 height 23
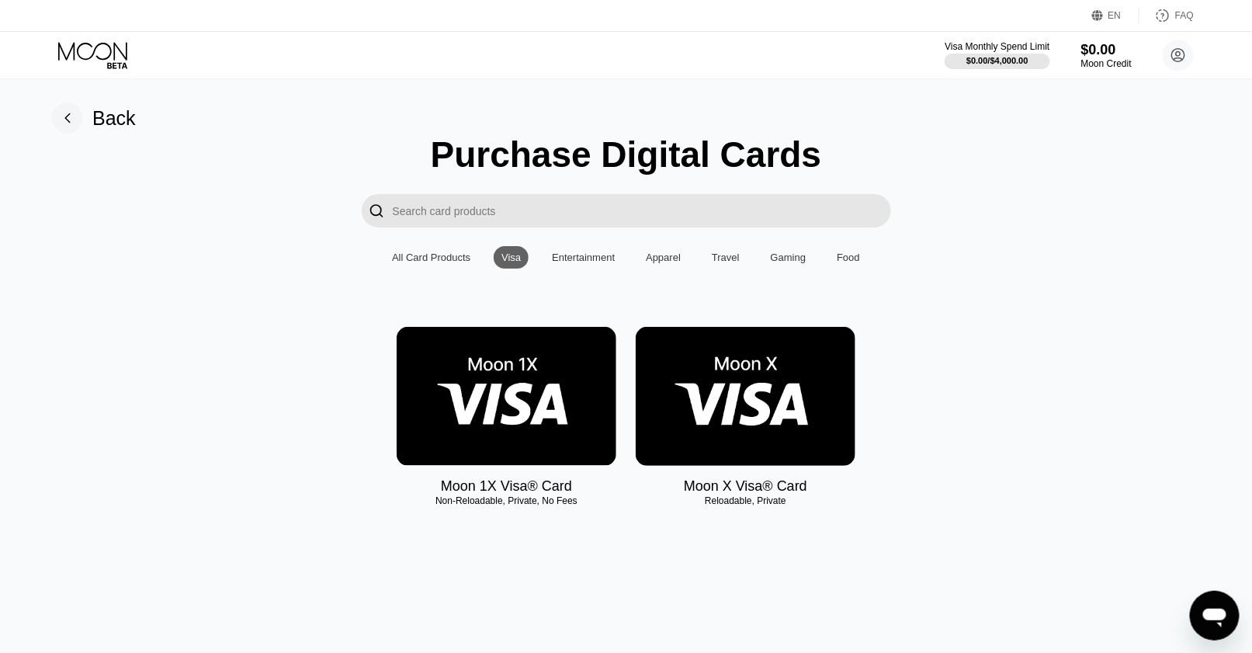
click at [591, 269] on div "Entertainment" at bounding box center [583, 257] width 78 height 23
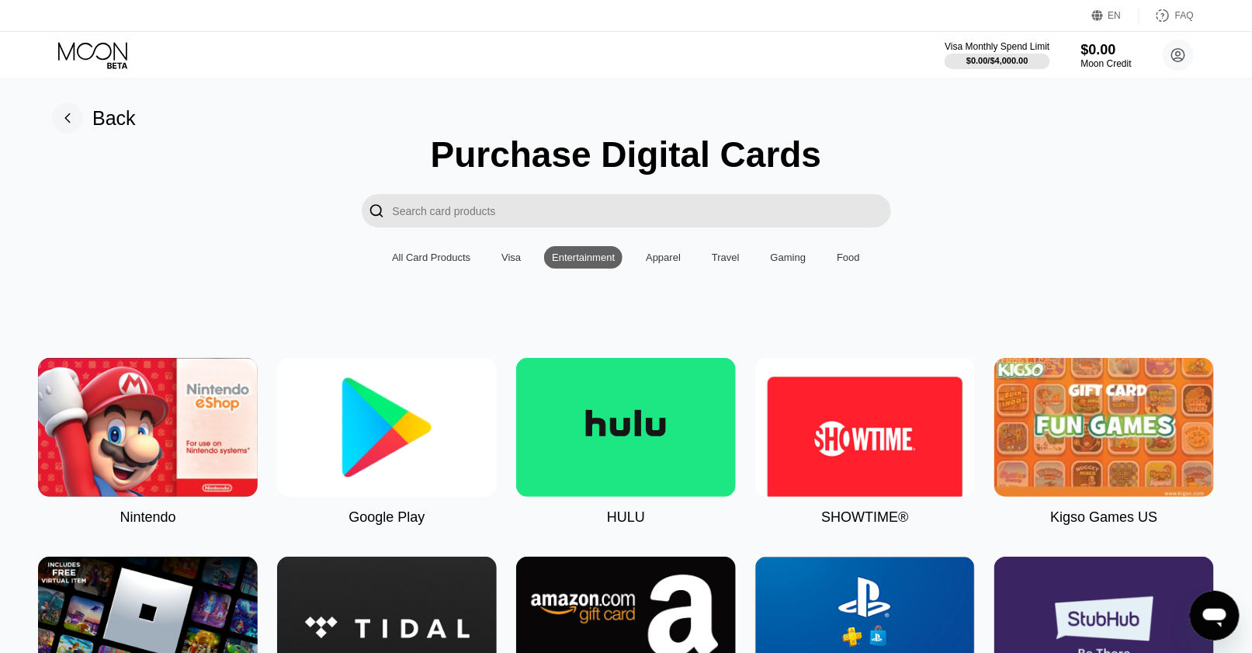
click at [670, 263] on div "Apparel" at bounding box center [663, 257] width 35 height 12
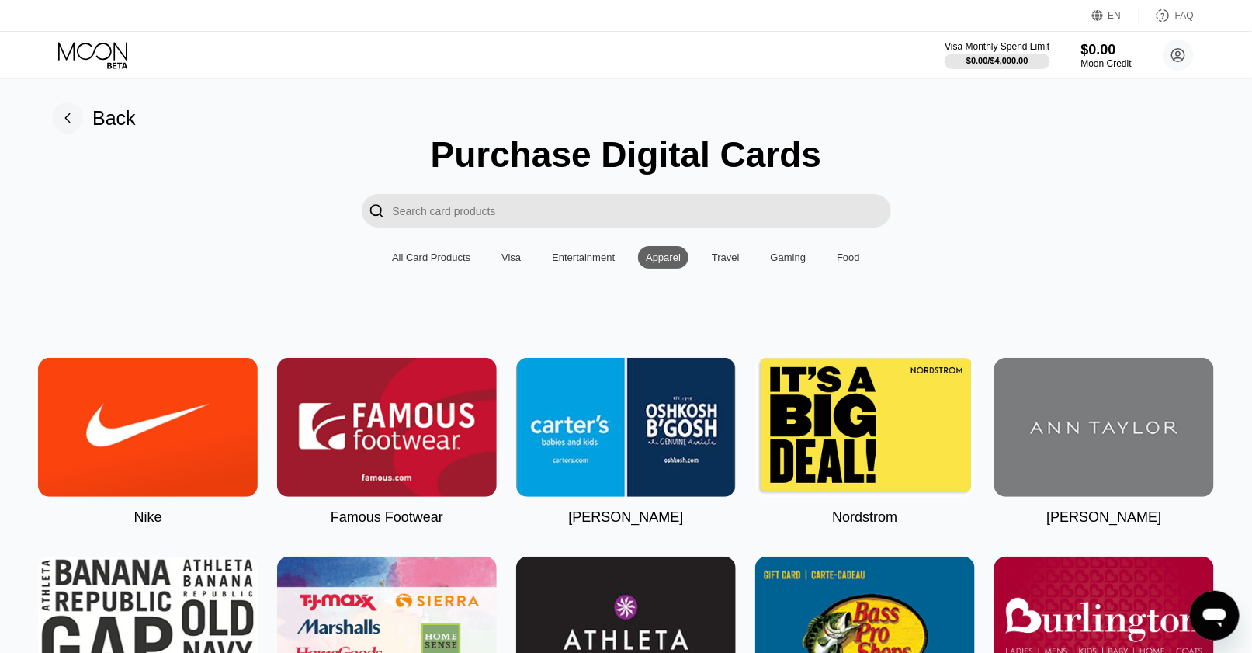
click at [745, 258] on div "All Card Products Visa Entertainment Apparel Travel Gaming Food" at bounding box center [626, 257] width 484 height 23
click at [733, 263] on div "Travel" at bounding box center [726, 257] width 28 height 12
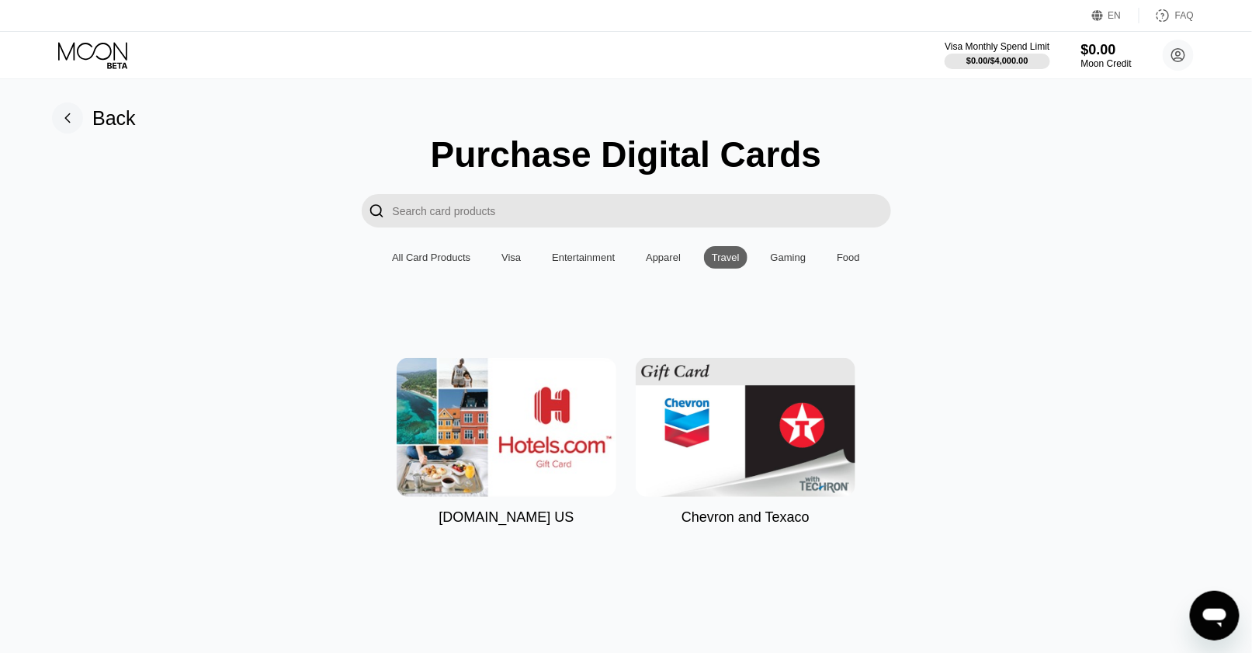
click at [772, 263] on div "Gaming" at bounding box center [789, 257] width 36 height 12
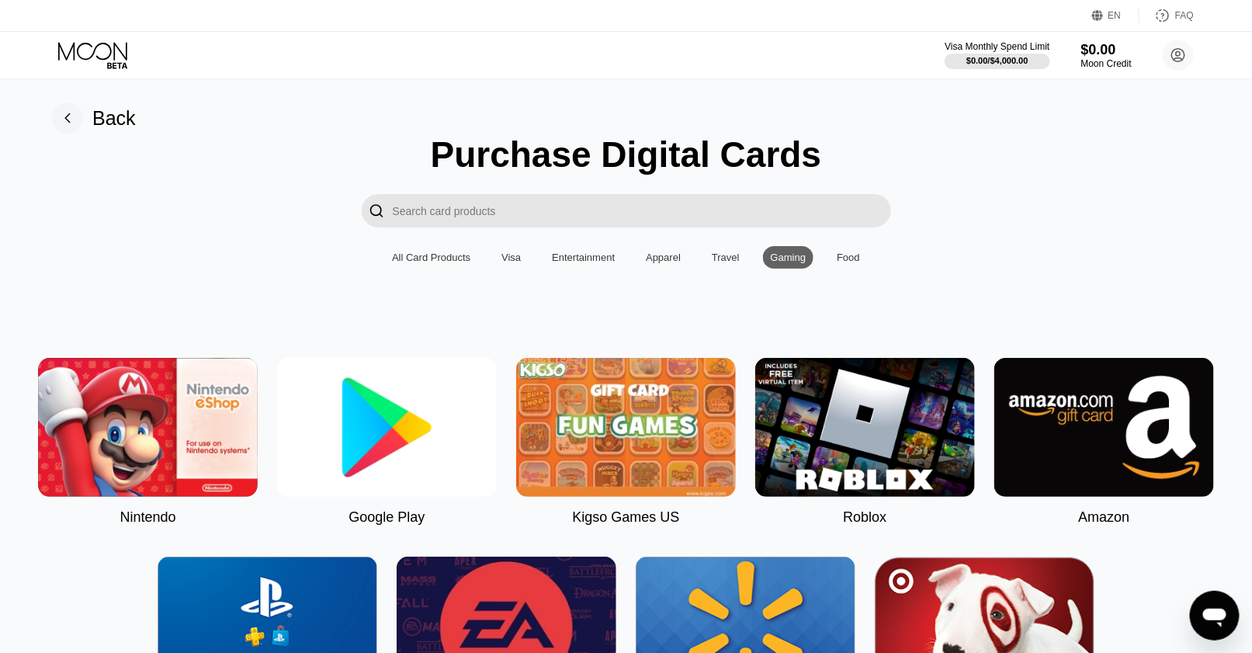
click at [841, 263] on div "Food" at bounding box center [848, 257] width 23 height 12
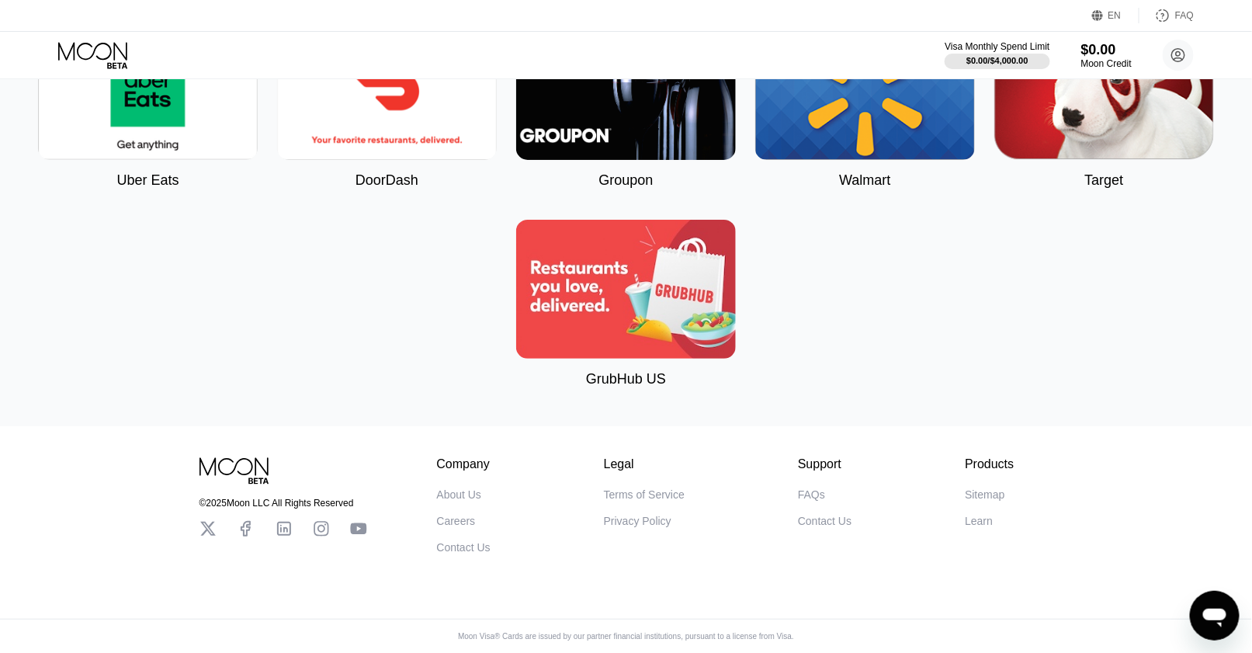
scroll to position [47, 0]
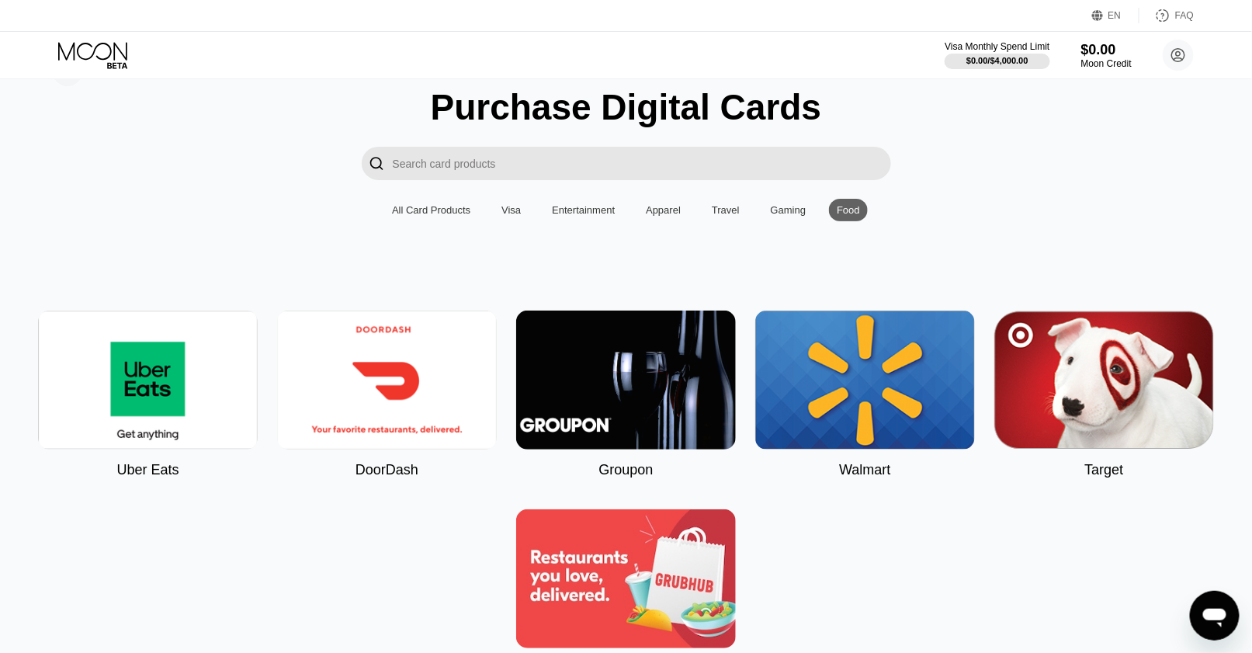
click at [777, 213] on div "Gaming" at bounding box center [789, 210] width 36 height 12
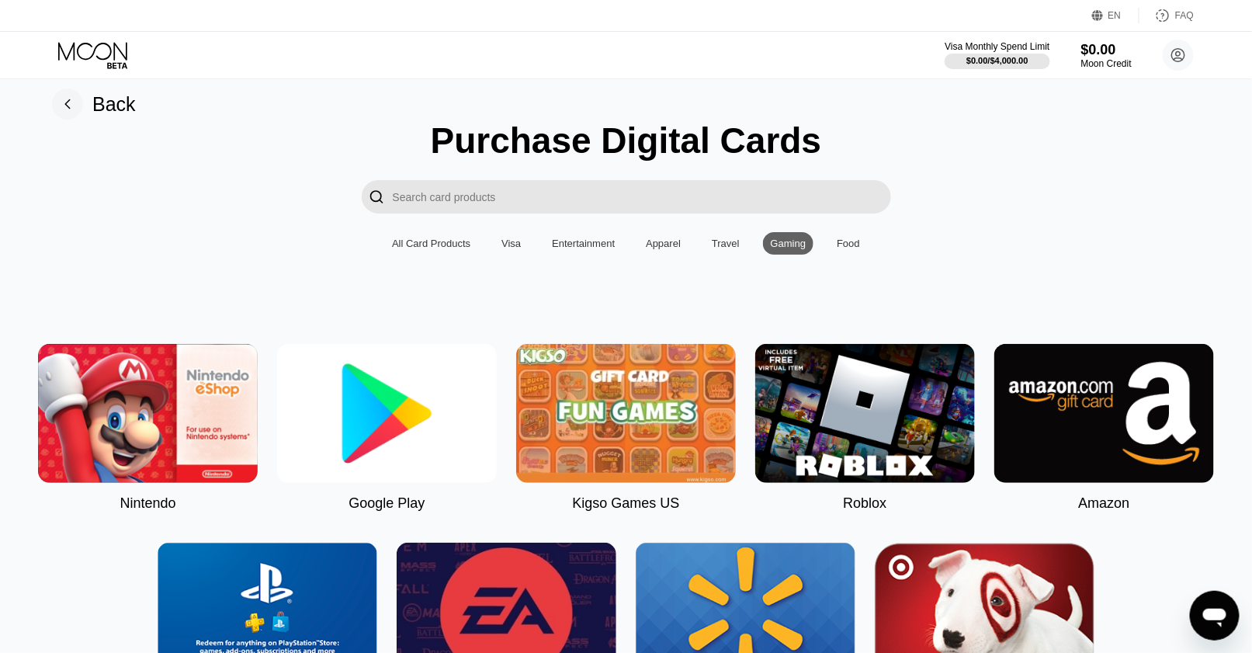
scroll to position [0, 0]
